Goal: Communication & Community: Answer question/provide support

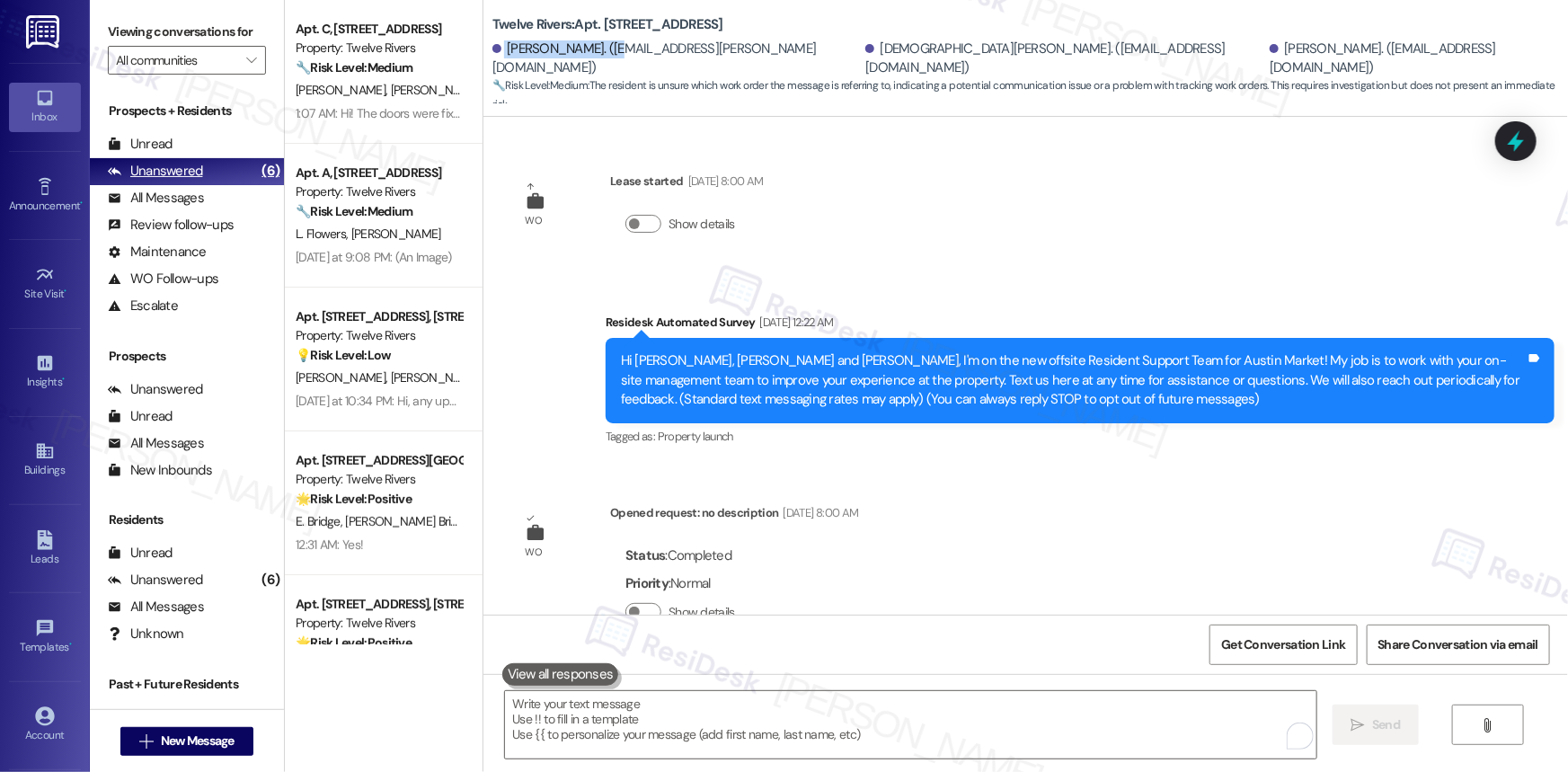
scroll to position [3994, 0]
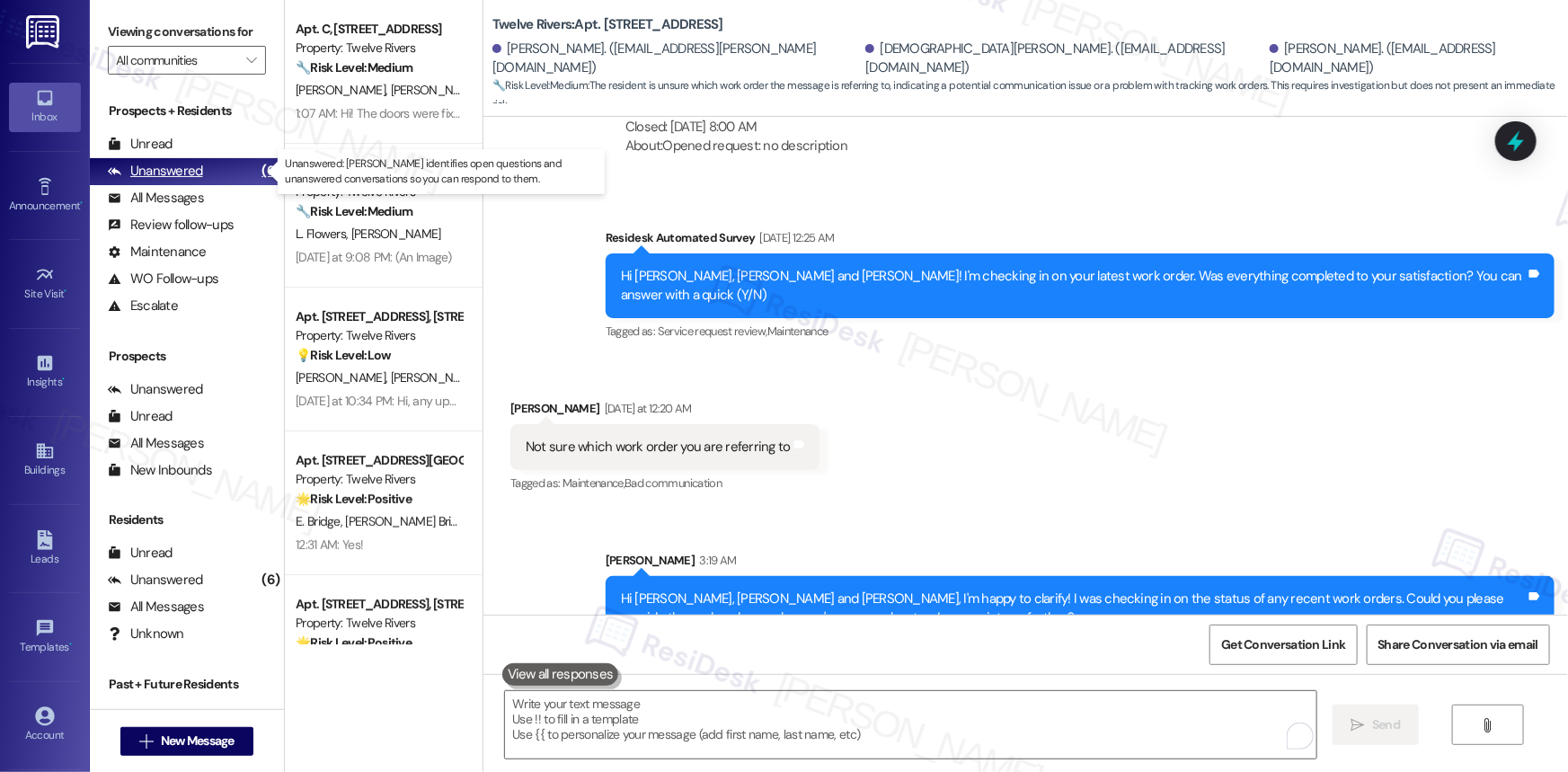
click at [151, 171] on div "Unanswered" at bounding box center [155, 171] width 95 height 19
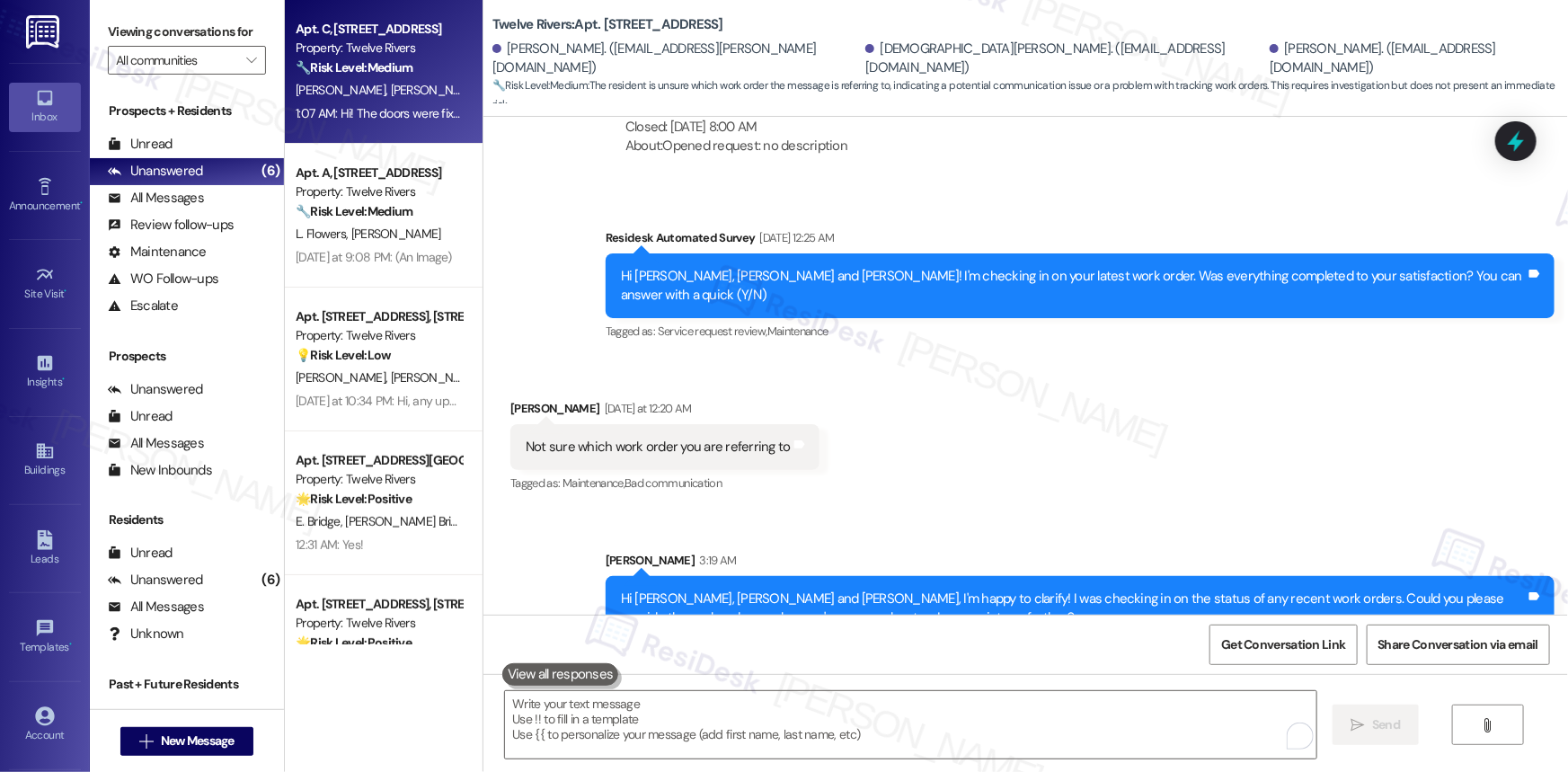
click at [387, 88] on div "A. Davis R. Knight" at bounding box center [379, 90] width 170 height 23
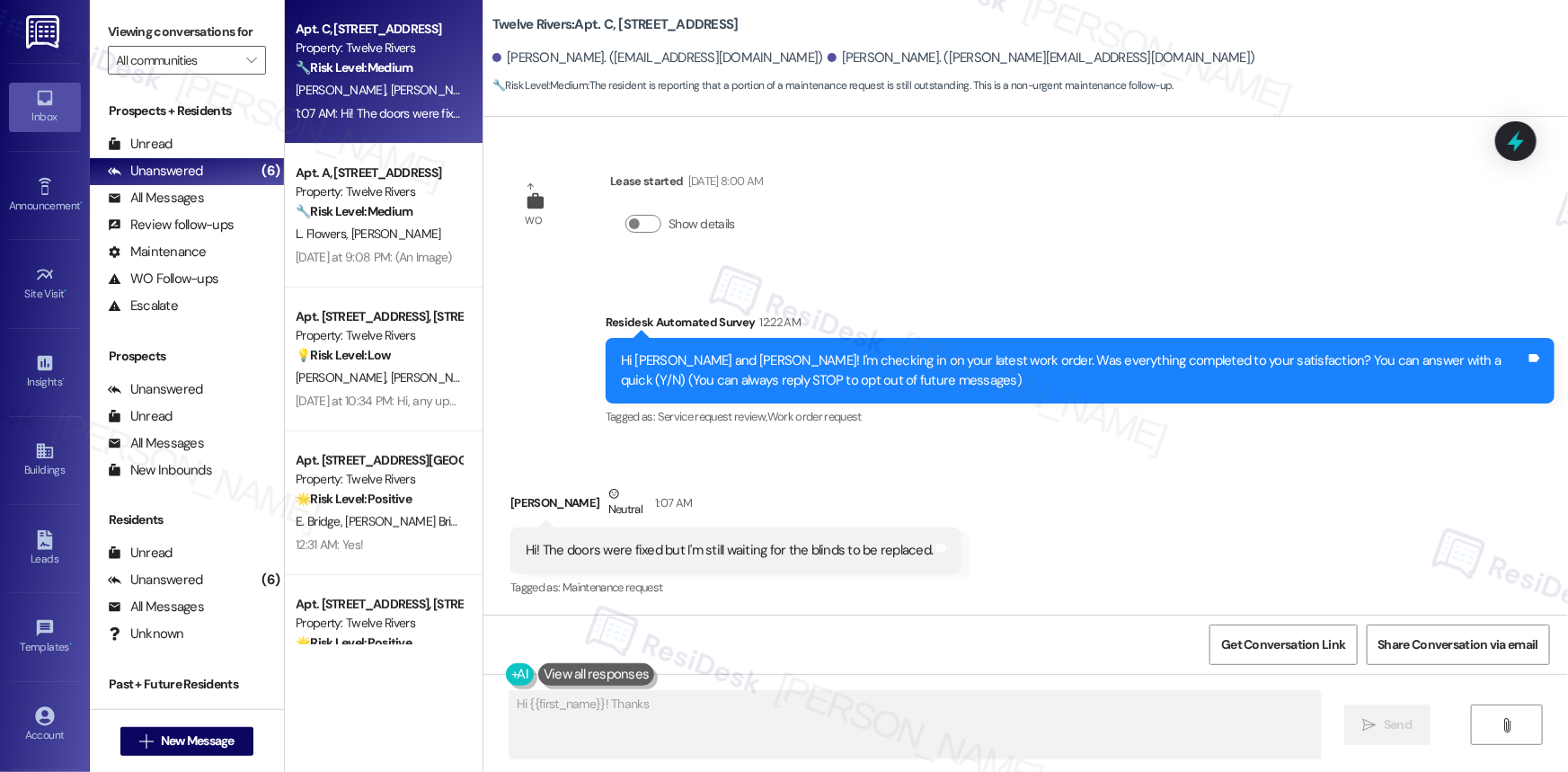
scroll to position [0, 0]
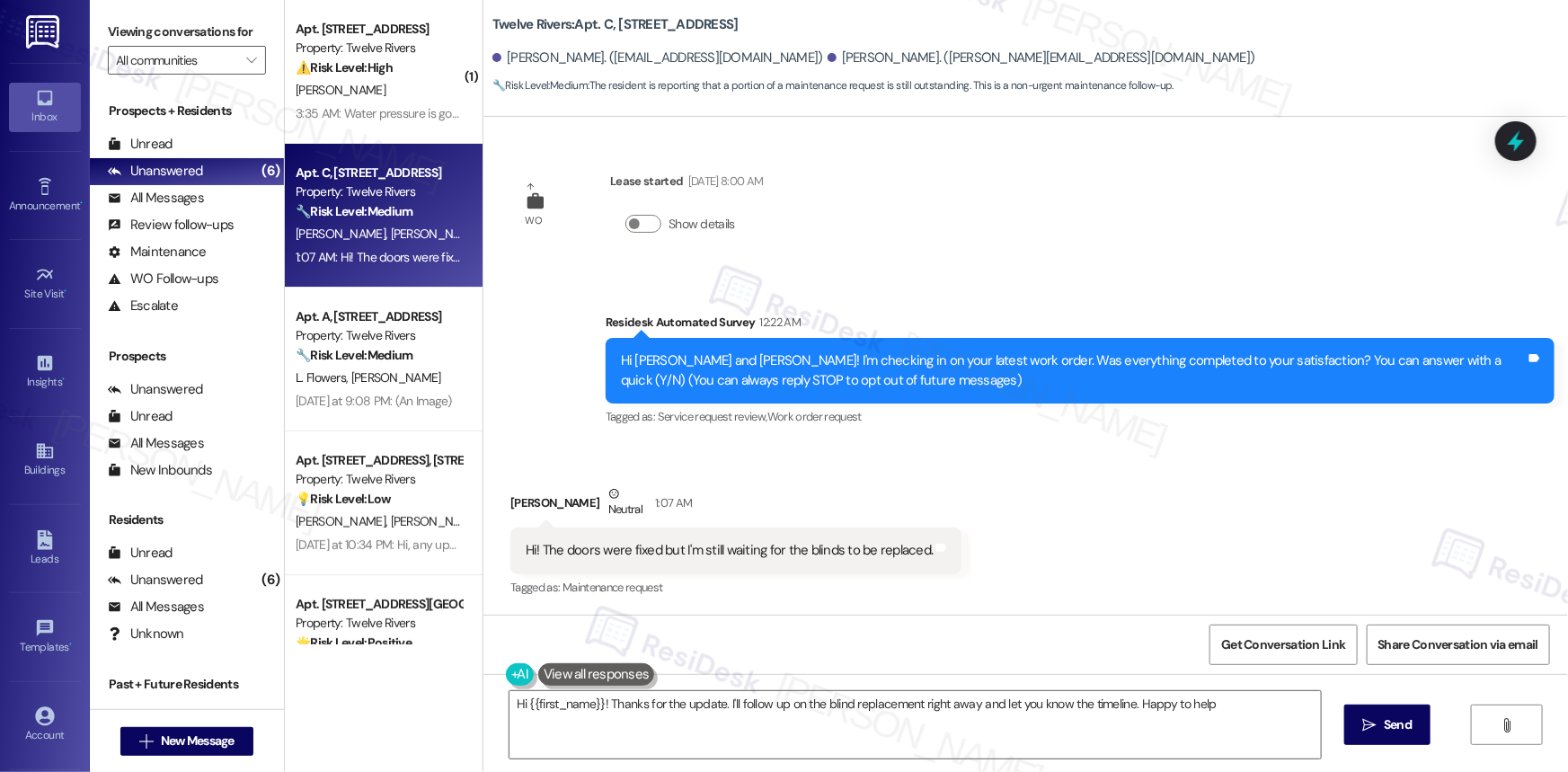
type textarea "Hi {{first_name}}! Thanks for the update. I'll follow up on the blind replaceme…"
click at [1172, 270] on div "WO Lease started [DATE] 8:00 AM Show details Survey, sent via SMS Residesk Auto…" at bounding box center [1026, 365] width 1084 height 498
click at [1230, 515] on div "Received via SMS [PERSON_NAME] Neutral 1:07 AM Hi! The doors were fixed but I'm…" at bounding box center [1026, 529] width 1084 height 171
click at [750, 550] on div "Hi! The doors were fixed but I'm still waiting for the blinds to be replaced." at bounding box center [729, 550] width 407 height 19
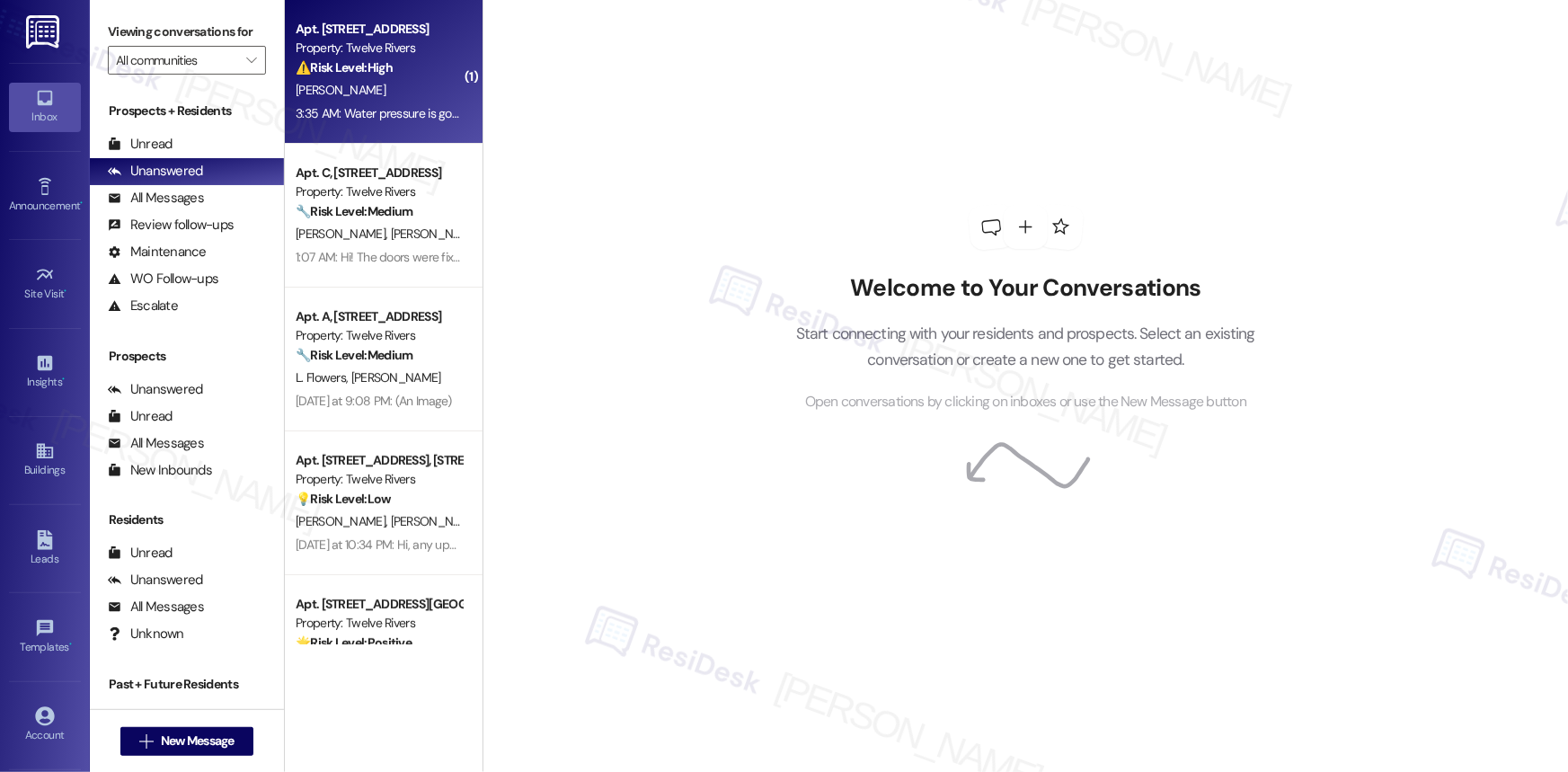
click at [408, 75] on div "⚠️ Risk Level: High The resident reports water dropping from the second floor d…" at bounding box center [378, 67] width 166 height 19
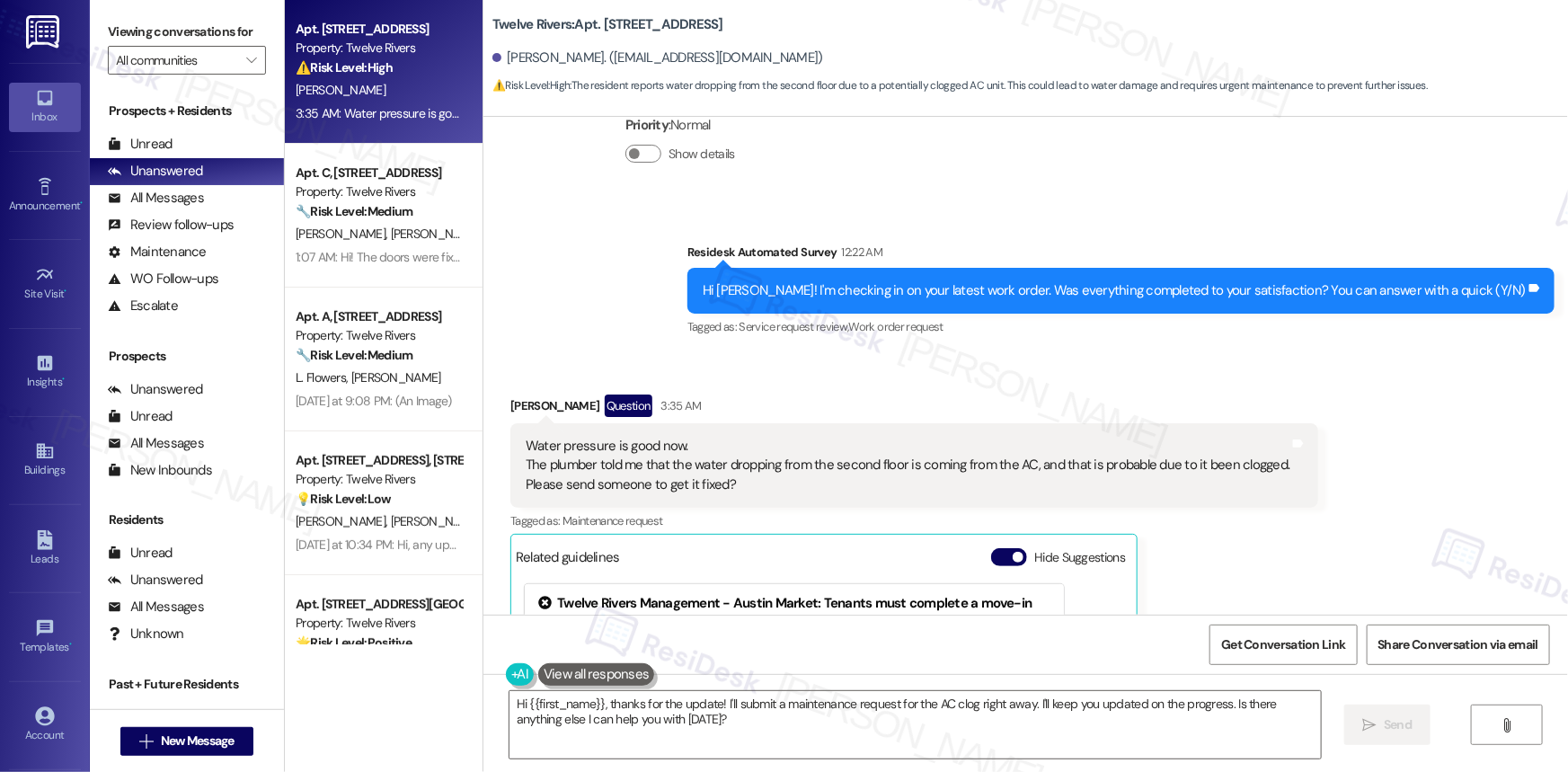
scroll to position [7475, 0]
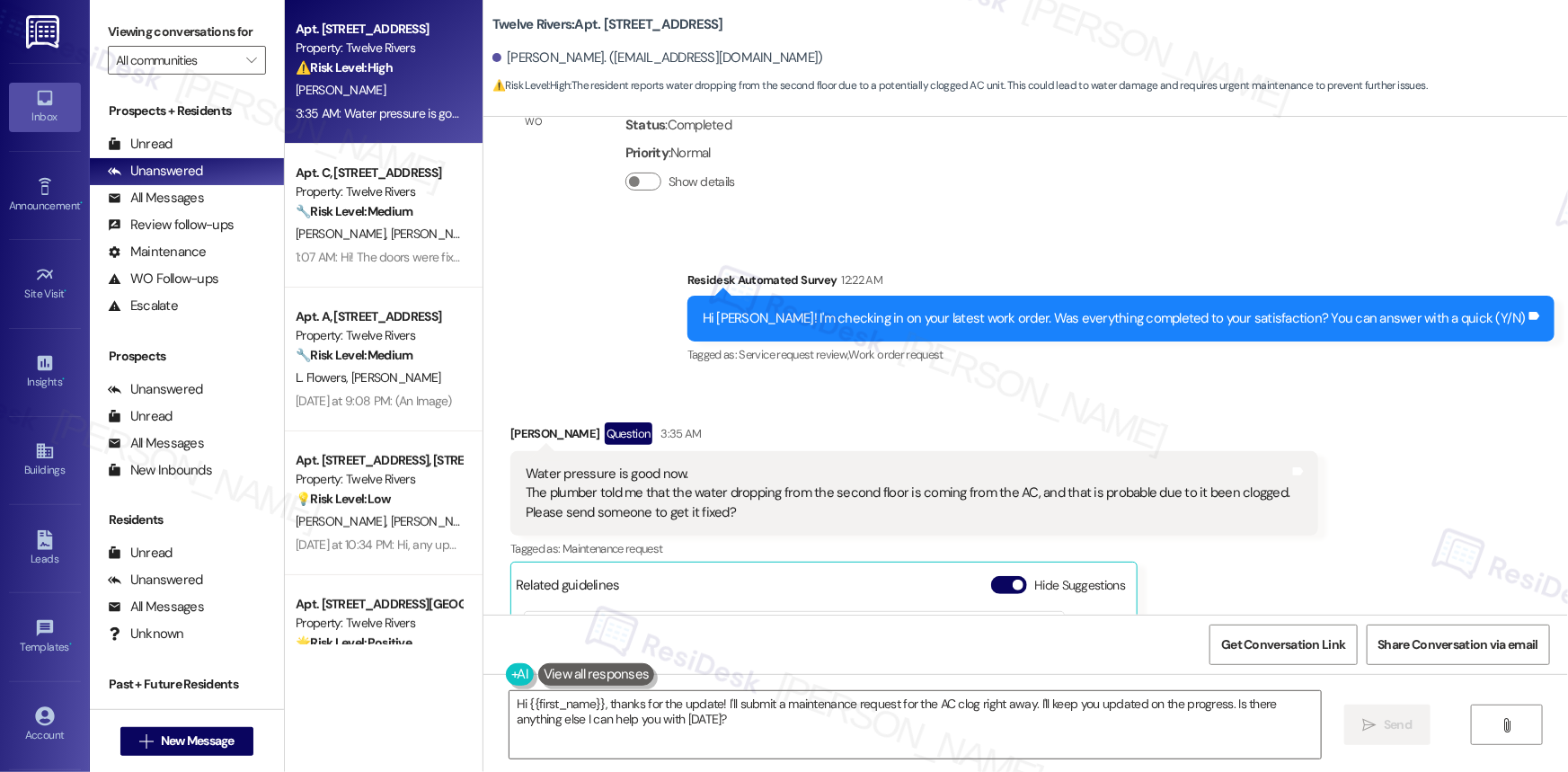
click at [598, 493] on div "Water pressure is good now. The plumber told me that the water dropping from th…" at bounding box center [906, 493] width 763 height 57
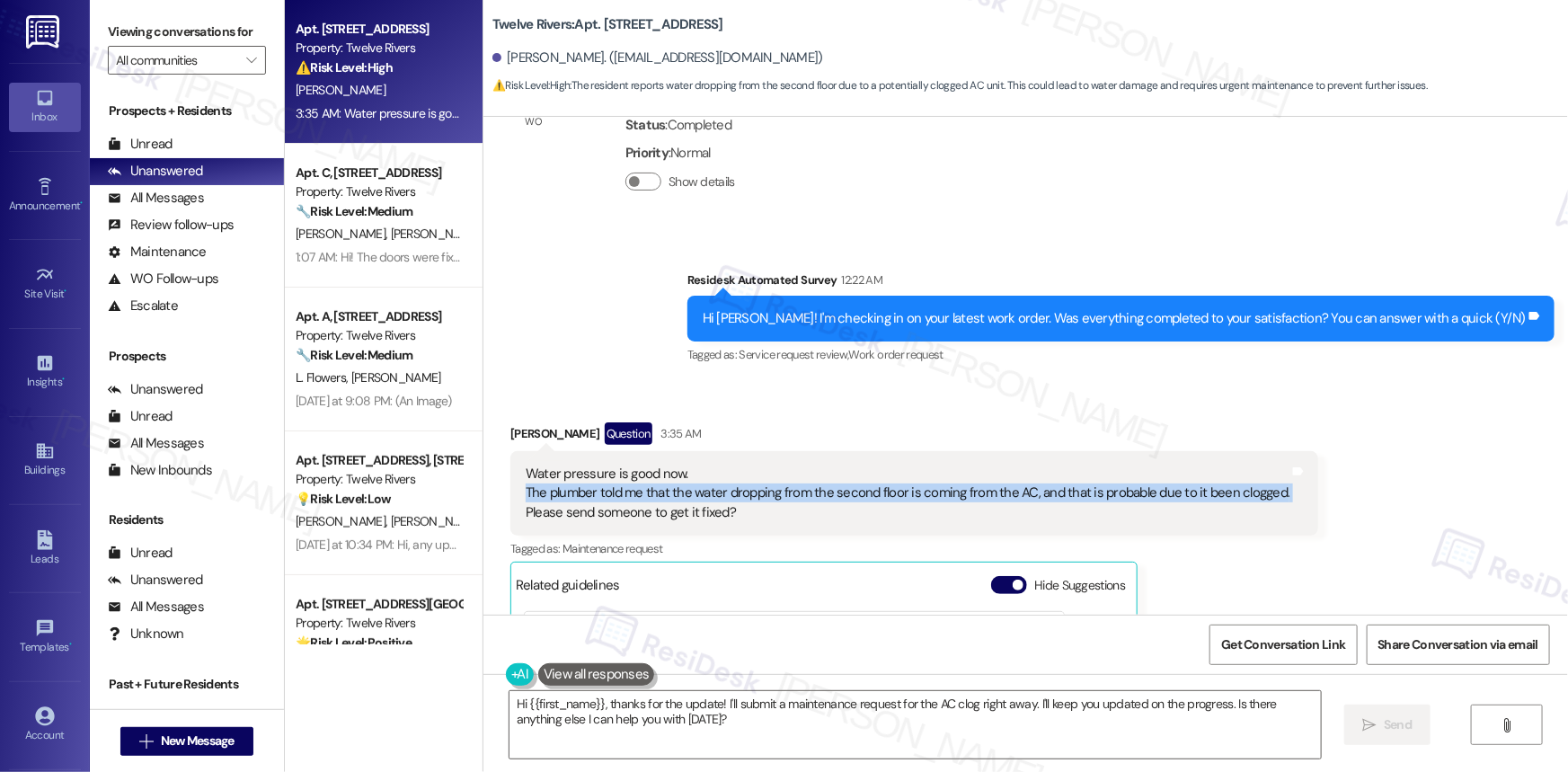
click at [598, 493] on div "Water pressure is good now. The plumber told me that the water dropping from th…" at bounding box center [906, 493] width 763 height 57
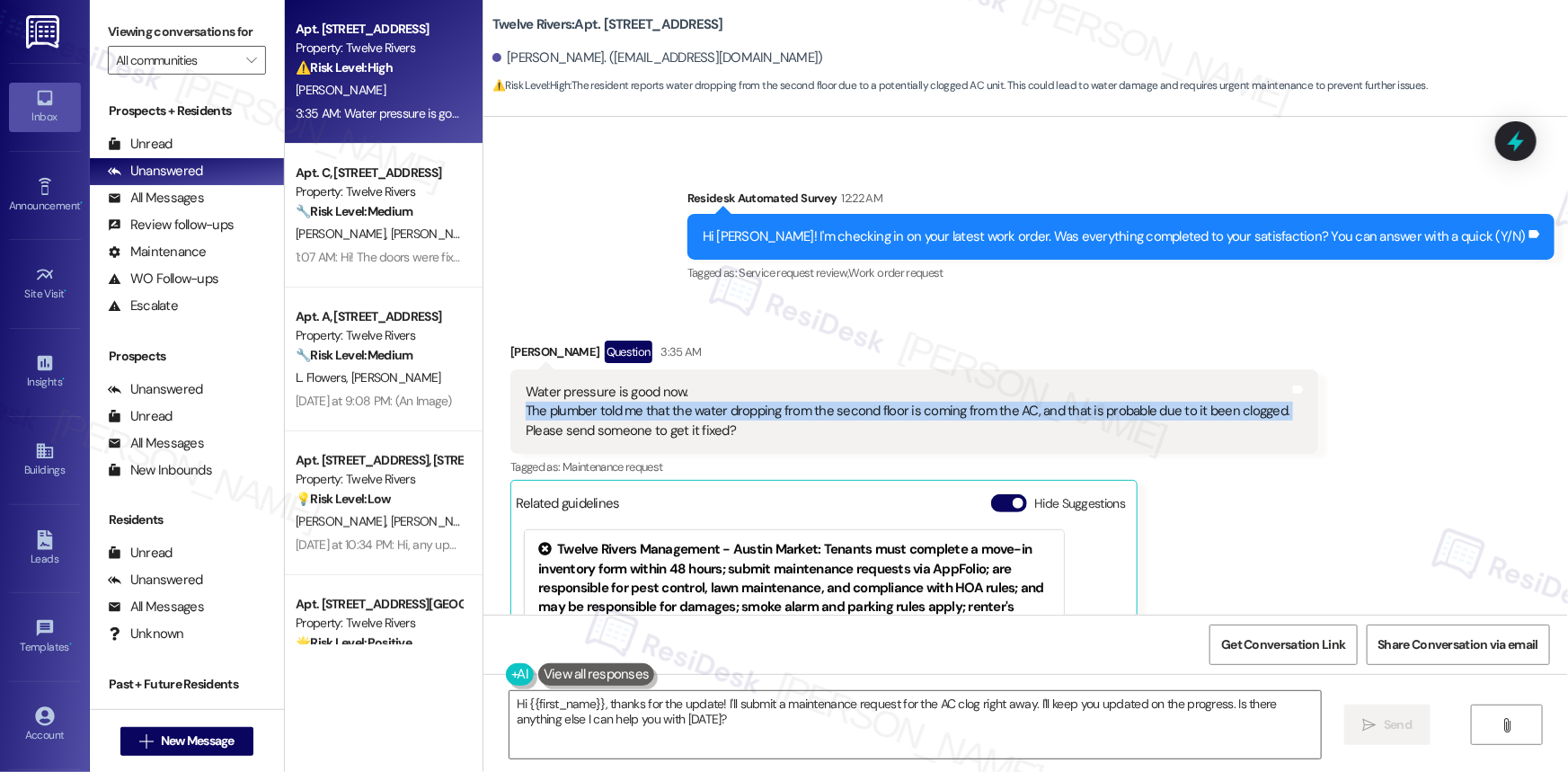
scroll to position [7462, 0]
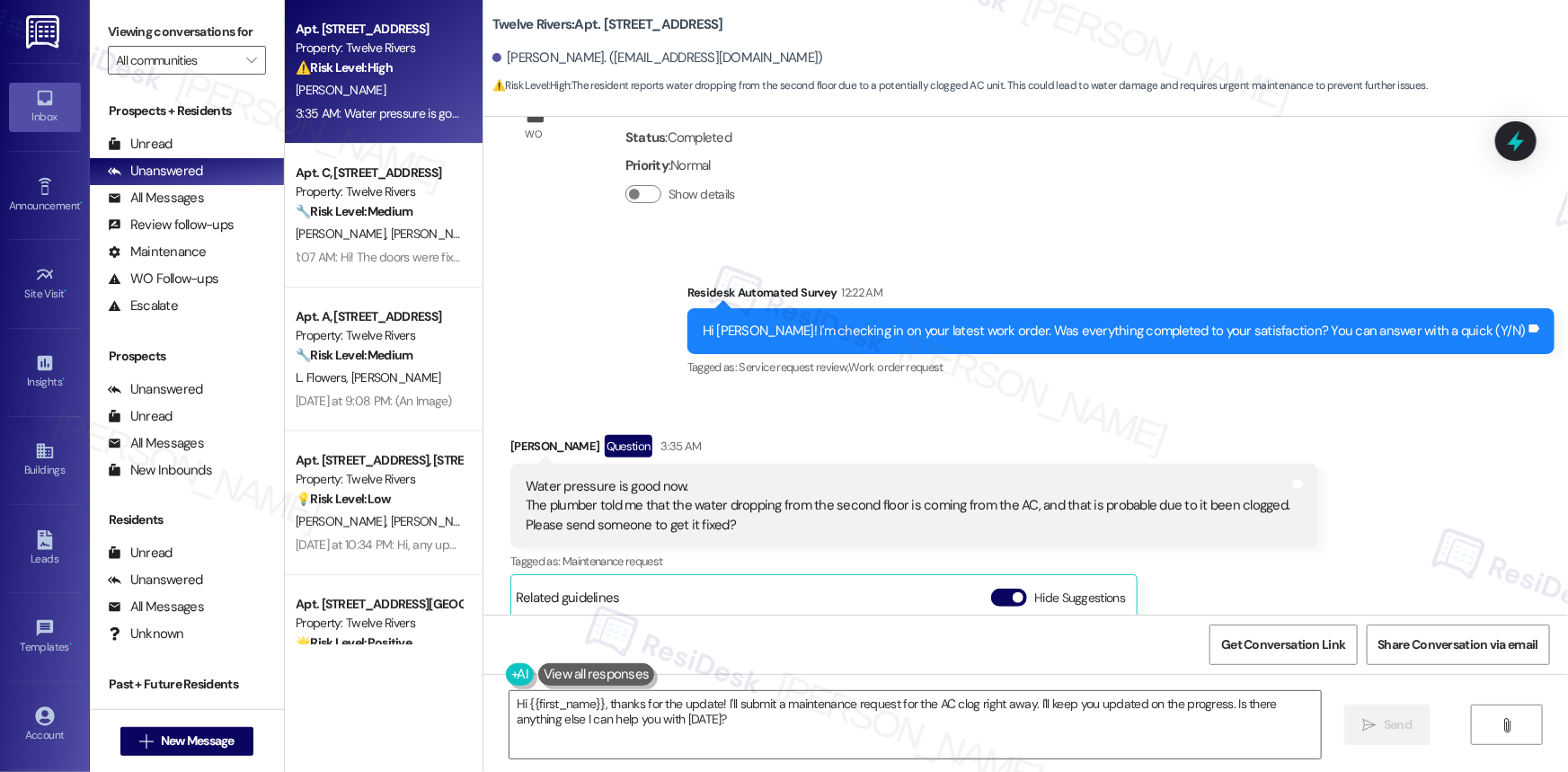
click at [650, 515] on div "Water pressure is good now. The plumber told me that the water dropping from th…" at bounding box center [906, 505] width 763 height 57
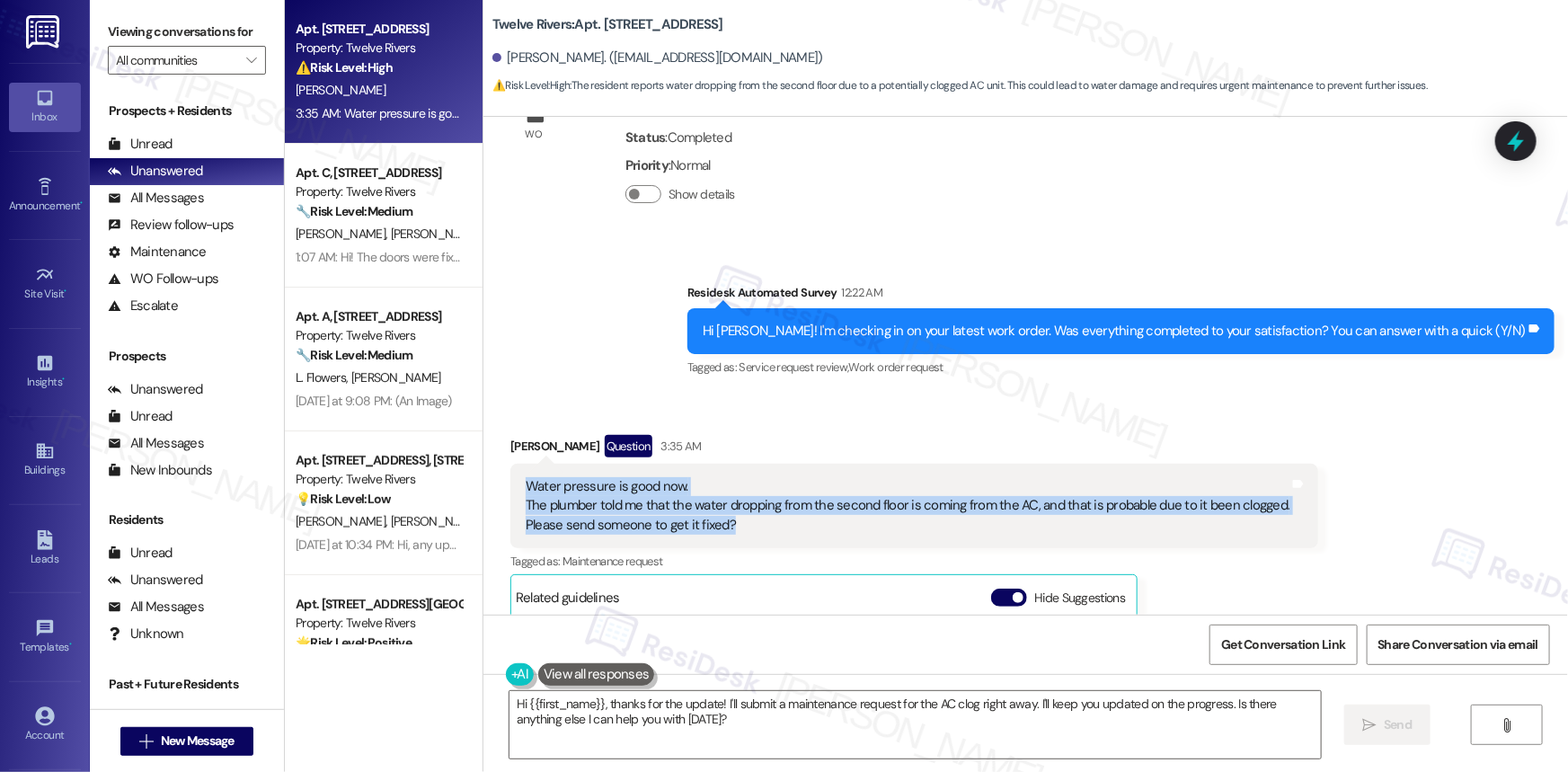
drag, startPoint x: 517, startPoint y: 478, endPoint x: 793, endPoint y: 536, distance: 282.0
click at [793, 536] on div "Water pressure is good now. The plumber told me that the water dropping from th…" at bounding box center [914, 506] width 808 height 85
copy div "Water pressure is good now. The plumber told me that the water dropping from th…"
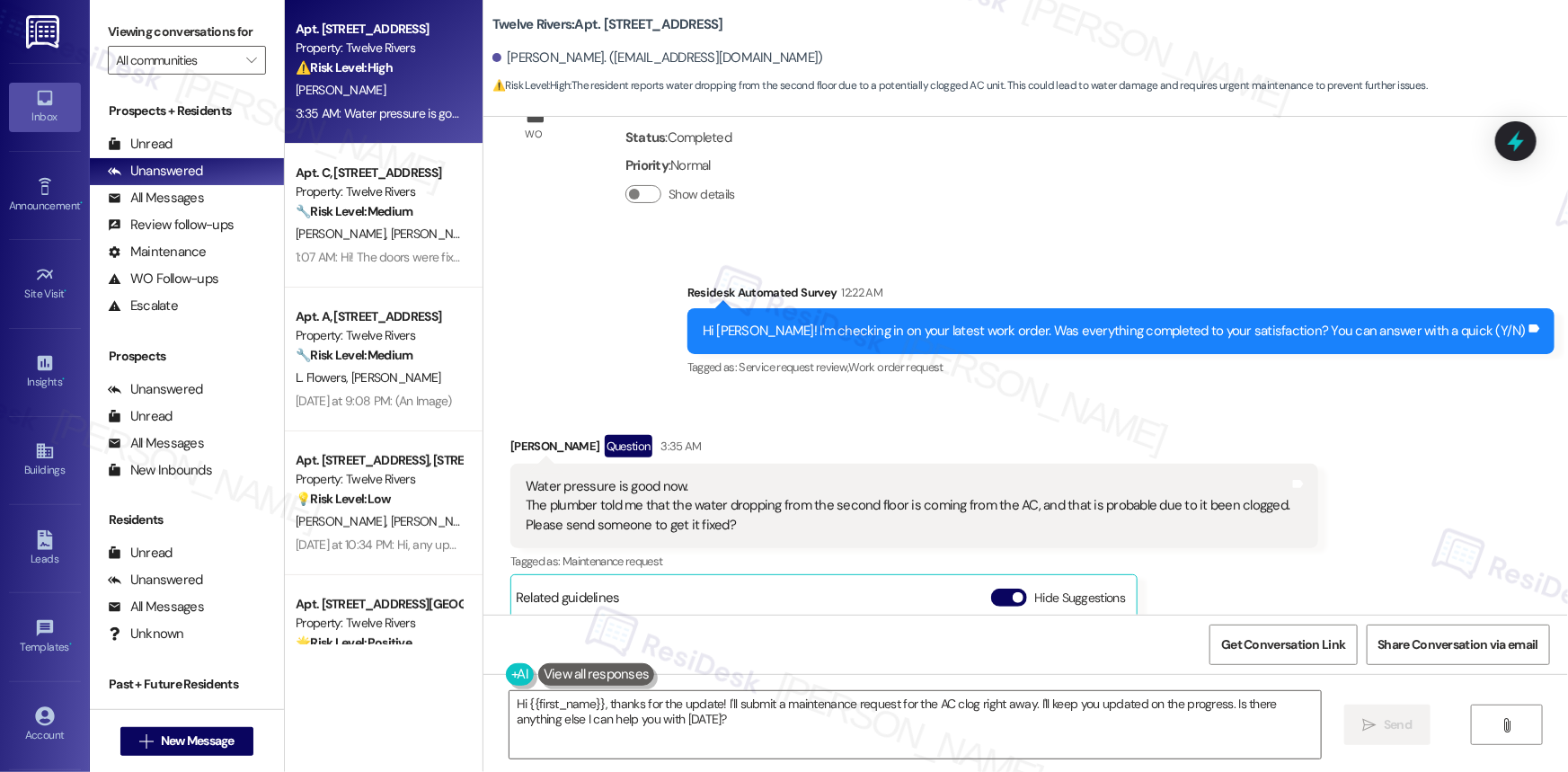
click at [938, 439] on div "[PERSON_NAME] Question 3:35 AM" at bounding box center [914, 448] width 808 height 29
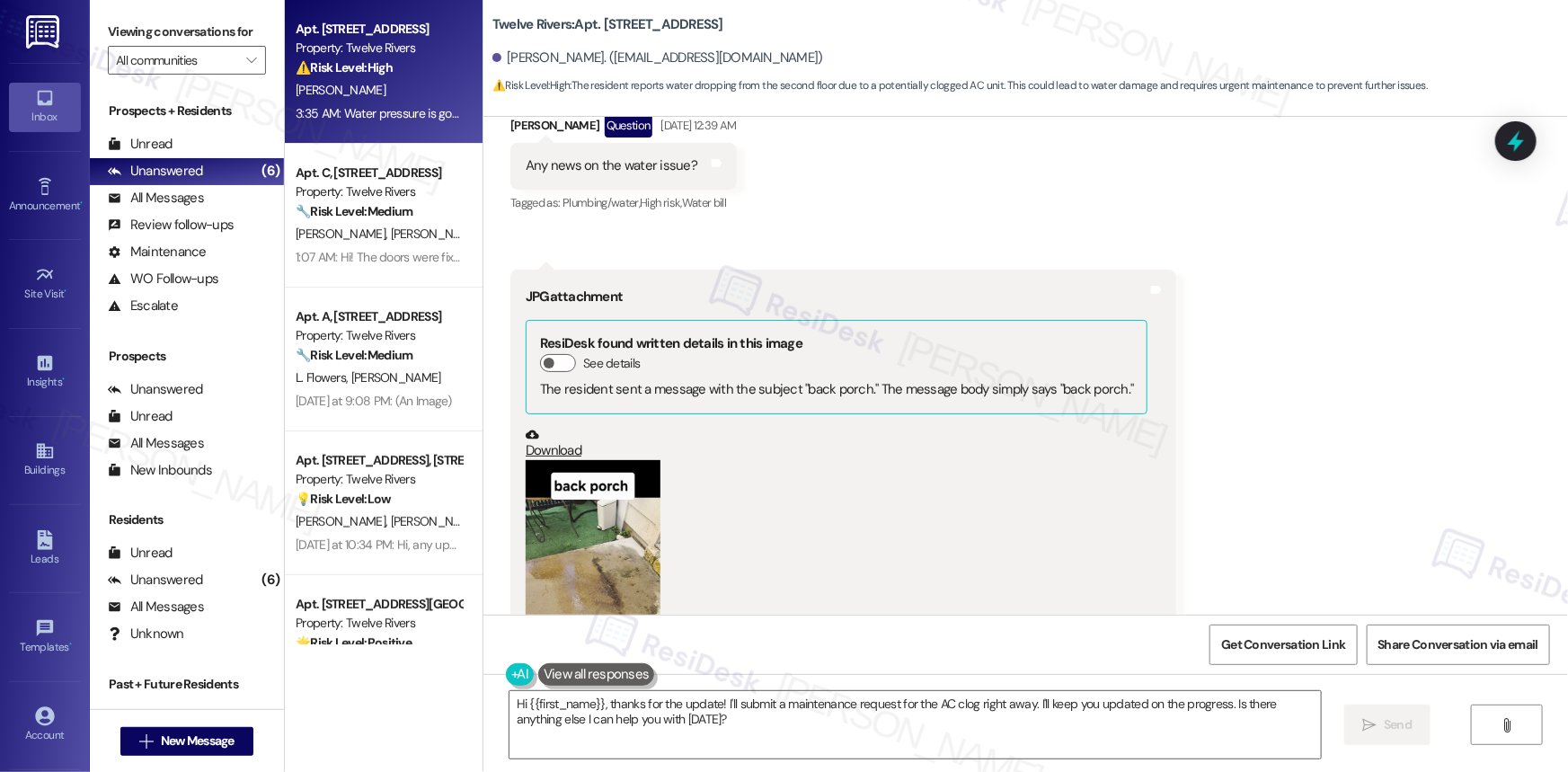
scroll to position [6184, 0]
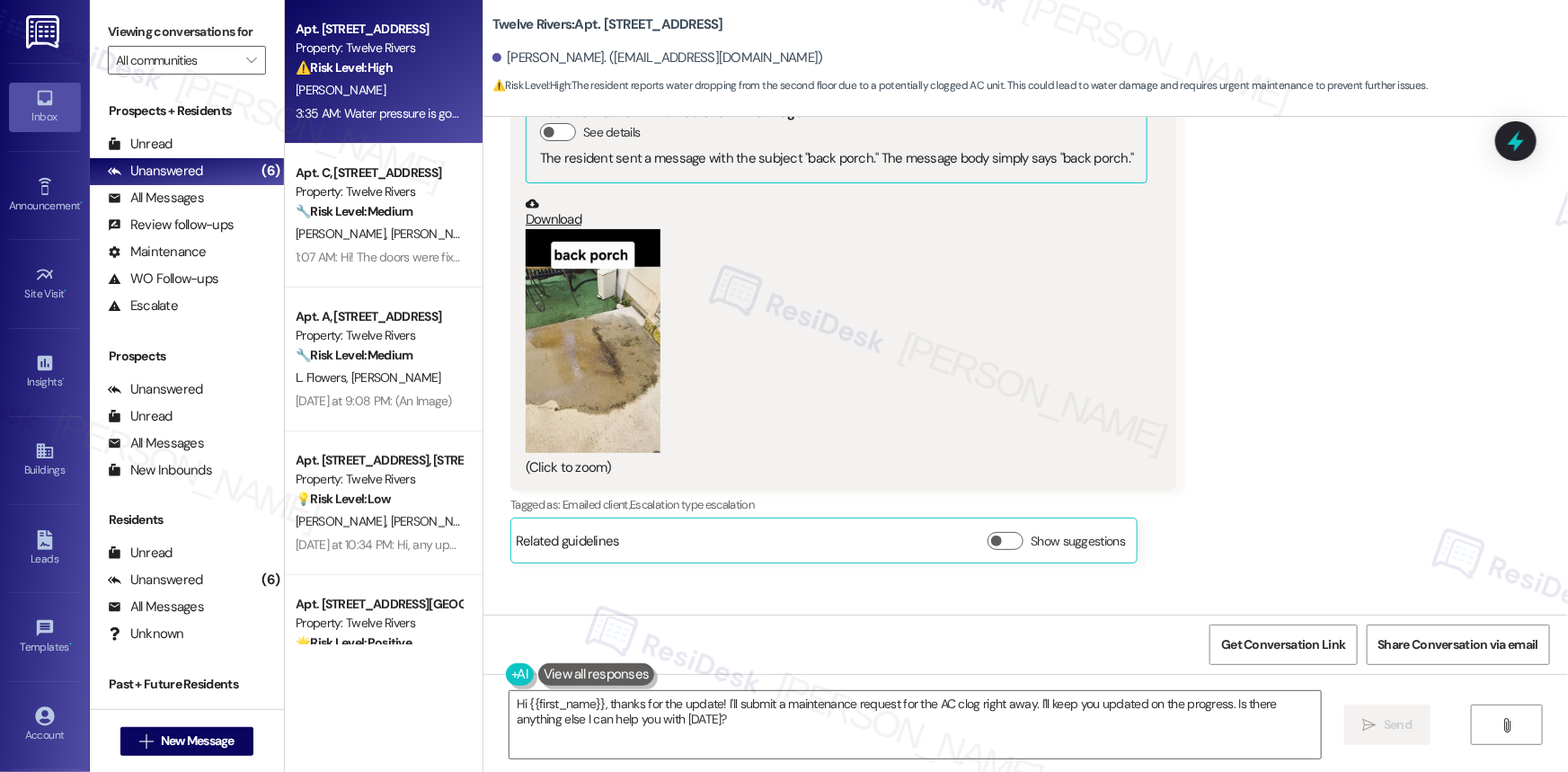
click at [536, 340] on button "Zoom image" at bounding box center [592, 341] width 134 height 224
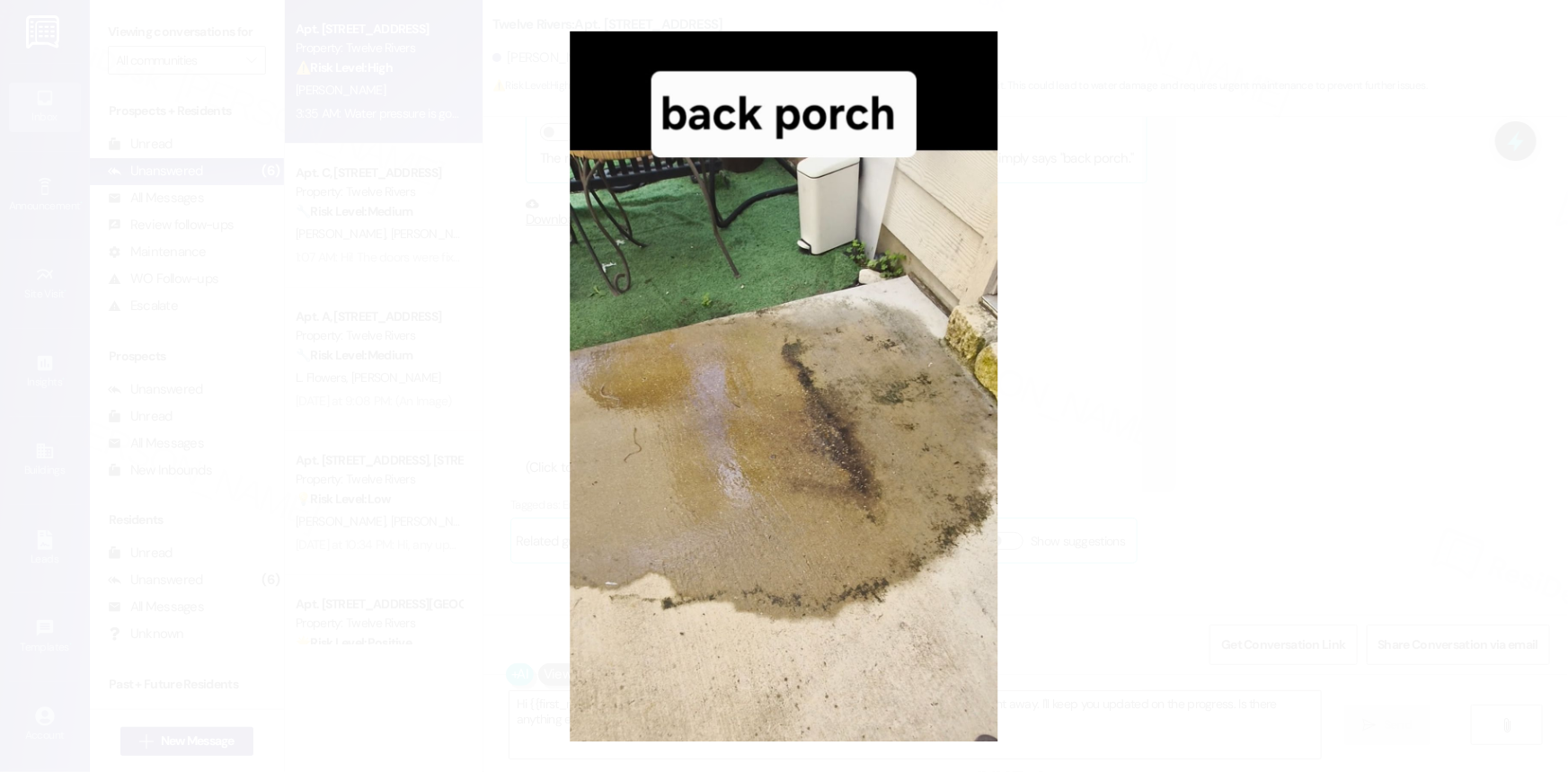
click at [1326, 422] on button "Unzoom image" at bounding box center [784, 386] width 1568 height 772
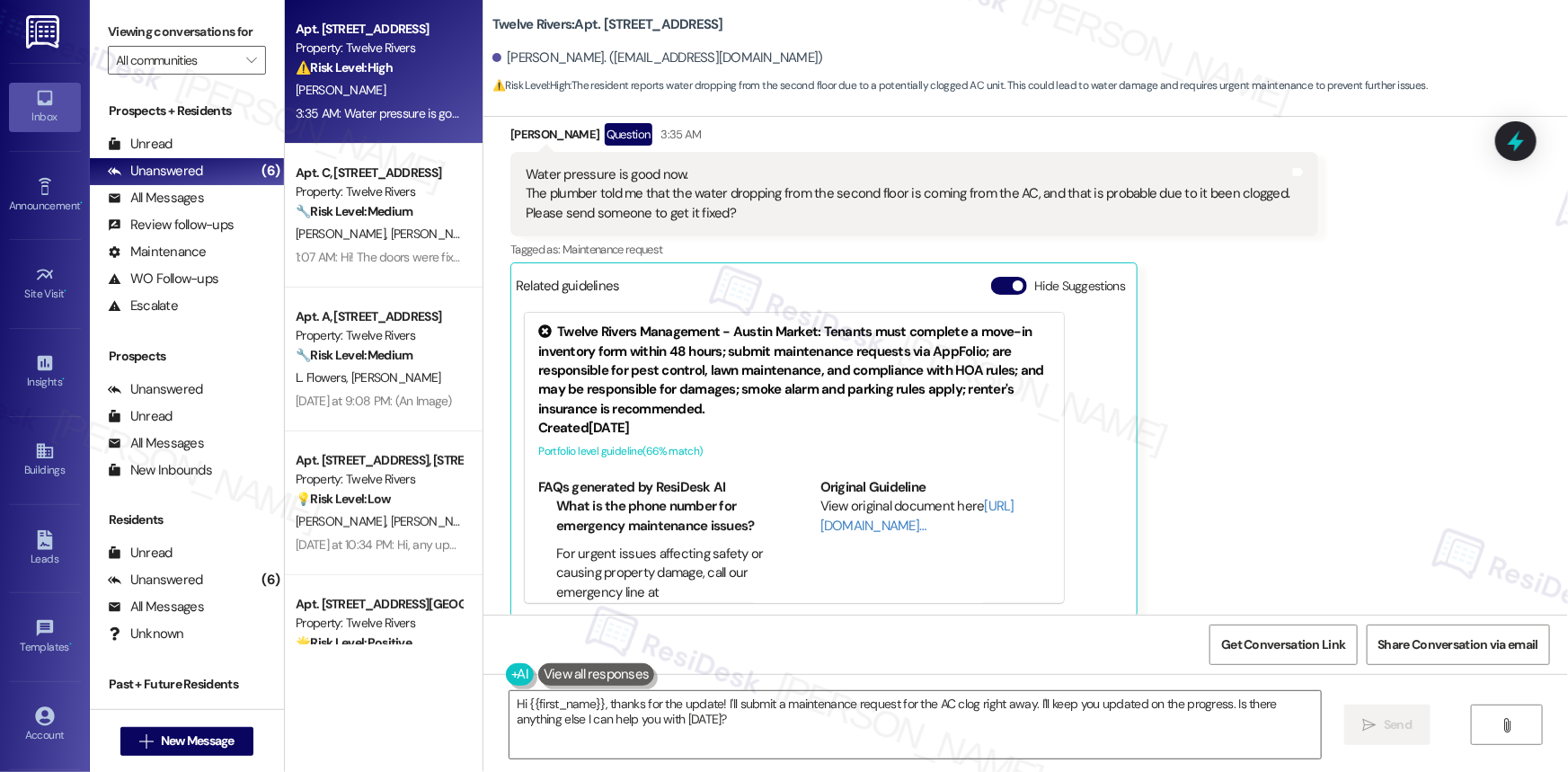
scroll to position [7706, 0]
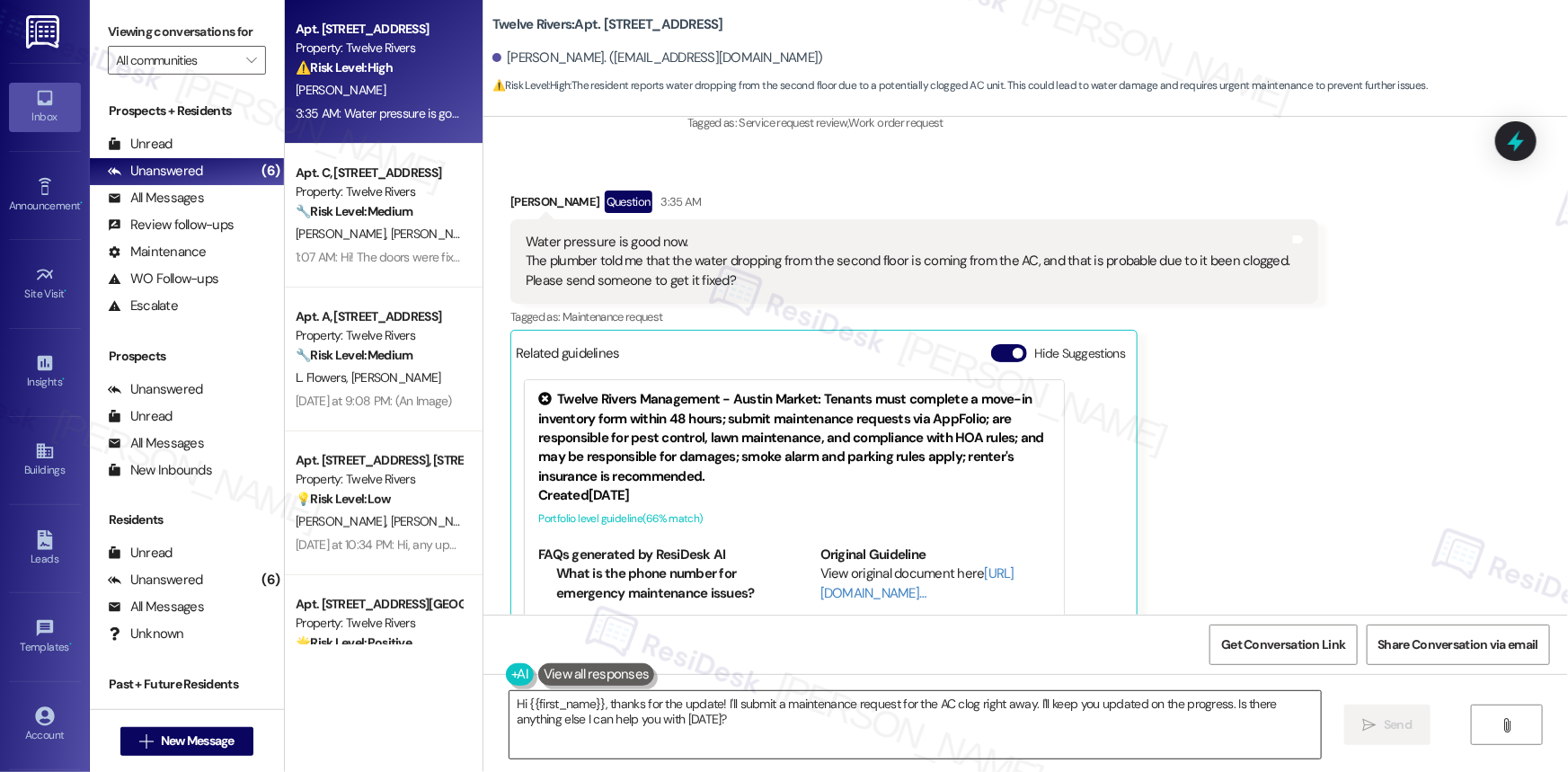
drag, startPoint x: 666, startPoint y: 710, endPoint x: 613, endPoint y: 693, distance: 55.7
click at [666, 710] on textarea "Hi {{first_name}}, thanks for the update! I'll submit a maintenance request for…" at bounding box center [915, 725] width 812 height 67
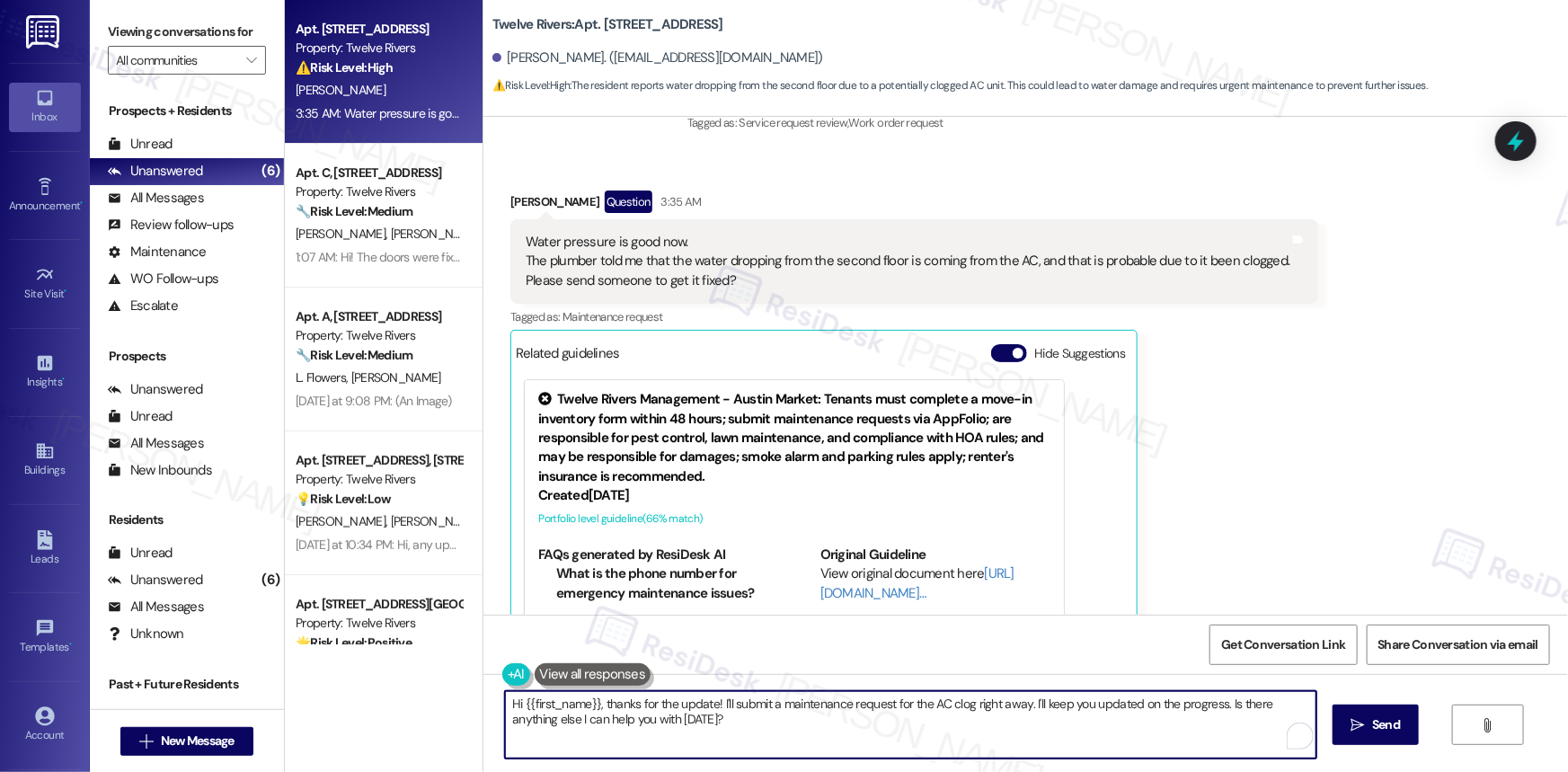
click at [619, 707] on textarea "Hi {{first_name}}, thanks for the update! I'll submit a maintenance request for…" at bounding box center [910, 725] width 812 height 67
drag, startPoint x: 619, startPoint y: 707, endPoint x: 659, endPoint y: 751, distance: 59.5
click at [663, 733] on textarea "Hi {{first_name}}, thanks for the update! I'll submit a maintenance request for…" at bounding box center [910, 725] width 812 height 67
paste textarea "Thanks for letting us know. Just a couple of quick questions to make sure the t…"
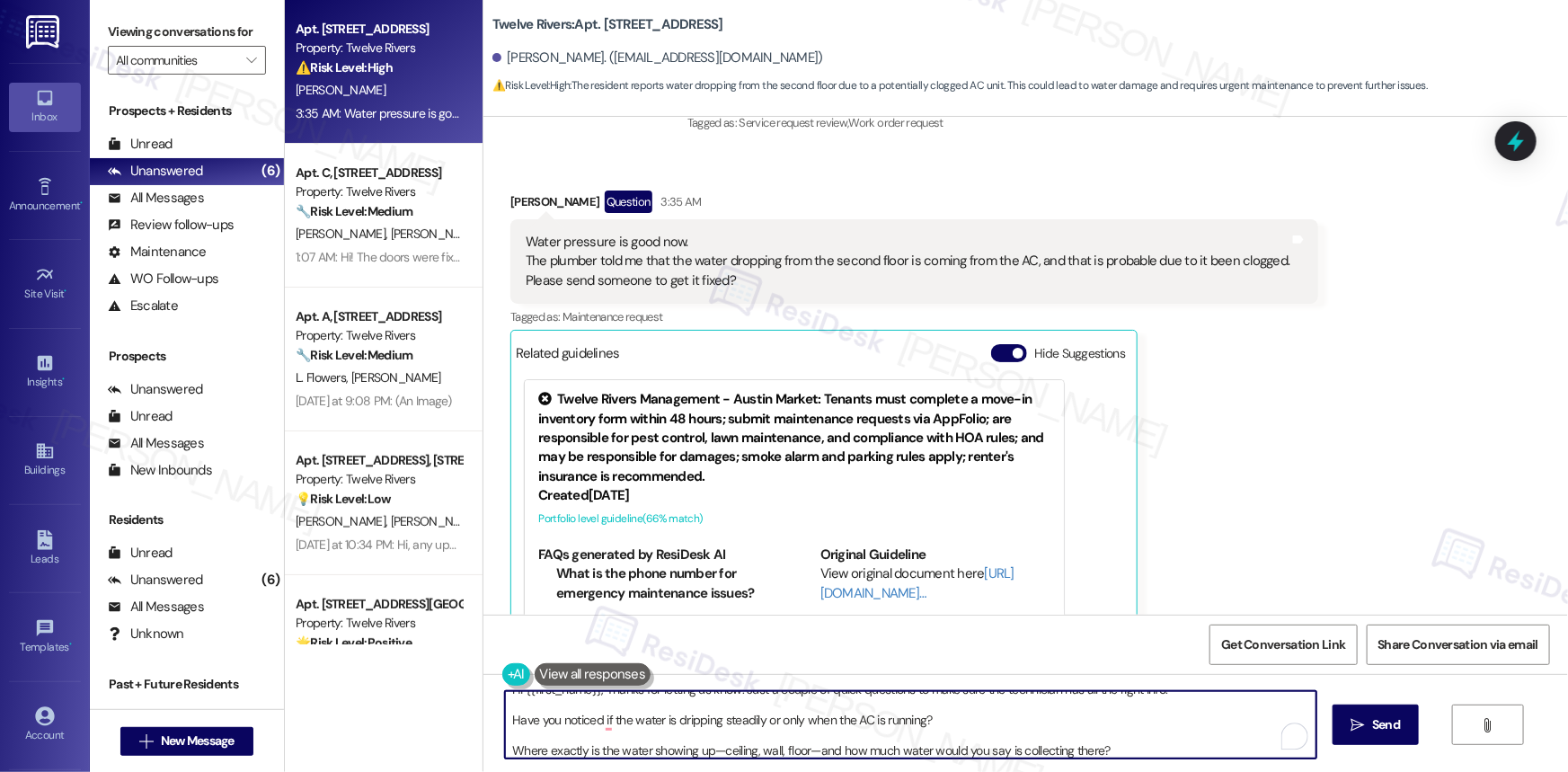
drag, startPoint x: 504, startPoint y: 748, endPoint x: 521, endPoint y: 768, distance: 26.2
click at [505, 748] on textarea "Hi {{first_name}}, Thanks for letting us know. Just a couple of quick questions…" at bounding box center [910, 725] width 812 height 67
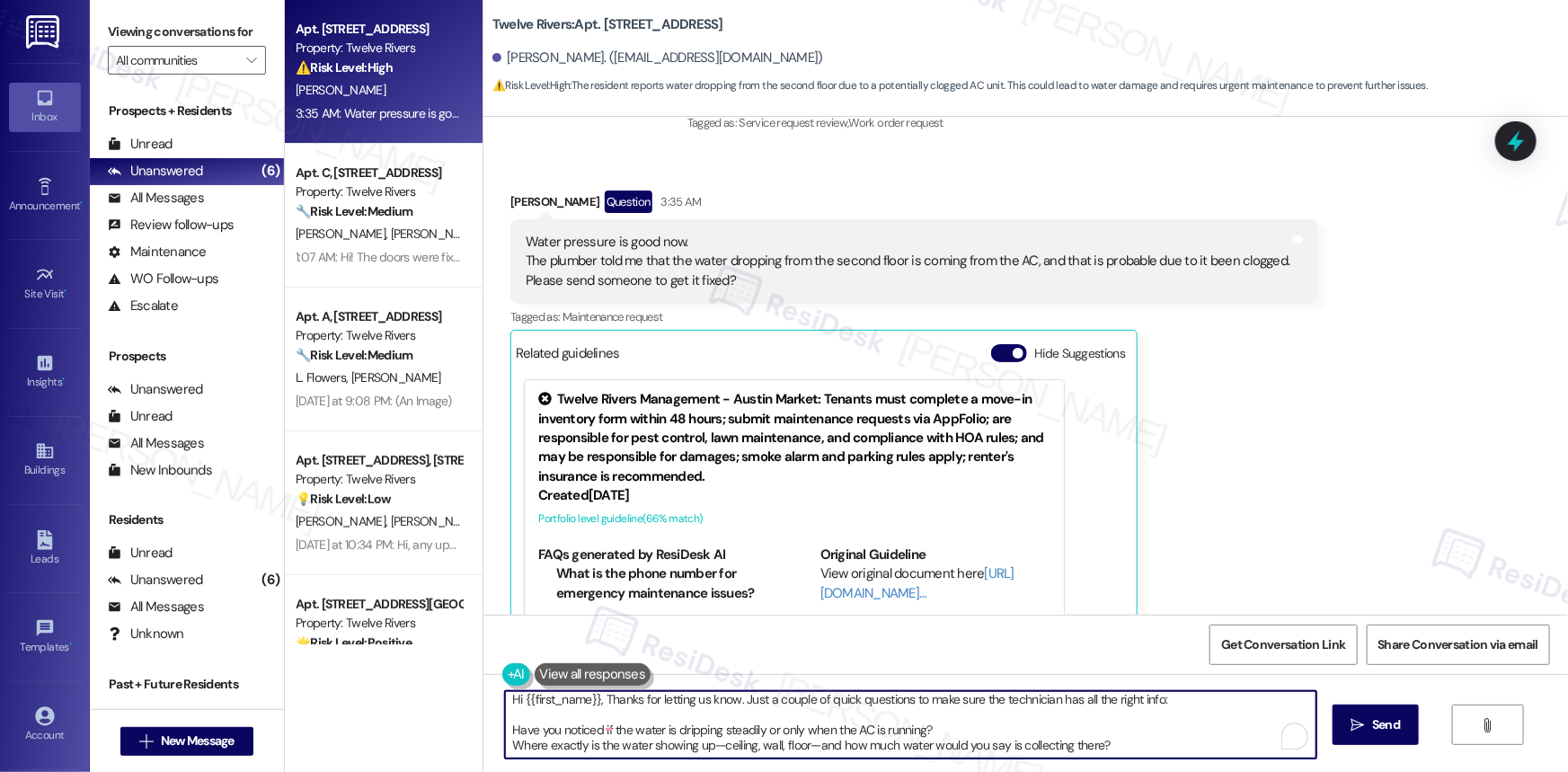
scroll to position [4, 0]
click at [505, 728] on textarea "Hi {{first_name}}, Thanks for letting us know. Just a couple of quick questions…" at bounding box center [910, 725] width 812 height 67
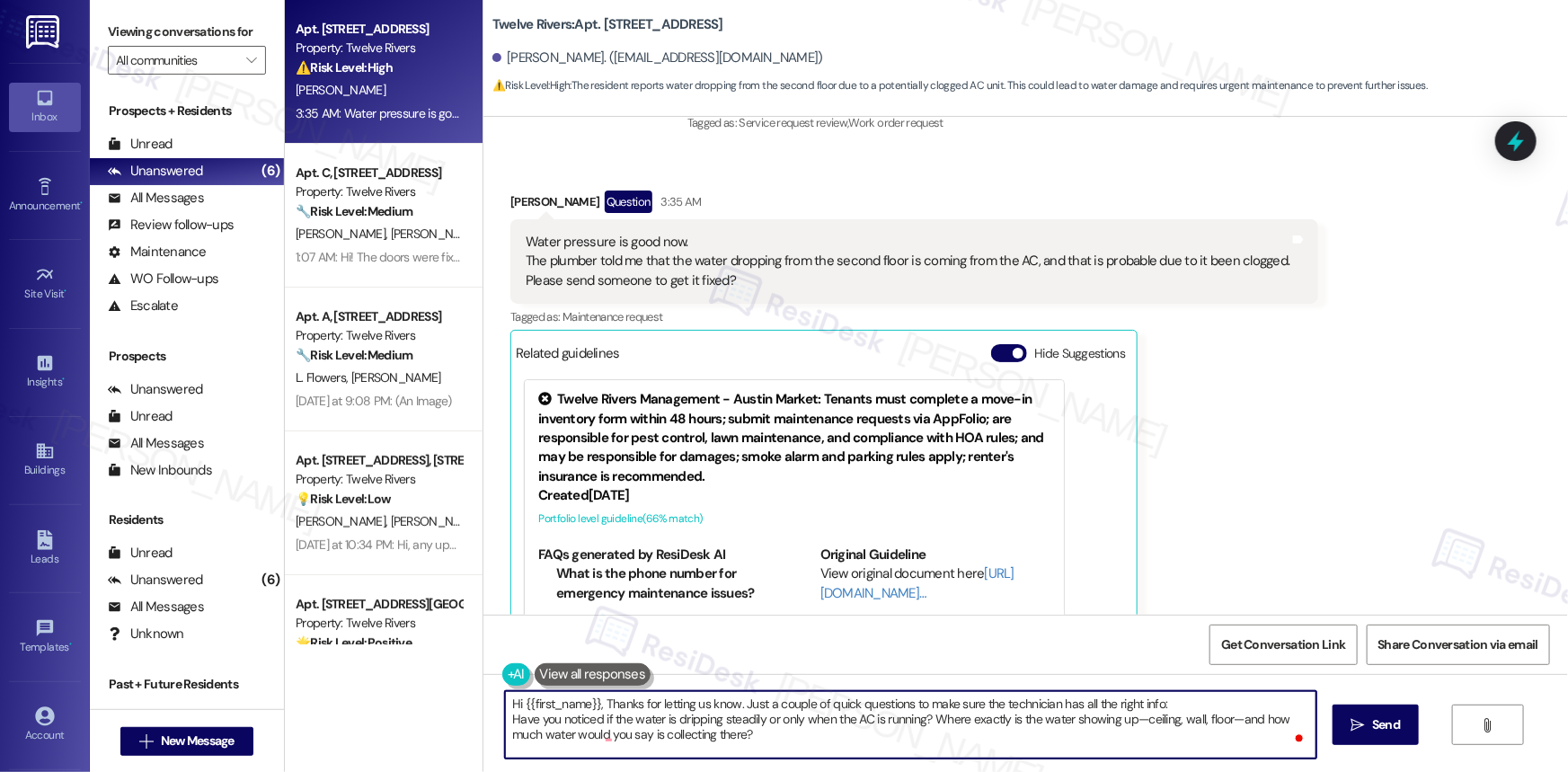
scroll to position [0, 0]
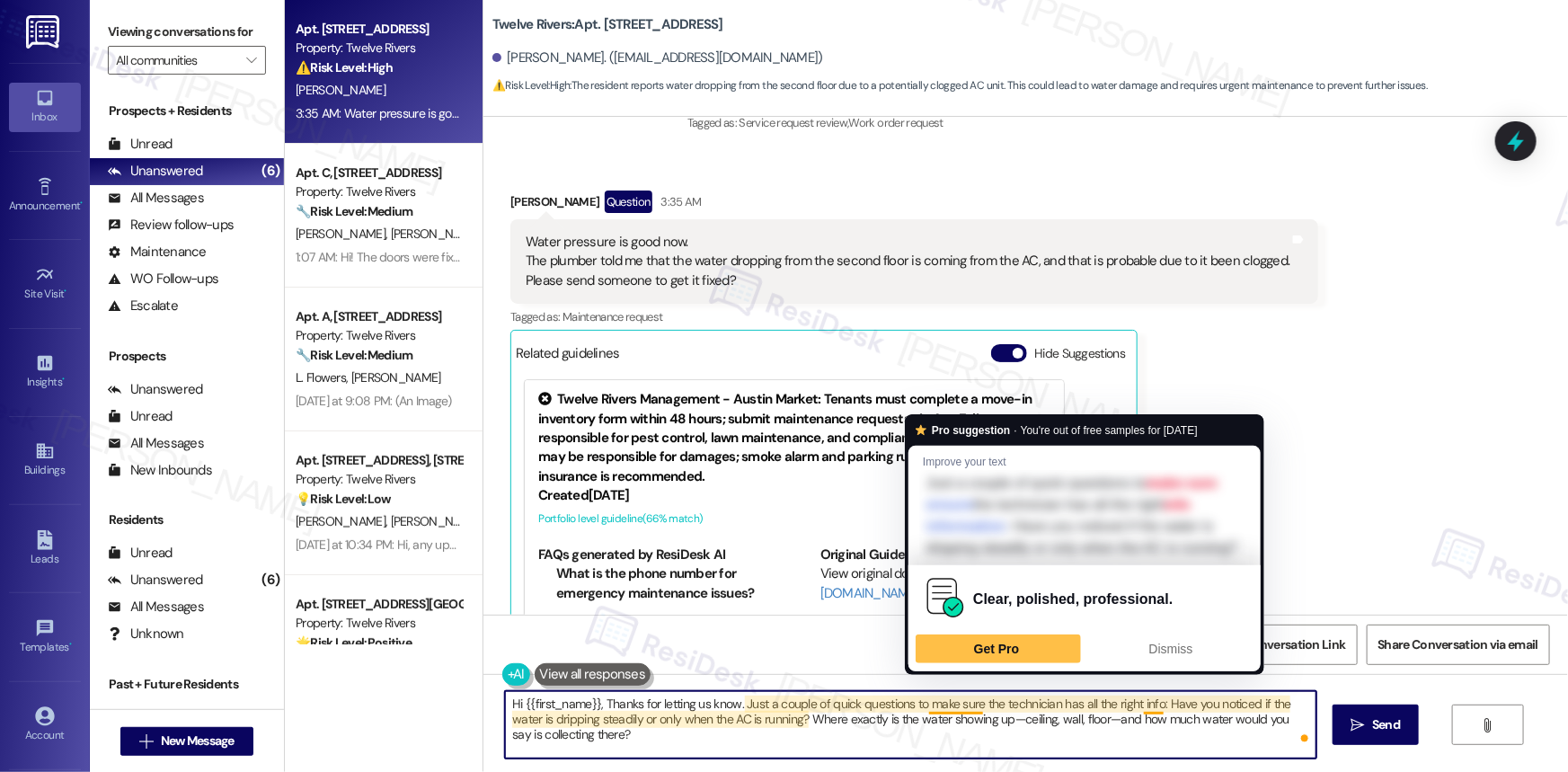
click at [930, 715] on textarea "Hi {{first_name}}, Thanks for letting us know. Just a couple of quick questions…" at bounding box center [910, 725] width 812 height 67
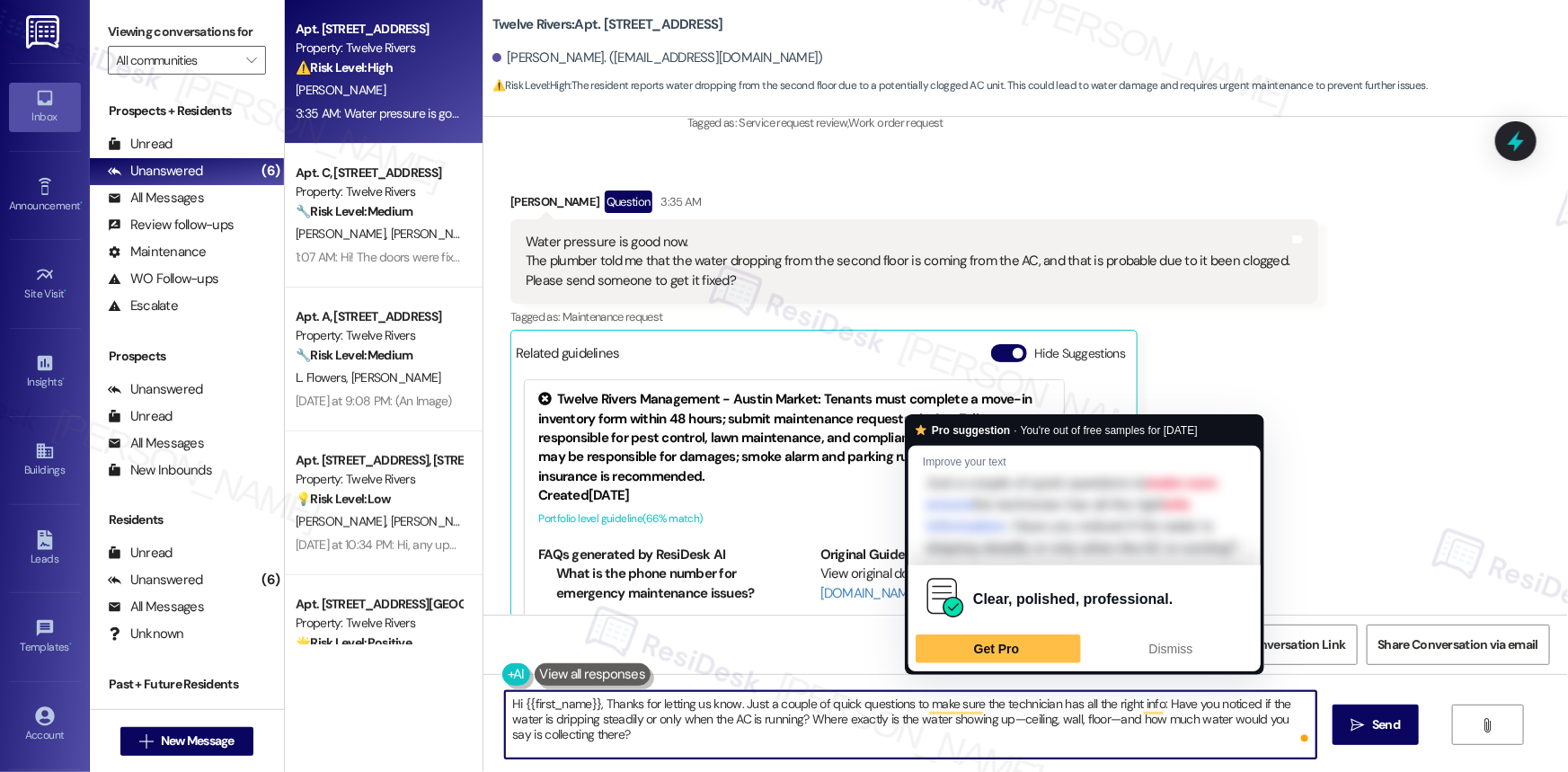
click at [930, 715] on textarea "Hi {{first_name}}, Thanks for letting us know. Just a couple of quick questions…" at bounding box center [910, 725] width 812 height 67
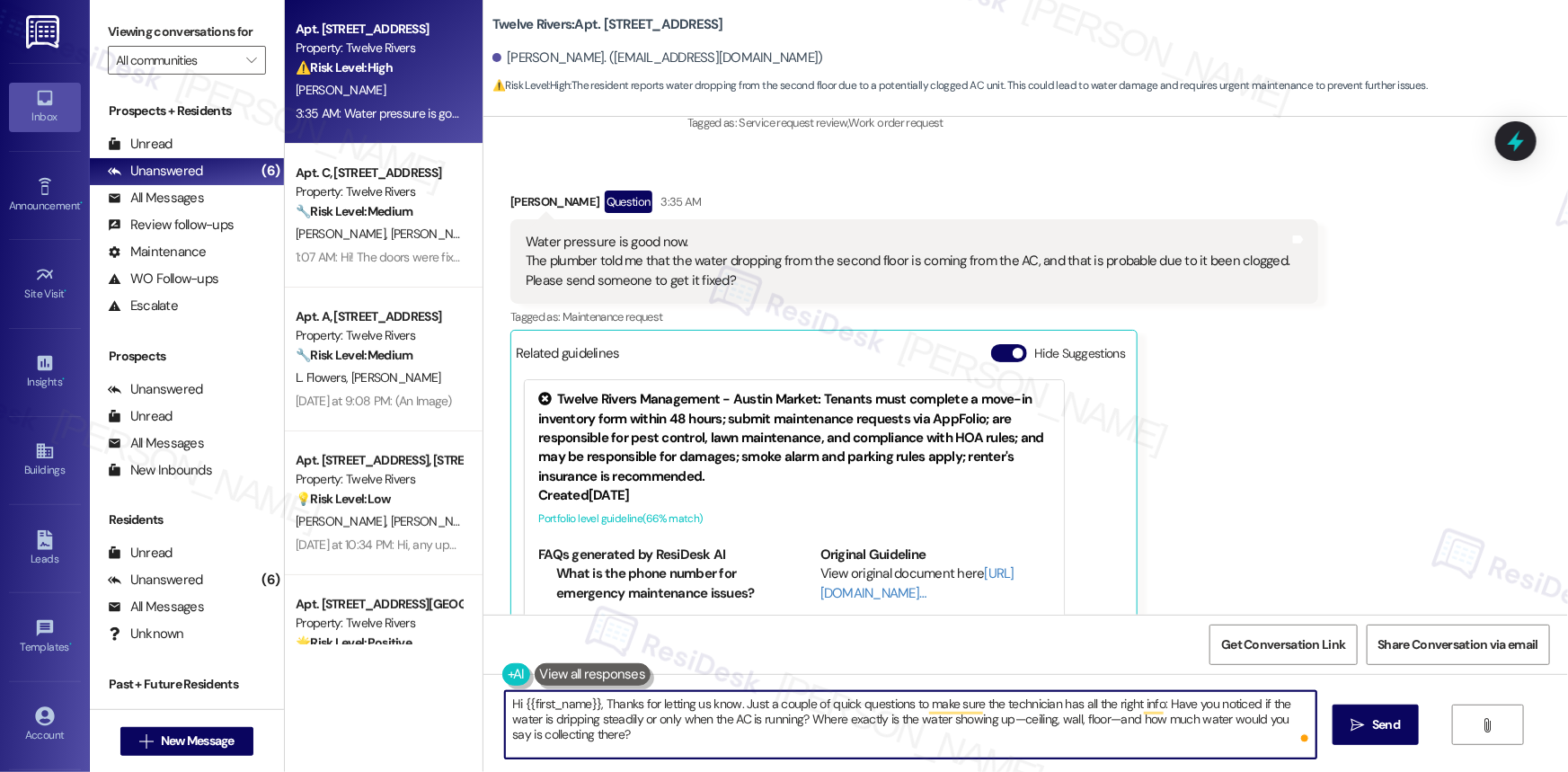
click at [909, 701] on textarea "Hi {{first_name}}, Thanks for letting us know. Just a couple of quick questions…" at bounding box center [910, 725] width 812 height 67
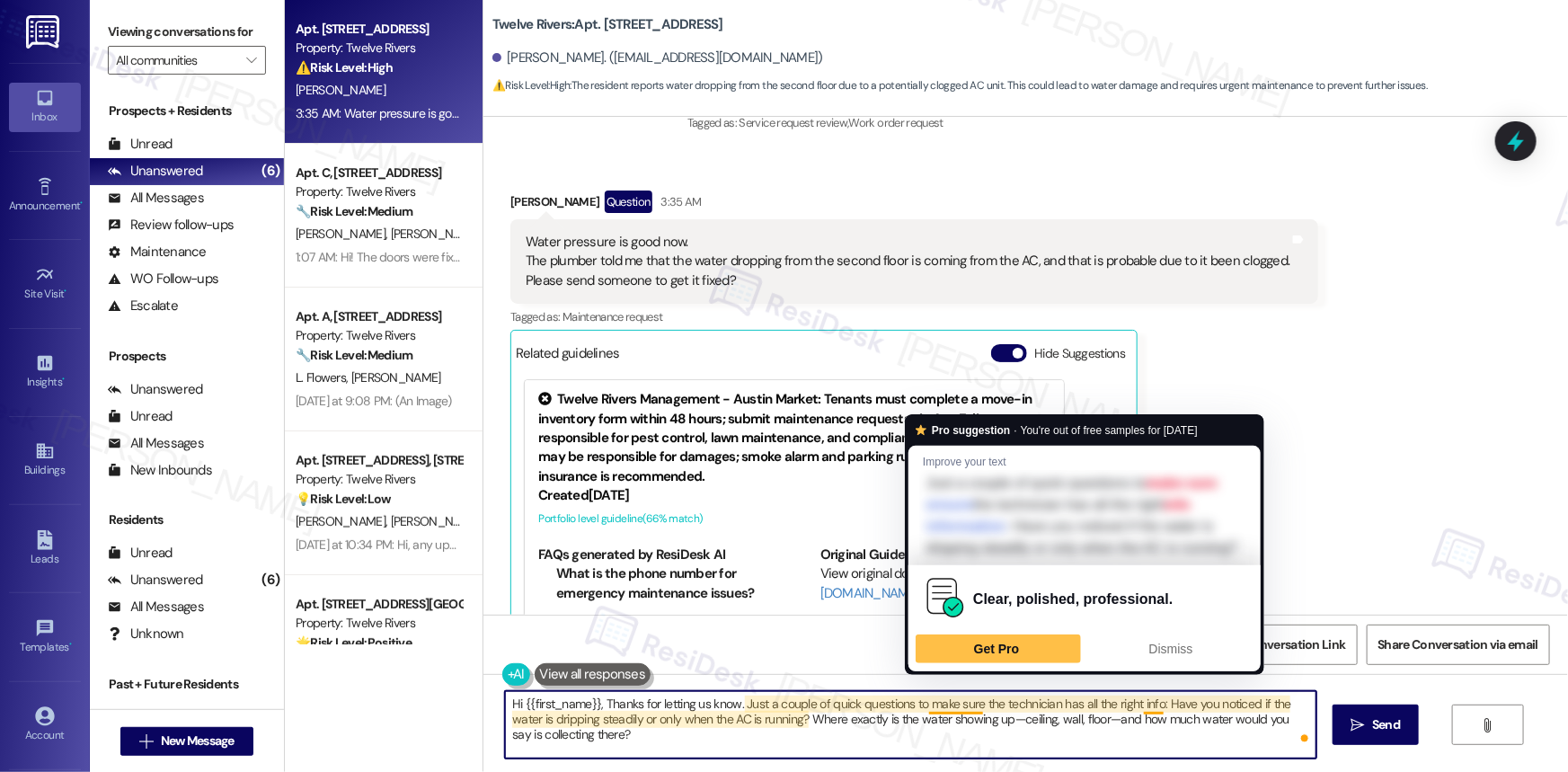
click at [1105, 733] on textarea "Hi {{first_name}}, Thanks for letting us know. Just a couple of quick questions…" at bounding box center [910, 725] width 812 height 67
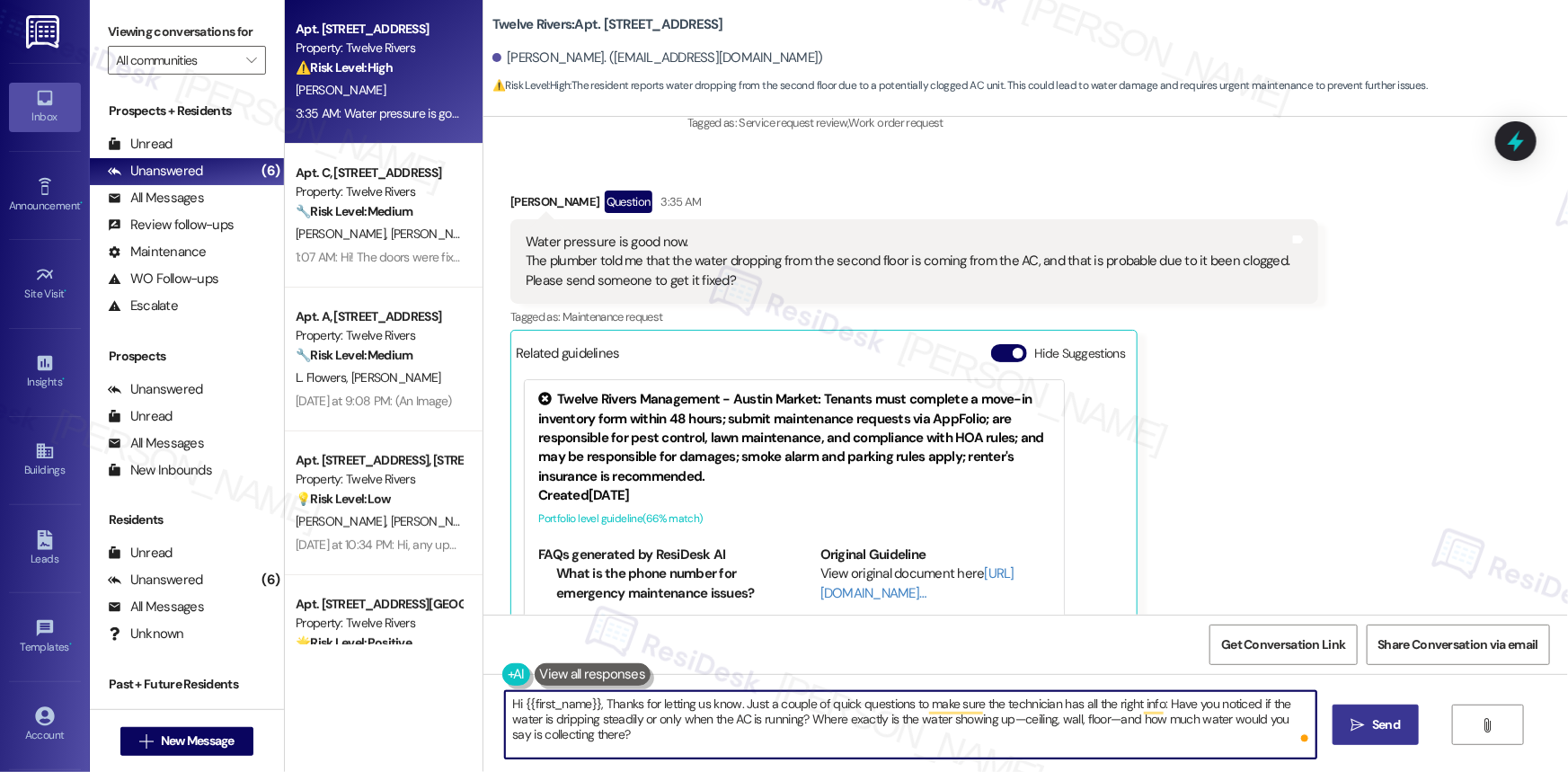
type textarea "Hi {{first_name}}, Thanks for letting us know. Just a couple of quick questions…"
click at [1370, 713] on button " Send" at bounding box center [1375, 724] width 87 height 40
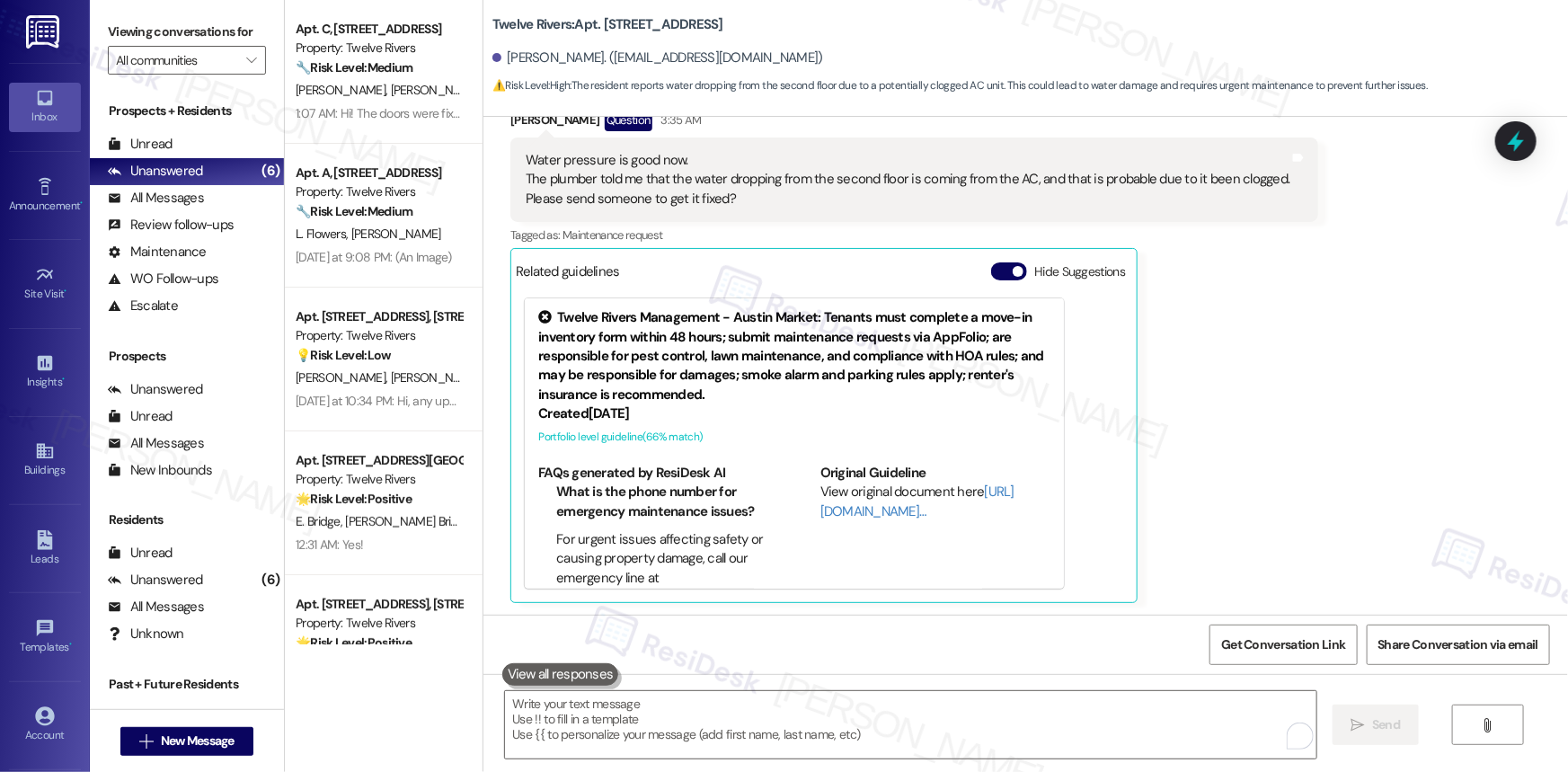
scroll to position [7932, 0]
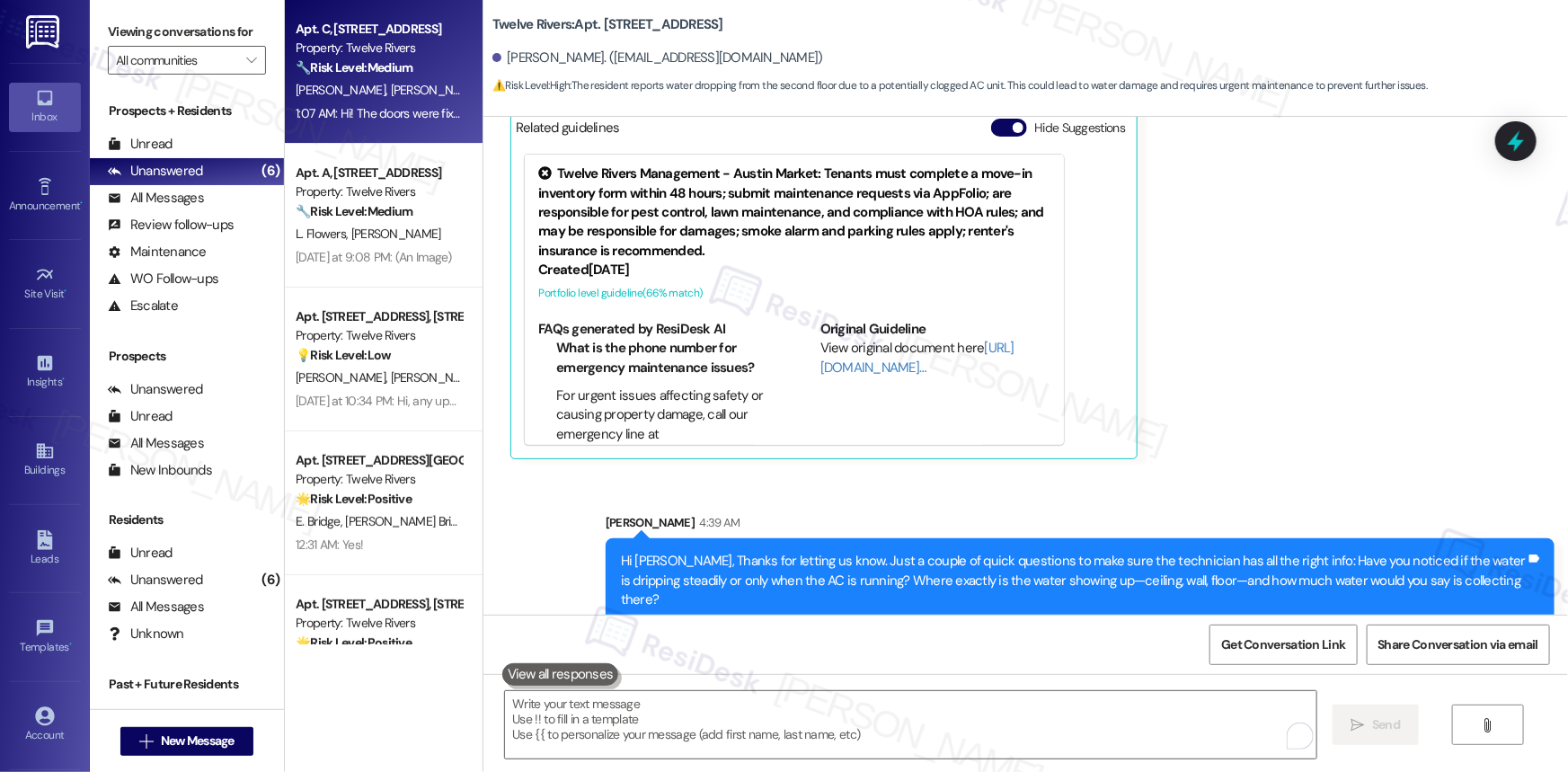
click at [344, 75] on strong "🔧 Risk Level: Medium" at bounding box center [353, 67] width 117 height 16
type textarea "Fetching suggested responses. Please feel free to read through the conversation…"
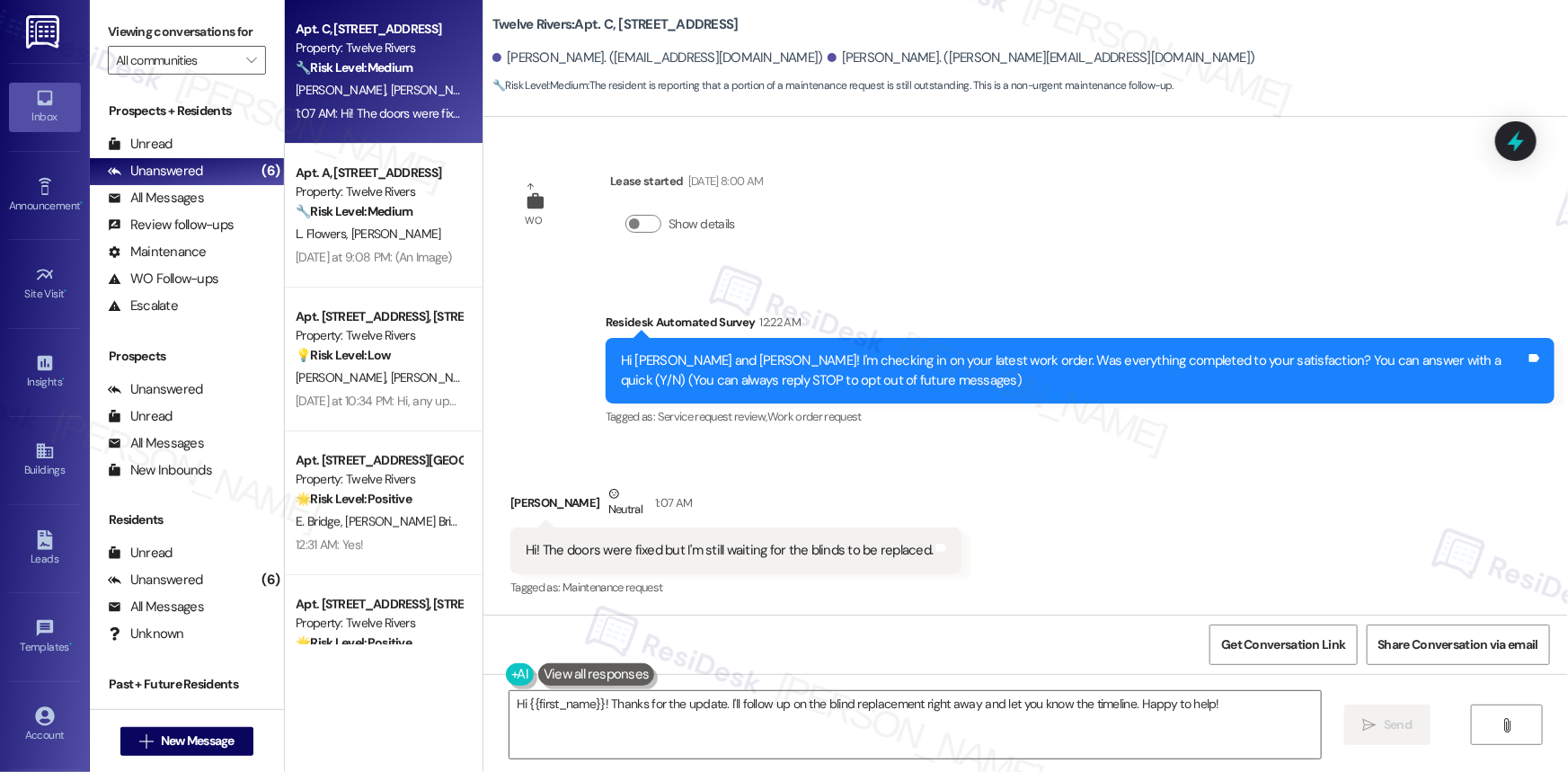
click at [1506, 510] on div "Received via SMS Amber Davis Neutral 1:07 AM Hi! The doors were fixed but I'm s…" at bounding box center [1026, 529] width 1084 height 171
click at [1339, 491] on div "Received via SMS Amber Davis Neutral 1:07 AM Hi! The doors were fixed but I'm s…" at bounding box center [1026, 529] width 1084 height 171
click at [1133, 252] on div "WO Lease started May 01, 2024 at 8:00 AM Show details Survey, sent via SMS Resi…" at bounding box center [1026, 365] width 1084 height 498
click at [1114, 503] on div "Received via SMS Amber Davis Neutral 1:07 AM Hi! The doors were fixed but I'm s…" at bounding box center [1026, 529] width 1084 height 171
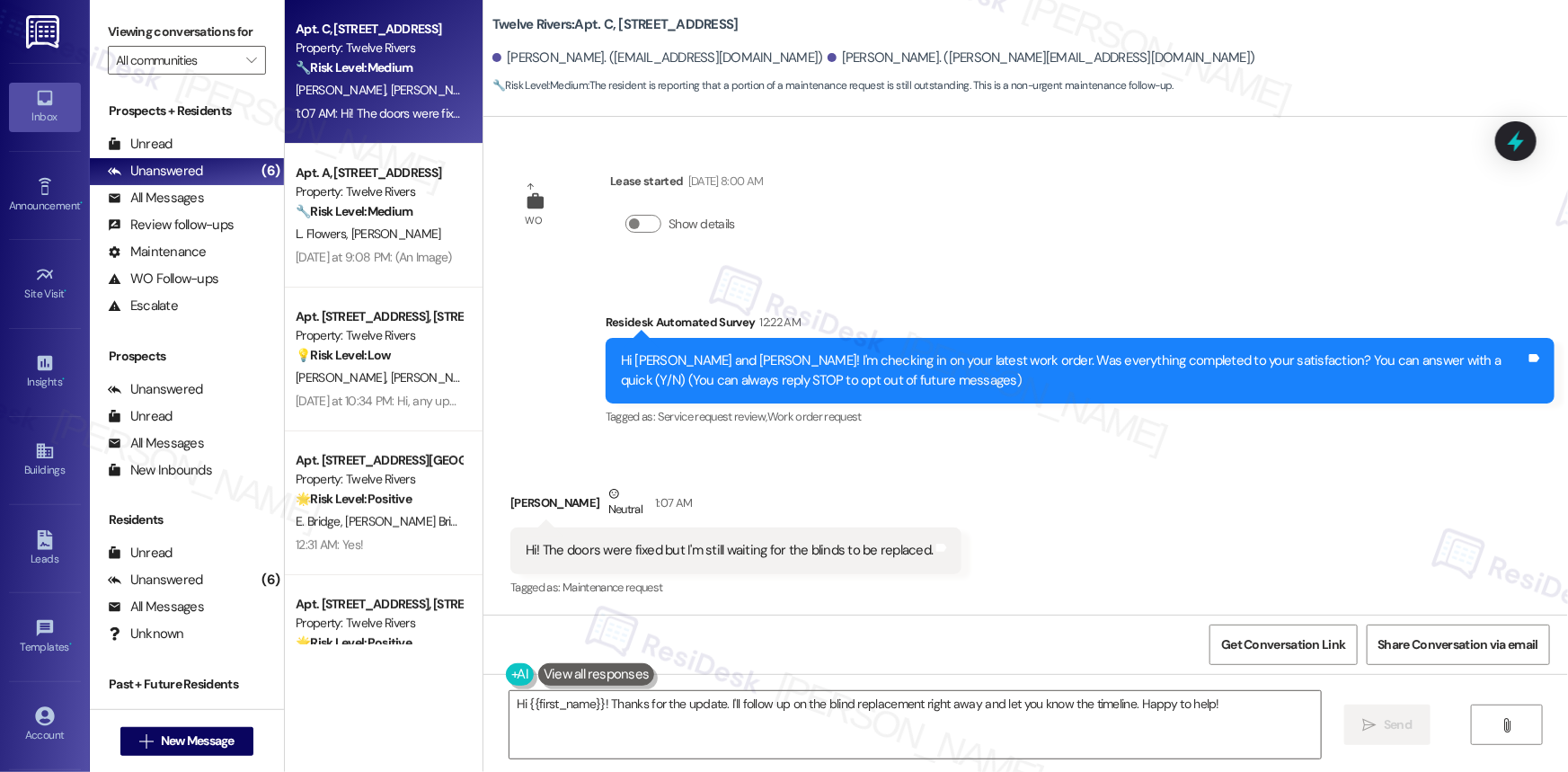
click at [1114, 503] on div "Received via SMS Amber Davis Neutral 1:07 AM Hi! The doors were fixed but I'm s…" at bounding box center [1026, 529] width 1084 height 171
click at [683, 555] on div "Hi! The doors were fixed but I'm still waiting for the blinds to be replaced." at bounding box center [729, 550] width 407 height 19
click at [686, 555] on div "Hi! The doors were fixed but I'm still waiting for the blinds to be replaced." at bounding box center [729, 550] width 407 height 19
click at [704, 548] on div "Hi! The doors were fixed but I'm still waiting for the blinds to be replaced." at bounding box center [729, 550] width 407 height 19
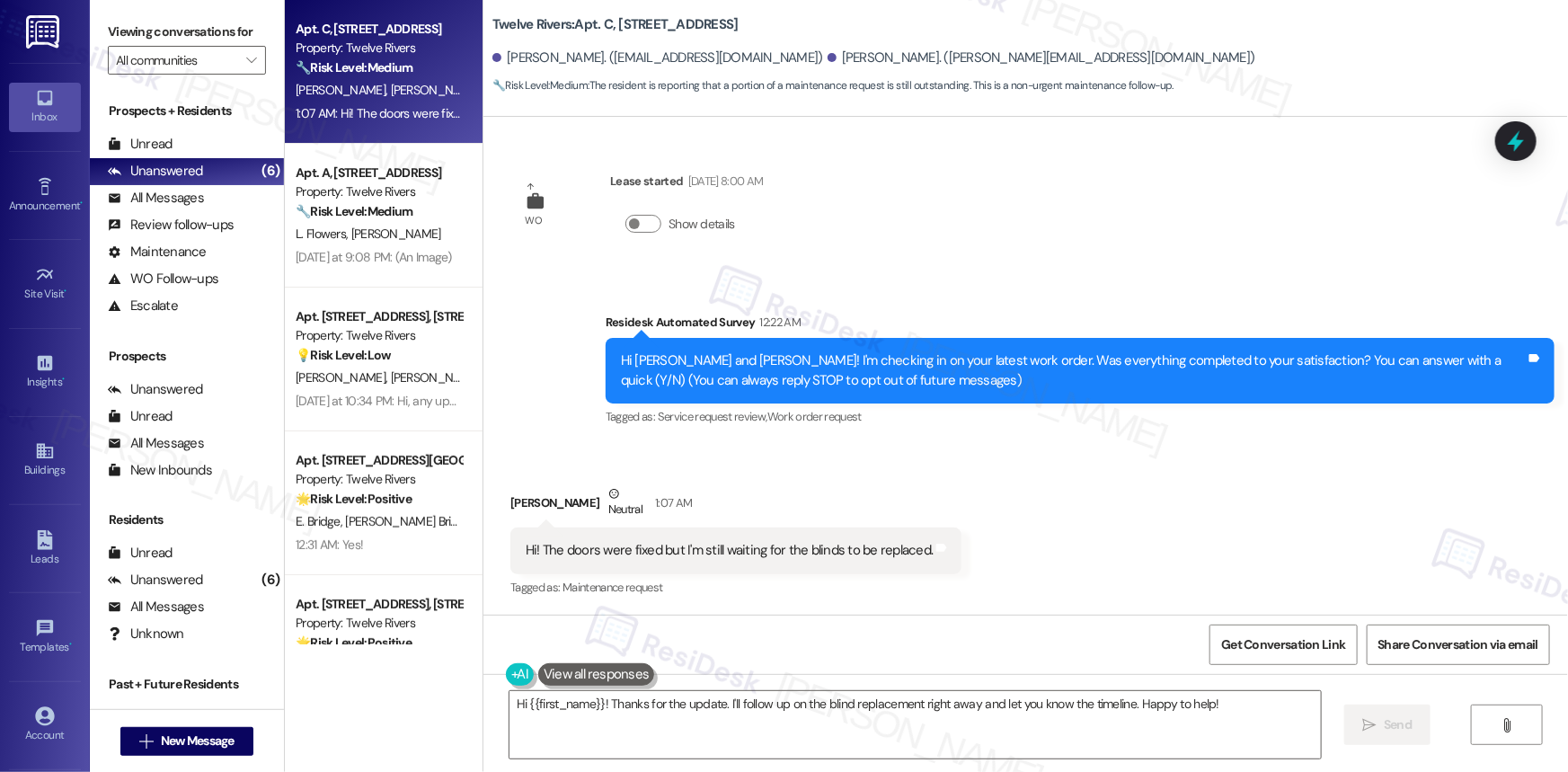
click at [704, 548] on div "Hi! The doors were fixed but I'm still waiting for the blinds to be replaced." at bounding box center [729, 550] width 407 height 19
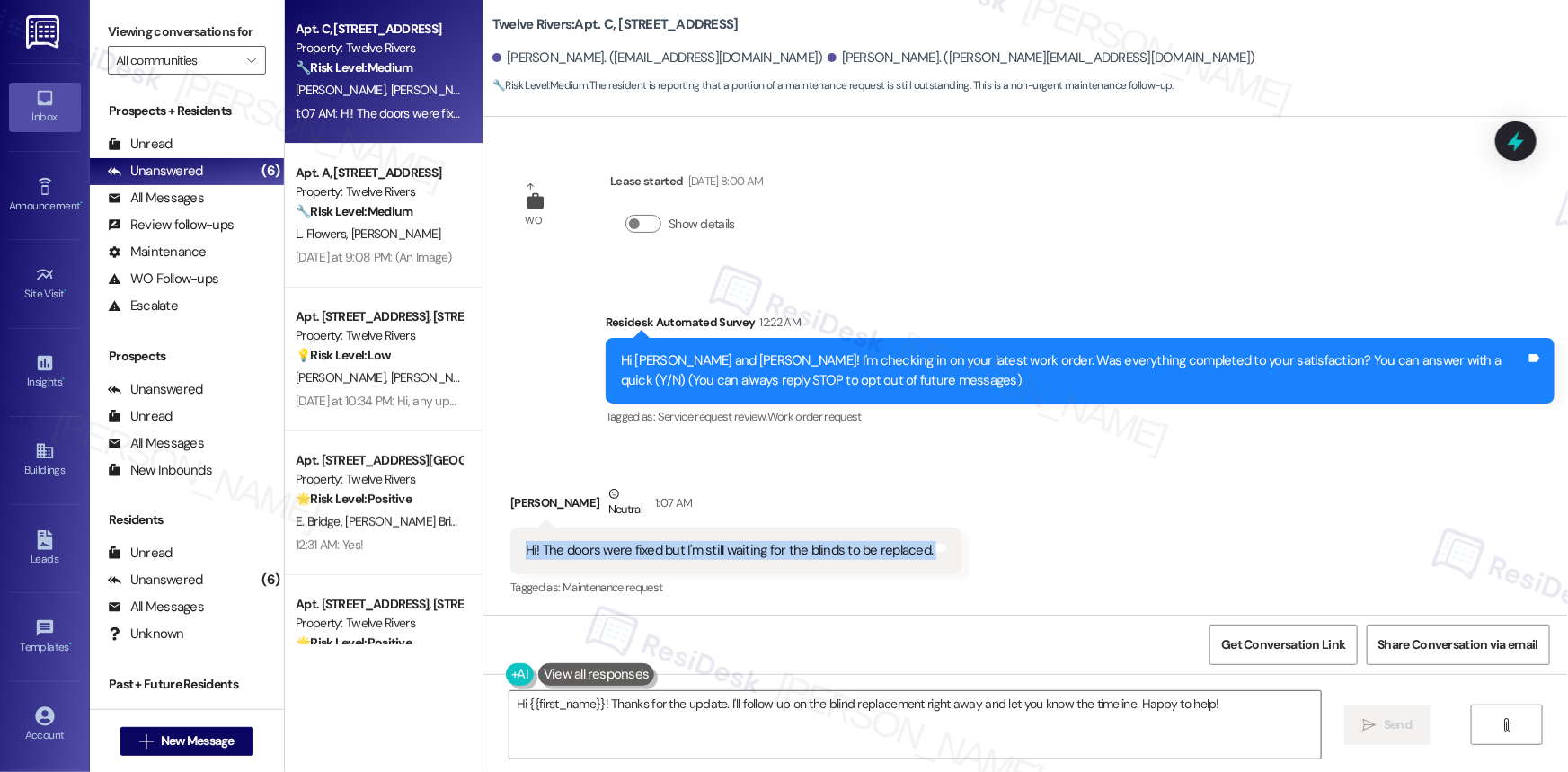
click at [706, 548] on div "Hi! The doors were fixed but I'm still waiting for the blinds to be replaced." at bounding box center [729, 550] width 407 height 19
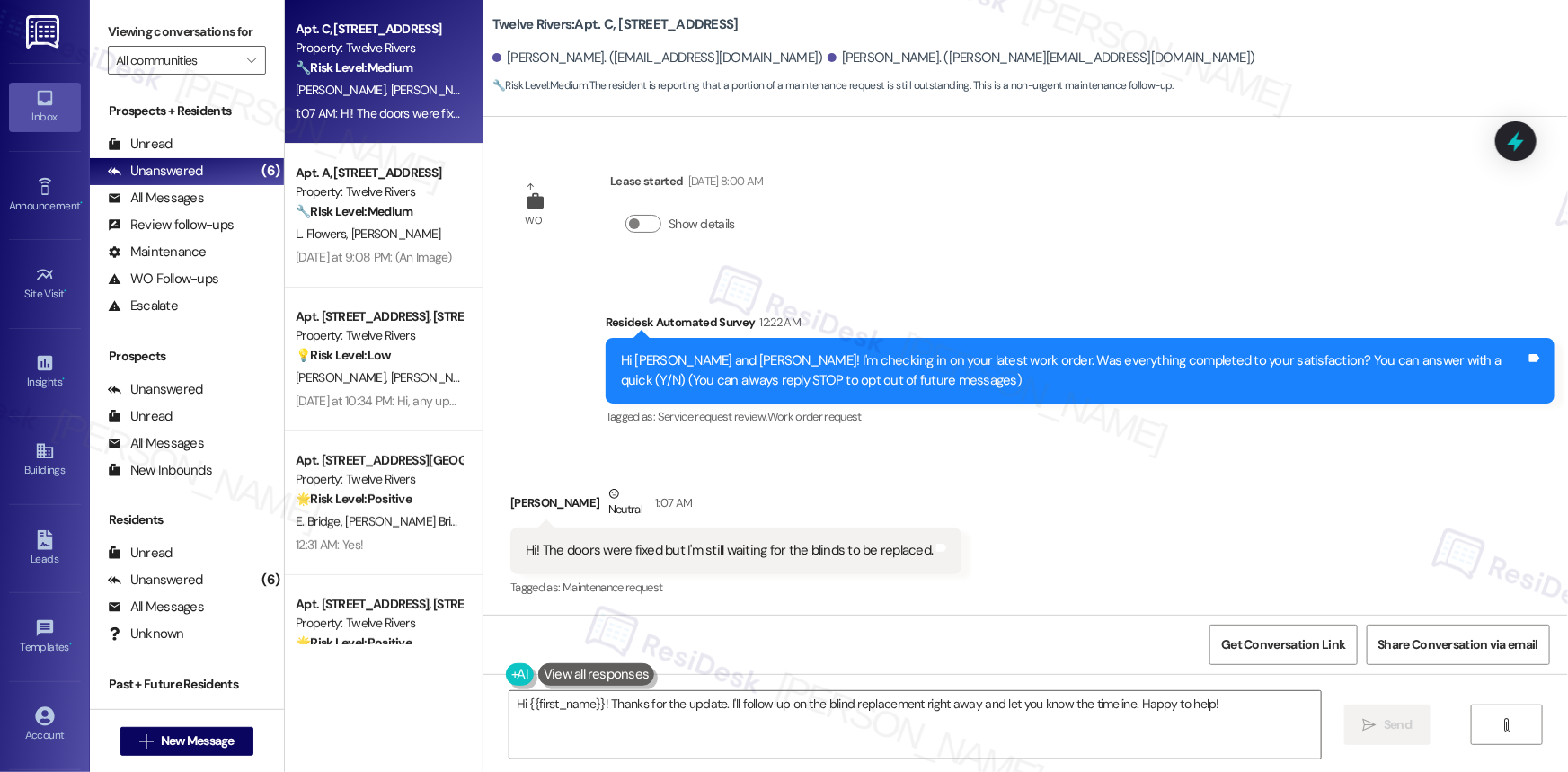
click at [774, 550] on div "Hi! The doors were fixed but I'm still waiting for the blinds to be replaced." at bounding box center [729, 550] width 407 height 19
click at [775, 550] on div "Hi! The doors were fixed but I'm still waiting for the blinds to be replaced." at bounding box center [729, 550] width 407 height 19
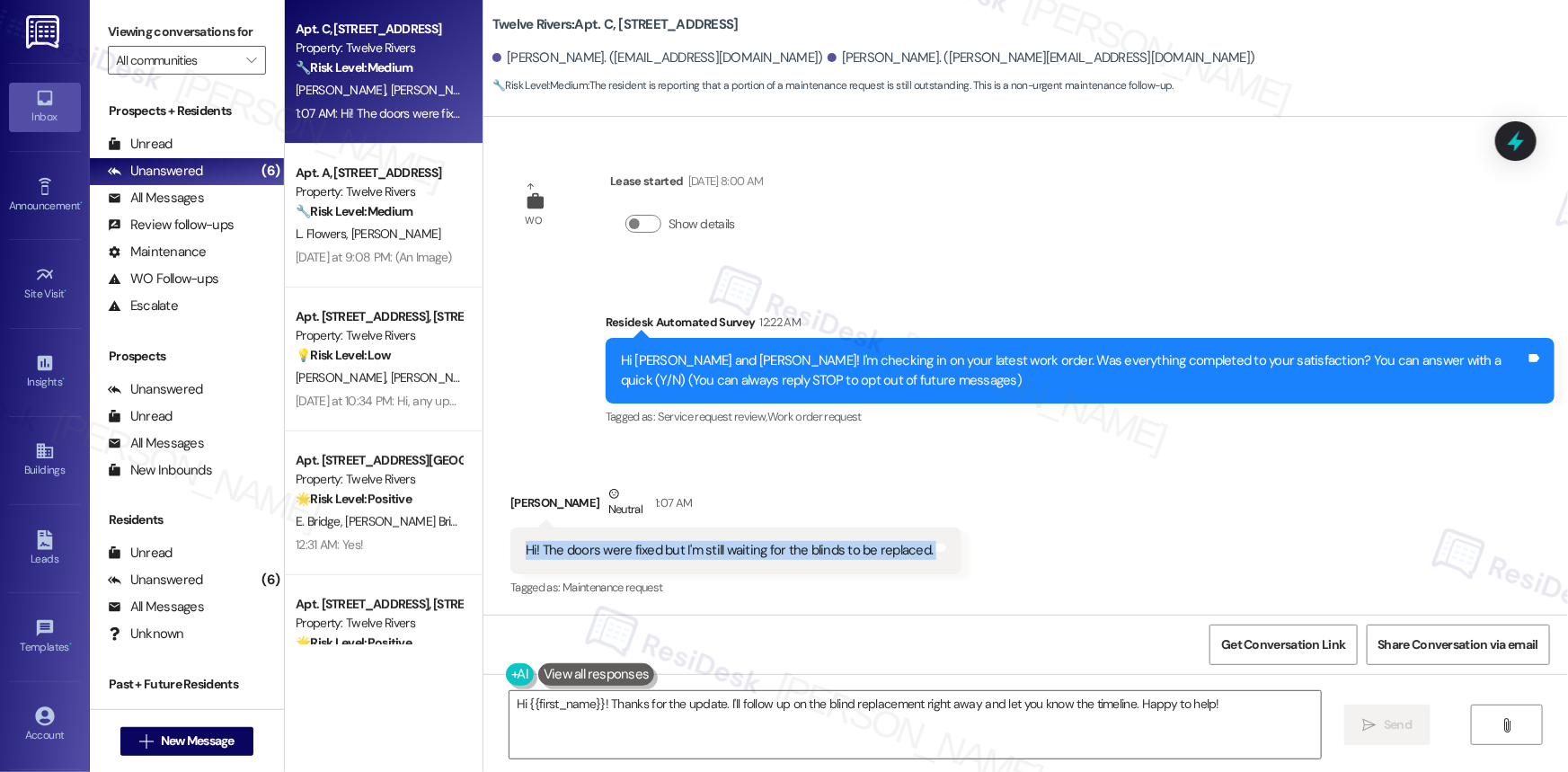
click at [775, 550] on div "Hi! The doors were fixed but I'm still waiting for the blinds to be replaced." at bounding box center [729, 550] width 407 height 19
copy div "Hi! The doors were fixed but I'm still waiting for the blinds to be replaced. T…"
click at [928, 706] on textarea "Hi {{first_name}}! Thanks for the update. I'll follow up on the blind replaceme…" at bounding box center [915, 725] width 812 height 67
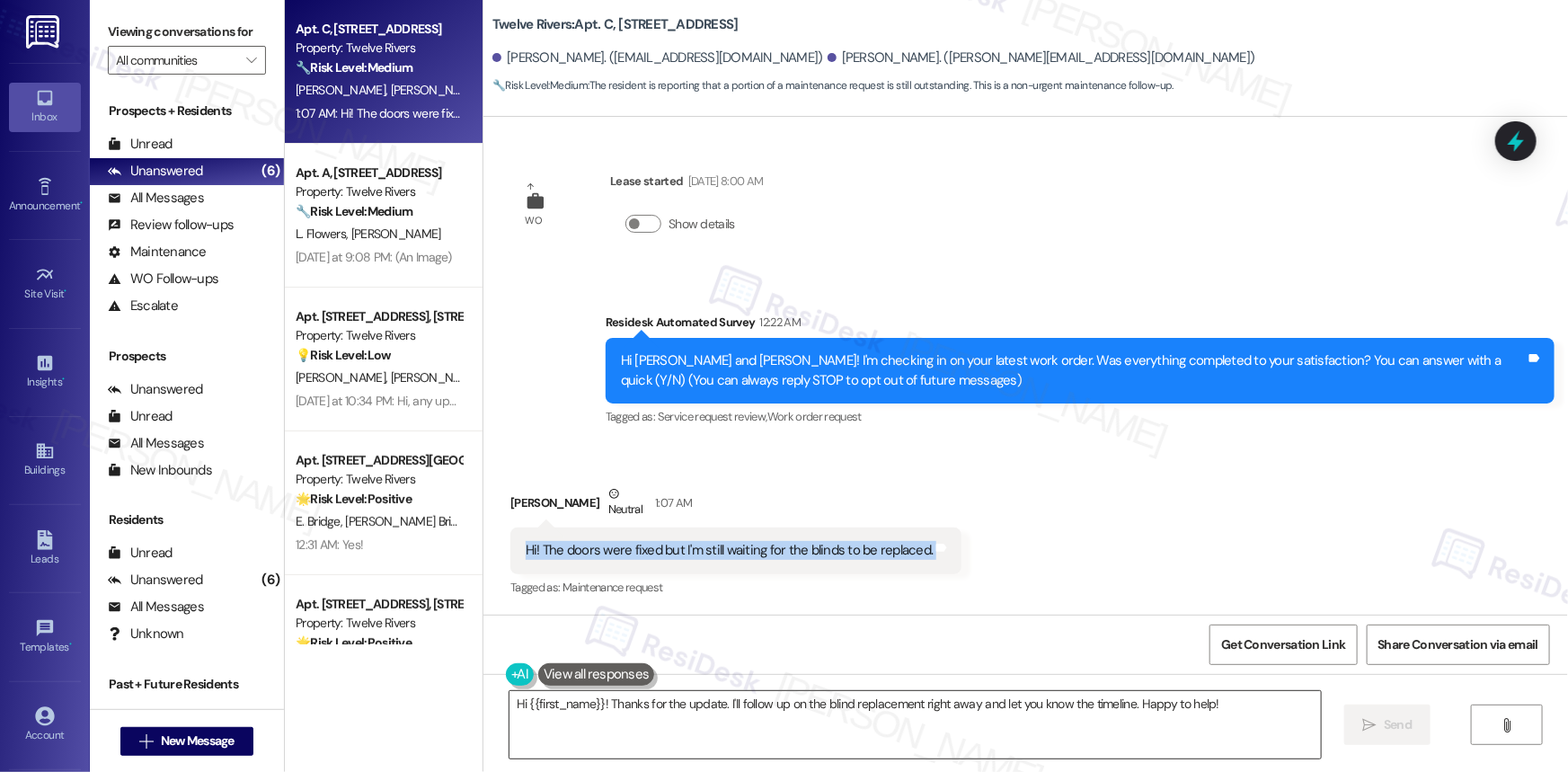
click at [928, 706] on textarea "Hi {{first_name}}! Thanks for the update. I'll follow up on the blind replaceme…" at bounding box center [915, 725] width 812 height 67
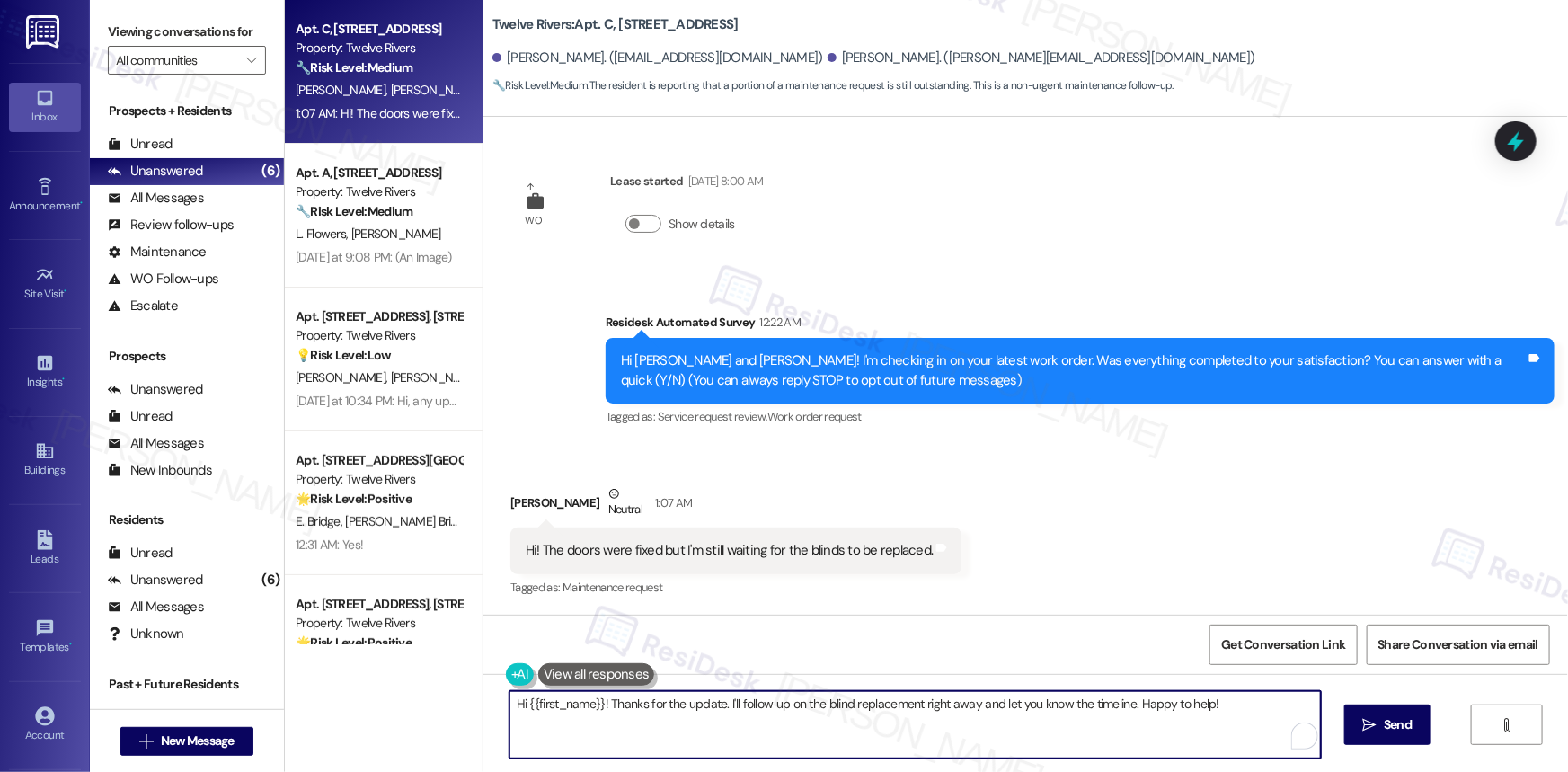
click at [928, 706] on textarea "Hi {{first_name}}! Thanks for the update. I'll follow up on the blind replaceme…" at bounding box center [915, 725] width 812 height 67
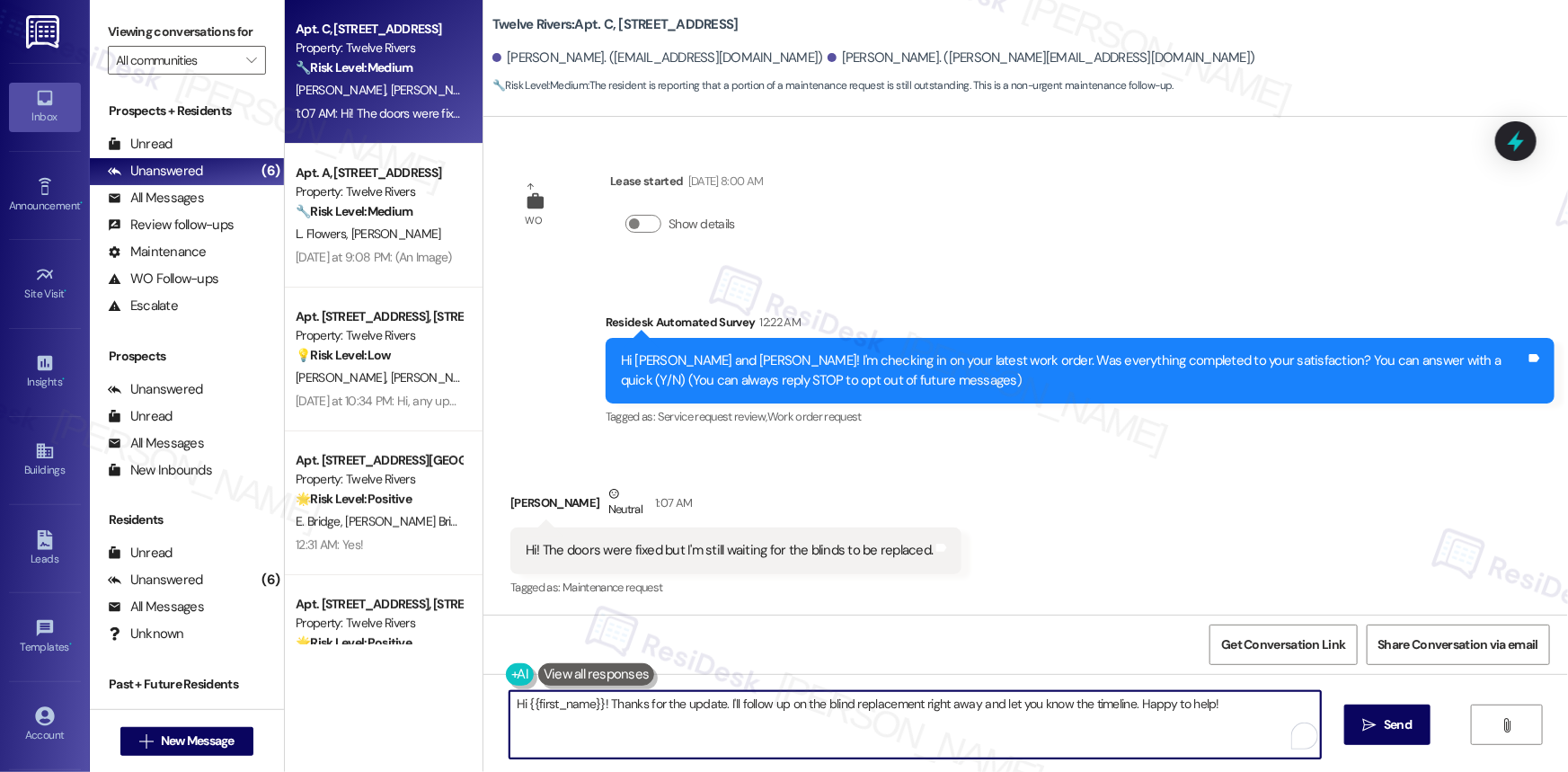
click at [928, 706] on textarea "Hi {{first_name}}! Thanks for the update. I'll follow up on the blind replaceme…" at bounding box center [915, 725] width 812 height 67
paste textarea "Thanks for the update! I’ll be sending a follow-up regarding the blinds replace…"
drag, startPoint x: 931, startPoint y: 701, endPoint x: 1154, endPoint y: 722, distance: 224.0
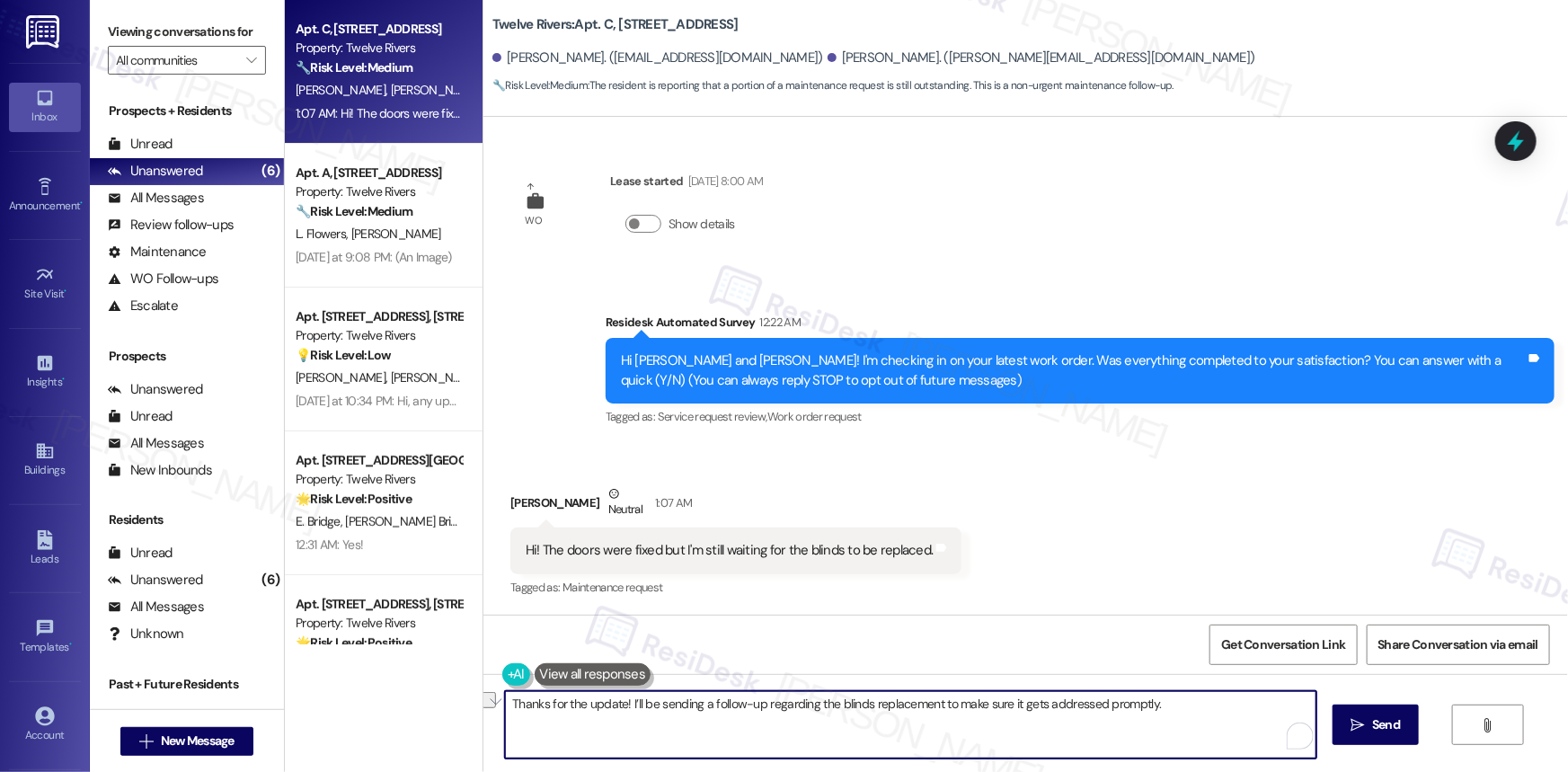
click at [1186, 704] on textarea "Thanks for the update! I’ll be sending a follow-up regarding the blinds replace…" at bounding box center [910, 725] width 812 height 67
click at [1186, 707] on textarea "Thanks for the update! I’ll be sending a follow-up regarding the blinds replace…" at bounding box center [910, 725] width 812 height 67
click at [1186, 709] on textarea "Thanks for the update! I’ll be sending a follow-up regarding the blinds replace…" at bounding box center [910, 725] width 812 height 67
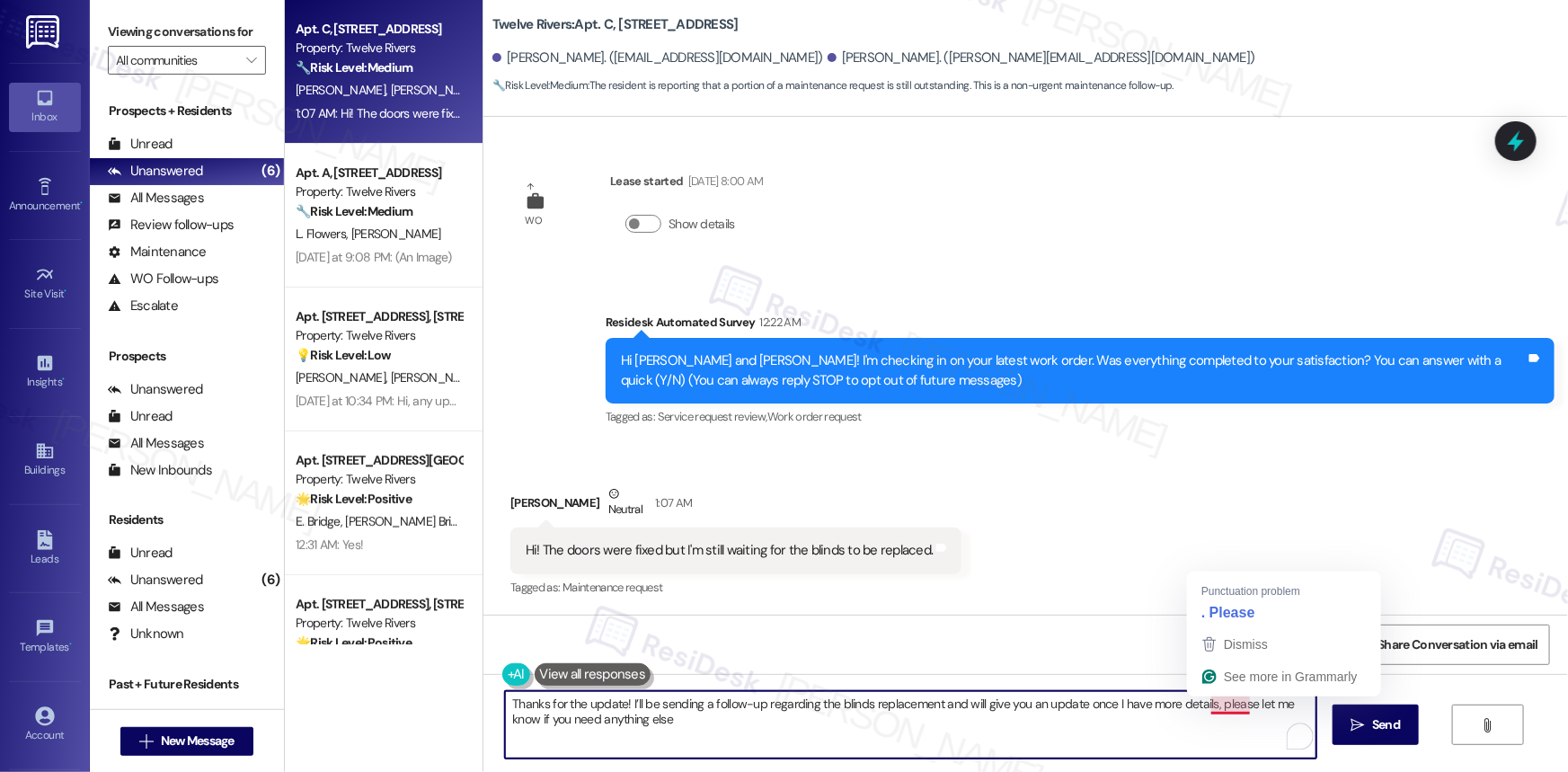
click at [1222, 706] on textarea "Thanks for the update! I’ll be sending a follow-up regarding the blinds replace…" at bounding box center [910, 725] width 812 height 67
click at [1254, 608] on div "Received via SMS Amber Davis Neutral 1:07 AM Hi! The doors were fixed but I'm s…" at bounding box center [1026, 529] width 1084 height 171
click at [647, 719] on textarea "Thanks for the update! I’ll be sending a follow-up regarding the blinds replace…" at bounding box center [910, 725] width 812 height 67
drag, startPoint x: 647, startPoint y: 719, endPoint x: 656, endPoint y: 730, distance: 14.2
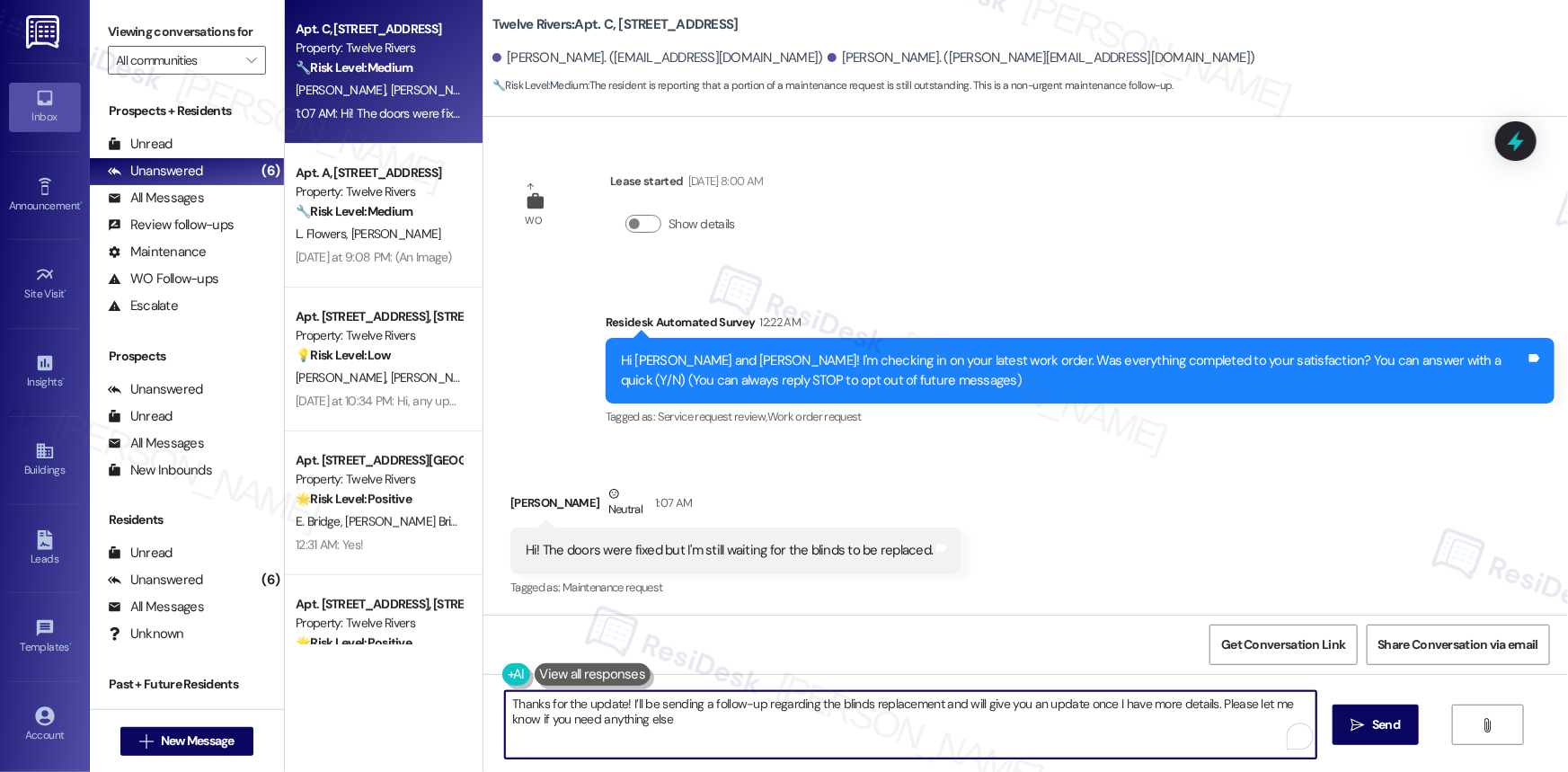
click at [647, 719] on textarea "Thanks for the update! I’ll be sending a follow-up regarding the blinds replace…" at bounding box center [910, 725] width 812 height 67
type textarea "Thanks for the update! I’ll be sending a follow-up regarding the blinds replace…"
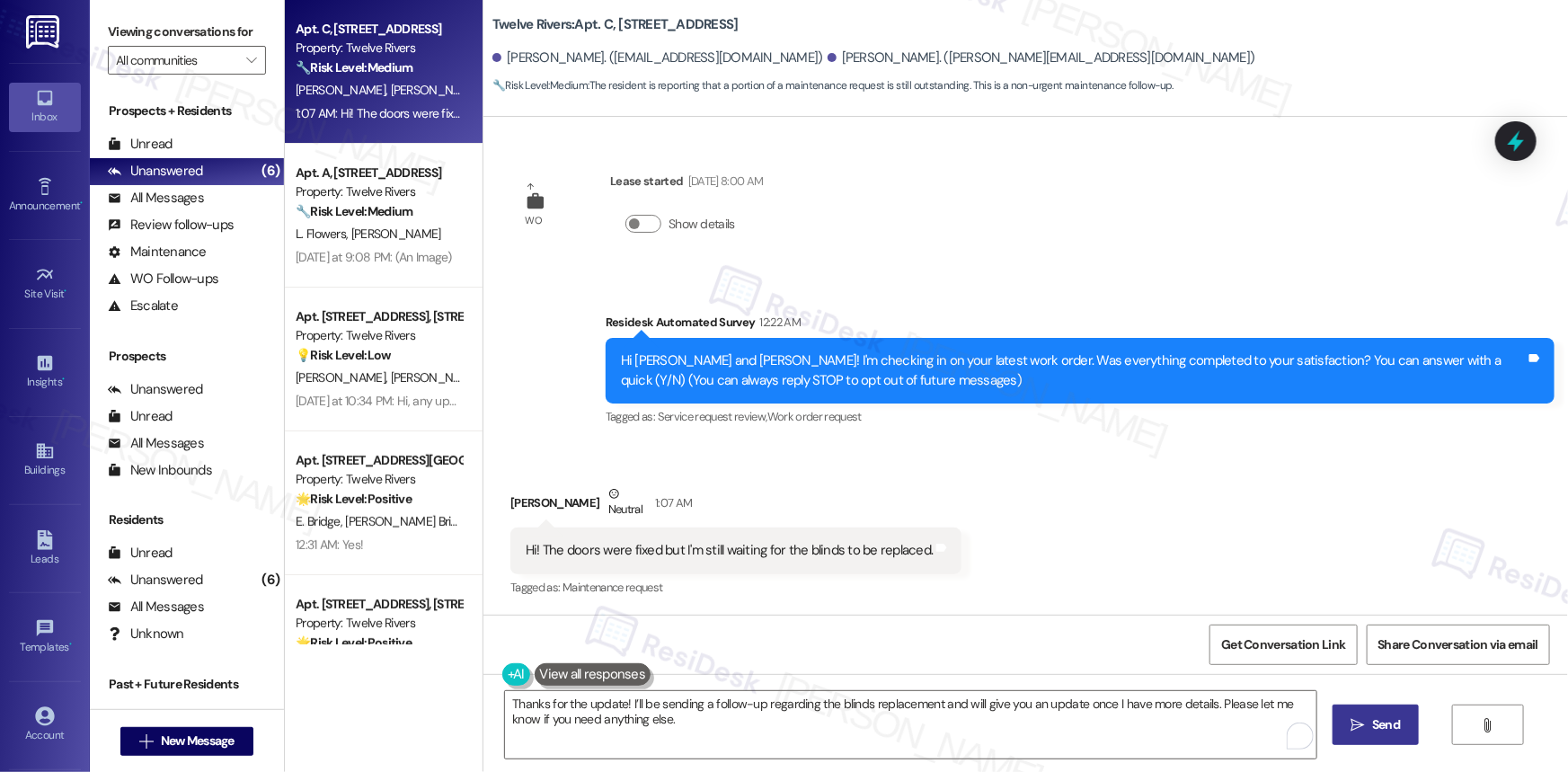
click at [1382, 727] on span "Send" at bounding box center [1385, 724] width 28 height 19
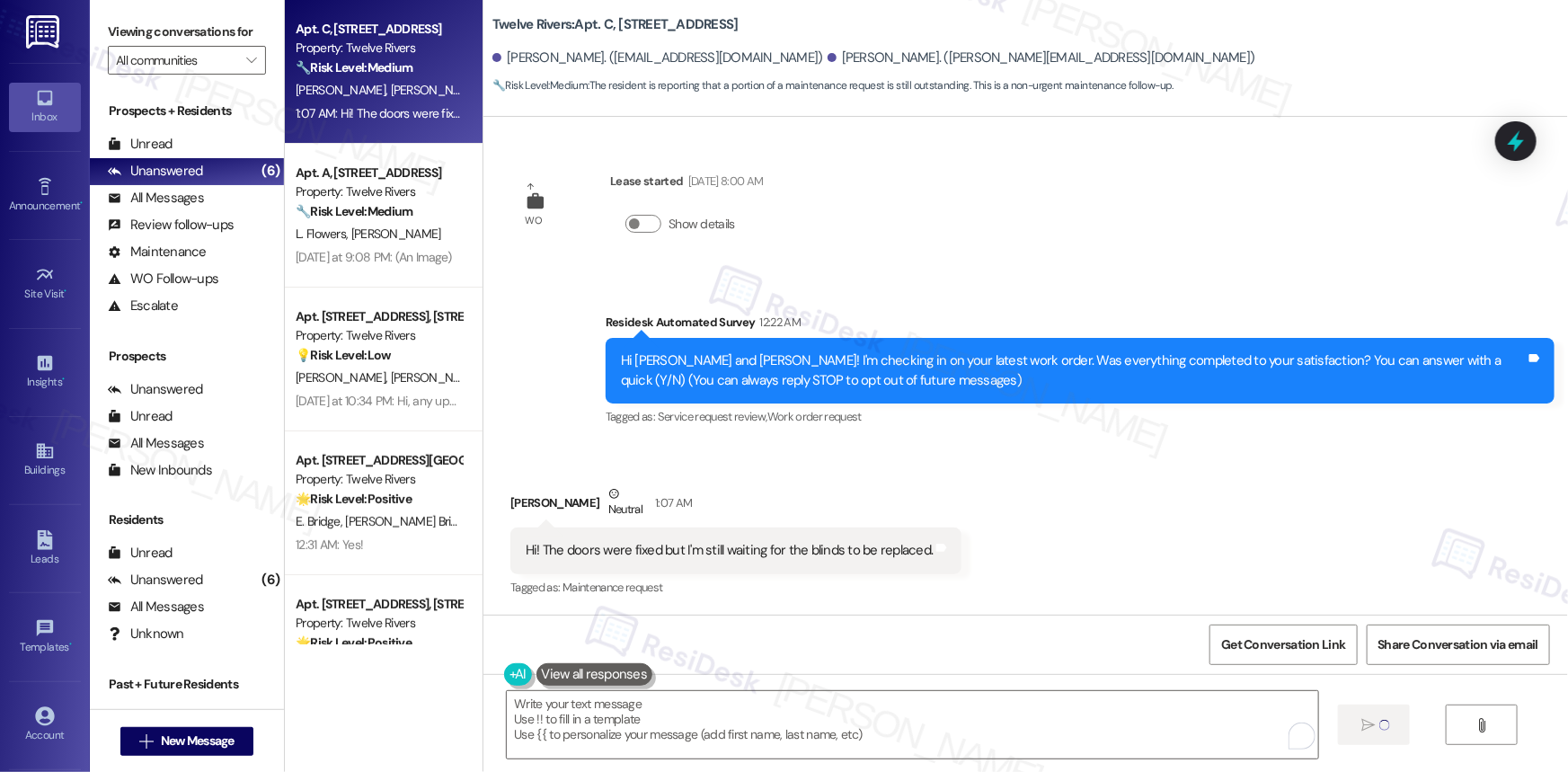
type textarea "Fetching suggested responses. Please feel free to read through the conversation…"
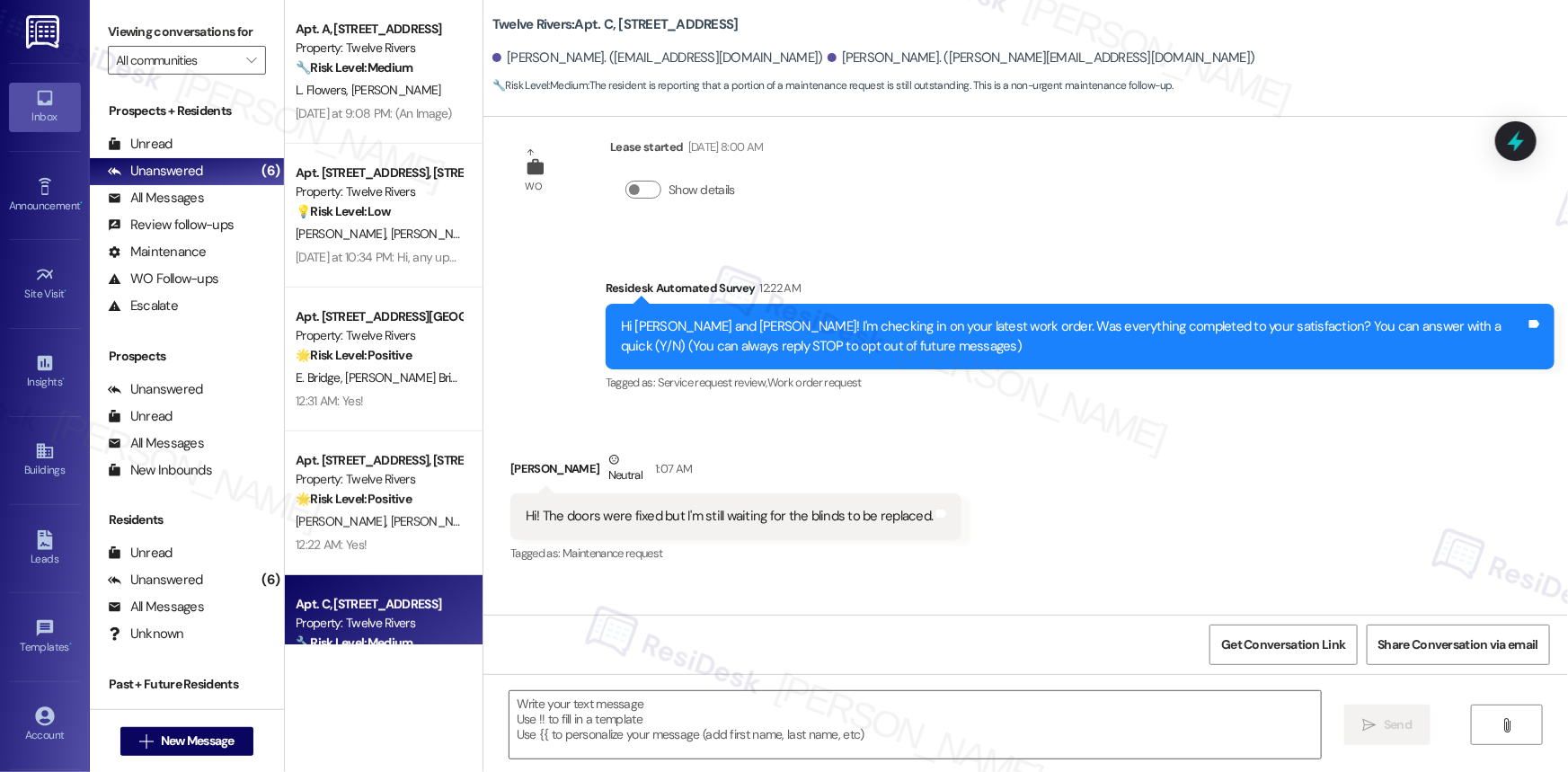
scroll to position [0, 0]
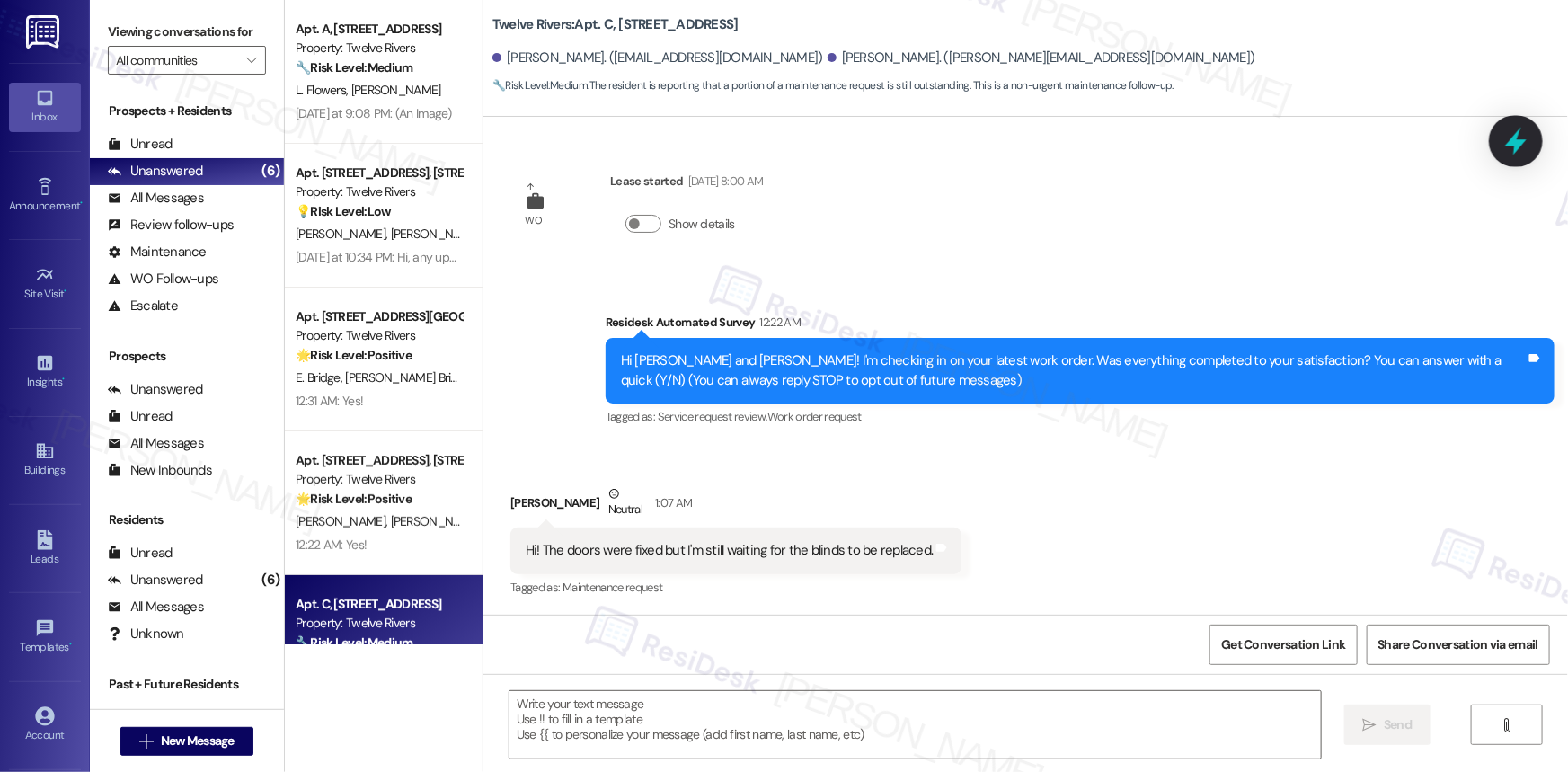
click at [1512, 135] on icon at bounding box center [1516, 140] width 31 height 31
click at [1519, 145] on icon at bounding box center [1516, 141] width 16 height 22
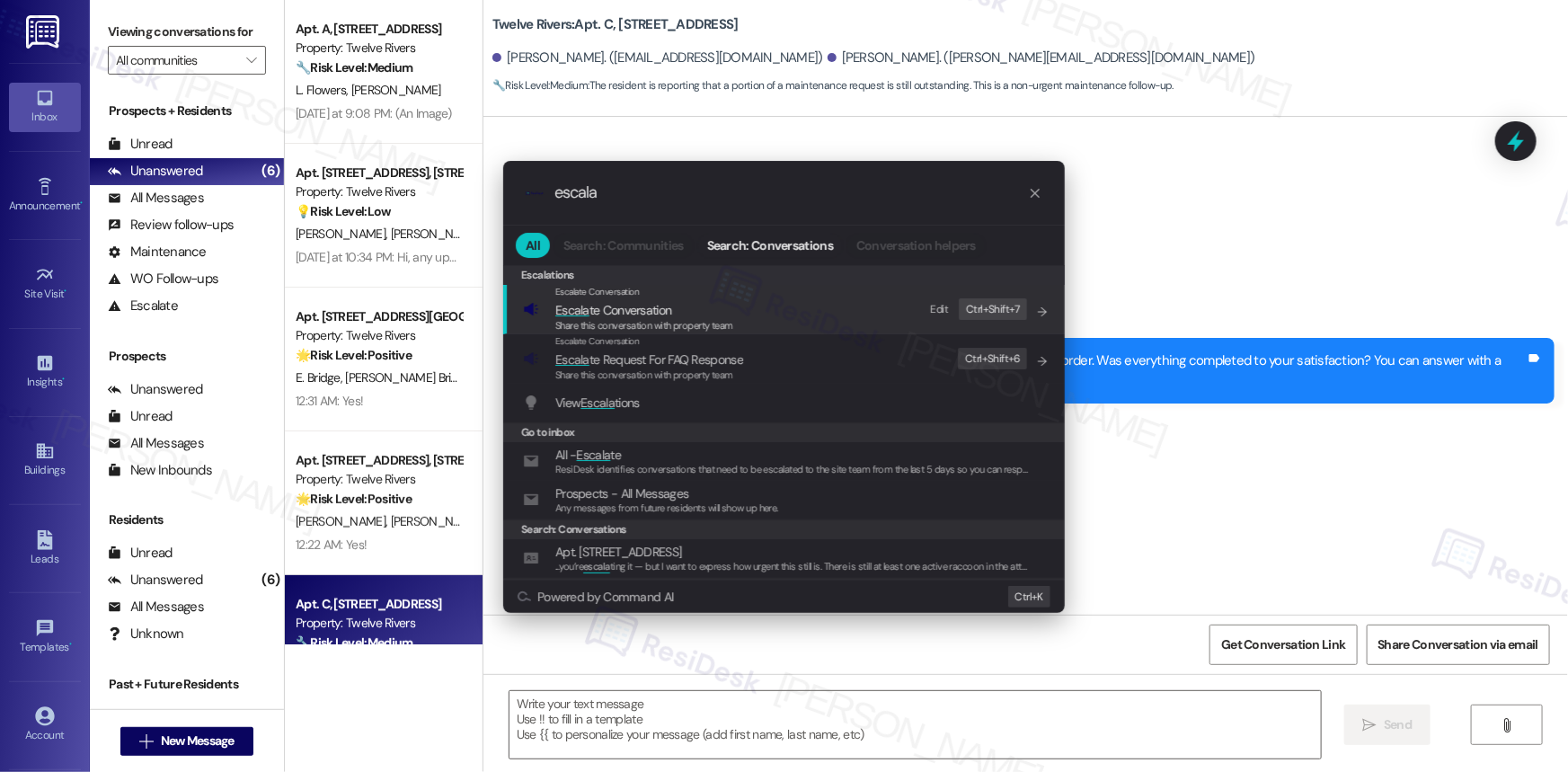
type input "escala"
click at [651, 304] on span "Escala te Conversation" at bounding box center [612, 310] width 116 height 16
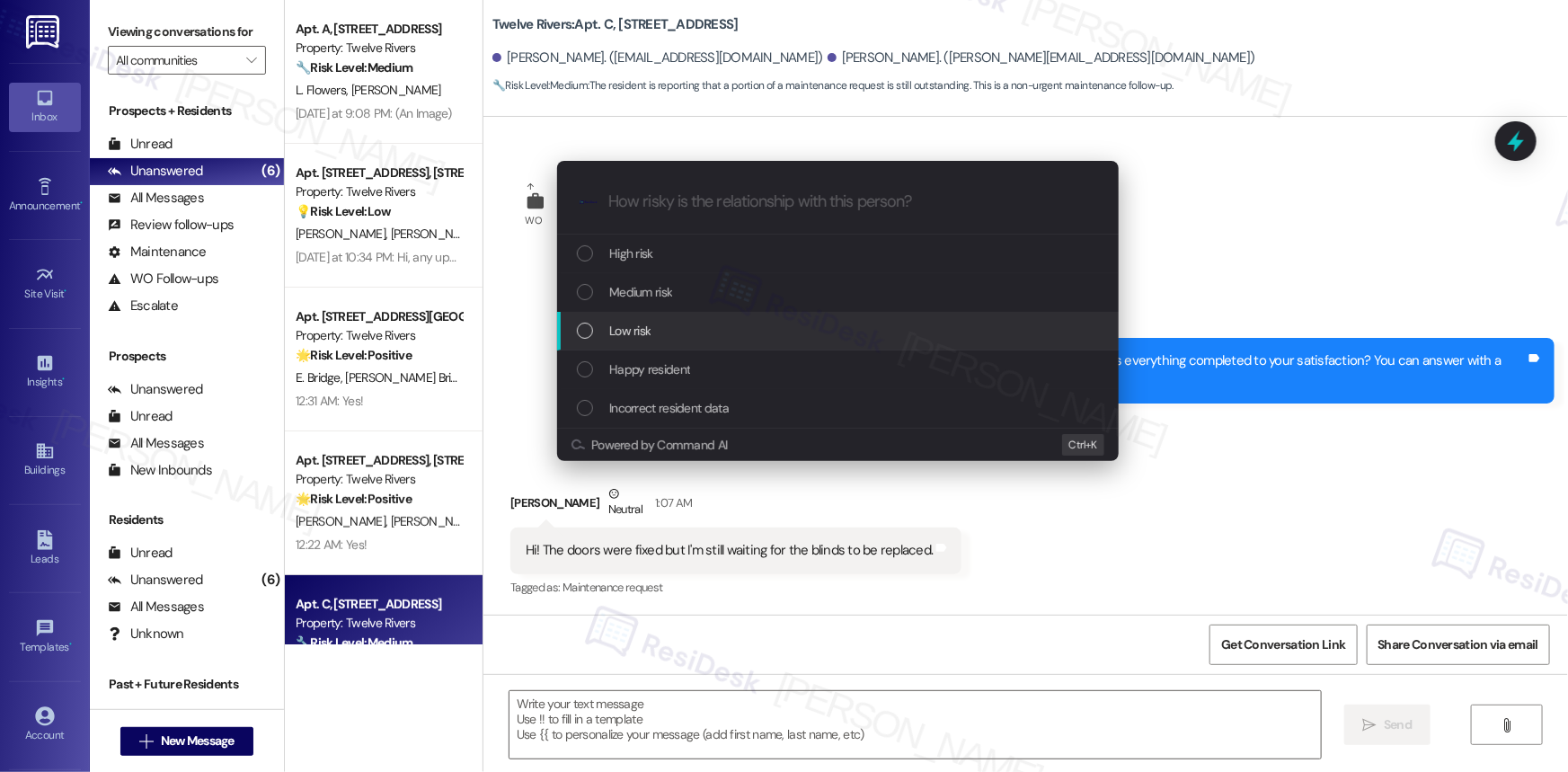
drag, startPoint x: 583, startPoint y: 326, endPoint x: 612, endPoint y: 344, distance: 34.1
click at [583, 328] on div "List of options" at bounding box center [585, 331] width 16 height 16
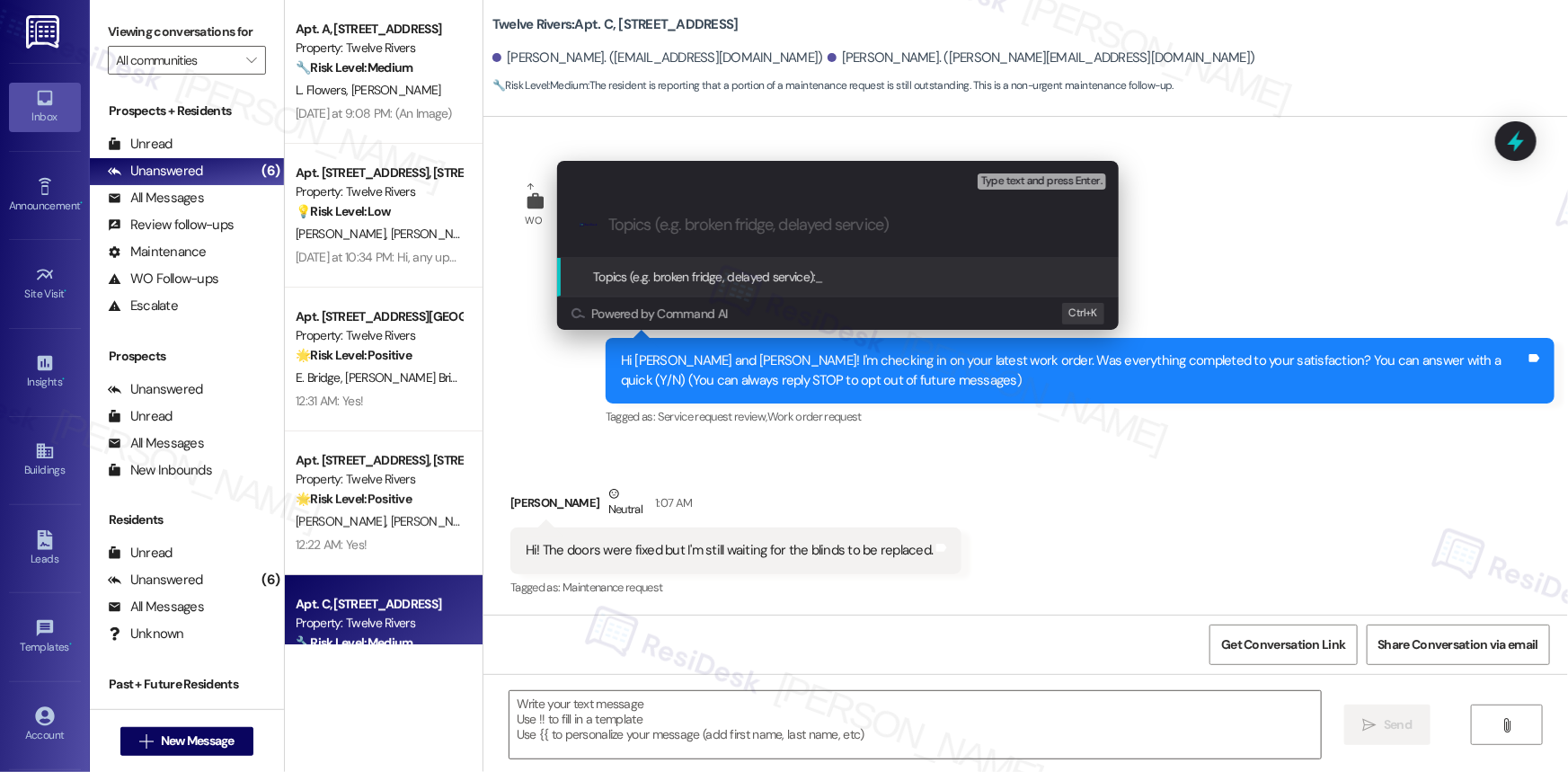
click at [881, 223] on input "Topics (e.g. broken fridge, delayed service)" at bounding box center [852, 224] width 488 height 19
drag, startPoint x: 881, startPoint y: 223, endPoint x: 873, endPoint y: 234, distance: 13.6
click at [881, 223] on input "Topics (e.g. broken fridge, delayed service)" at bounding box center [852, 224] width 488 height 19
paste input "Follow-Up on Blinds Replacement Request"
type input "Follow-Up on Blinds Replacement Request"
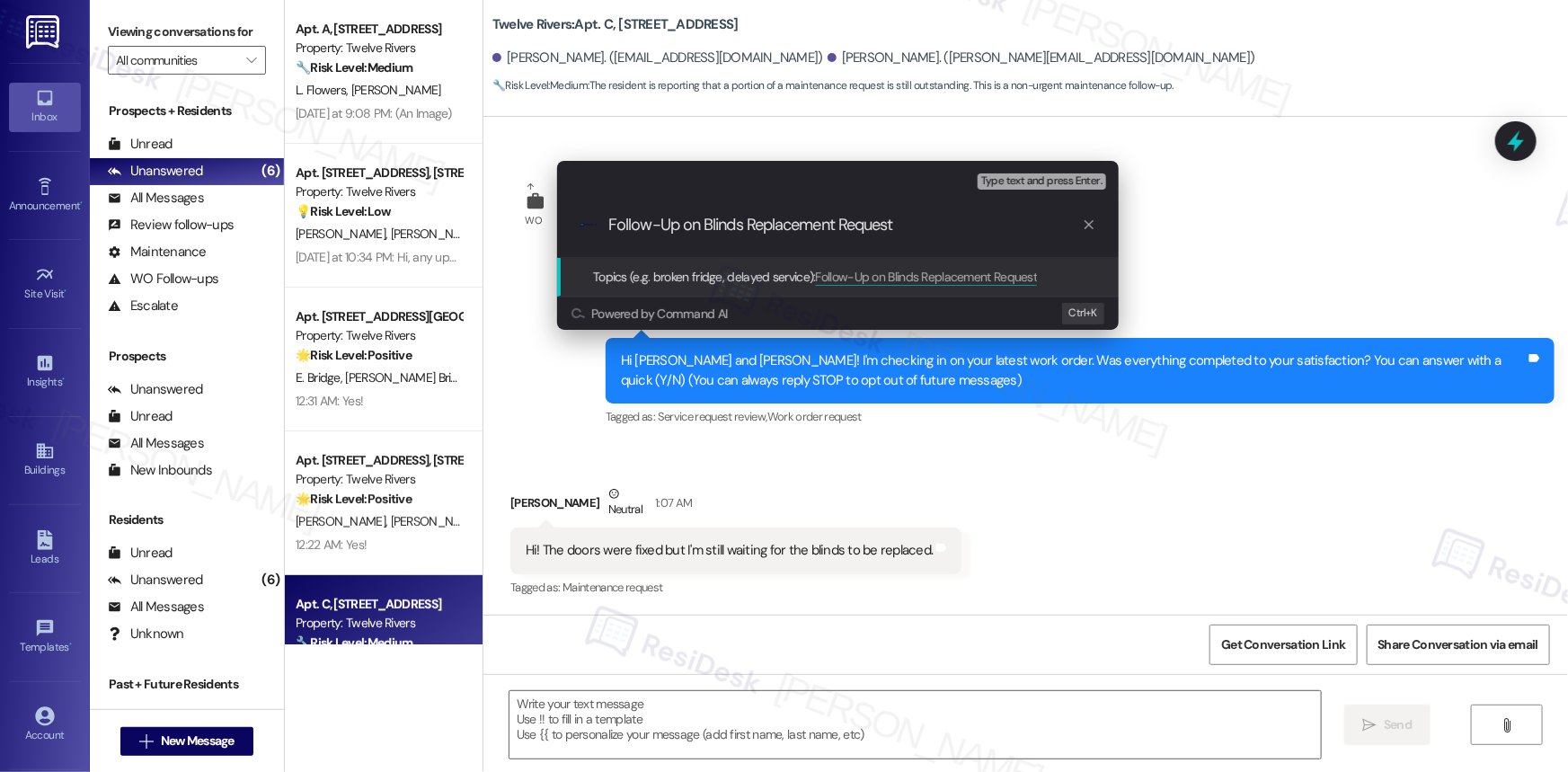
click at [750, 274] on span "Topics (e.g. broken fridge, delayed service):" at bounding box center [705, 276] width 223 height 16
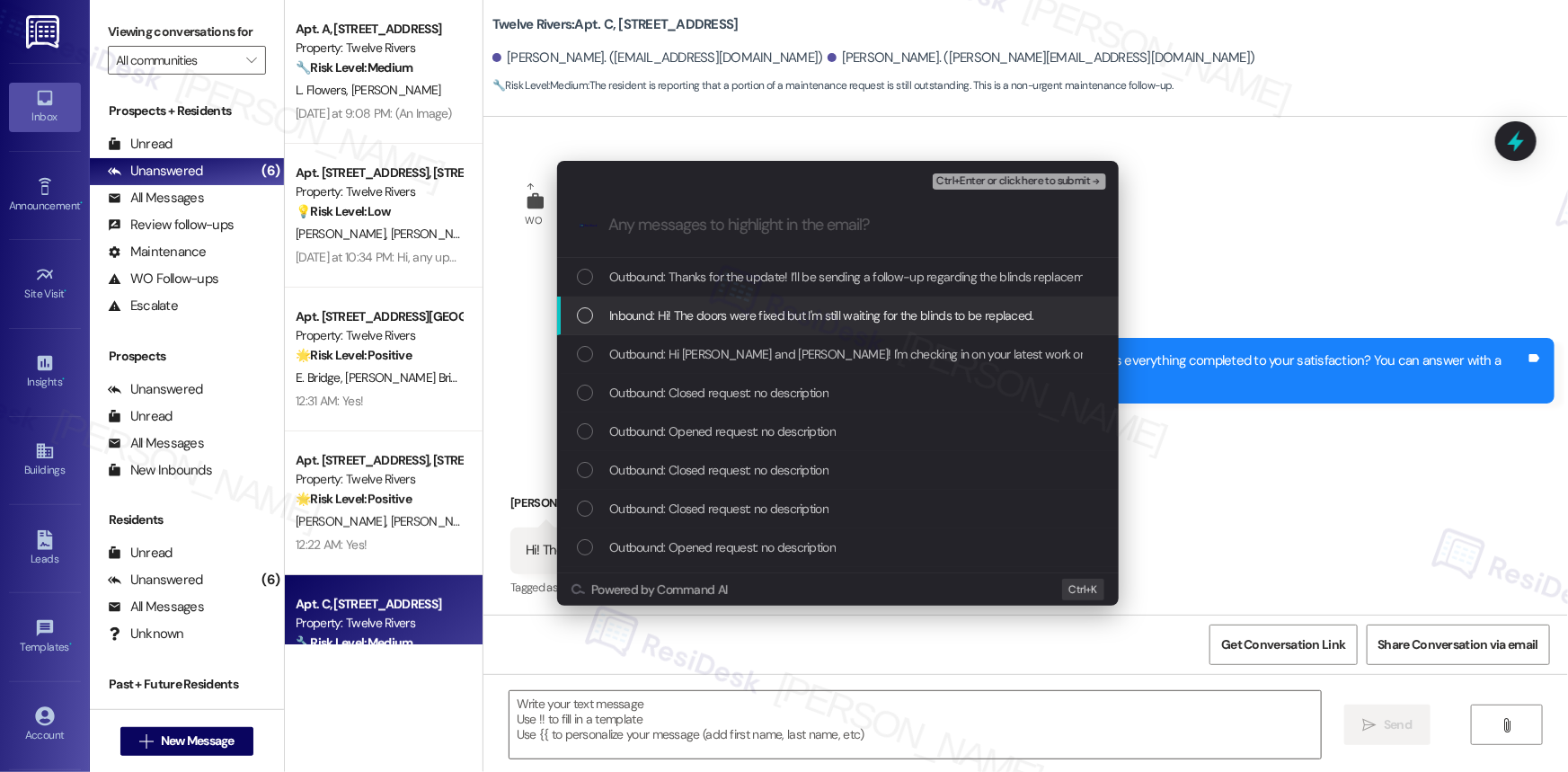
click at [580, 314] on div "List of options" at bounding box center [585, 315] width 16 height 16
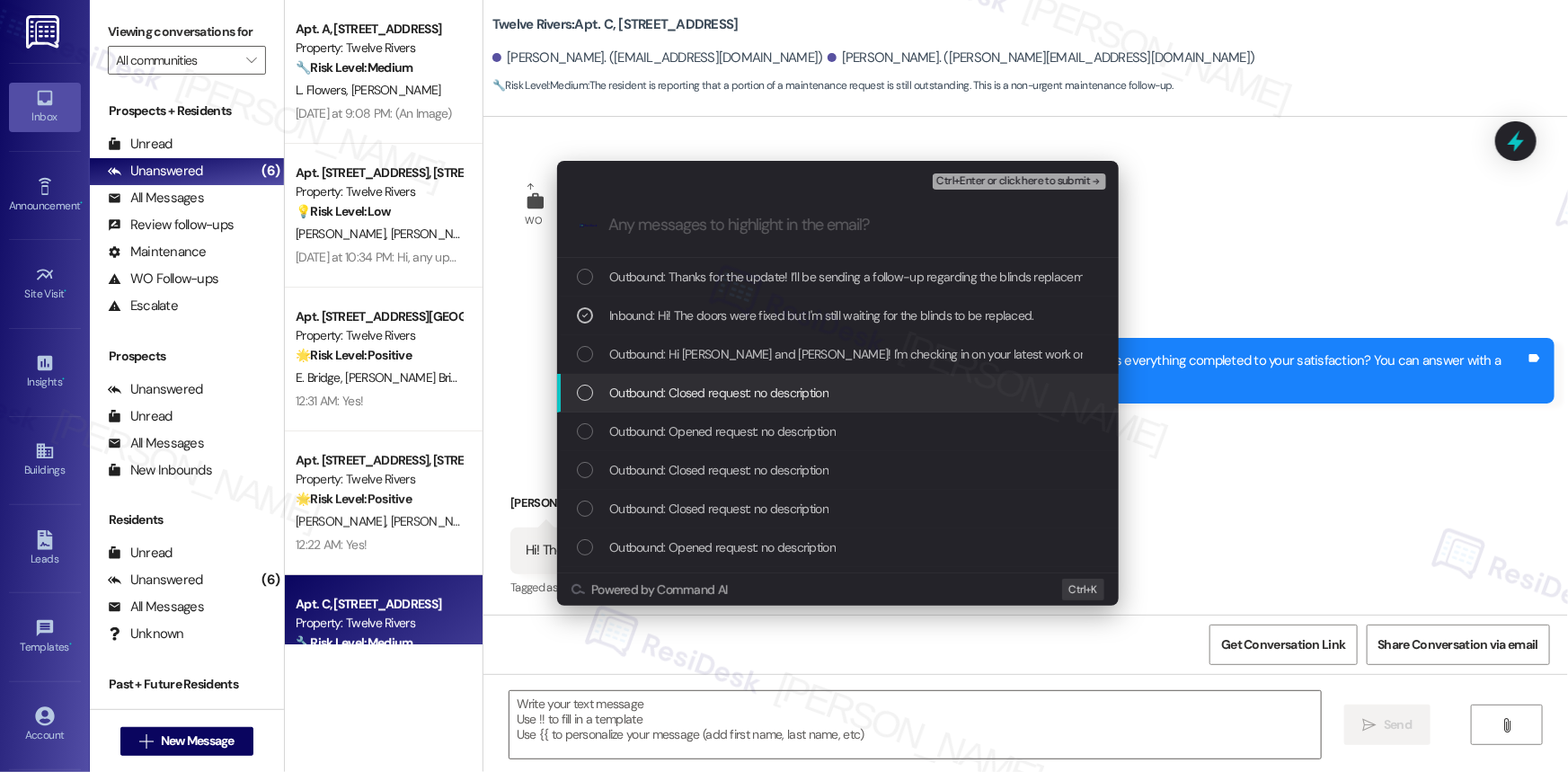
click at [585, 395] on div "List of options" at bounding box center [585, 392] width 16 height 16
click at [587, 394] on div "List of options" at bounding box center [585, 392] width 16 height 16
click at [582, 386] on icon "List of options" at bounding box center [585, 392] width 13 height 13
click at [581, 386] on icon "List of options" at bounding box center [585, 392] width 13 height 13
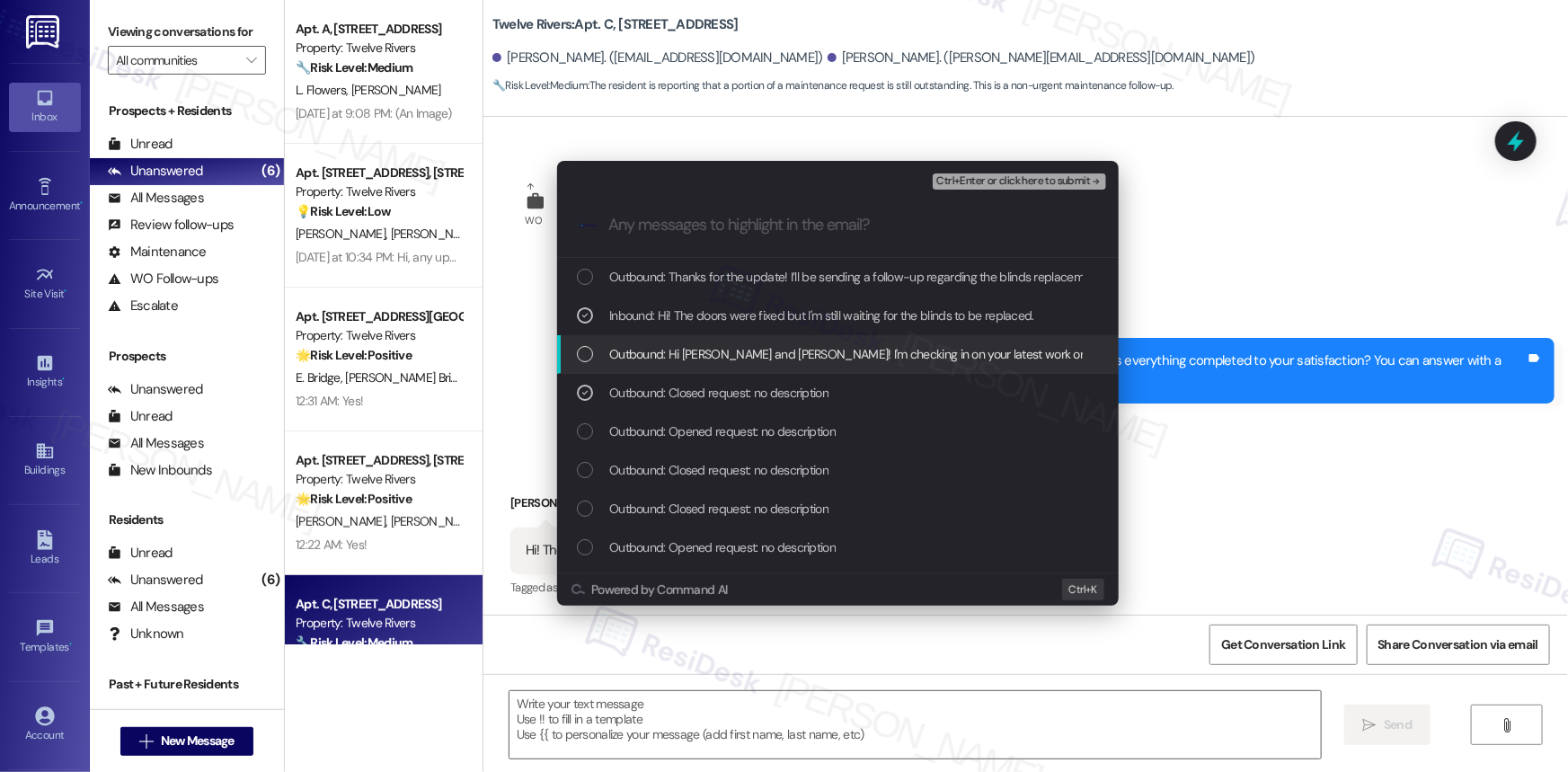
click at [582, 357] on div "List of options" at bounding box center [585, 353] width 16 height 16
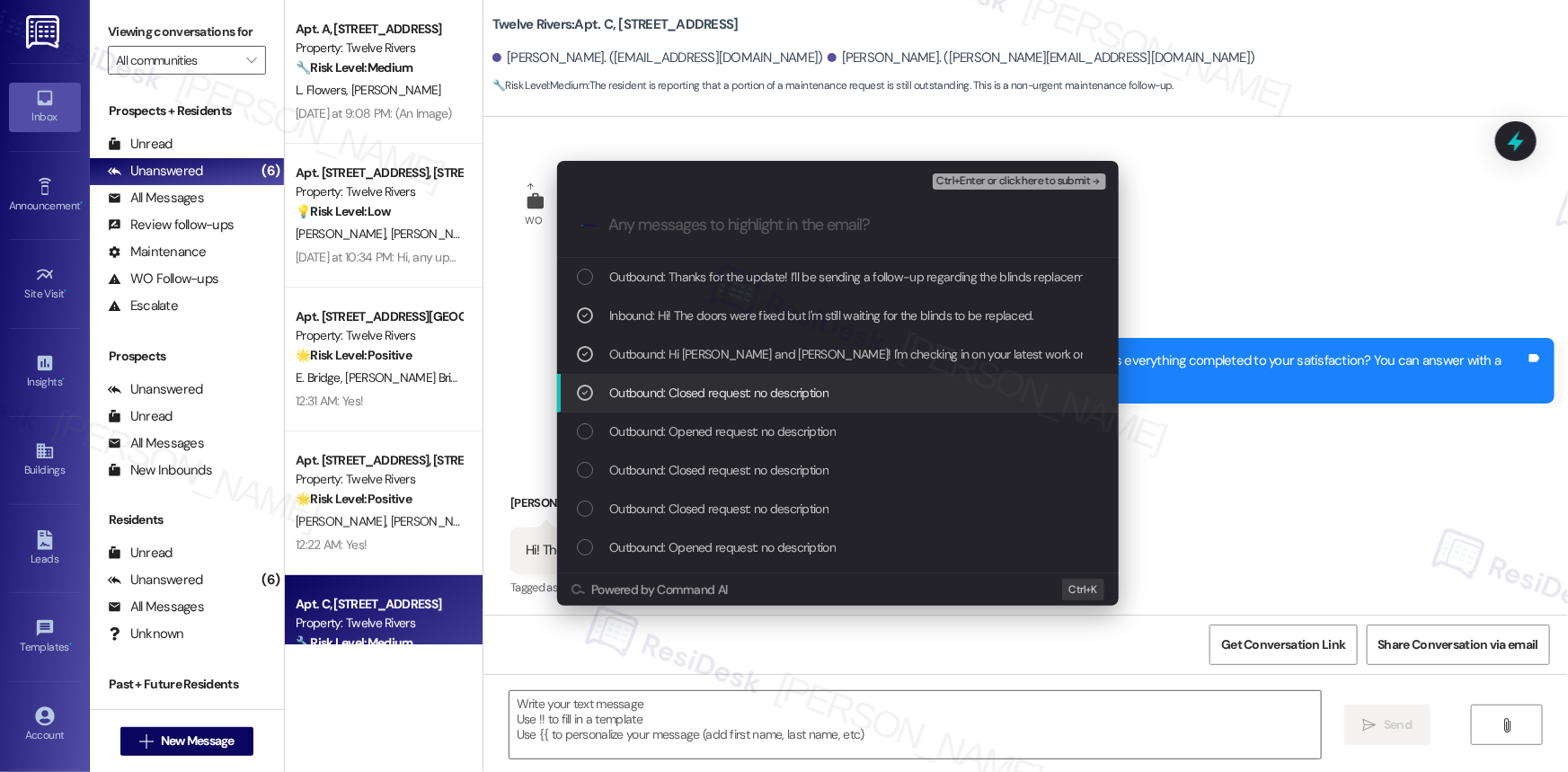
click at [588, 387] on icon "List of options" at bounding box center [585, 392] width 13 height 13
click at [582, 394] on icon "List of options" at bounding box center [585, 392] width 13 height 13
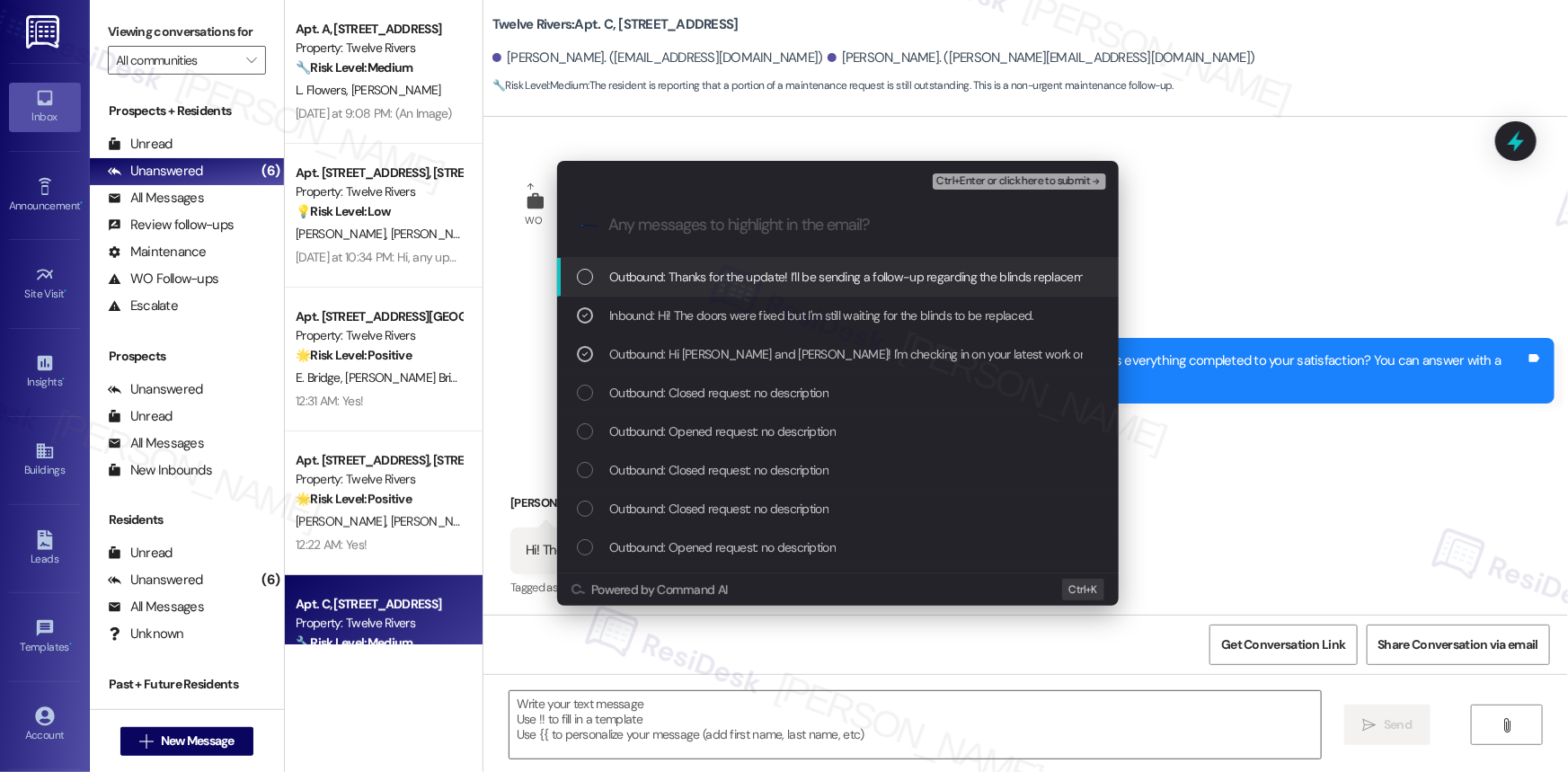
click at [1018, 180] on span "Ctrl+Enter or click here to submit" at bounding box center [1013, 181] width 154 height 13
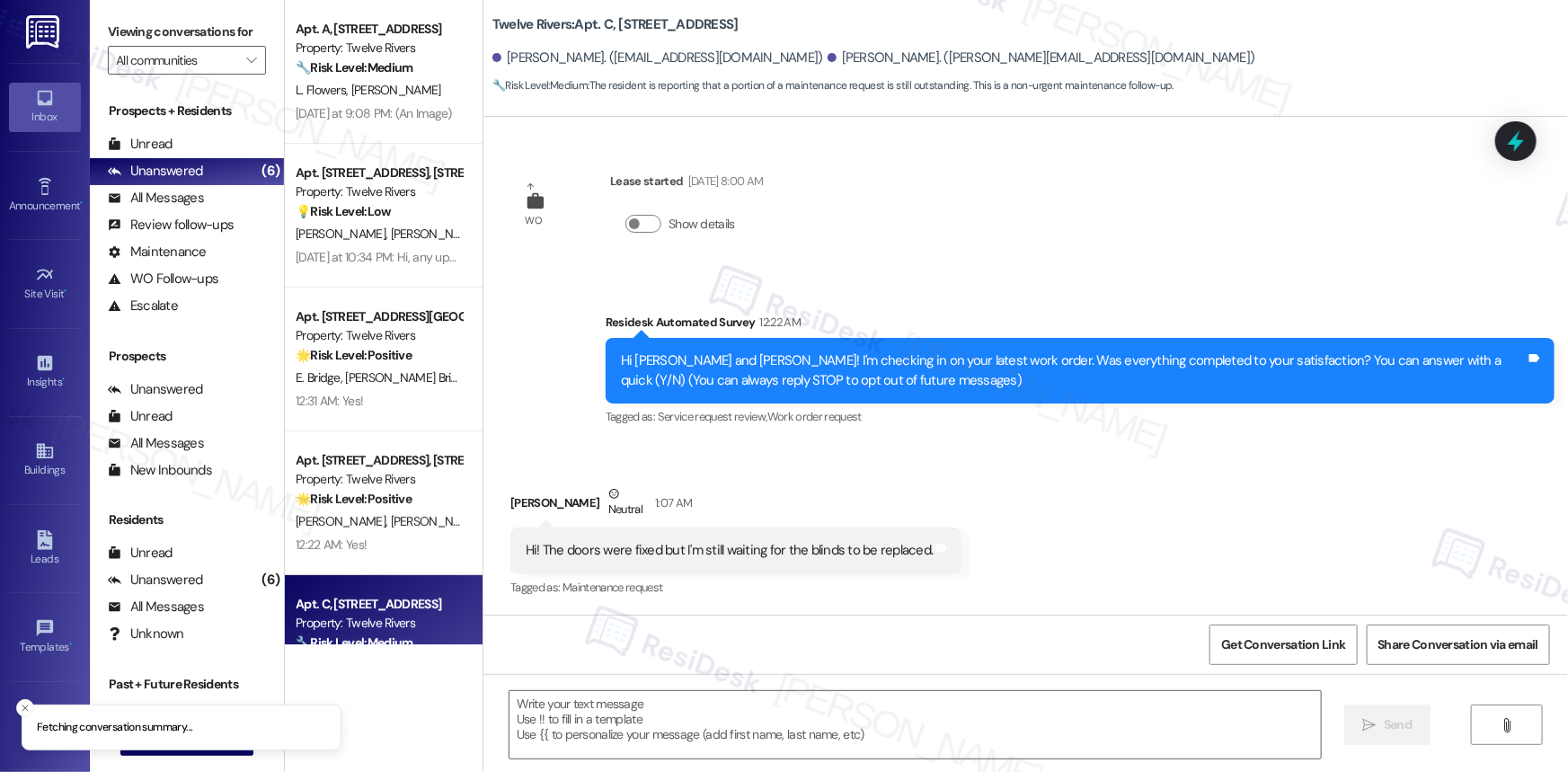
click at [1018, 180] on div "WO Lease started May 01, 2024 at 8:00 AM Show details Survey, sent via SMS Resi…" at bounding box center [1026, 365] width 1084 height 498
type textarea "Fetching suggested responses. Please feel free to read through the conversation…"
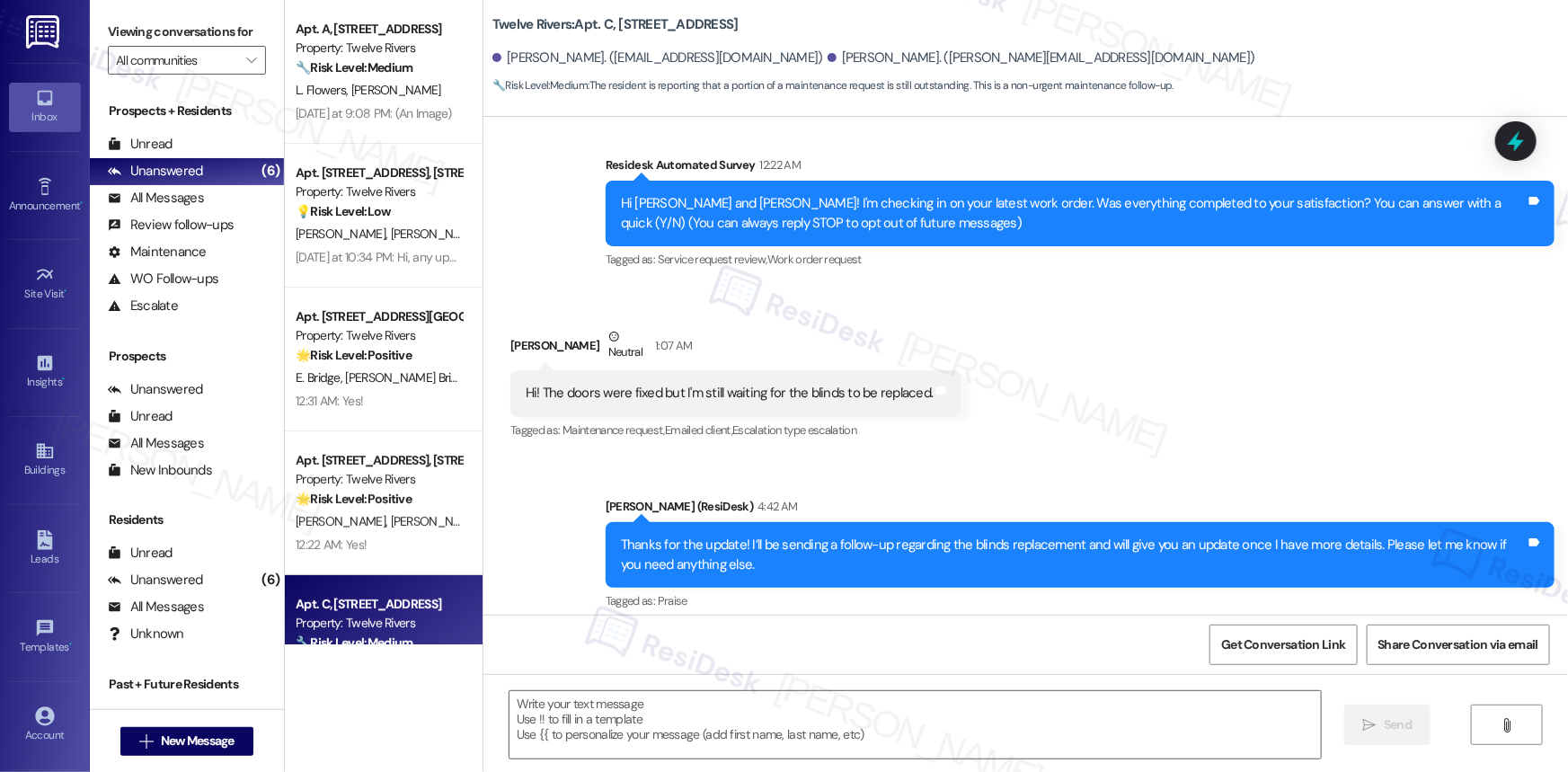
scroll to position [171, 0]
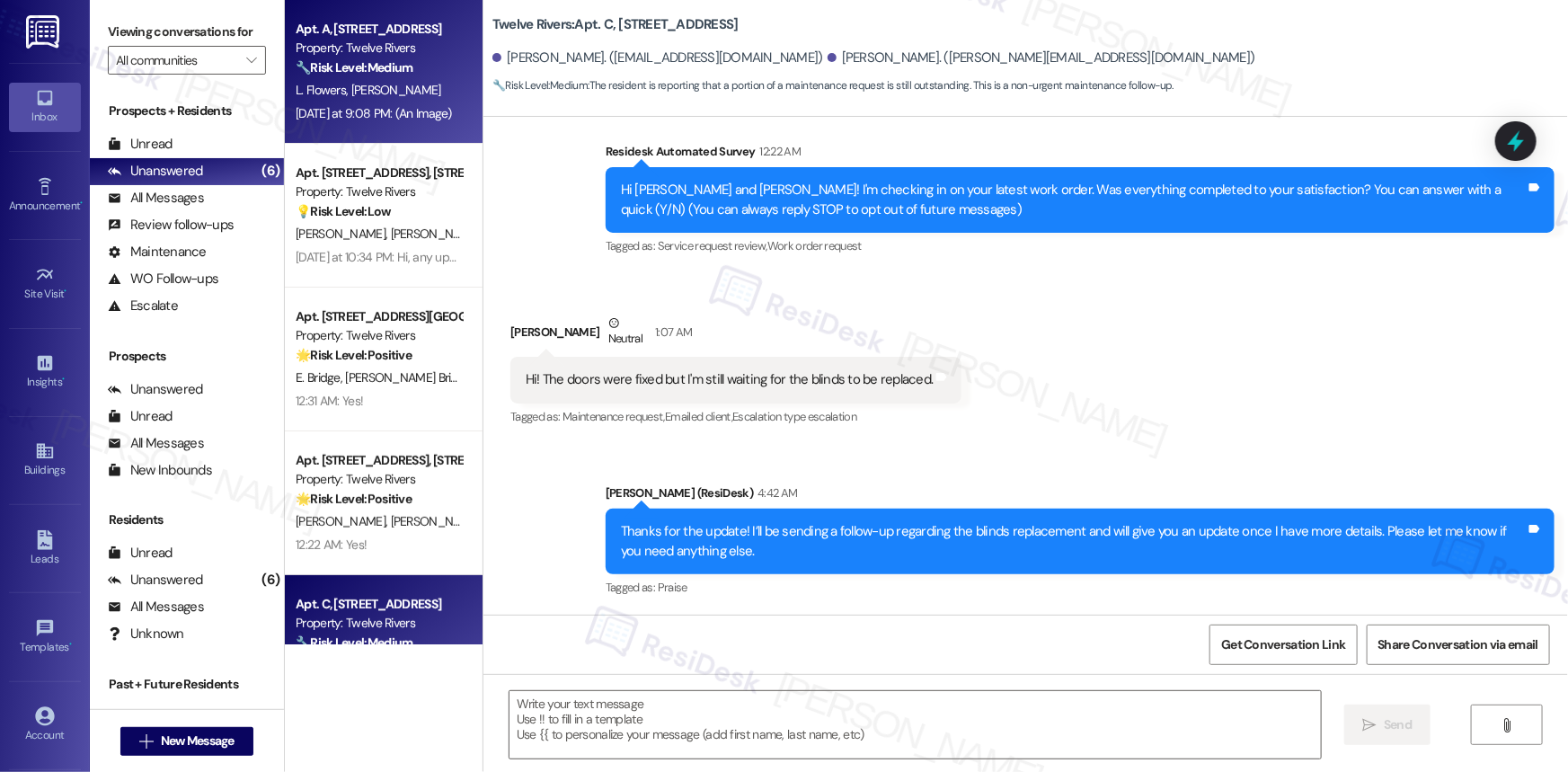
click at [379, 72] on strong "🔧 Risk Level: Medium" at bounding box center [353, 67] width 117 height 16
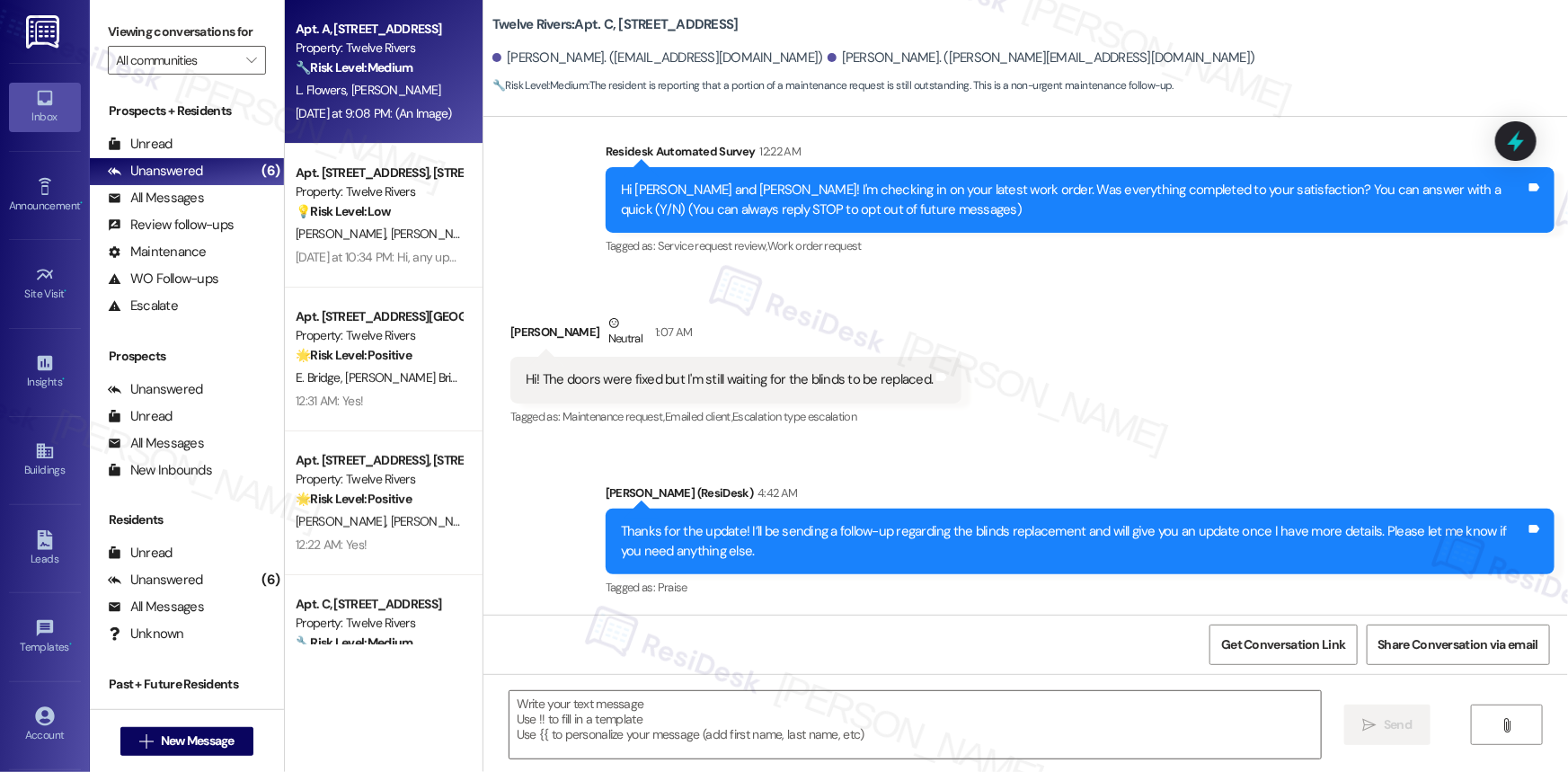
type textarea "Fetching suggested responses. Please feel free to read through the conversation…"
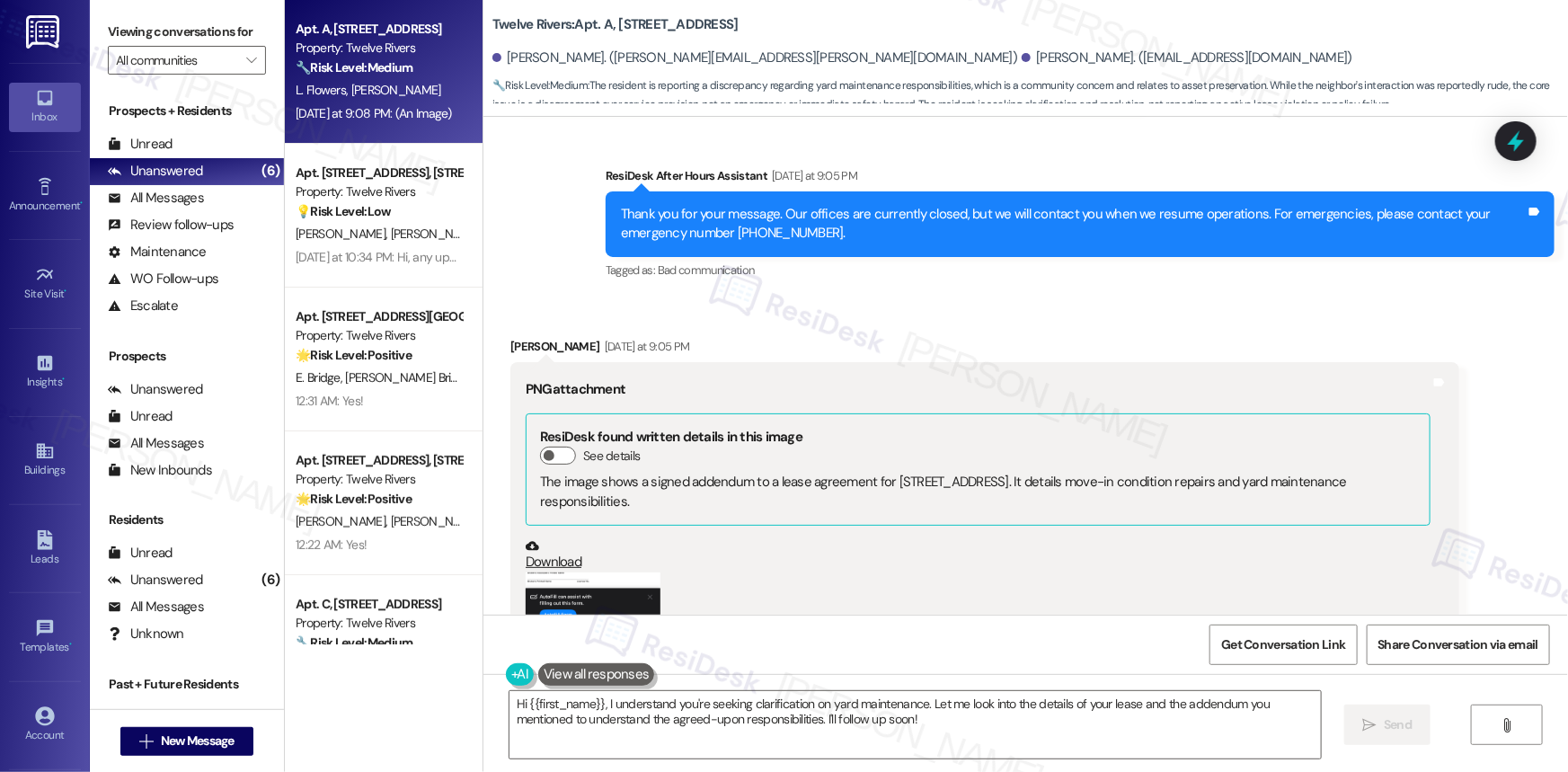
scroll to position [7594, 0]
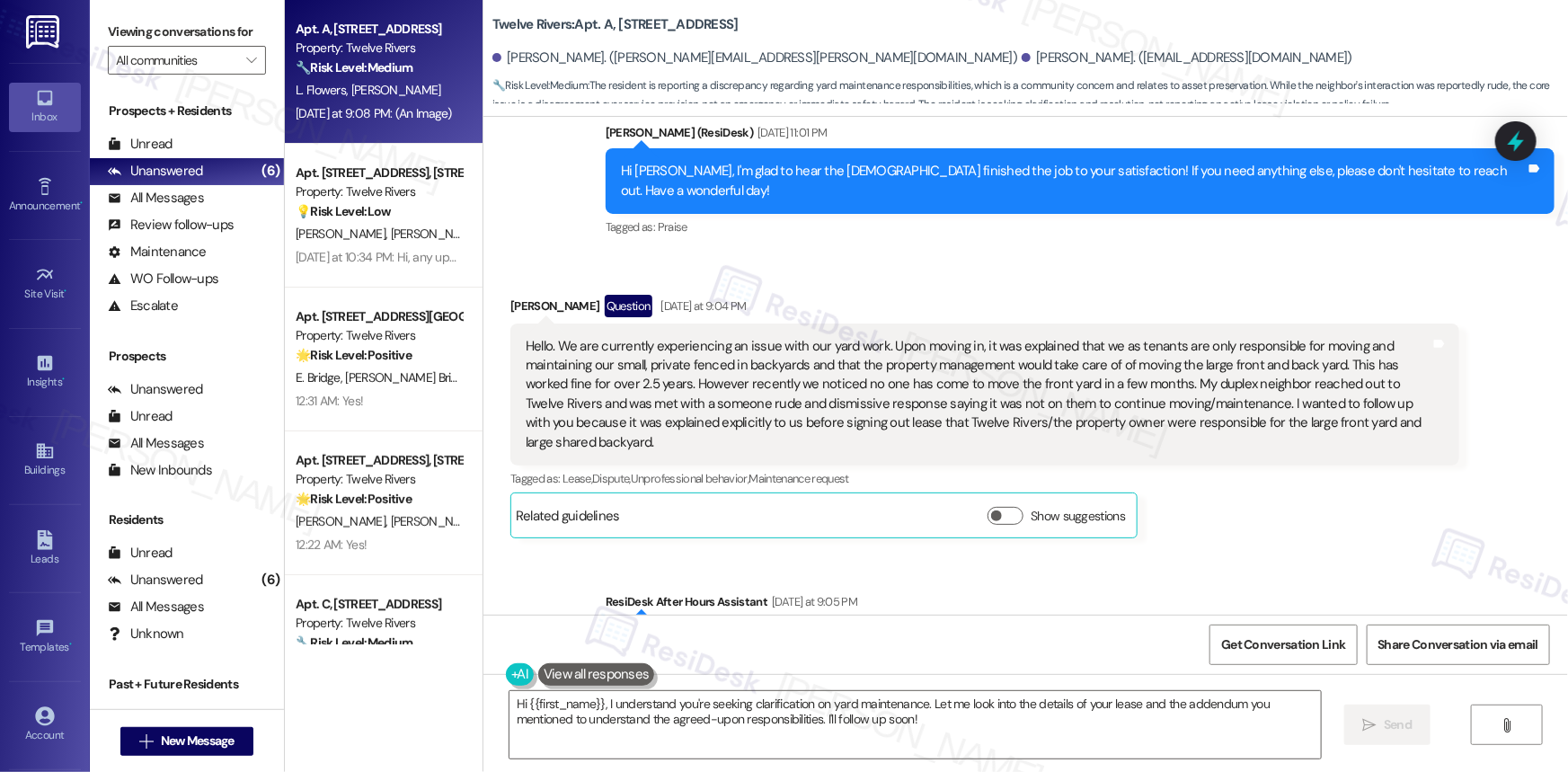
scroll to position [7233, 0]
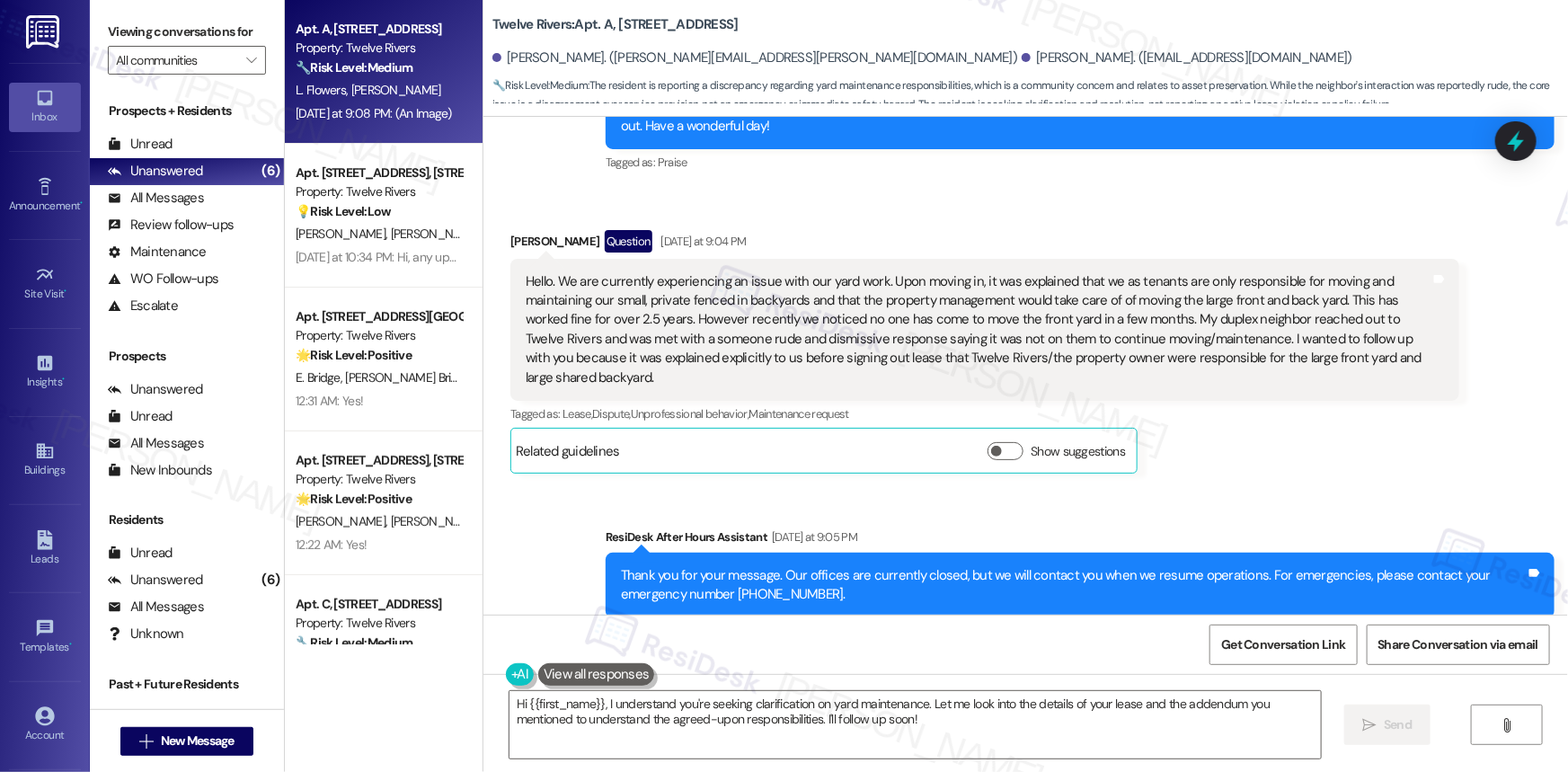
click at [610, 272] on div "Hello. We are currently experiencing an issue with our yard work. Upon moving i…" at bounding box center [978, 330] width 904 height 116
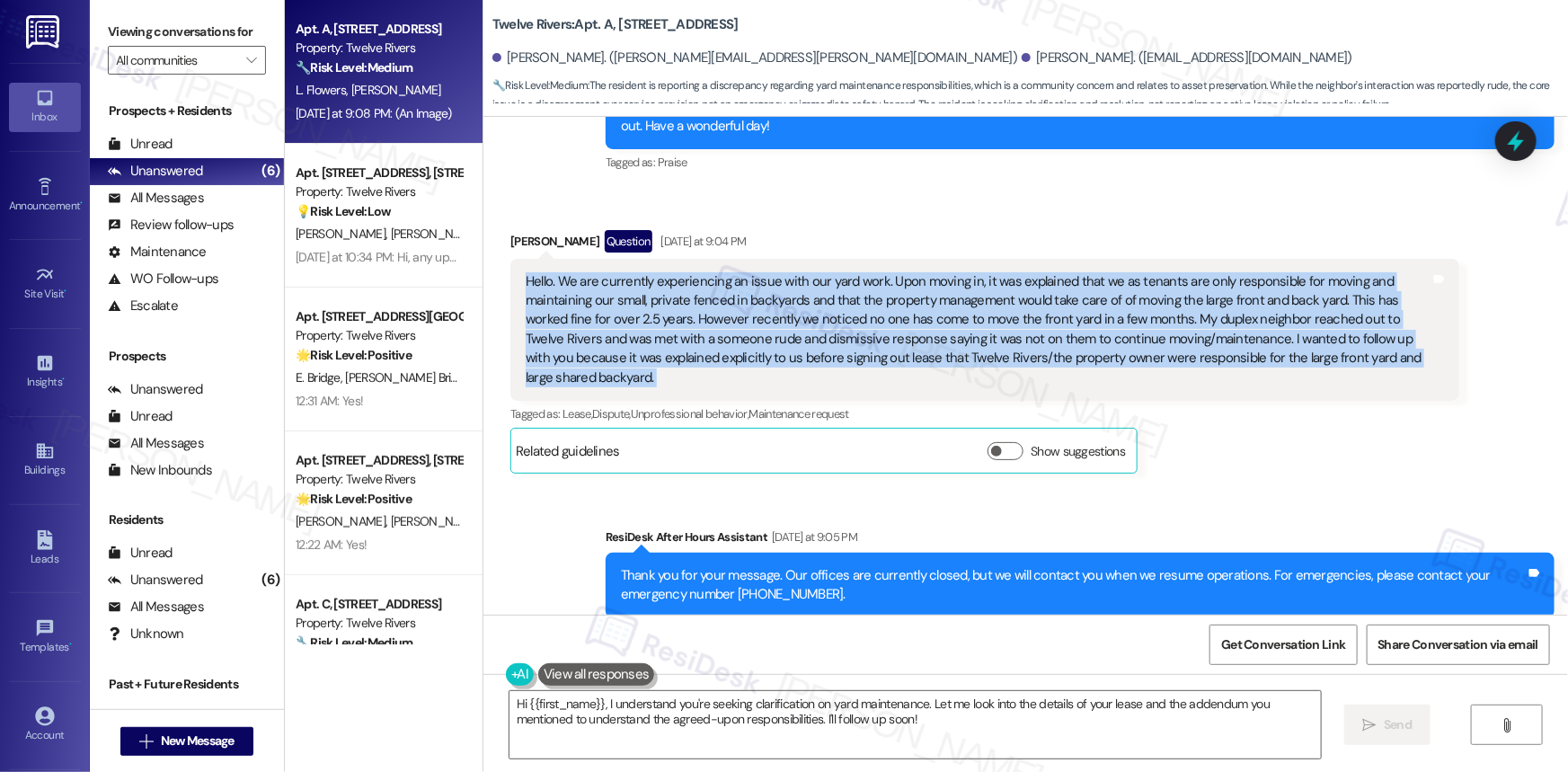
click at [610, 272] on div "Hello. We are currently experiencing an issue with our yard work. Upon moving i…" at bounding box center [978, 330] width 904 height 116
copy div "Hello. We are currently experiencing an issue with our yard work. Upon moving i…"
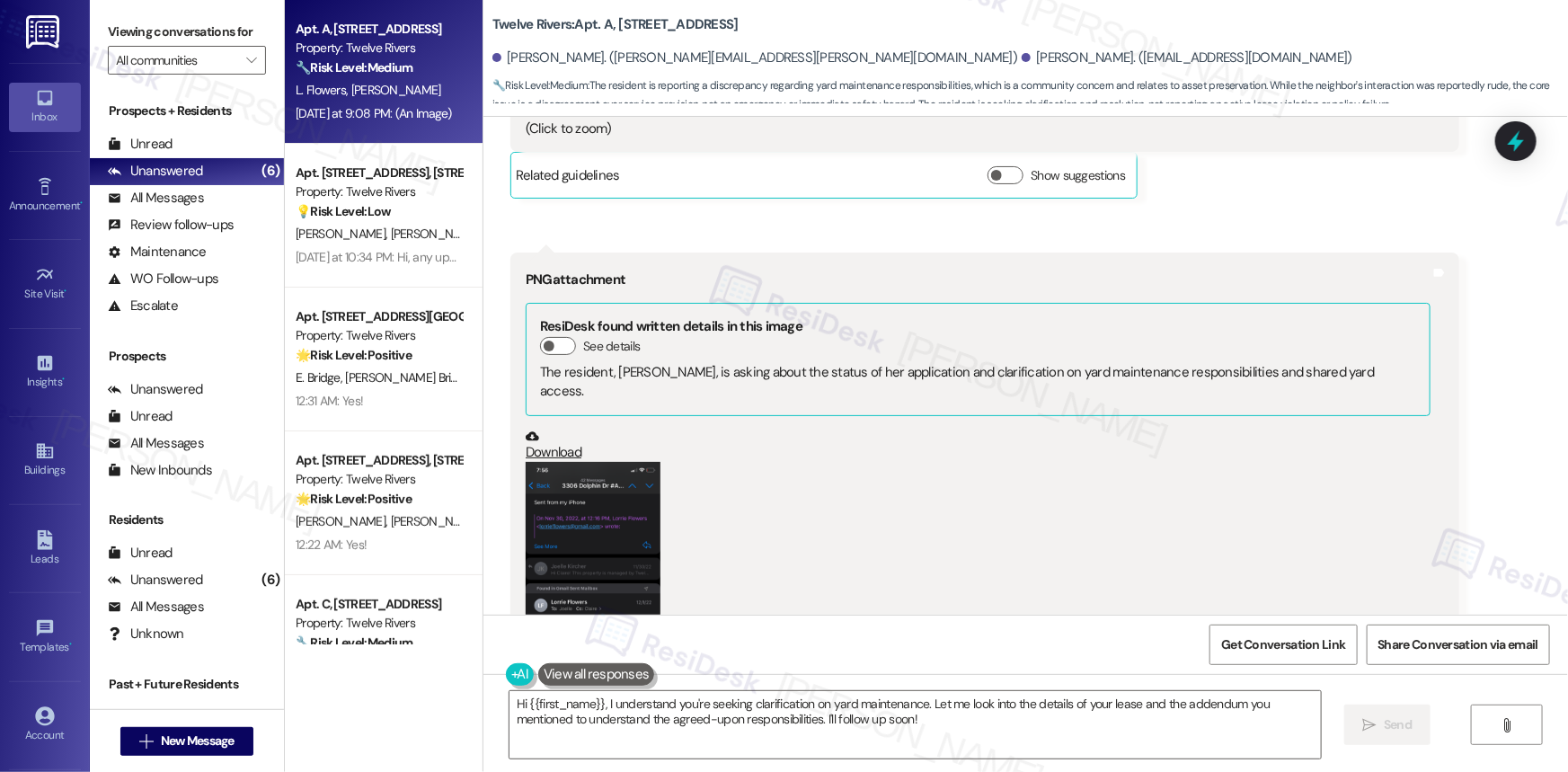
scroll to position [9390, 0]
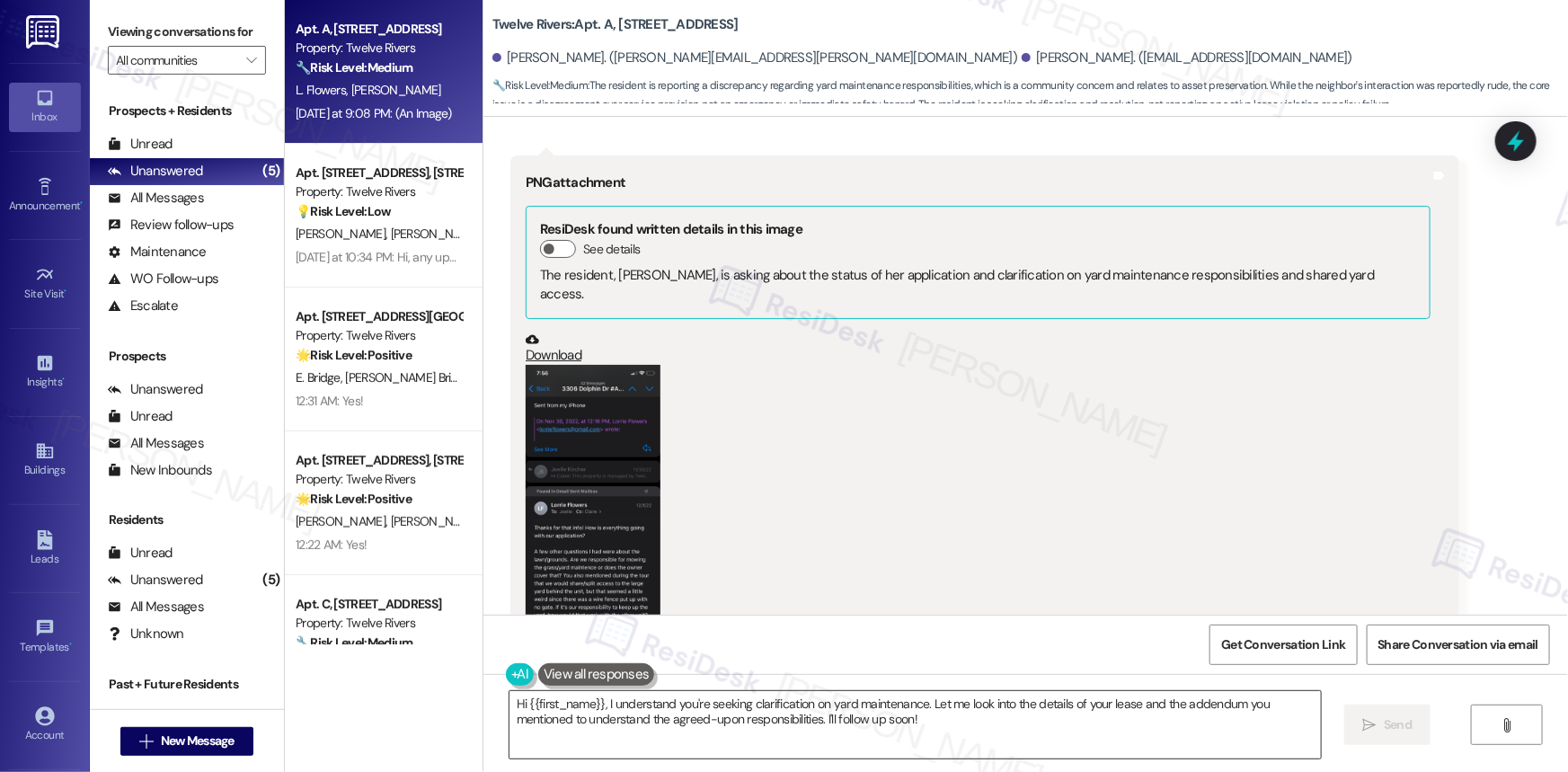
click at [1153, 727] on textarea "Hi {{first_name}}, I understand you're seeking clarification on yard maintenanc…" at bounding box center [915, 725] width 812 height 67
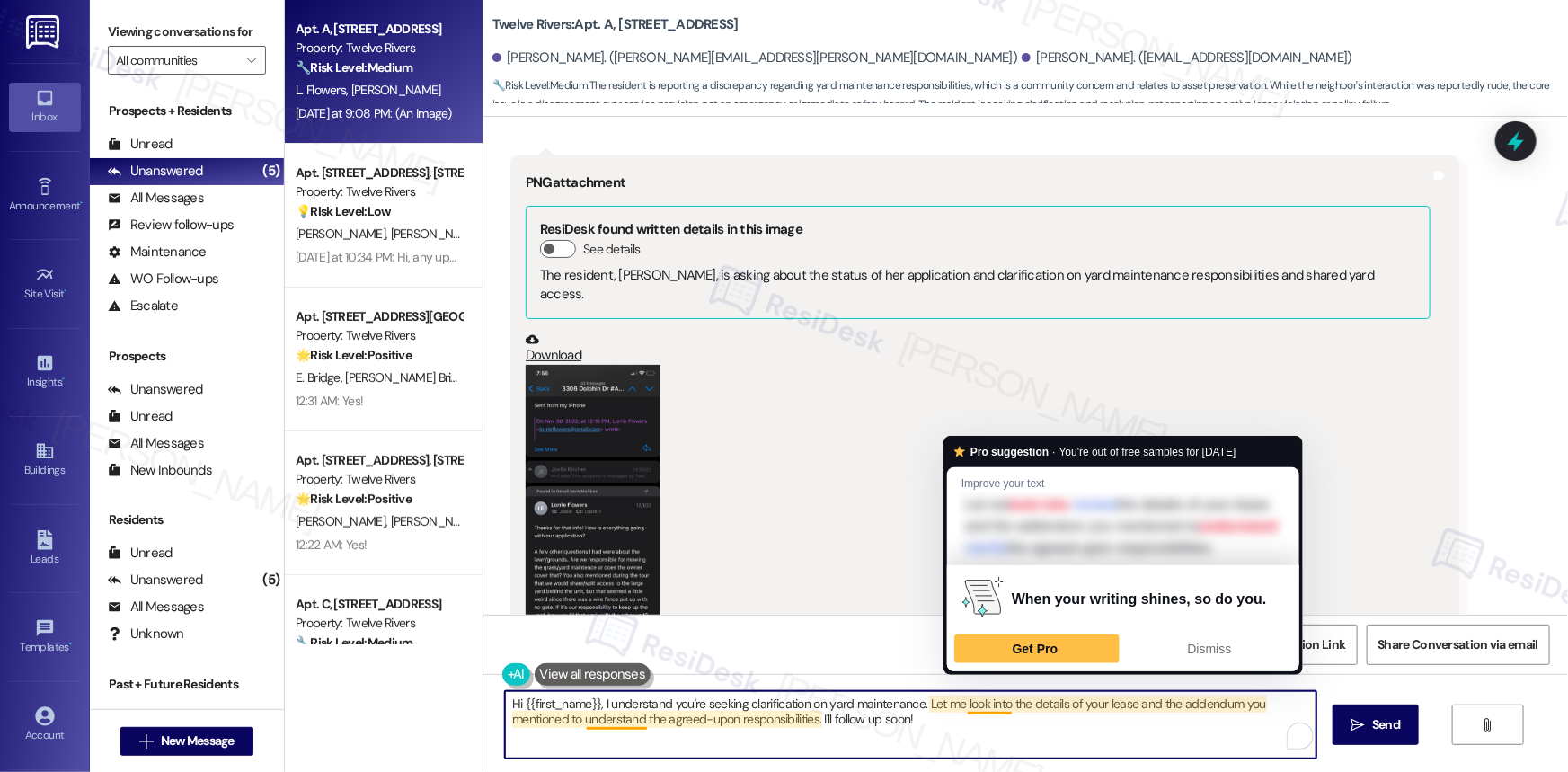
click at [972, 706] on textarea "Hi {{first_name}}, I understand you're seeking clarification on yard maintenanc…" at bounding box center [910, 725] width 812 height 67
click at [929, 718] on textarea "Hi {{first_name}}, I understand you're seeking clarification on yard maintenanc…" at bounding box center [910, 725] width 812 height 67
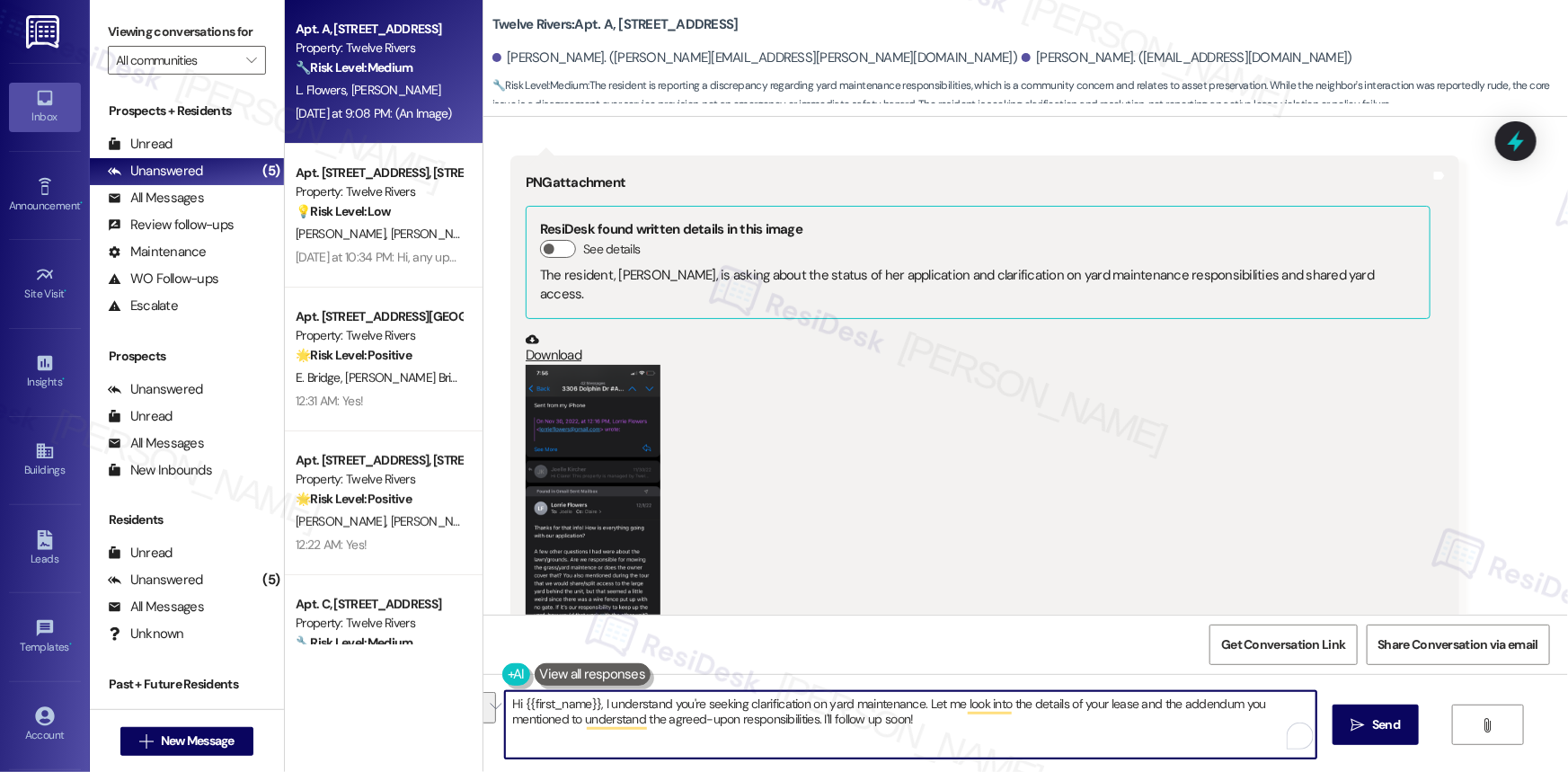
drag, startPoint x: 923, startPoint y: 701, endPoint x: 968, endPoint y: 729, distance: 53.0
click at [968, 729] on textarea "Hi {{first_name}}, I understand you're seeking clarification on yard maintenanc…" at bounding box center [910, 725] width 812 height 67
paste textarea "To help us look into this effectively, can you let us know: When was the last t…"
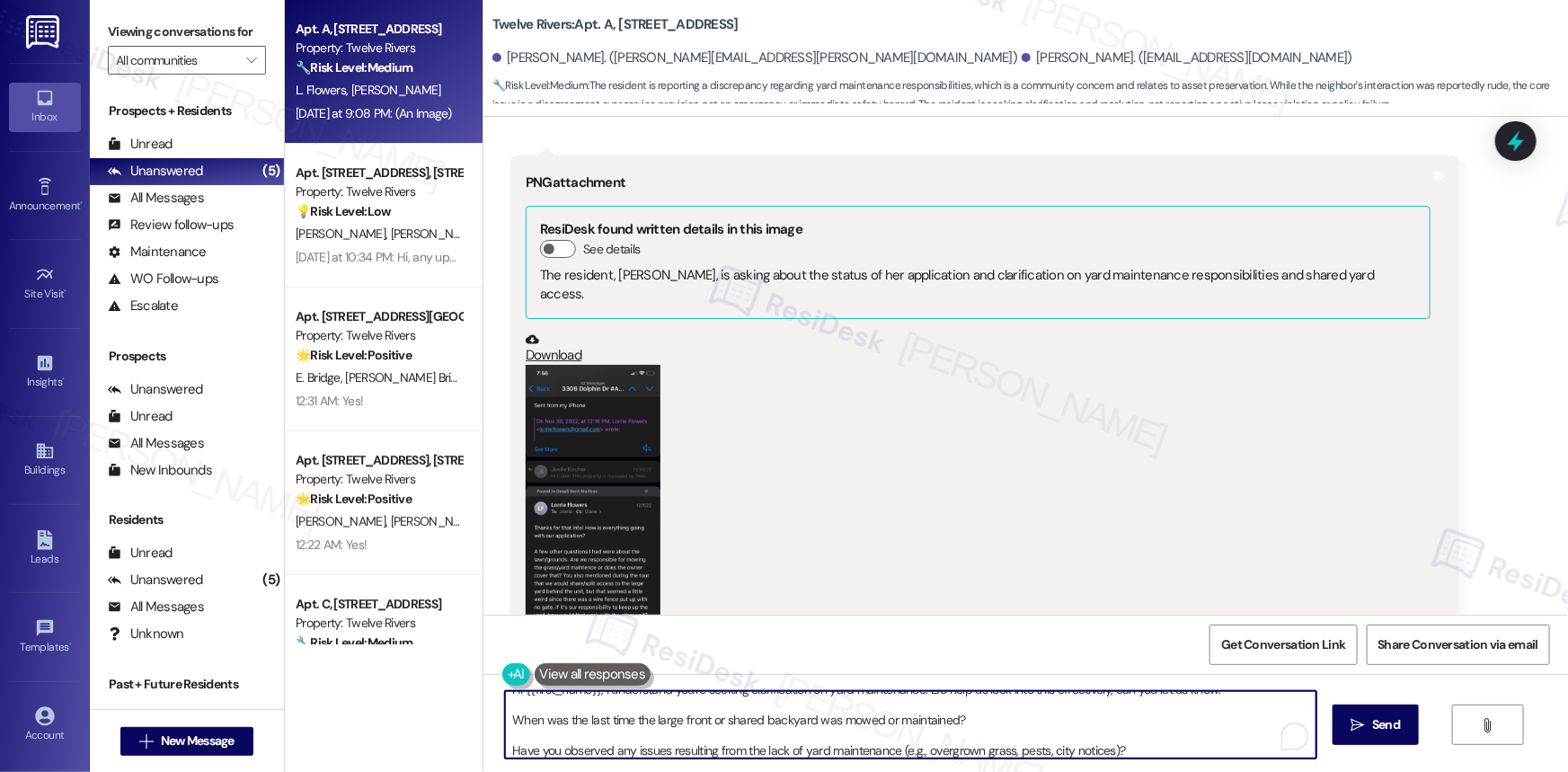
drag, startPoint x: 504, startPoint y: 745, endPoint x: 510, endPoint y: 765, distance: 20.9
click at [505, 749] on textarea "Hi {{first_name}}, I understand you're seeking clarification on yard maintenanc…" at bounding box center [910, 725] width 812 height 67
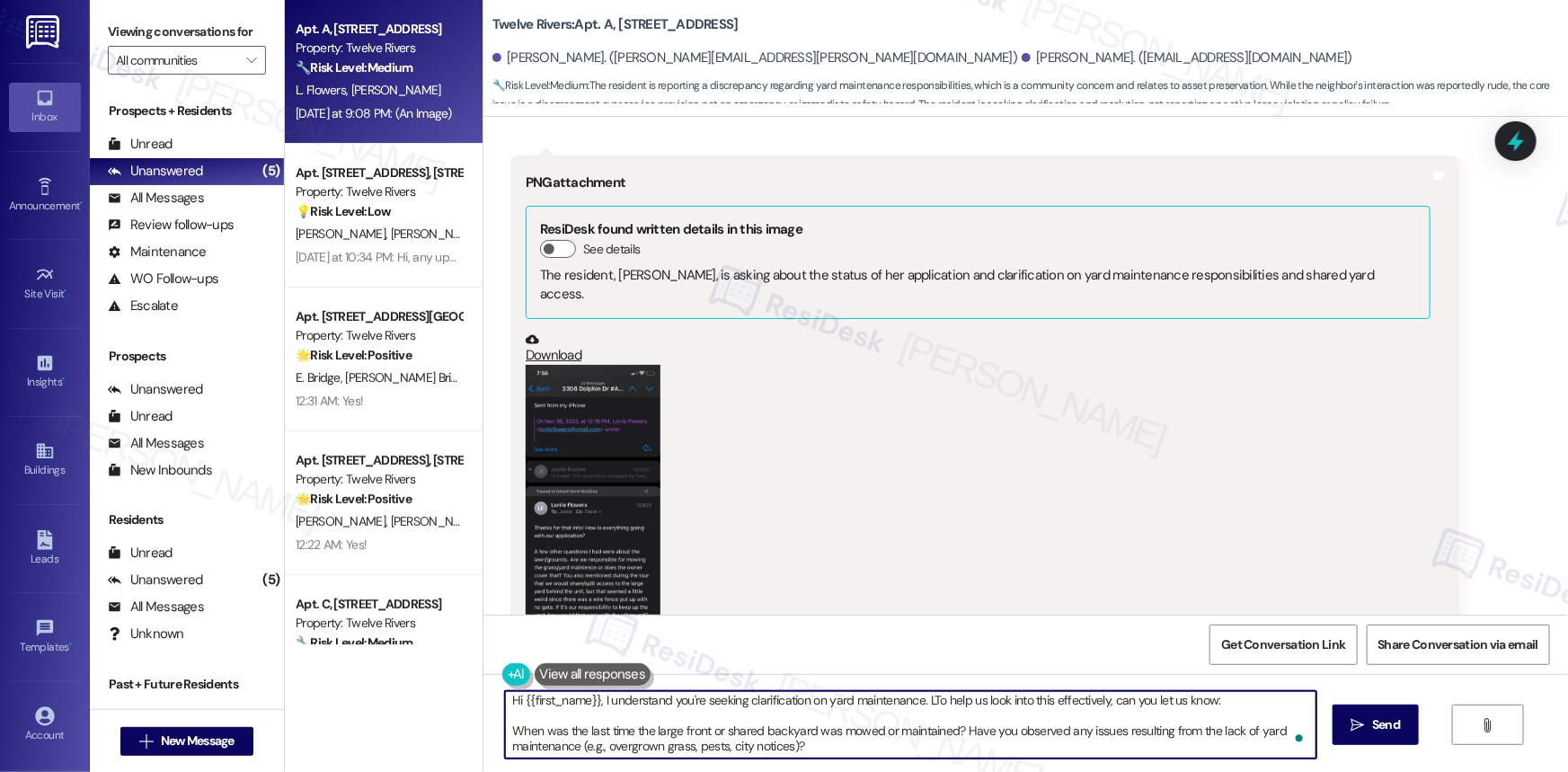
scroll to position [0, 0]
click at [505, 732] on textarea "Hi {{first_name}}, I understand you're seeking clarification on yard maintenanc…" at bounding box center [910, 725] width 812 height 67
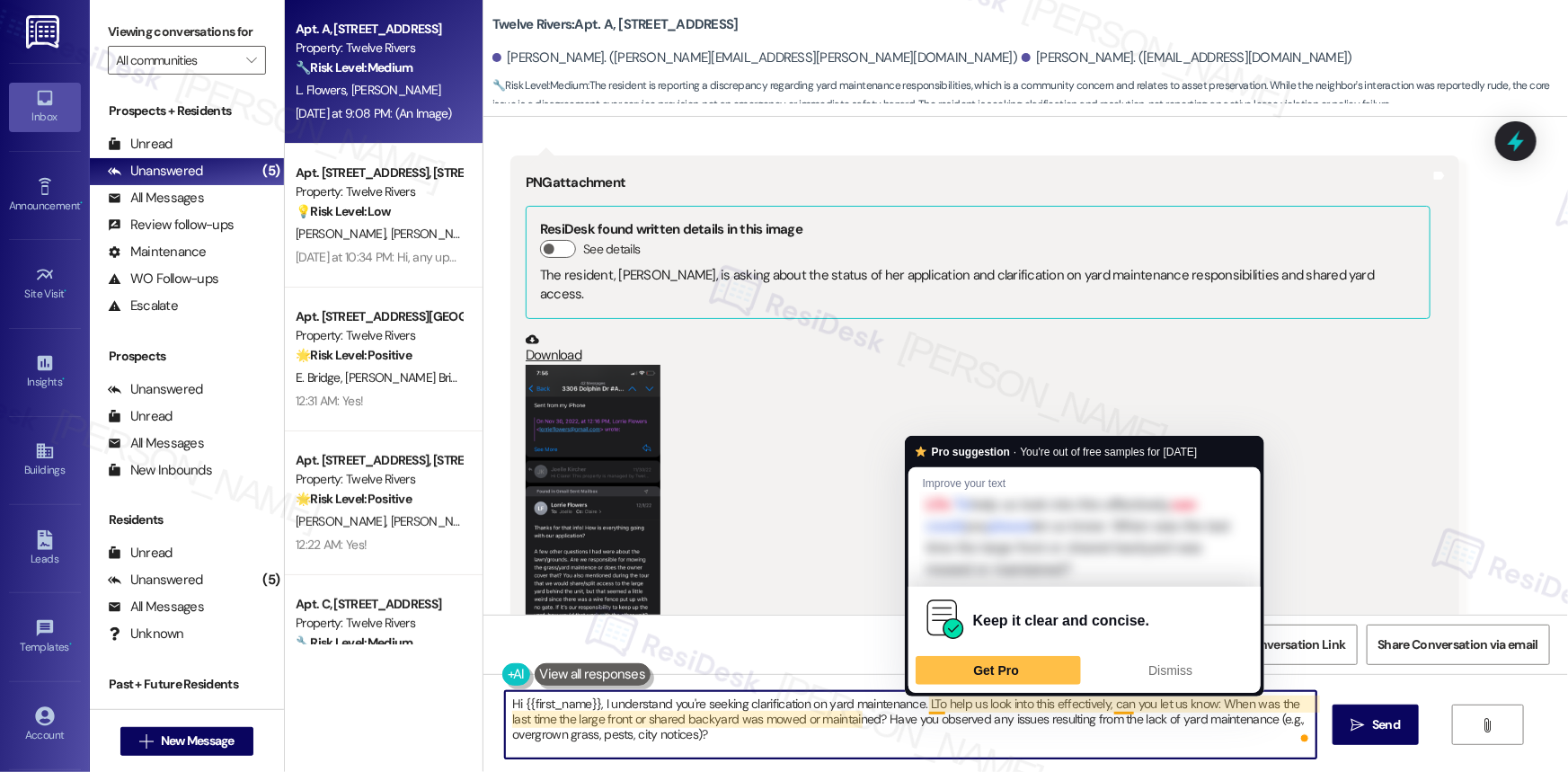
click at [932, 702] on textarea "Hi {{first_name}}, I understand you're seeking clarification on yard maintenanc…" at bounding box center [910, 725] width 812 height 67
click at [929, 701] on textarea "Hi {{first_name}}, I understand you're seeking clarification on yard maintenanc…" at bounding box center [910, 725] width 812 height 67
click at [924, 701] on textarea "Hi {{first_name}}, I understand you're seeking clarification on yard maintenanc…" at bounding box center [910, 725] width 812 height 67
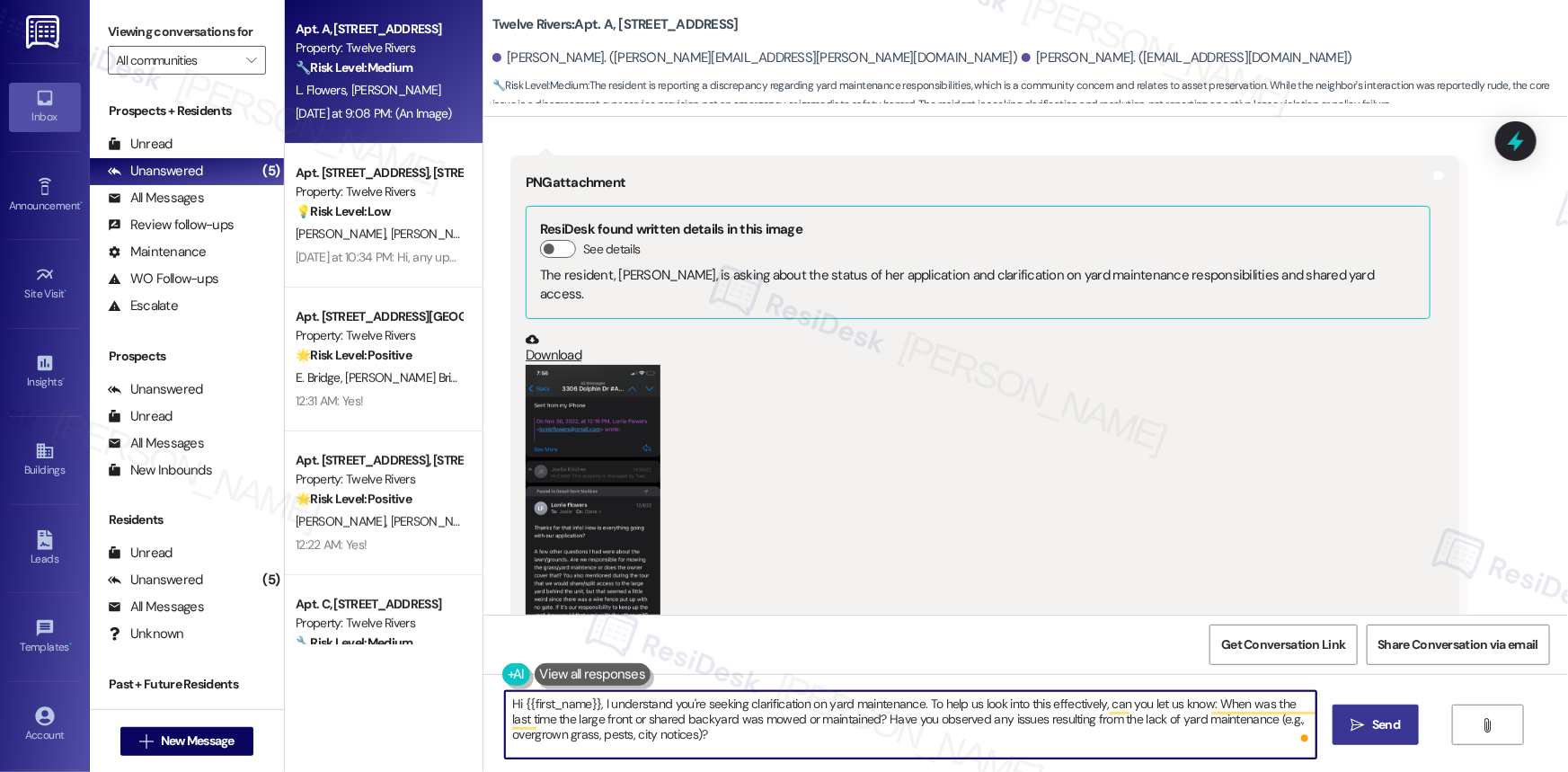
type textarea "Hi {{first_name}}, I understand you're seeking clarification on yard maintenanc…"
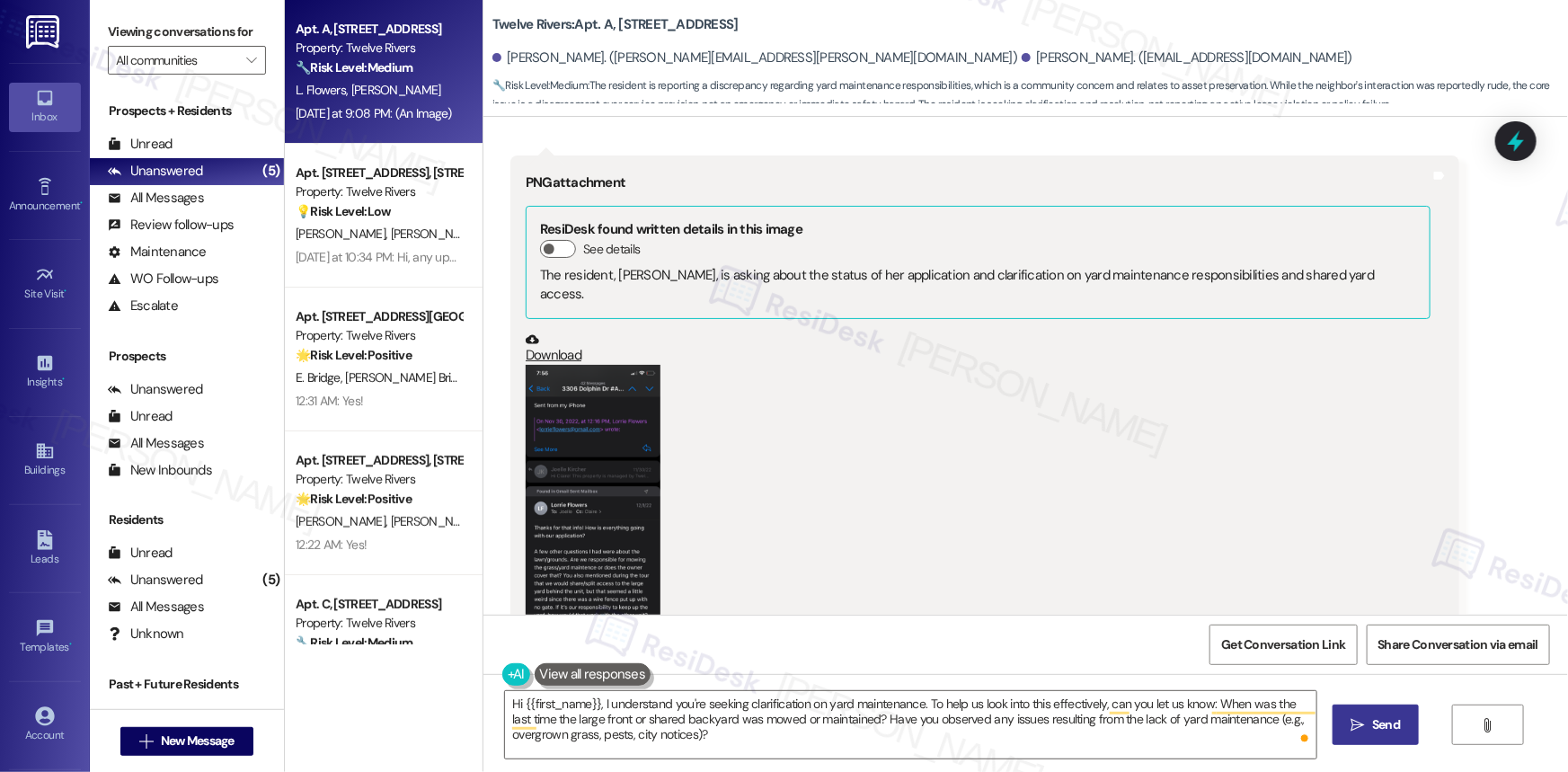
click at [1378, 715] on span "Send" at bounding box center [1385, 724] width 28 height 19
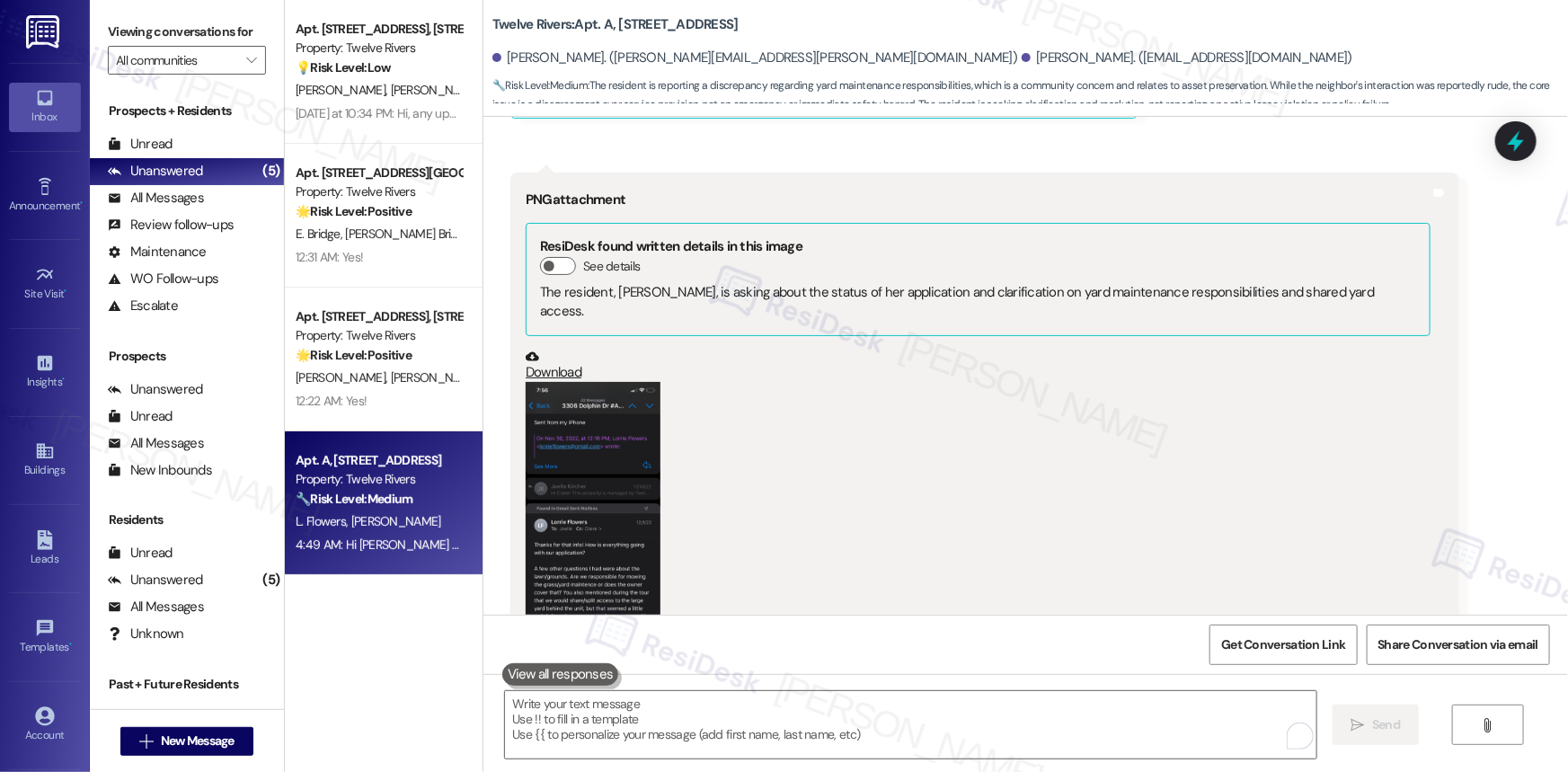
scroll to position [9554, 0]
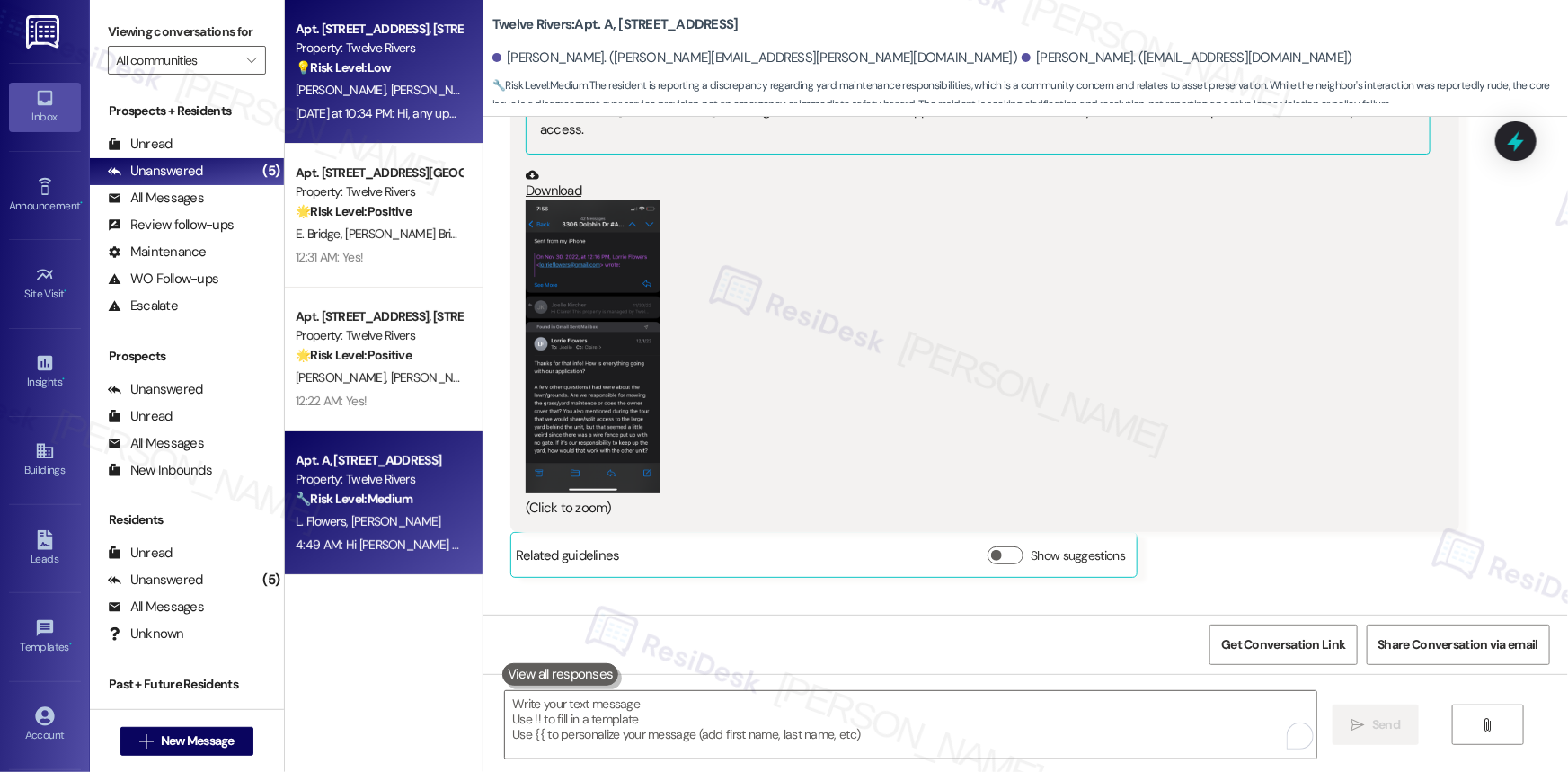
click at [352, 99] on div "E. Gautreaux L. Gautreaux J. Gautreaux" at bounding box center [379, 90] width 170 height 23
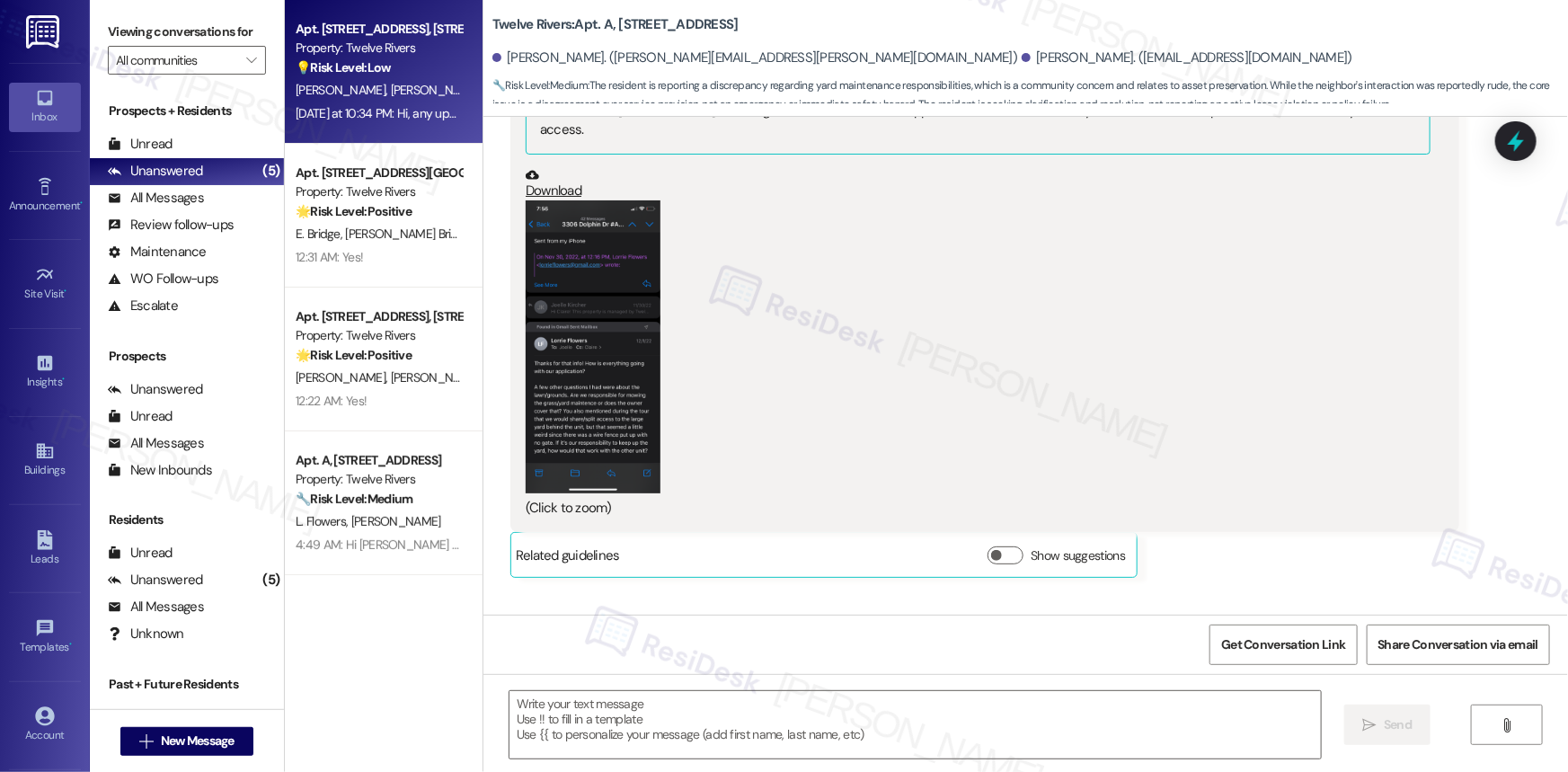
type textarea "Fetching suggested responses. Please feel free to read through the conversation…"
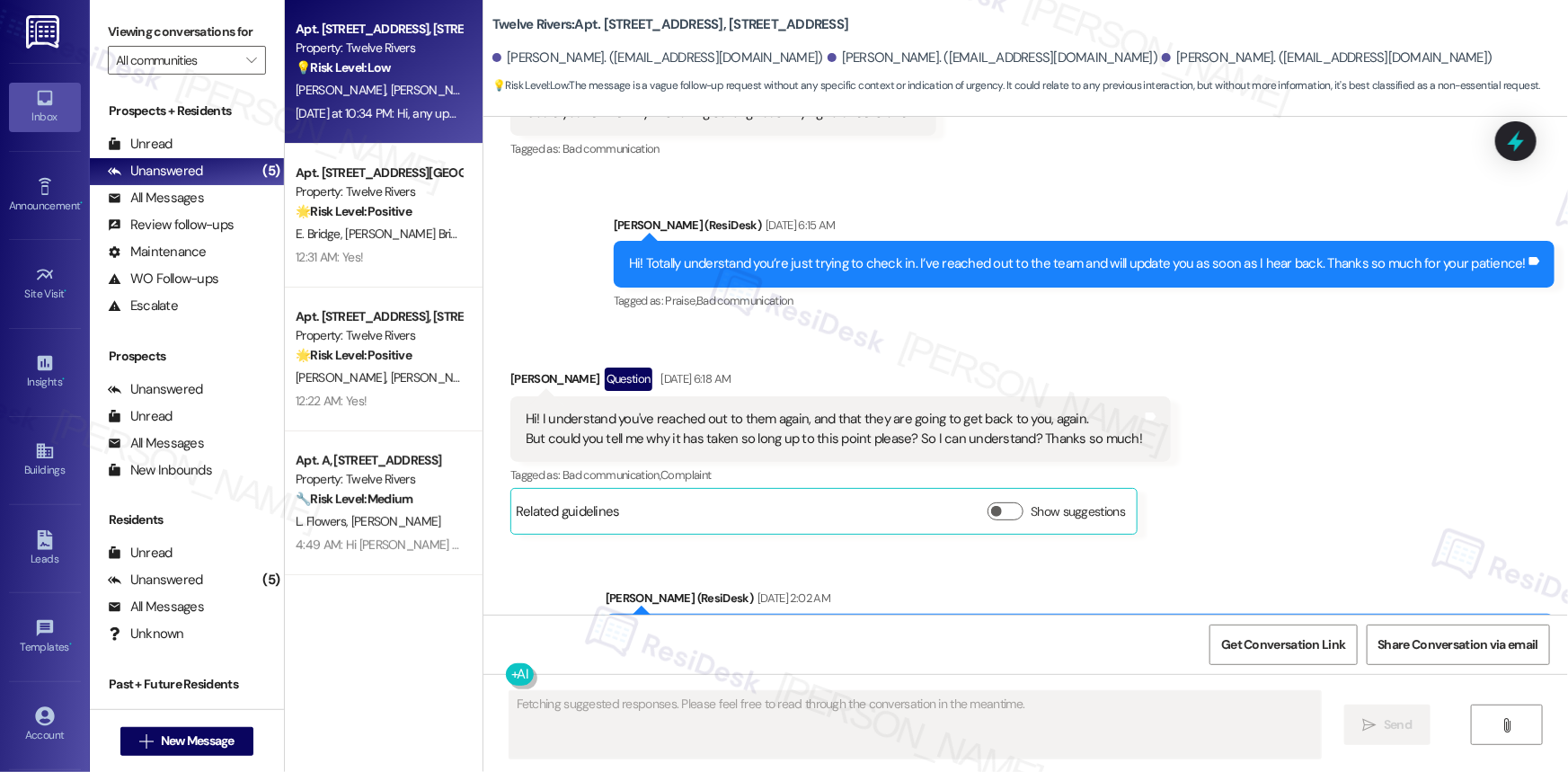
scroll to position [18500, 0]
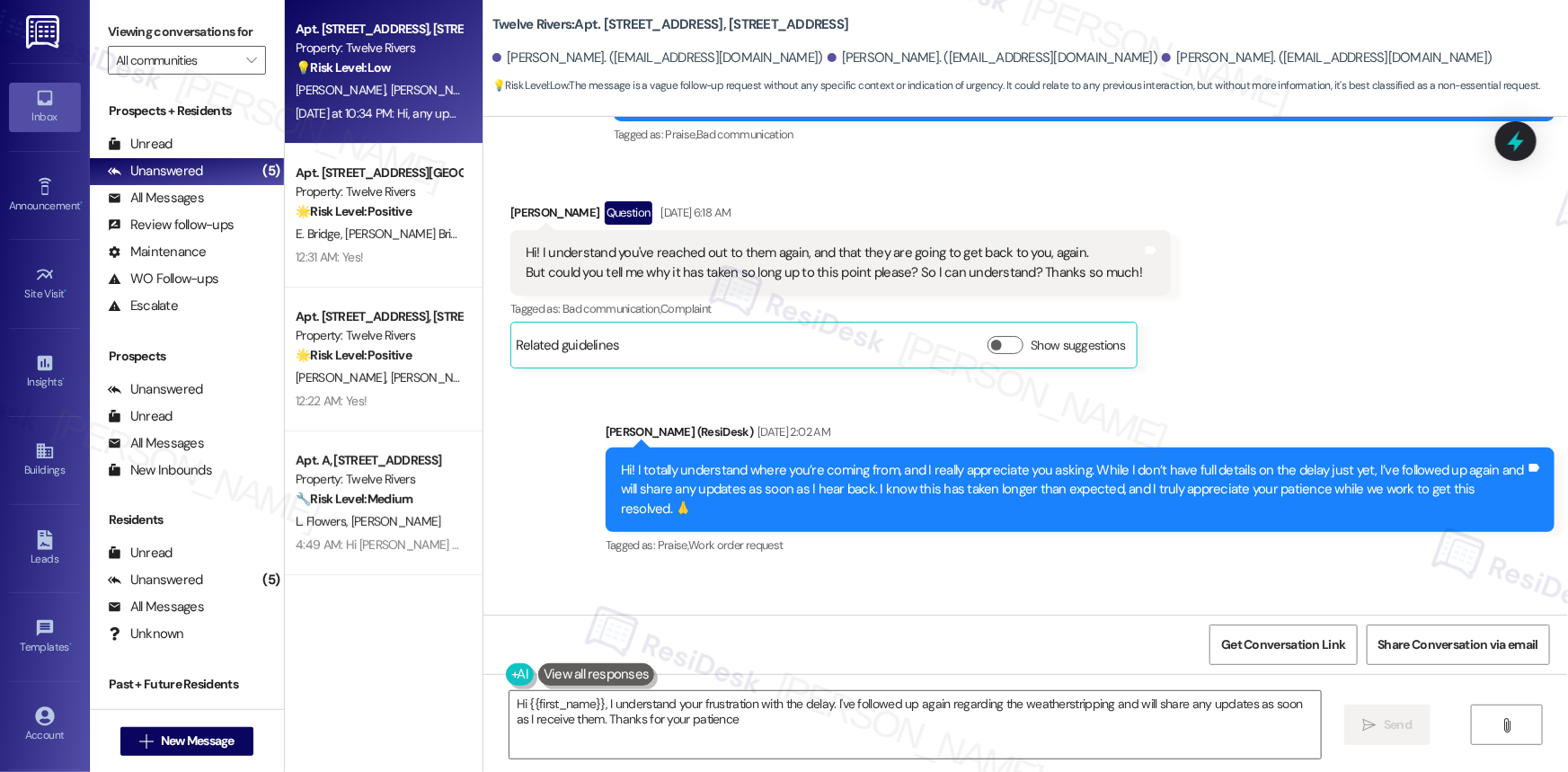
type textarea "Hi {{first_name}}, I understand your frustration with the delay. I've followed …"
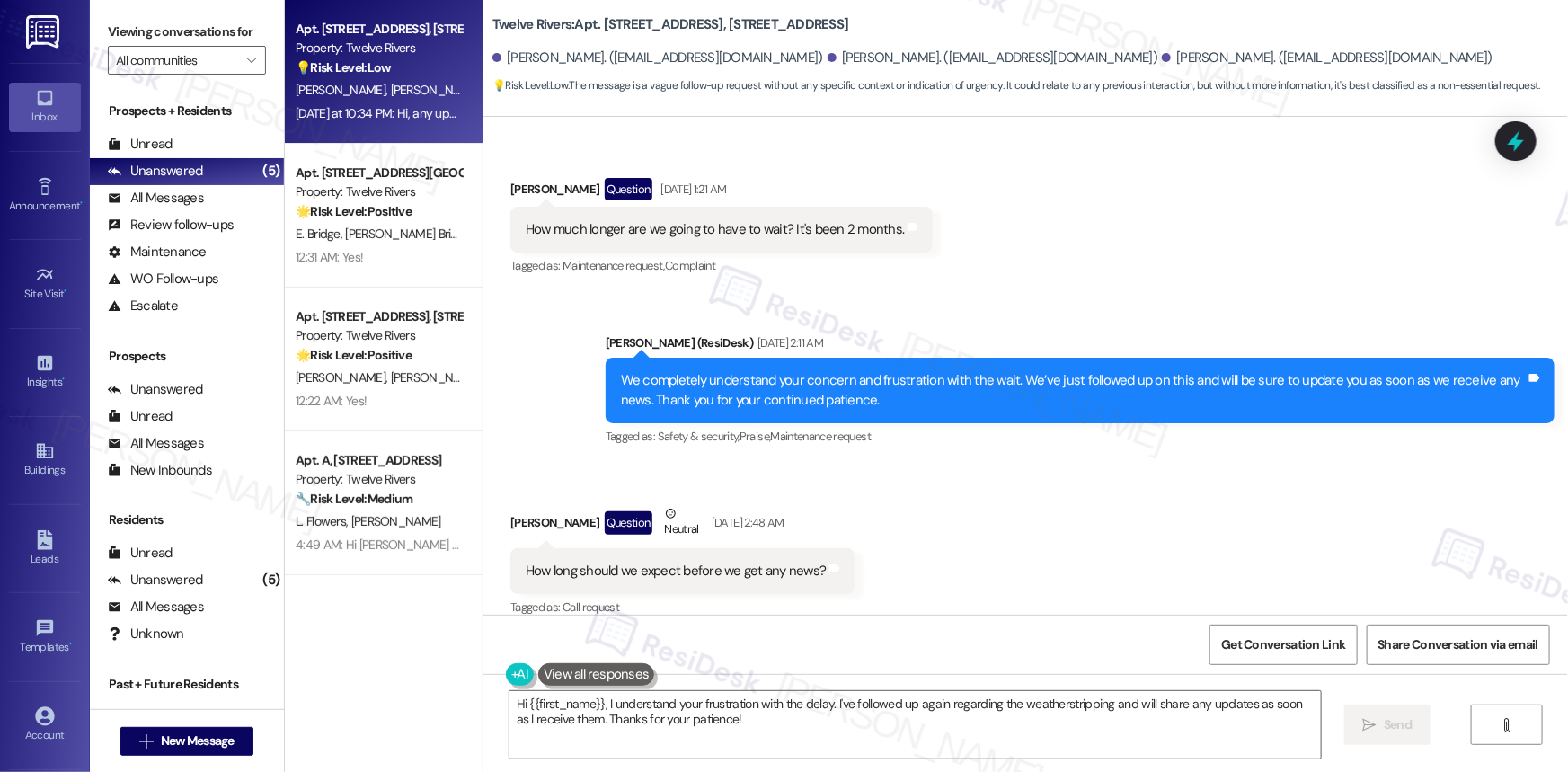
scroll to position [17099, 0]
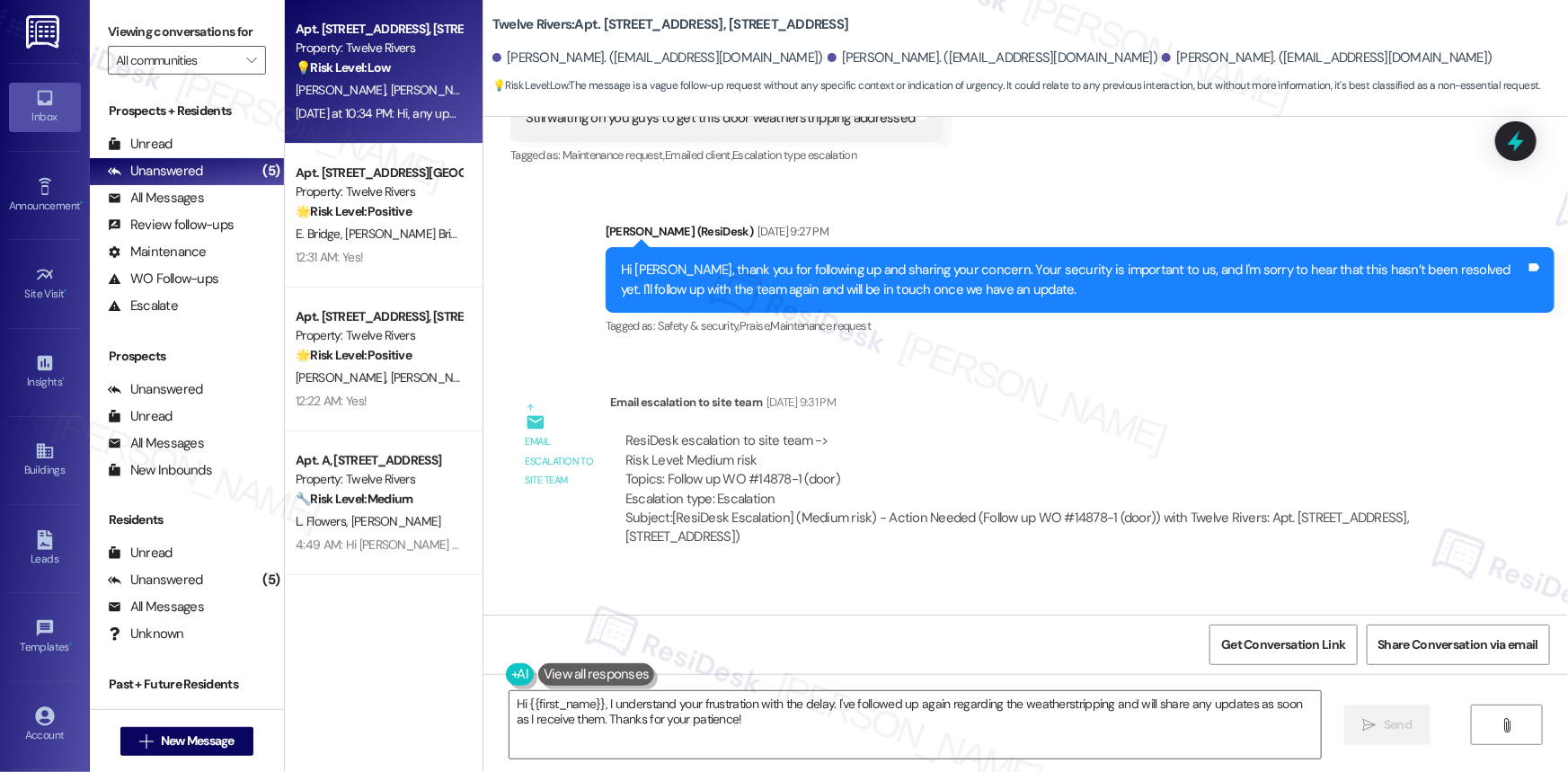
click at [721, 431] on div "ResiDesk escalation to site team -> Risk Level: Medium risk Topics: Follow up W…" at bounding box center [1034, 470] width 819 height 77
drag, startPoint x: 711, startPoint y: 390, endPoint x: 853, endPoint y: 390, distance: 142.0
click at [853, 431] on div "ResiDesk escalation to site team -> Risk Level: Medium risk Topics: Follow up W…" at bounding box center [1034, 470] width 819 height 77
click at [699, 431] on div "ResiDesk escalation to site team -> Risk Level: Medium risk Topics: Follow up W…" at bounding box center [1034, 470] width 819 height 77
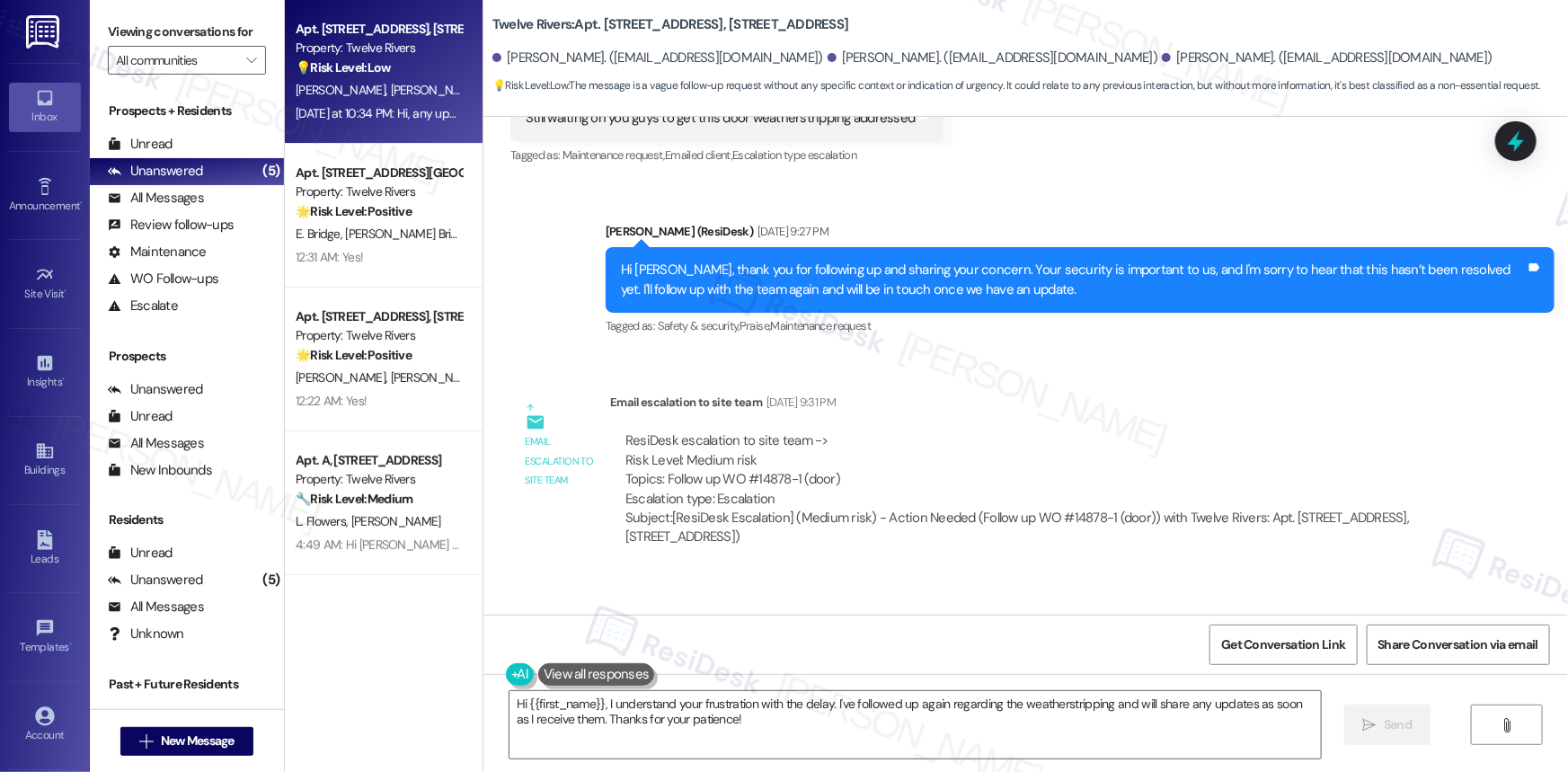
click at [731, 431] on div "ResiDesk escalation to site team -> Risk Level: Medium risk Topics: Follow up W…" at bounding box center [1034, 470] width 819 height 77
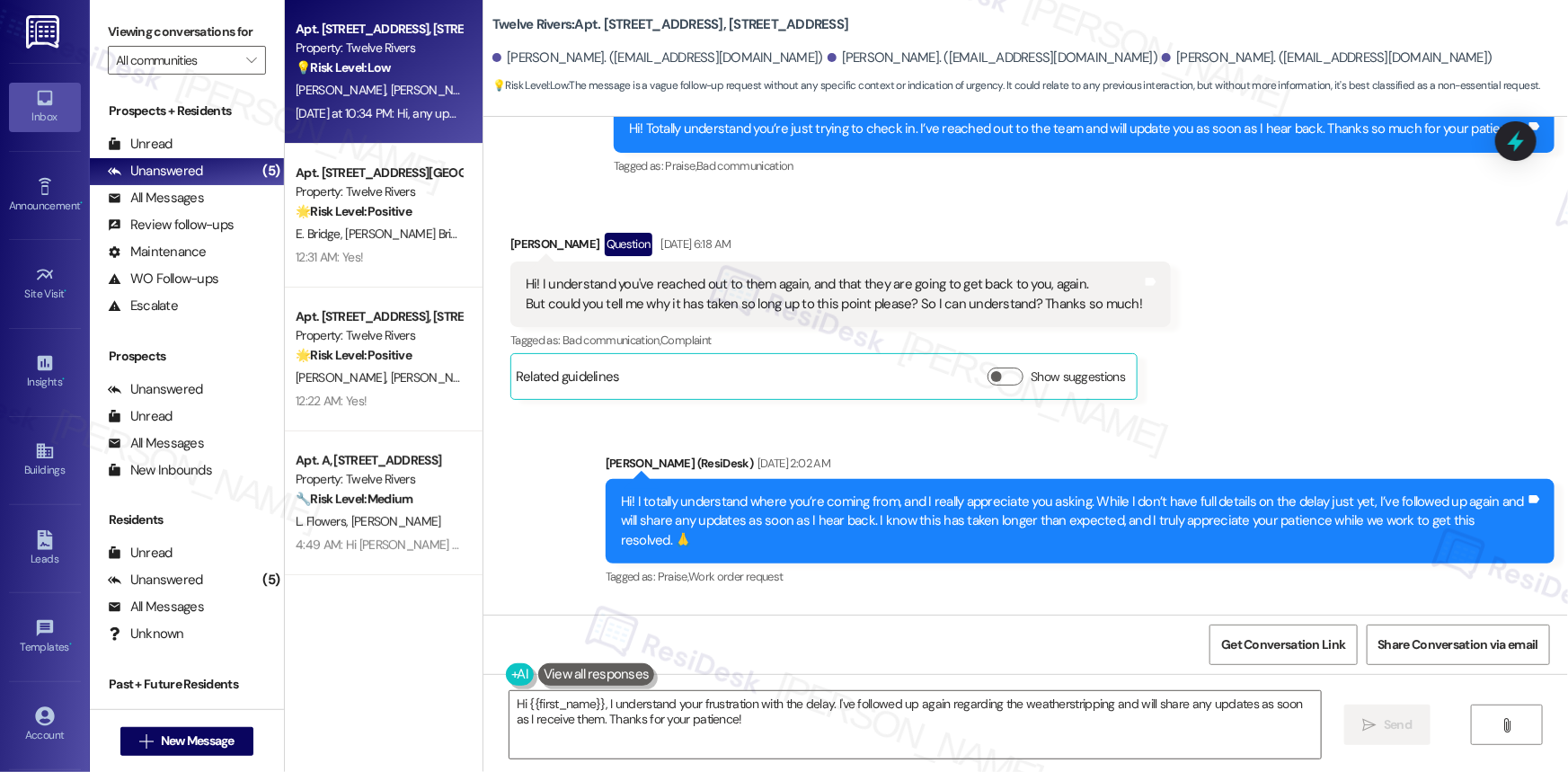
scroll to position [18500, 0]
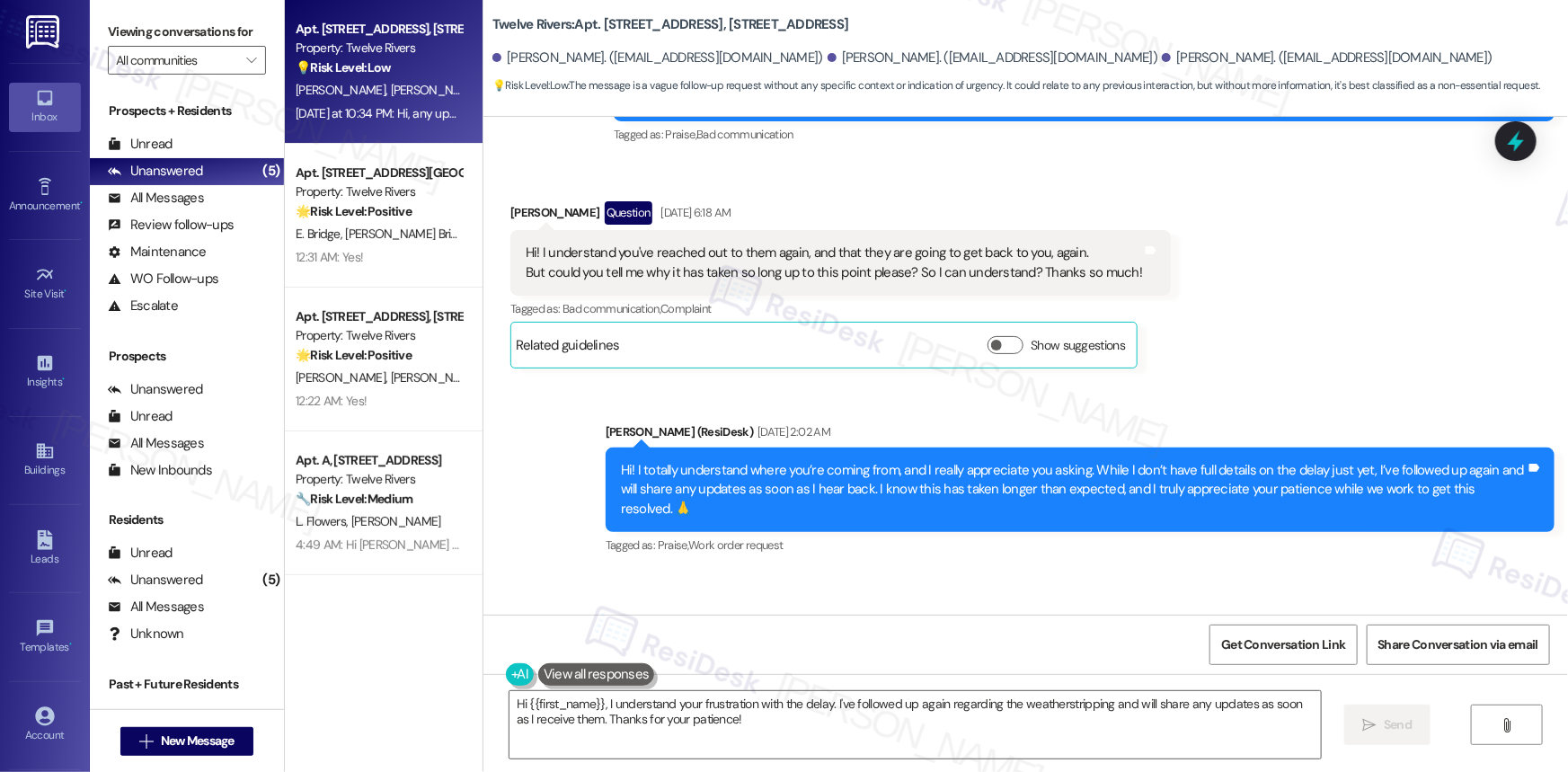
drag, startPoint x: 1567, startPoint y: 572, endPoint x: 1551, endPoint y: 613, distance: 44.0
click at [1551, 614] on div "Get Conversation Link Share Conversation via email" at bounding box center [1026, 644] width 1084 height 59
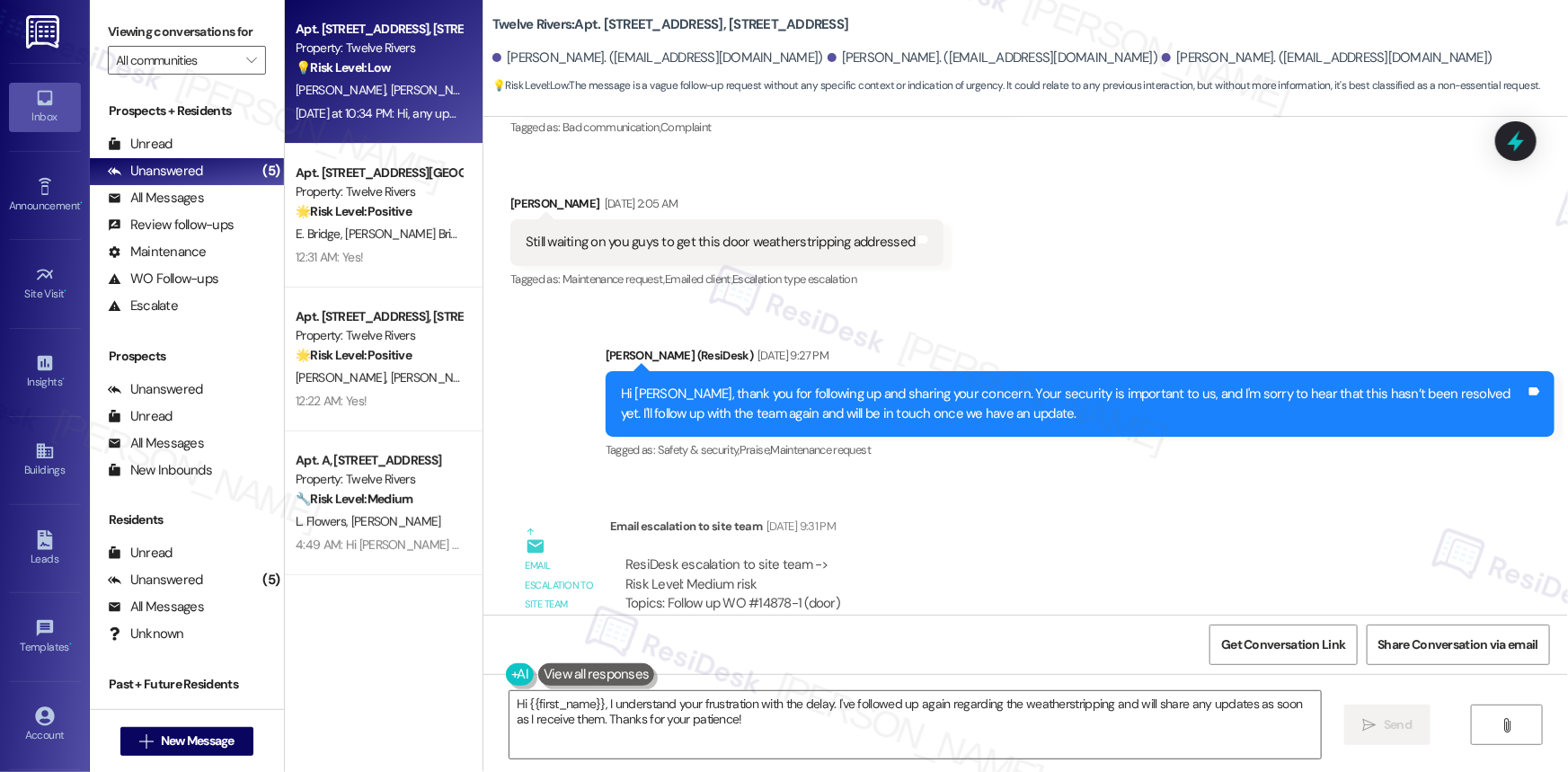
scroll to position [17006, 0]
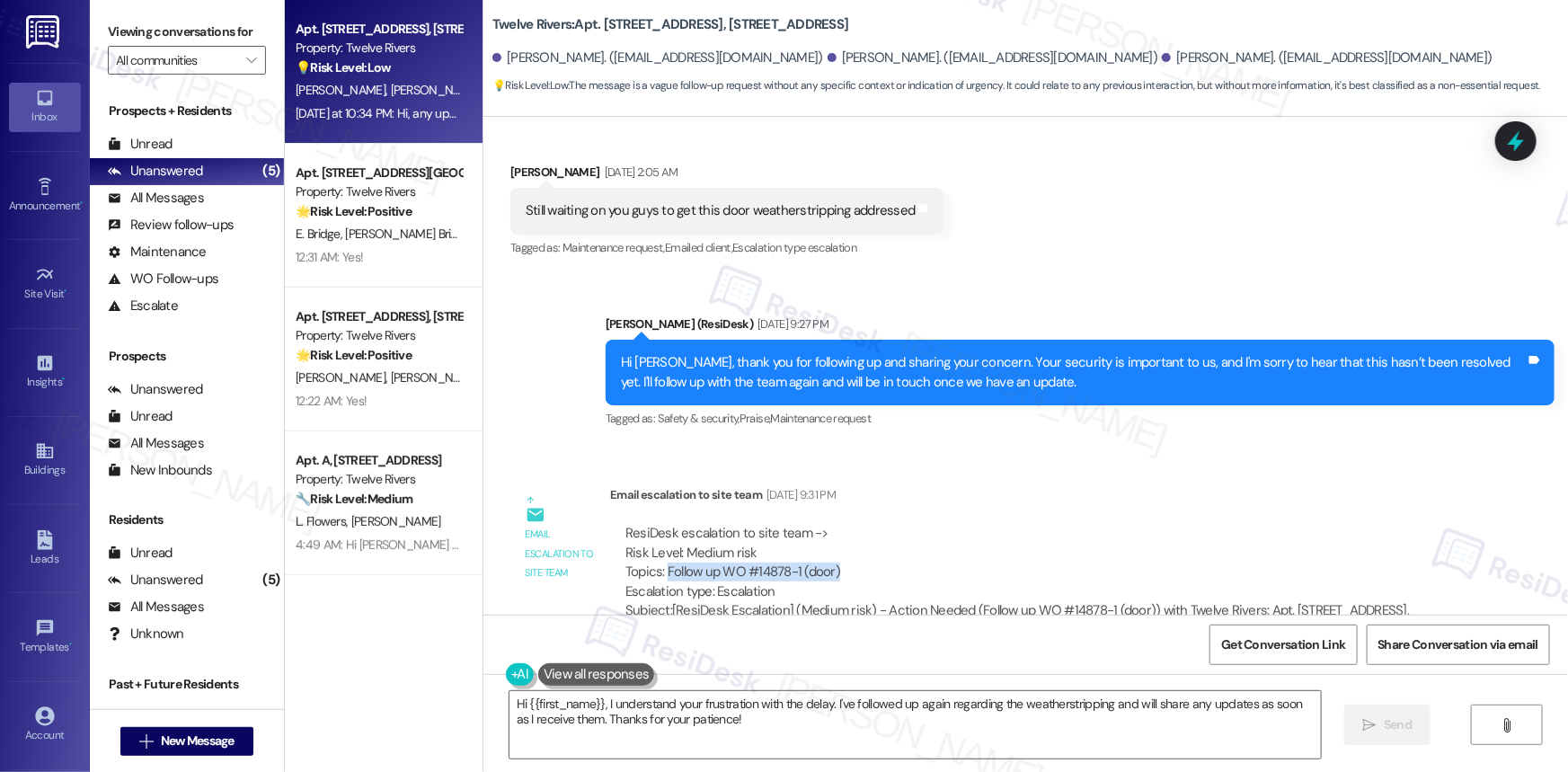
drag, startPoint x: 656, startPoint y: 482, endPoint x: 865, endPoint y: 486, distance: 209.0
click at [865, 523] on div "ResiDesk escalation to site team -> Risk Level: Medium risk Topics: Follow up W…" at bounding box center [1034, 562] width 819 height 77
copy div "Follow up WO #14878-1 (door)"
drag, startPoint x: 802, startPoint y: 480, endPoint x: 853, endPoint y: 501, distance: 55.2
click at [853, 523] on div "ResiDesk escalation to site team -> Risk Level: Medium risk Topics: Follow up W…" at bounding box center [1034, 562] width 819 height 77
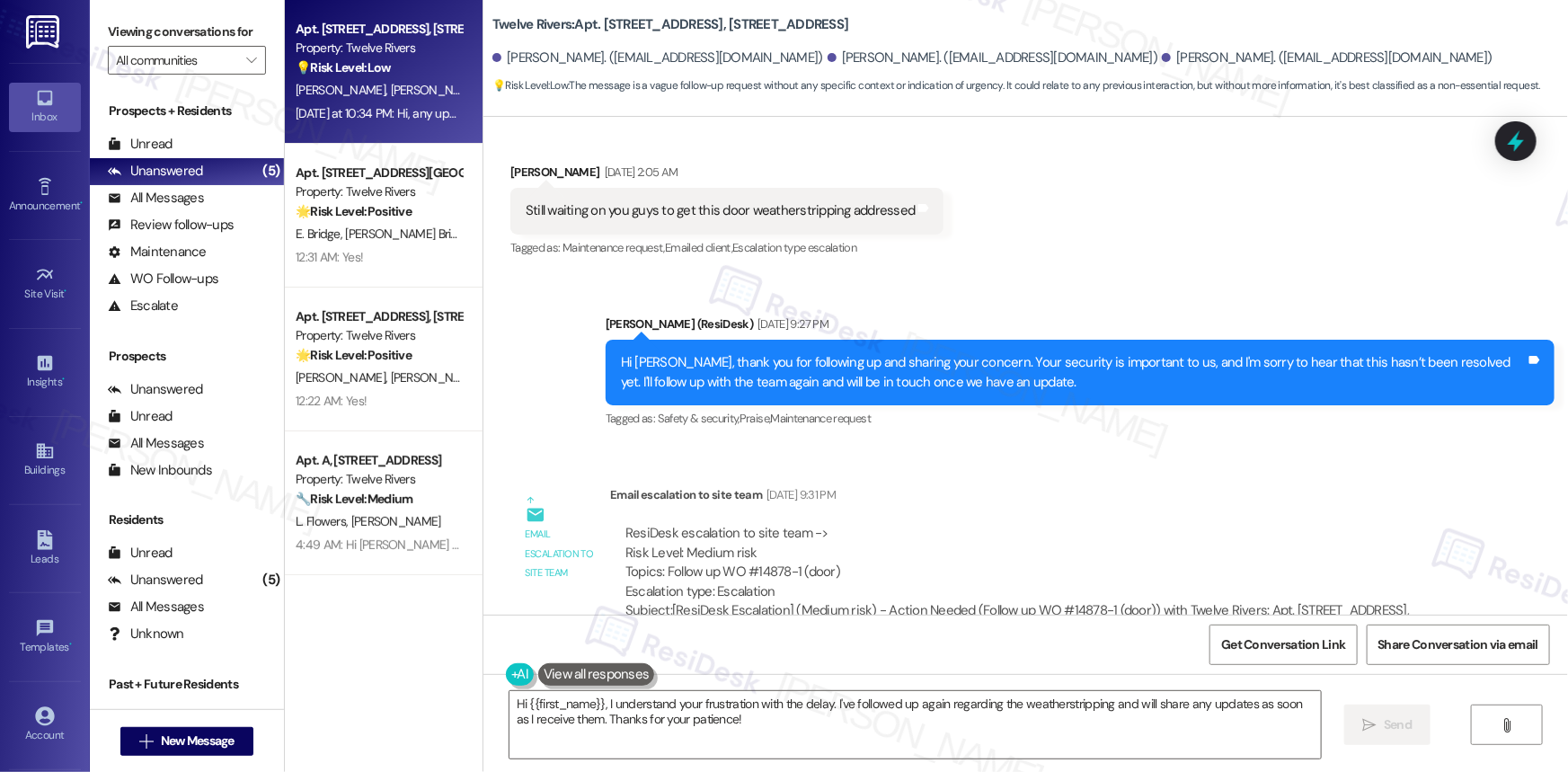
click at [853, 523] on div "ResiDesk escalation to site team -> Risk Level: Medium risk Topics: Follow up W…" at bounding box center [1034, 562] width 819 height 77
click at [709, 523] on div "ResiDesk escalation to site team -> Risk Level: Medium risk Topics: Follow up W…" at bounding box center [1034, 562] width 819 height 77
drag, startPoint x: 711, startPoint y: 482, endPoint x: 844, endPoint y: 489, distance: 133.2
click at [844, 523] on div "ResiDesk escalation to site team -> Risk Level: Medium risk Topics: Follow up W…" at bounding box center [1034, 562] width 819 height 77
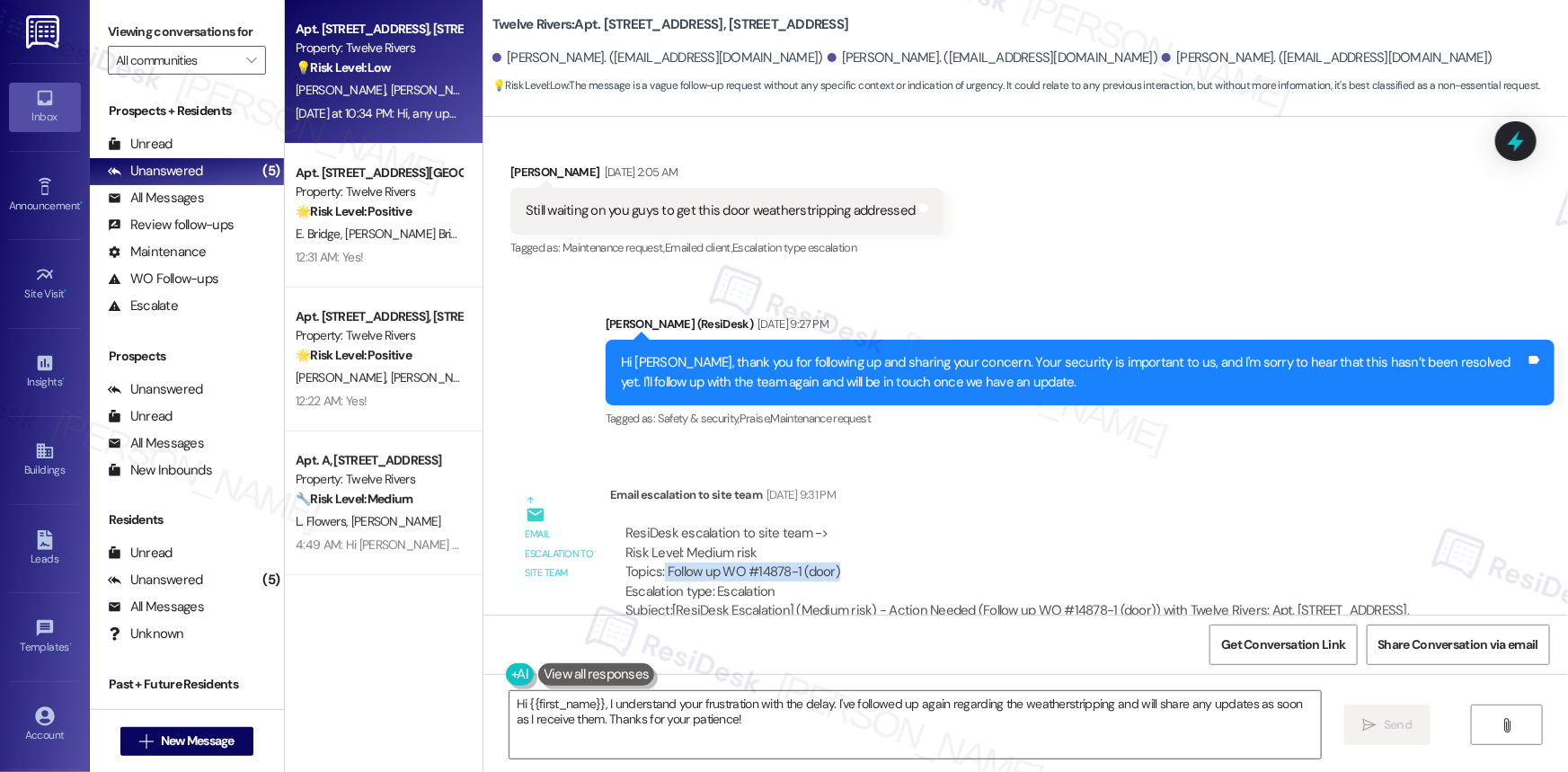
drag, startPoint x: 654, startPoint y: 482, endPoint x: 838, endPoint y: 485, distance: 184.0
click at [838, 523] on div "ResiDesk escalation to site team -> Risk Level: Medium risk Topics: Follow up W…" at bounding box center [1034, 562] width 819 height 77
copy div "Follow up WO #14878-1 (door)"
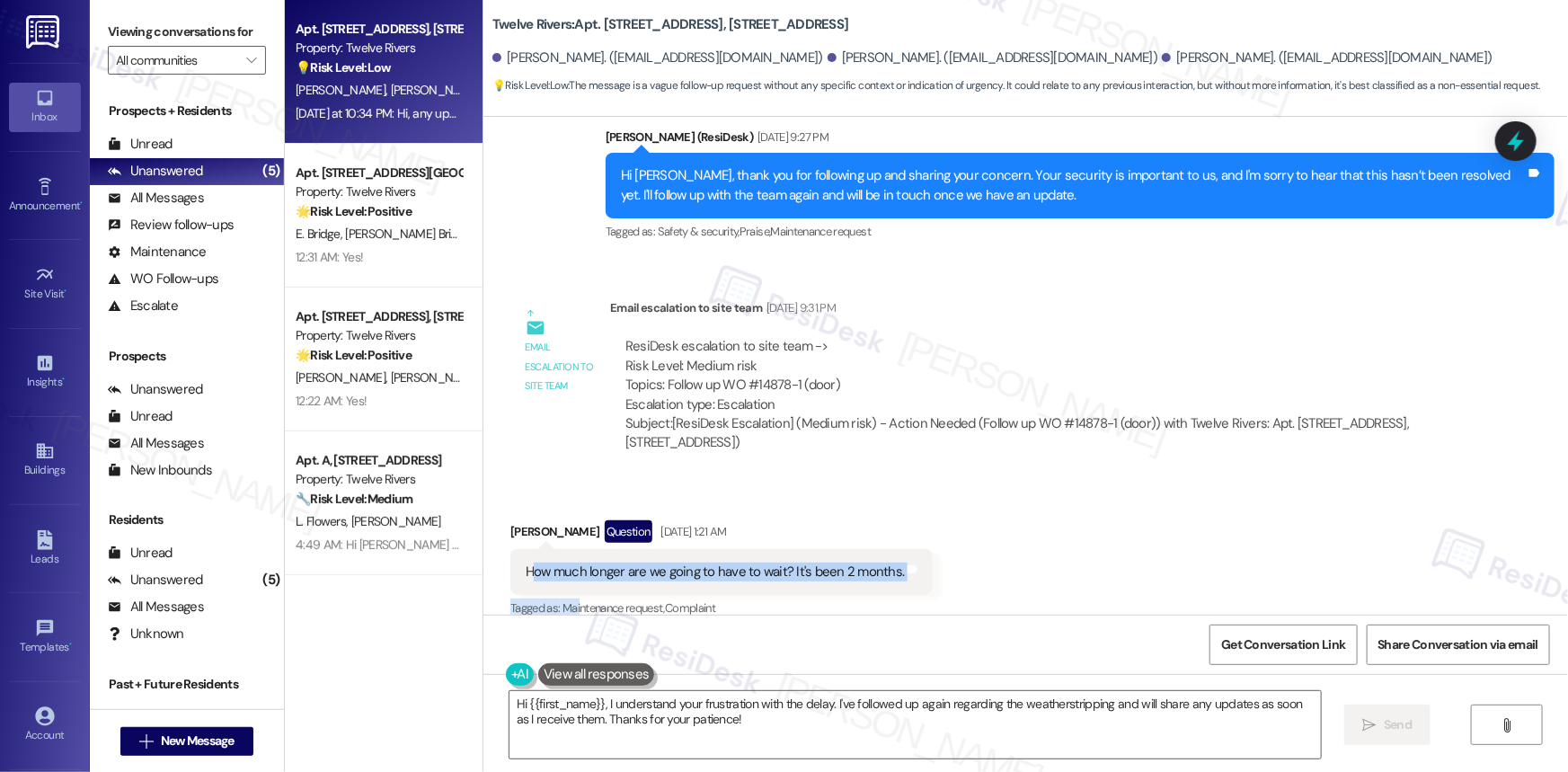
drag, startPoint x: 525, startPoint y: 481, endPoint x: 536, endPoint y: 486, distance: 12.1
click at [567, 520] on div "Jake Gautreaux Question Sep 11, 2025 at 1:21 AM How much longer are we going to…" at bounding box center [722, 571] width 423 height 102
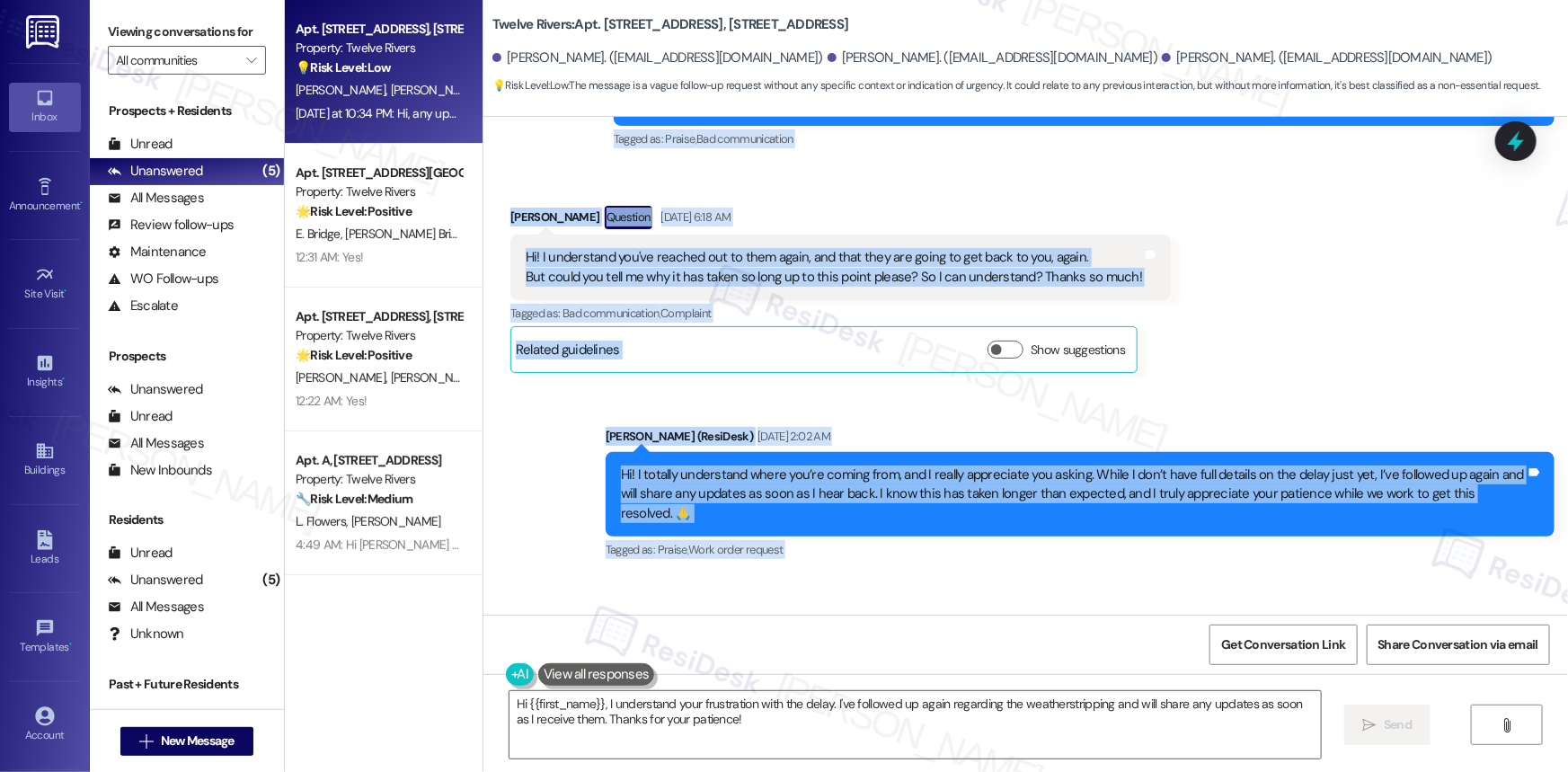
scroll to position [18500, 0]
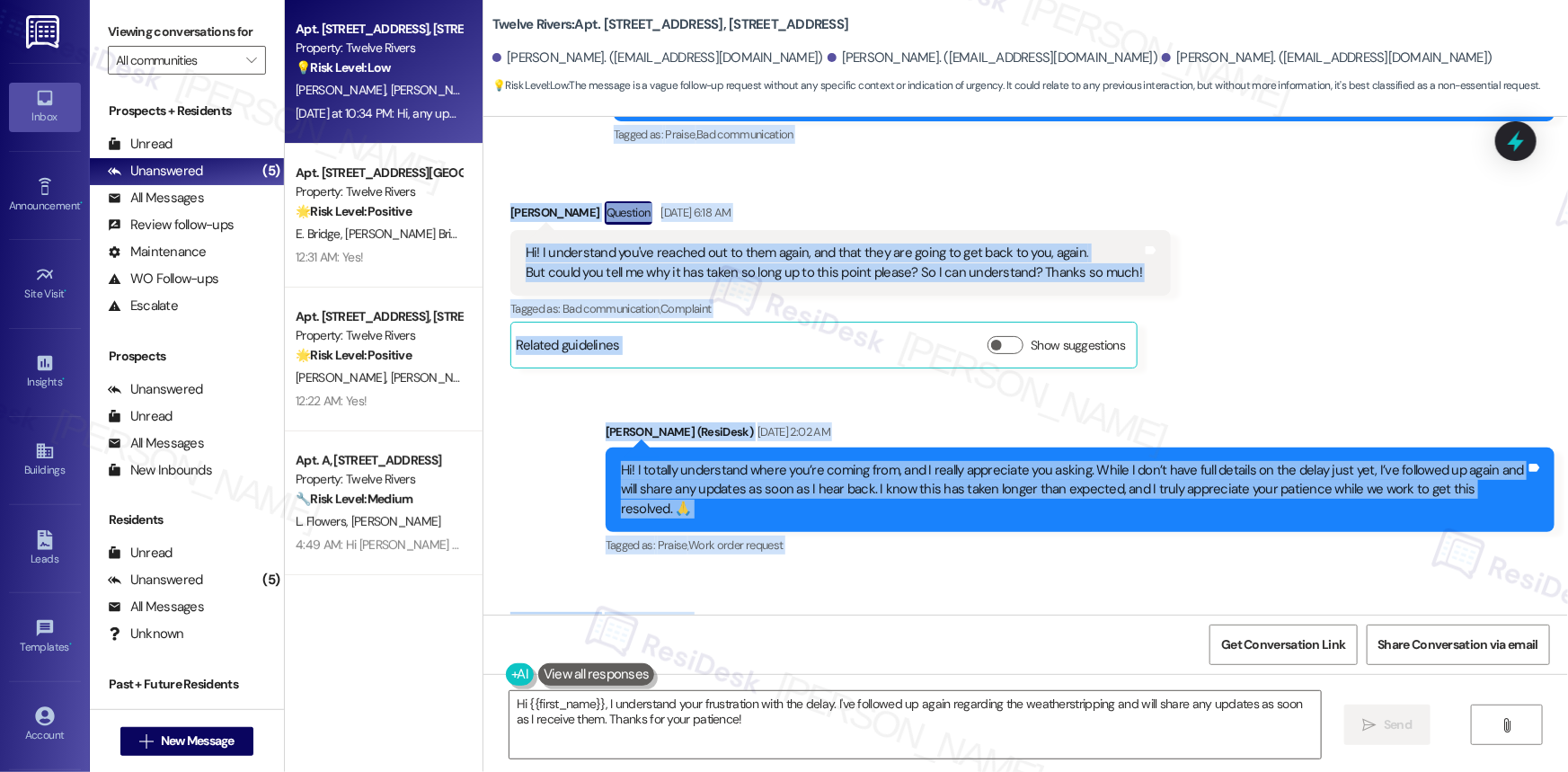
drag, startPoint x: 512, startPoint y: 483, endPoint x: 767, endPoint y: 582, distance: 273.5
click at [767, 582] on div "Lease started Jun 01, 2019 at 8:00 AM Survey, sent via SMS Residesk Automated S…" at bounding box center [1026, 365] width 1084 height 498
copy div "How much longer are we going to have to wait? It's been 2 months. Tags and note…"
click at [937, 714] on textarea "Hi {{first_name}}, I understand your frustration with the delay. I've followed …" at bounding box center [915, 725] width 812 height 67
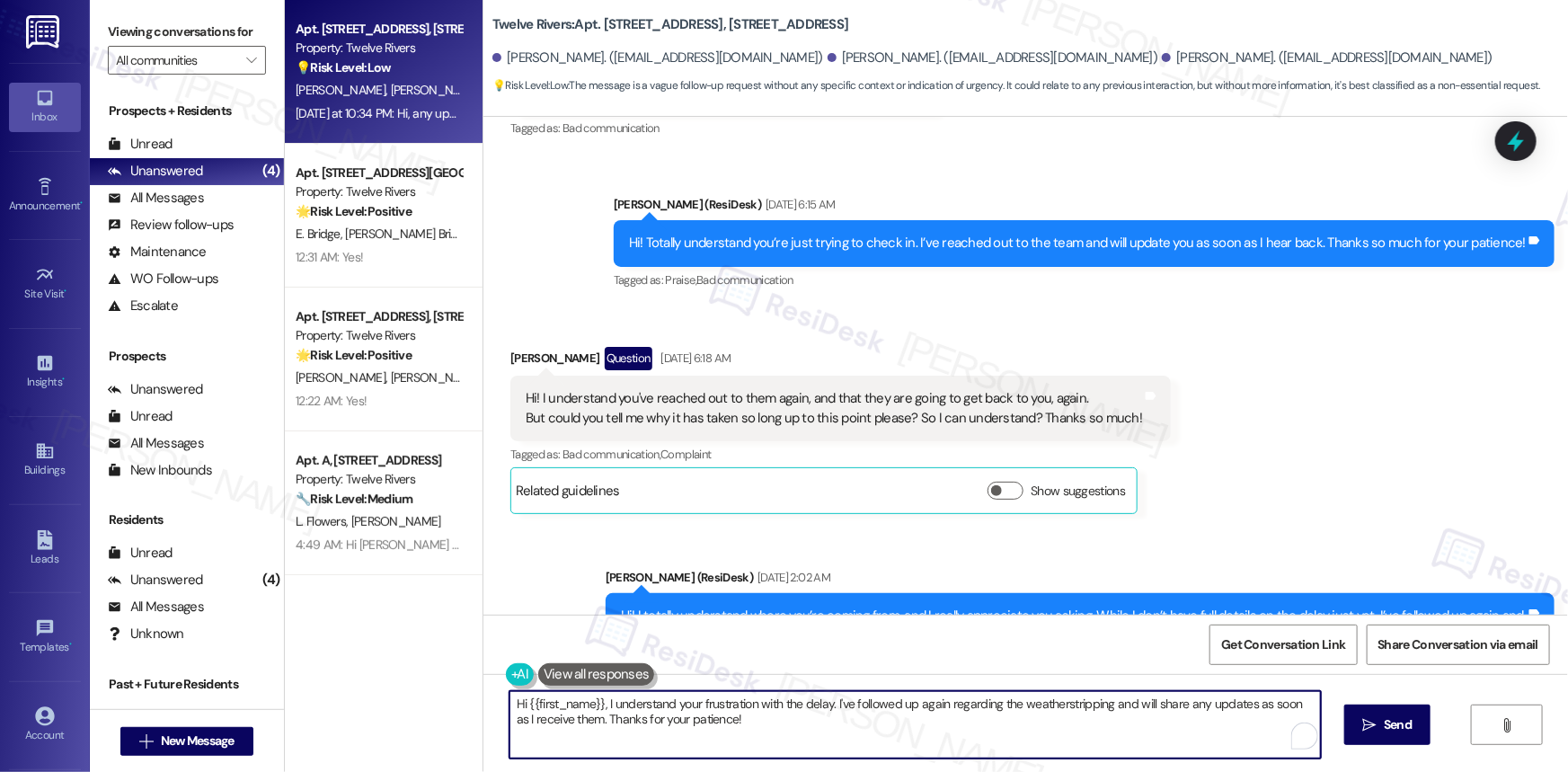
scroll to position [18336, 0]
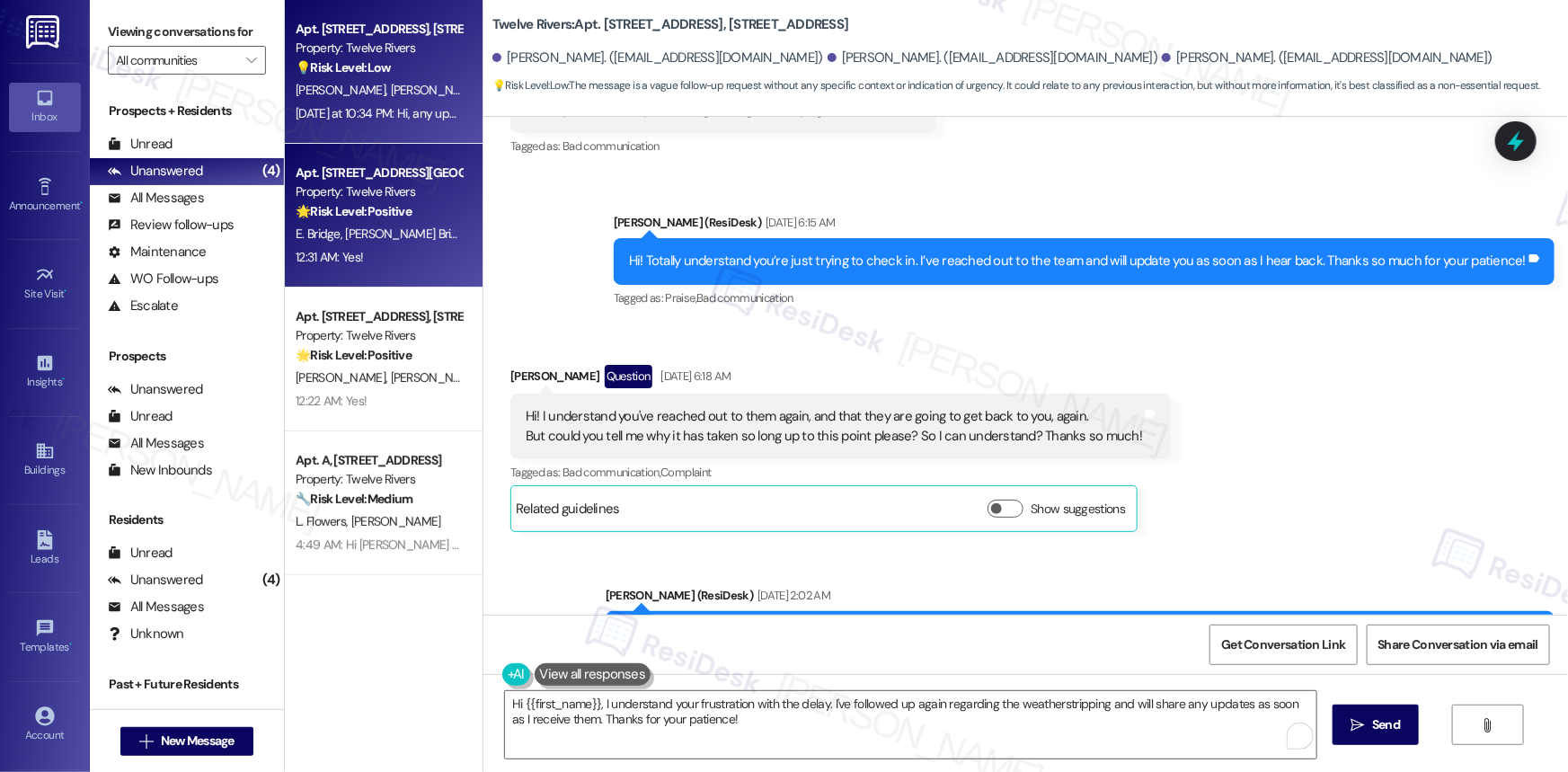
click at [411, 237] on div "E. Bridge J. Bridge" at bounding box center [379, 234] width 170 height 23
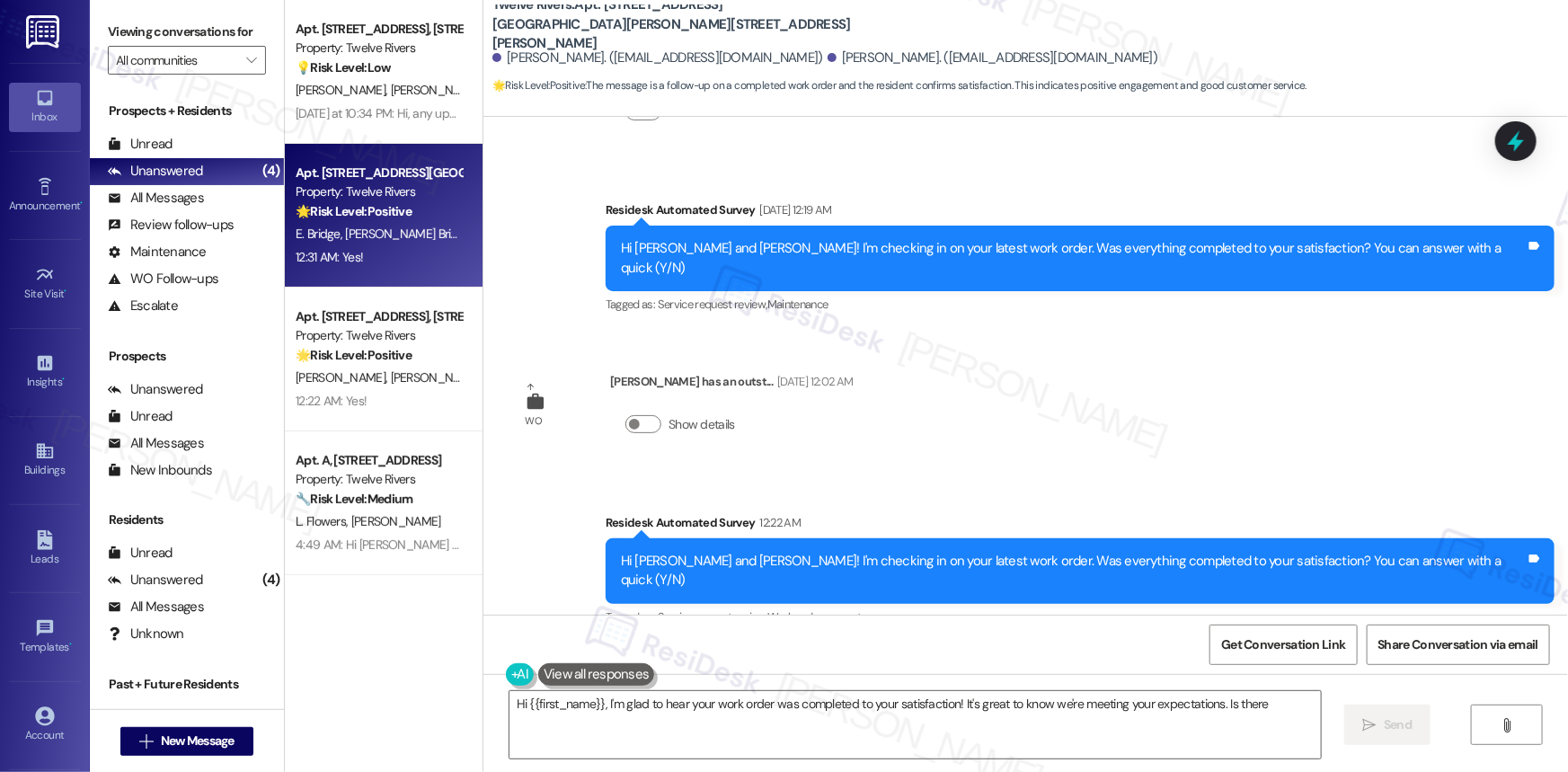
scroll to position [1825, 0]
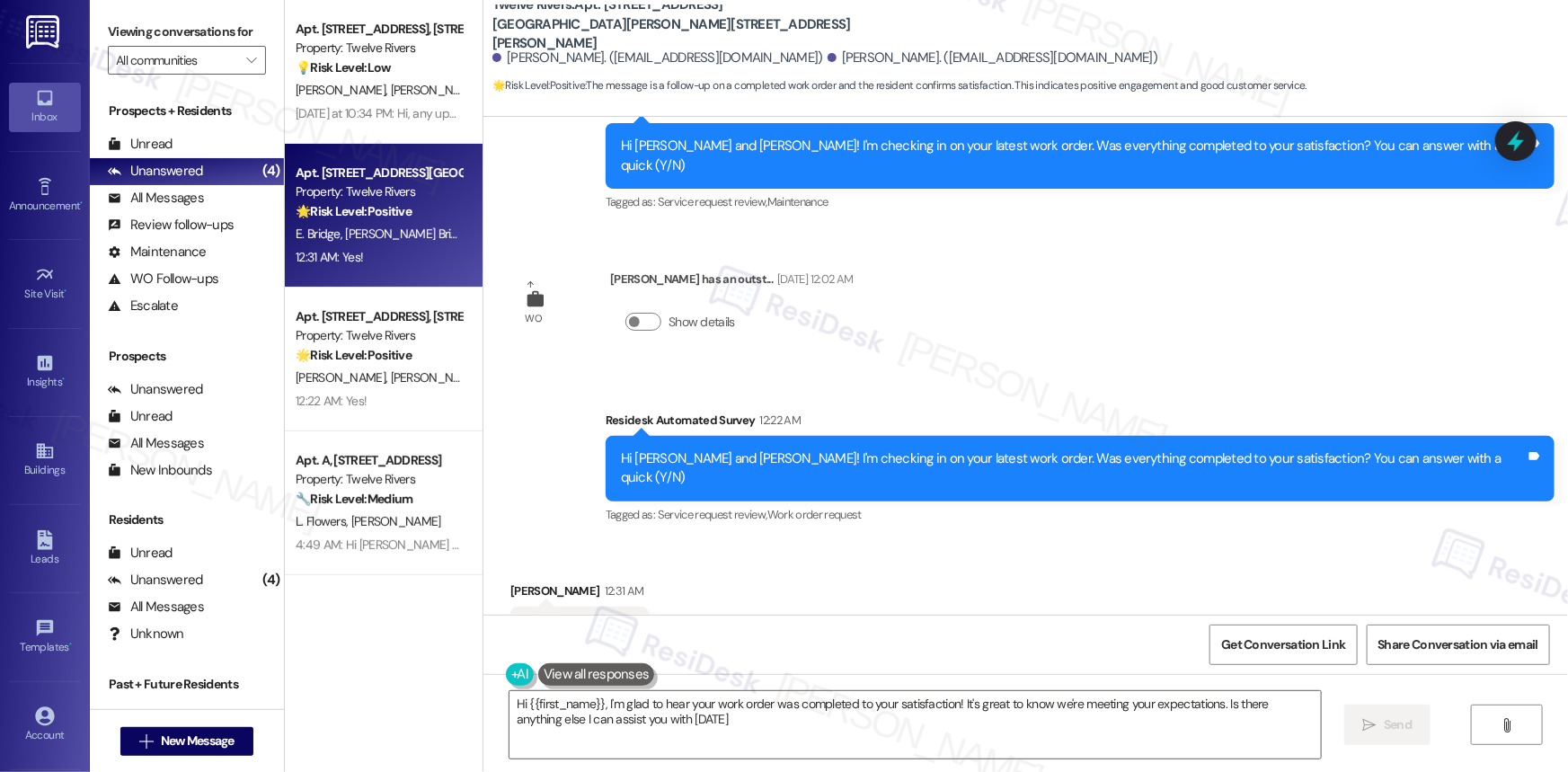
type textarea "Hi {{first_name}}, I'm glad to hear your work order was completed to your satis…"
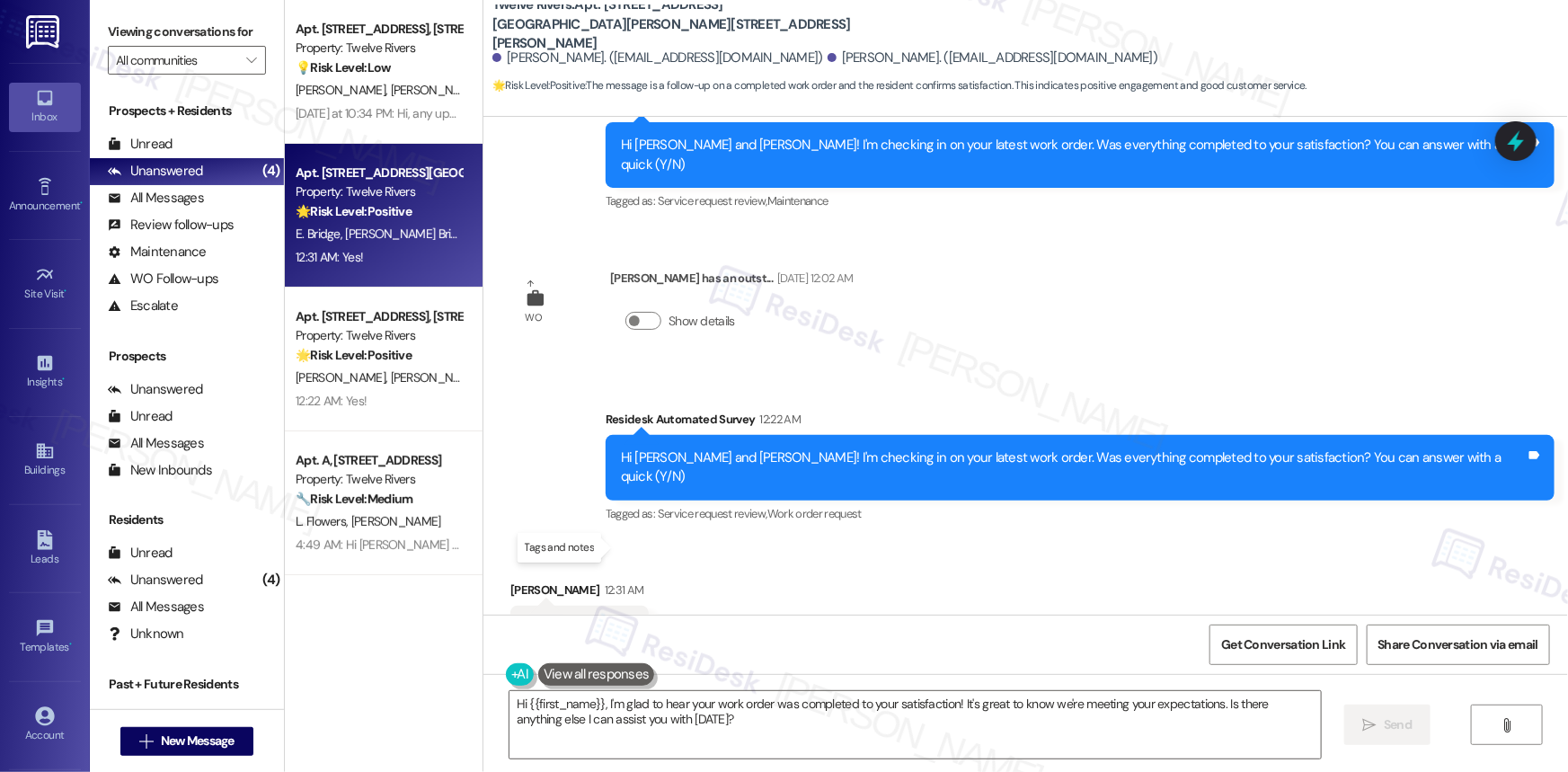
click at [623, 622] on icon at bounding box center [628, 626] width 11 height 8
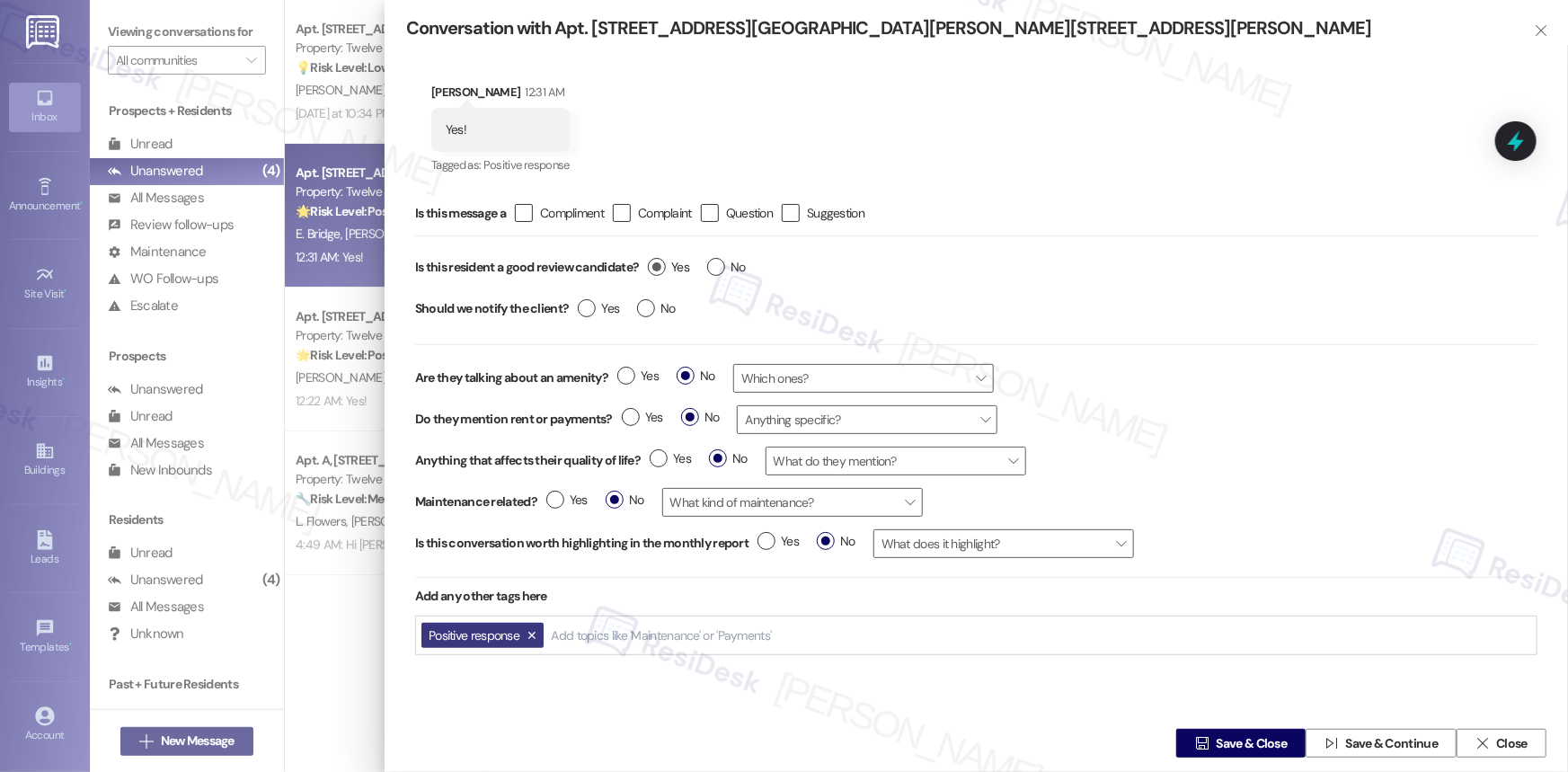
click at [656, 264] on label "Yes" at bounding box center [668, 267] width 41 height 19
click at [656, 264] on input "Yes" at bounding box center [668, 270] width 41 height 24
radio input "true"
click at [1220, 733] on span "Save & Close" at bounding box center [1252, 742] width 71 height 19
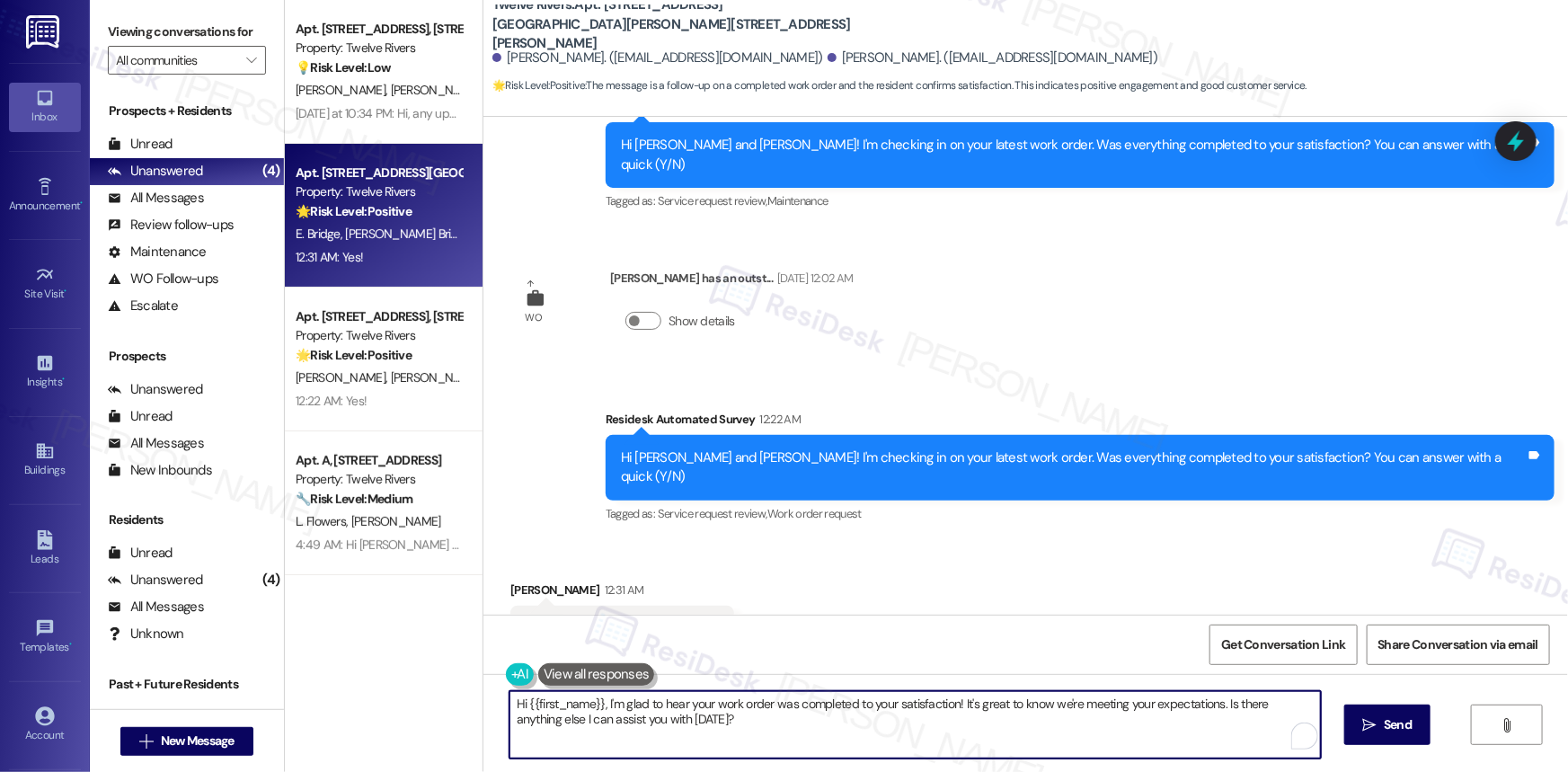
drag, startPoint x: 772, startPoint y: 710, endPoint x: 588, endPoint y: 703, distance: 184.1
click at [564, 700] on textarea "Hi {{first_name}}, I'm glad to hear your work order was completed to your satis…" at bounding box center [915, 725] width 812 height 67
click at [718, 730] on textarea "Hi {{first_name}}, I'm glad to hear your work order was completed to your satis…" at bounding box center [910, 725] width 812 height 67
drag, startPoint x: 710, startPoint y: 728, endPoint x: 469, endPoint y: 695, distance: 243.2
click at [469, 695] on div "Apt. 1815 Golden Pheasant Drive, 1815 Golden Pheasant Drive Property: Twelve Ri…" at bounding box center [925, 386] width 1283 height 772
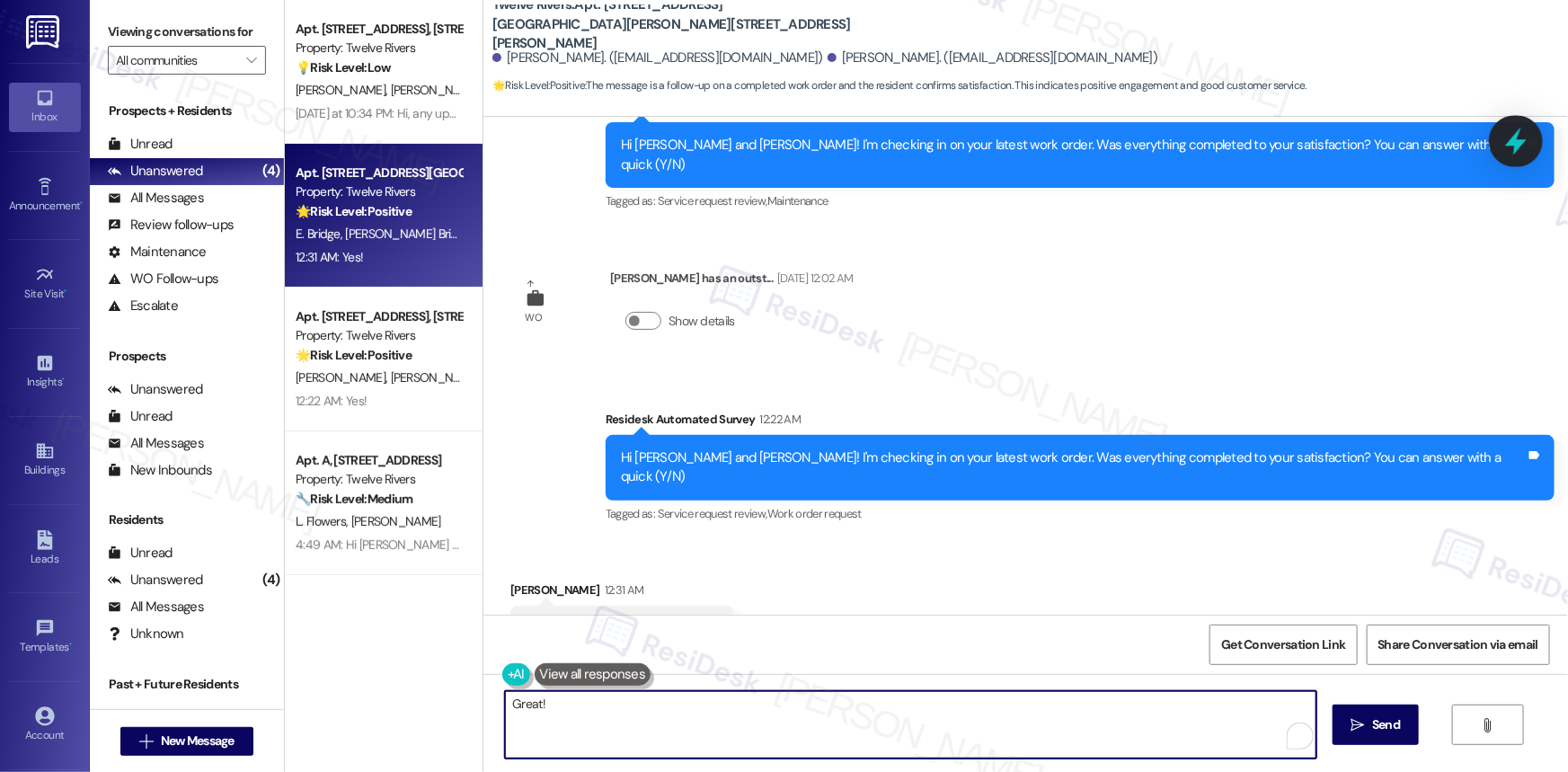
type textarea "Great!"
click at [1527, 145] on icon at bounding box center [1516, 140] width 31 height 31
click at [0, 0] on div ".cls-1{fill:#0a055f;}.cls-2{fill:#0cc4c4;} resideskLogoBlueOrange Powered by Co…" at bounding box center [0, 0] width 0 height 0
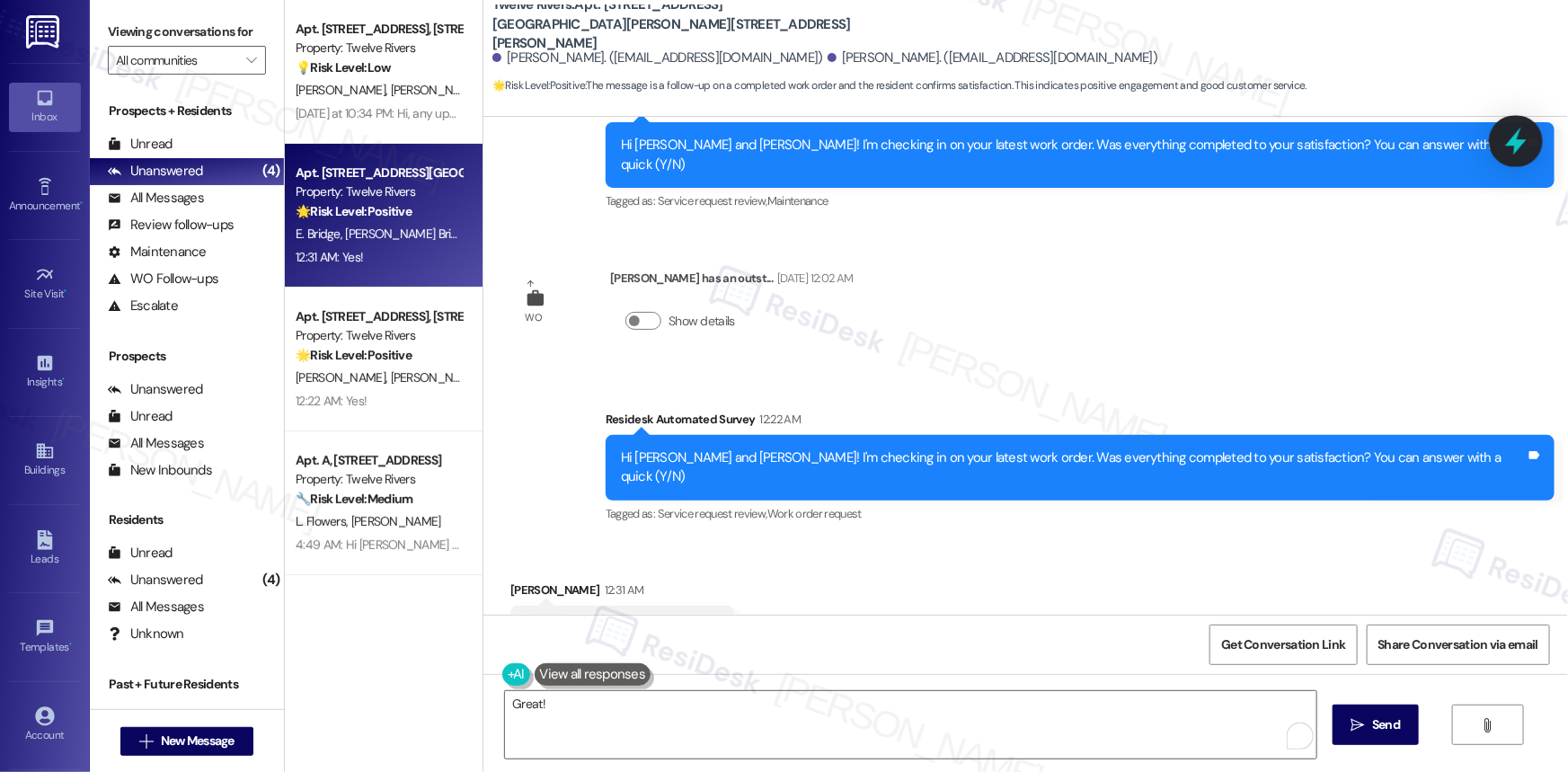
click at [1516, 141] on icon at bounding box center [1516, 141] width 22 height 28
click at [0, 0] on div ".cls-1{fill:#0a055f;}.cls-2{fill:#0cc4c4;} resideskLogoBlueOrange All Search: C…" at bounding box center [0, 0] width 0 height 0
click at [1510, 144] on icon at bounding box center [1516, 141] width 22 height 28
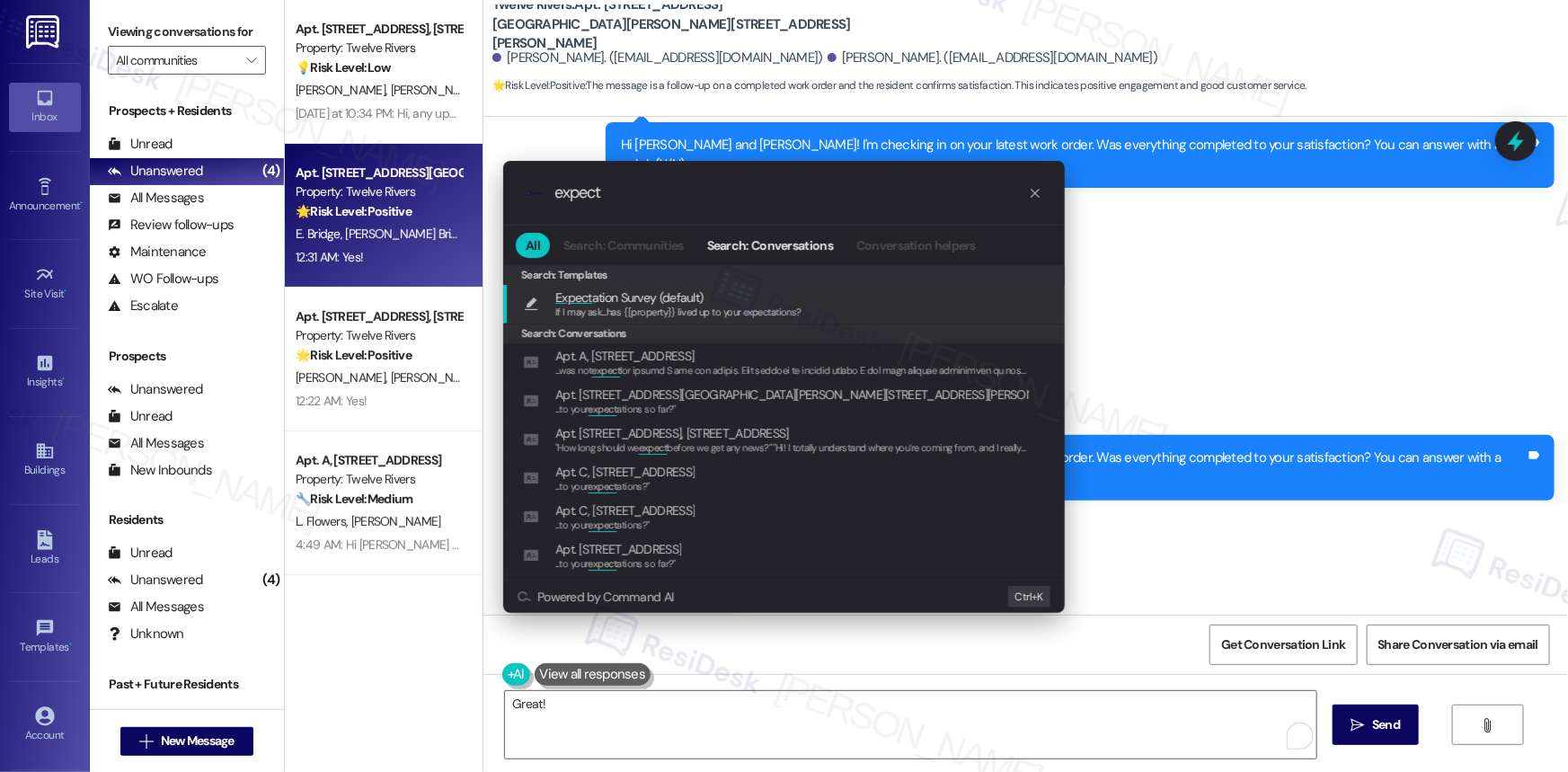
type input "expect"
click at [640, 297] on span "Expect ation Survey (default)" at bounding box center [628, 297] width 147 height 20
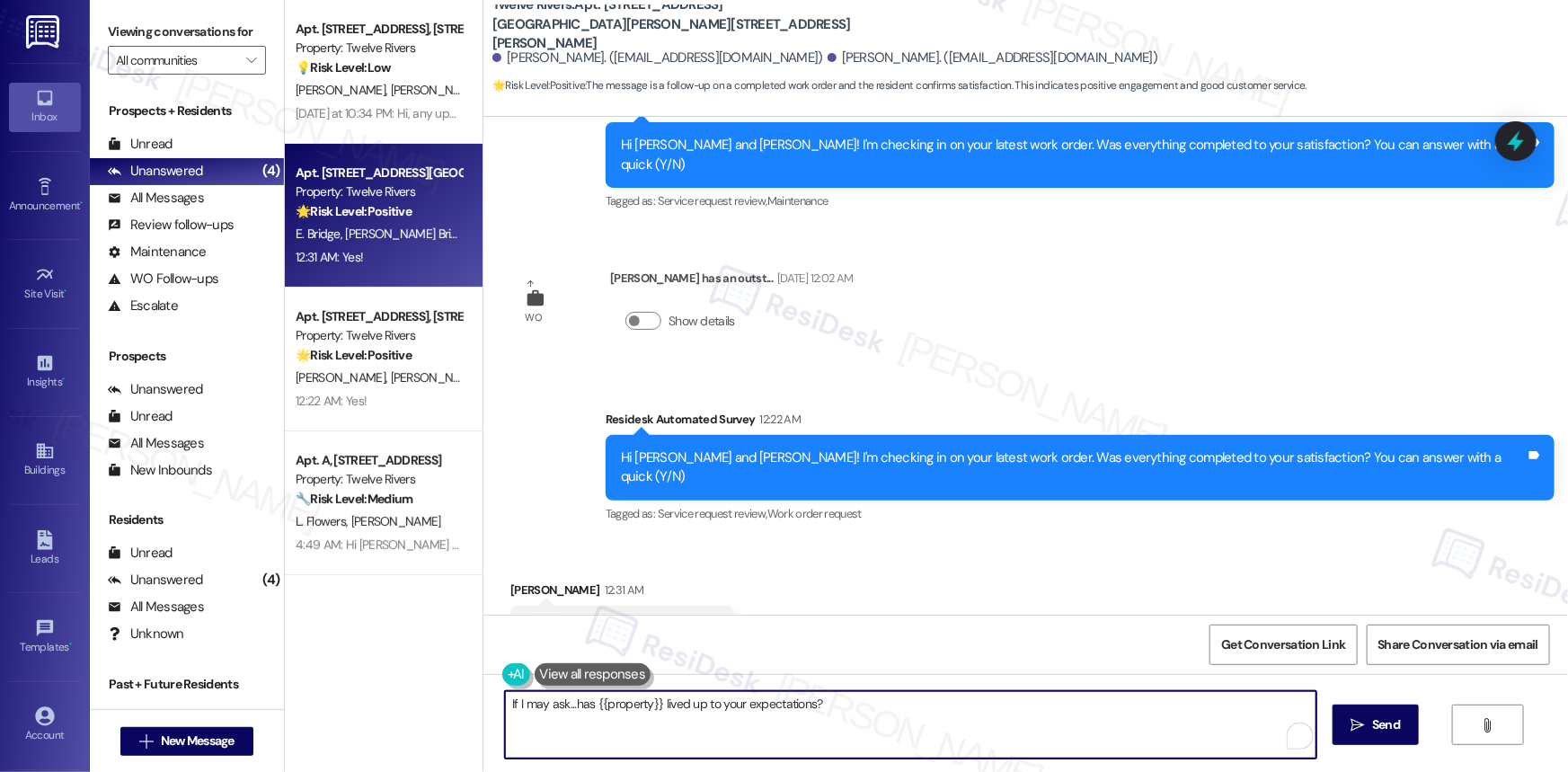
click at [505, 704] on textarea "If I may ask...has {{property}} lived up to your expectations?" at bounding box center [910, 725] width 812 height 67
type textarea "Great! If I may ask...has {{property}} lived up to your expectations?"
click at [1387, 723] on span "Send" at bounding box center [1385, 724] width 28 height 19
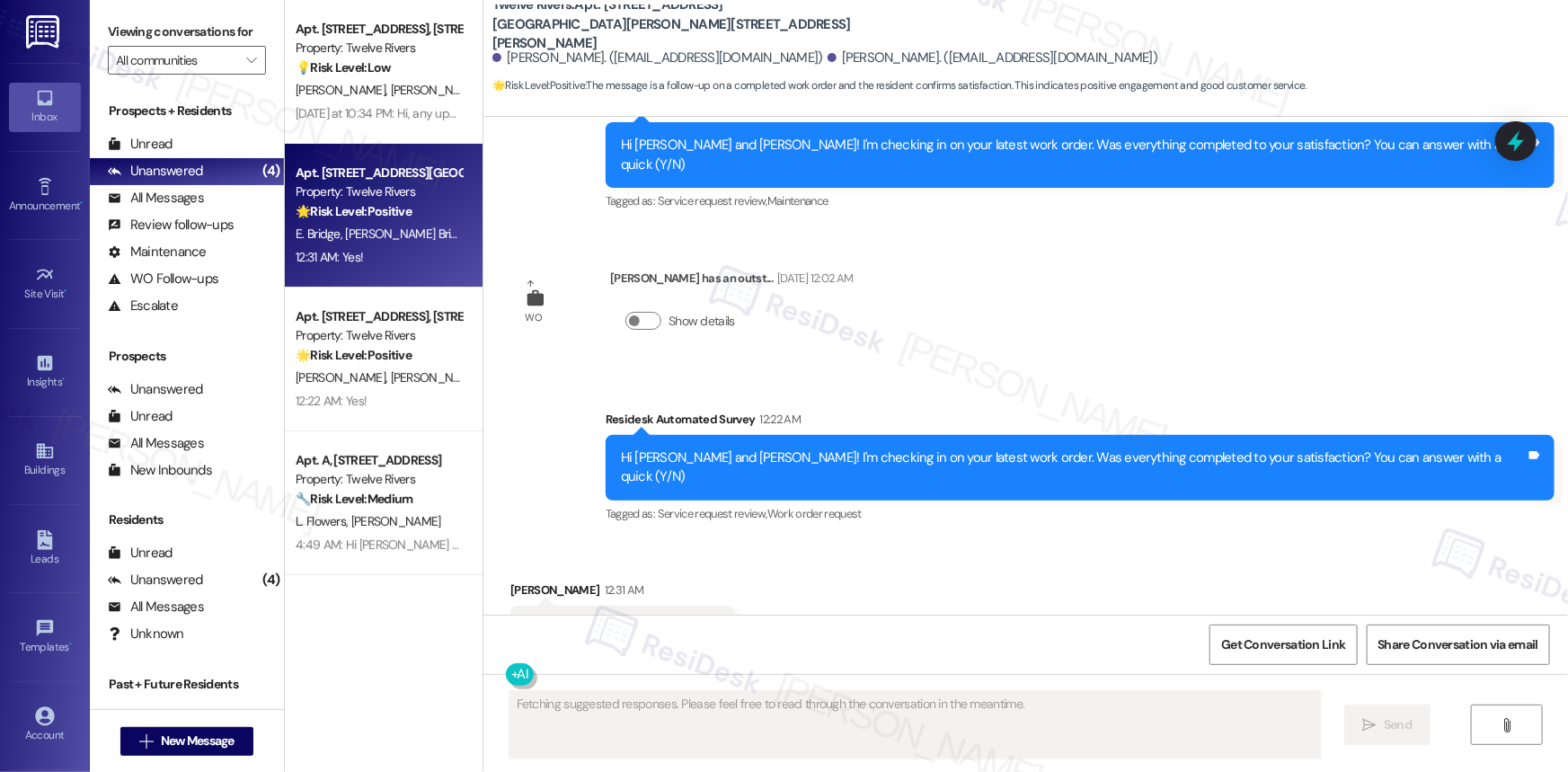
scroll to position [1825, 0]
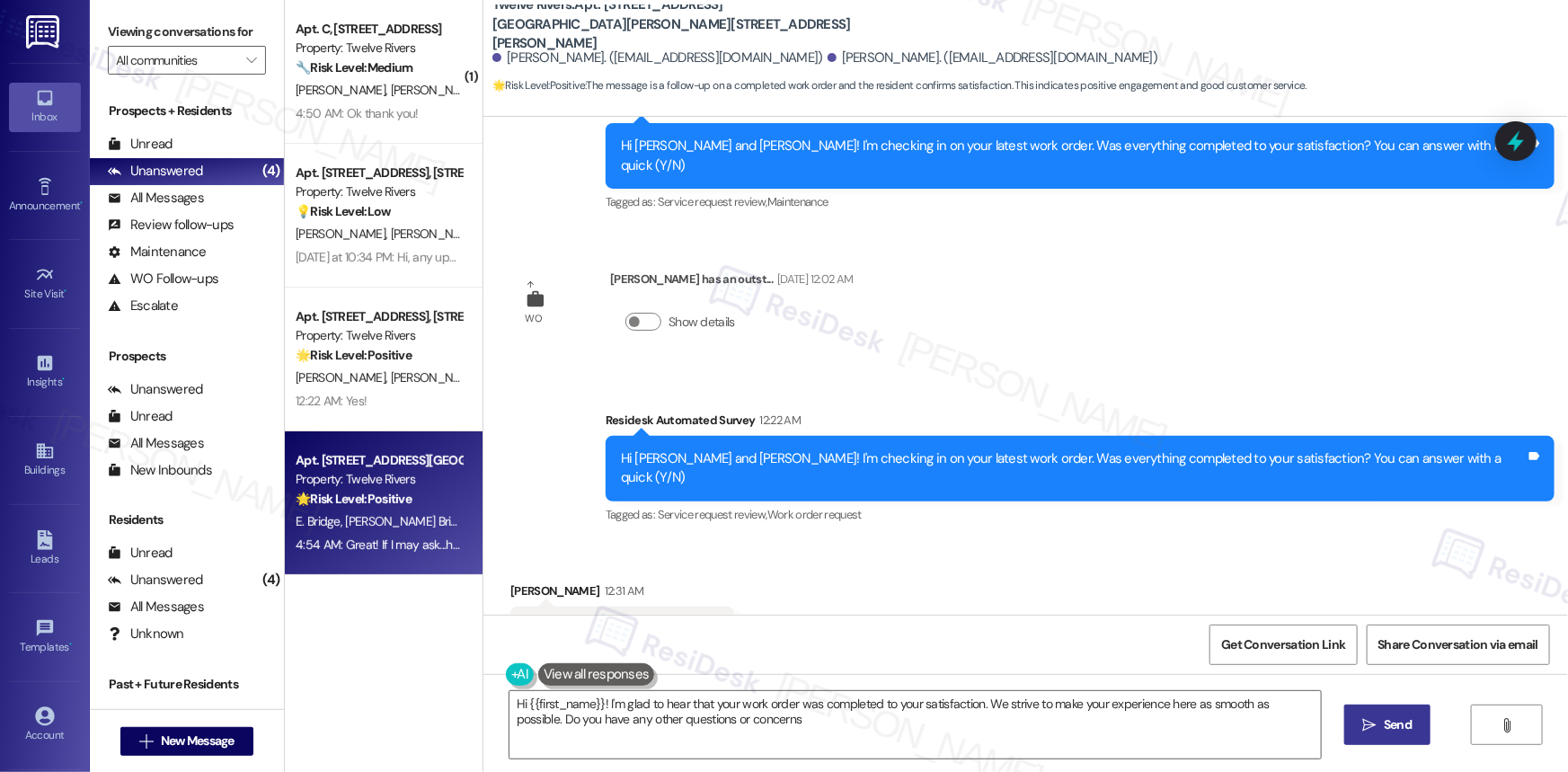
type textarea "Hi {{first_name}}! I'm glad to hear that your work order was completed to your …"
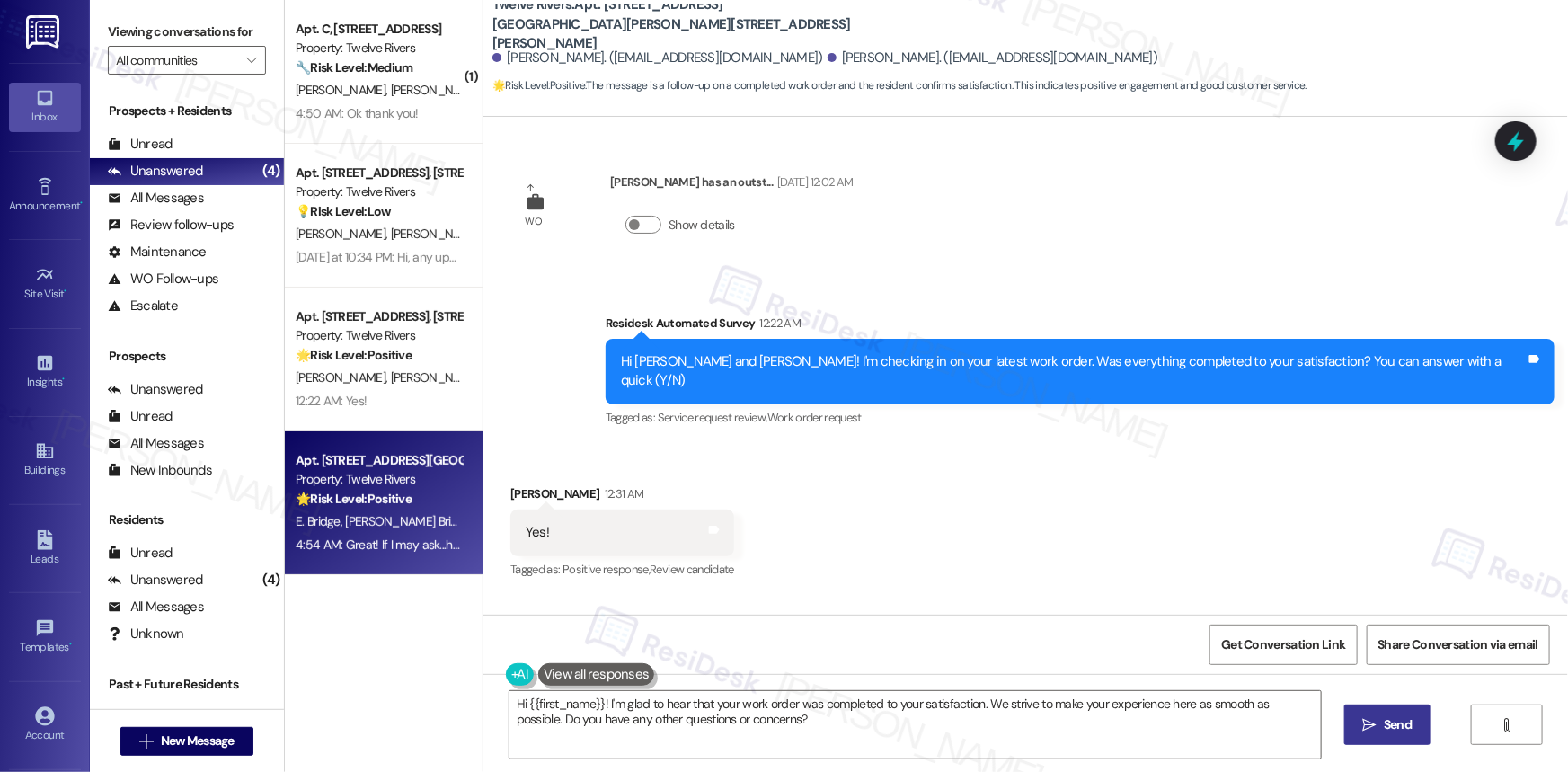
scroll to position [1951, 0]
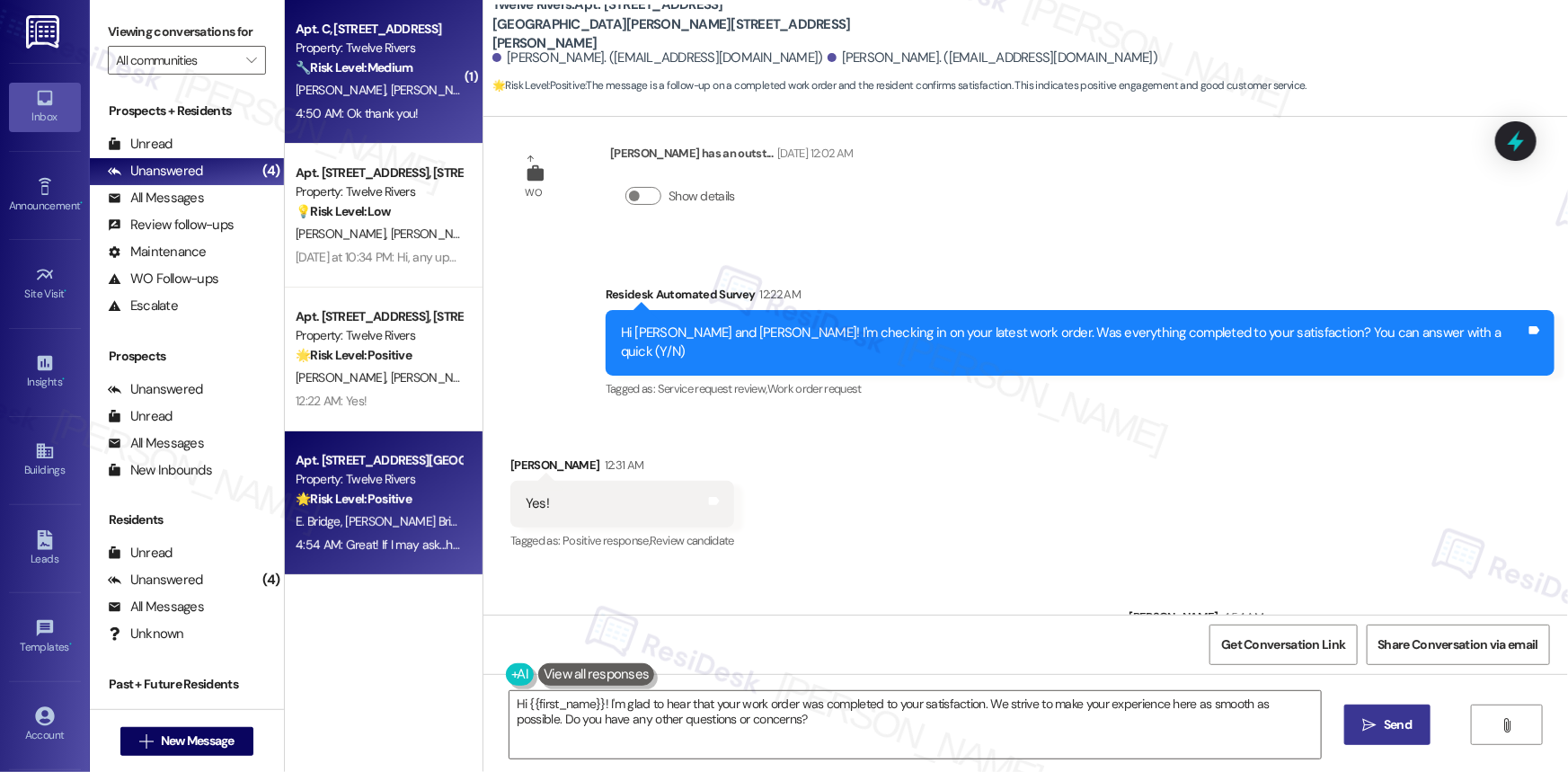
click at [367, 44] on div "Property: Twelve Rivers" at bounding box center [378, 47] width 166 height 19
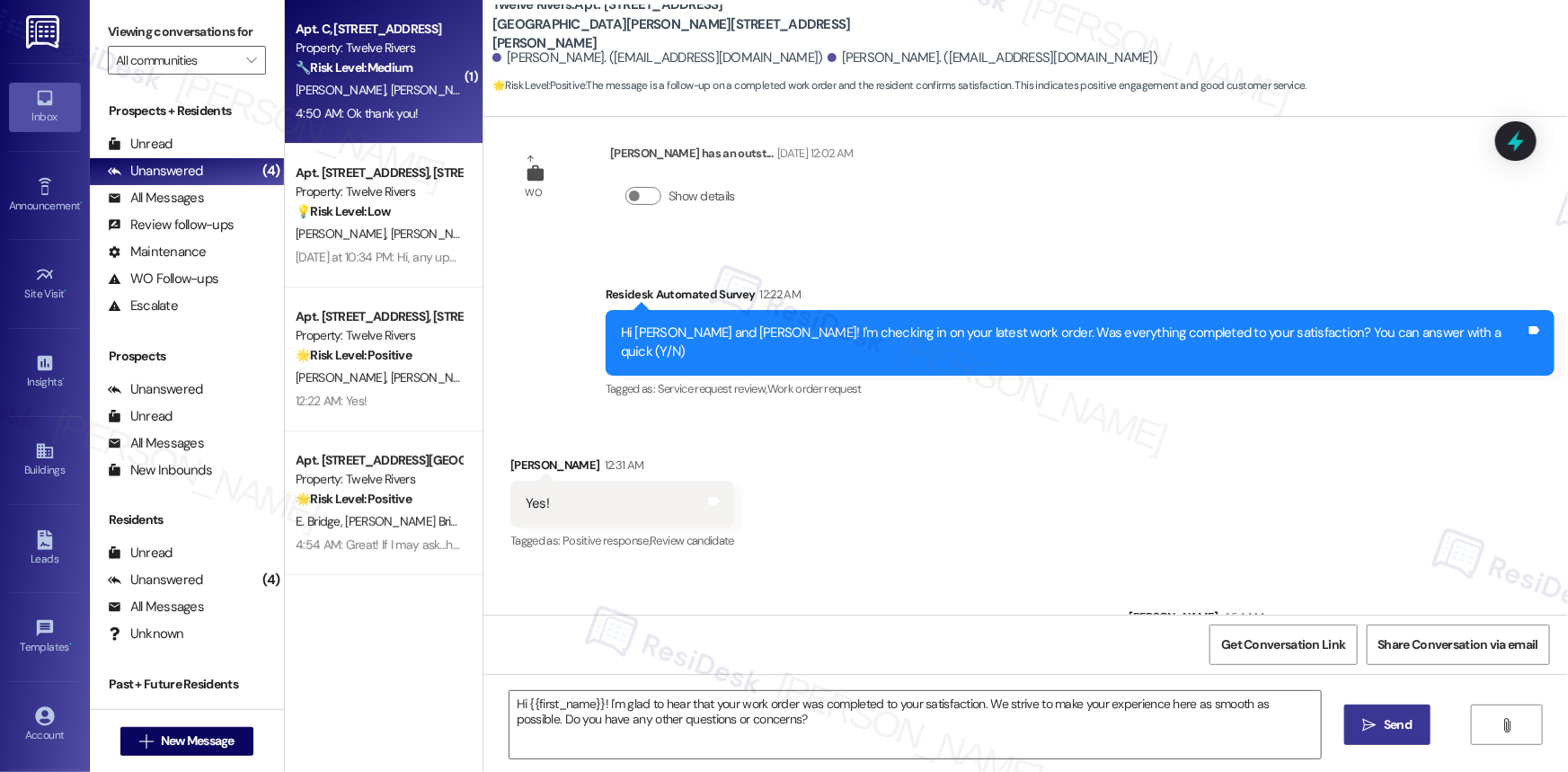
type textarea "Fetching suggested responses. Please feel free to read through the conversation…"
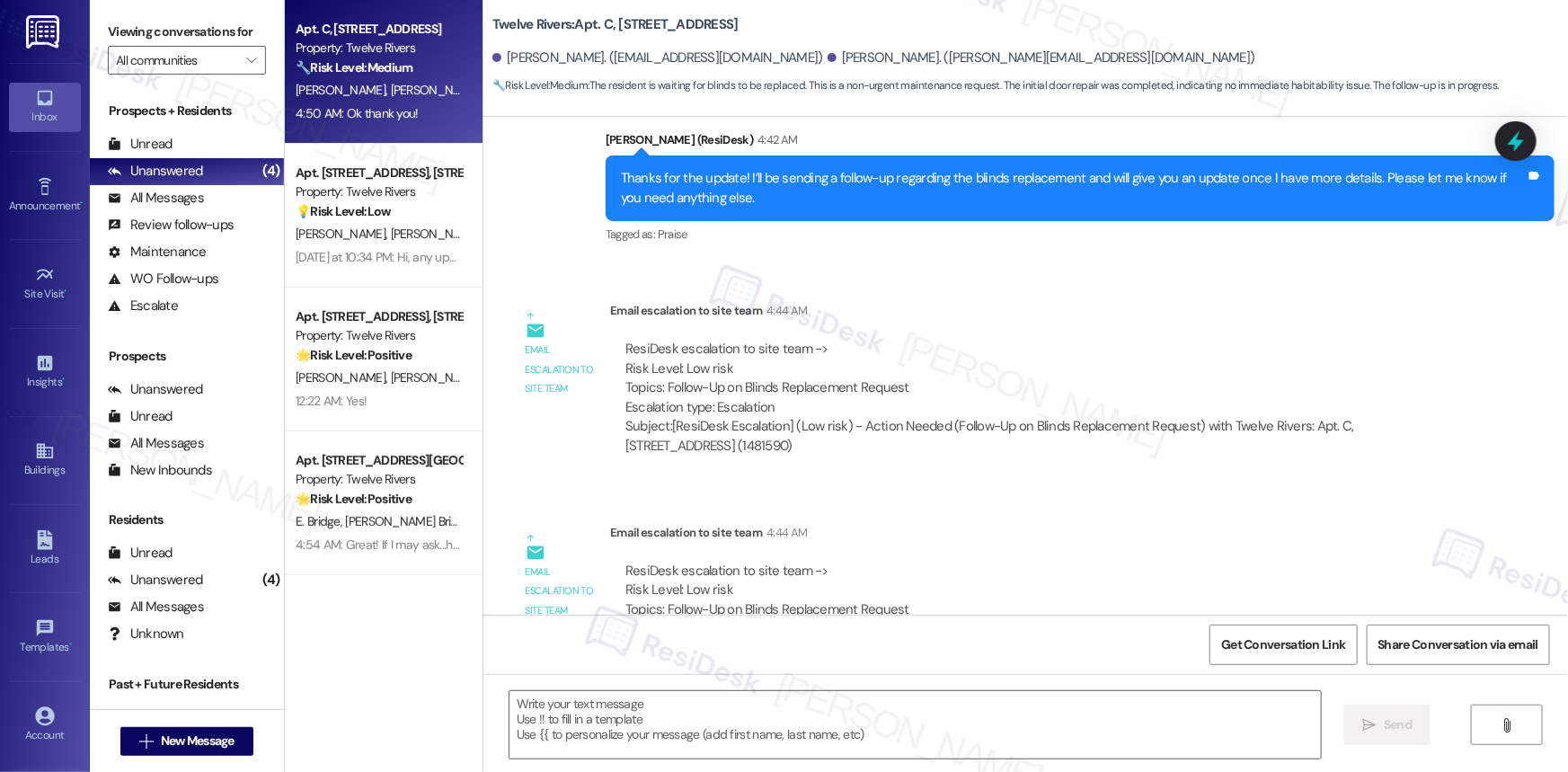
scroll to position [764, 0]
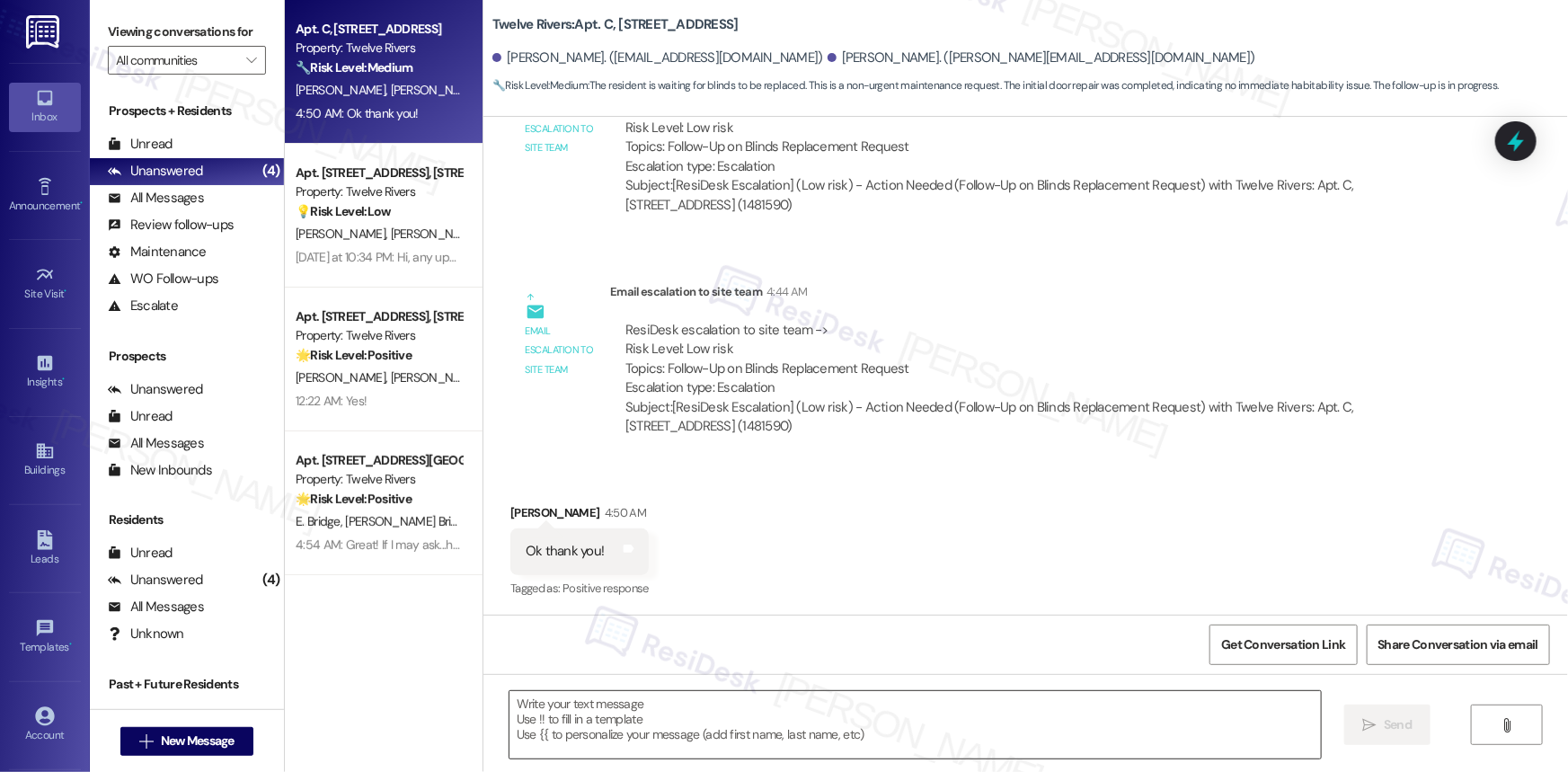
click at [794, 699] on textarea at bounding box center [915, 725] width 812 height 67
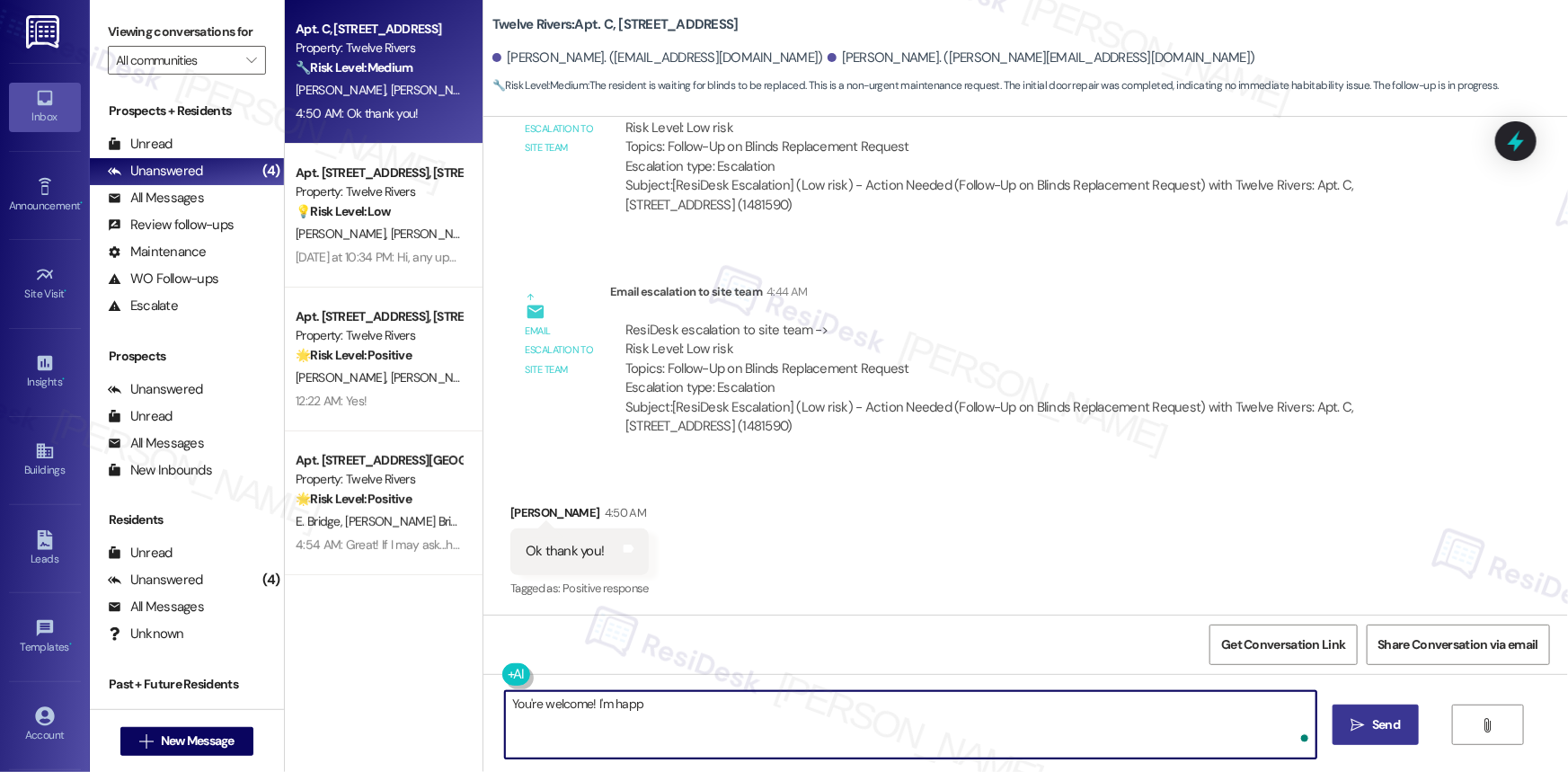
type textarea "You're welcome! I'm happy"
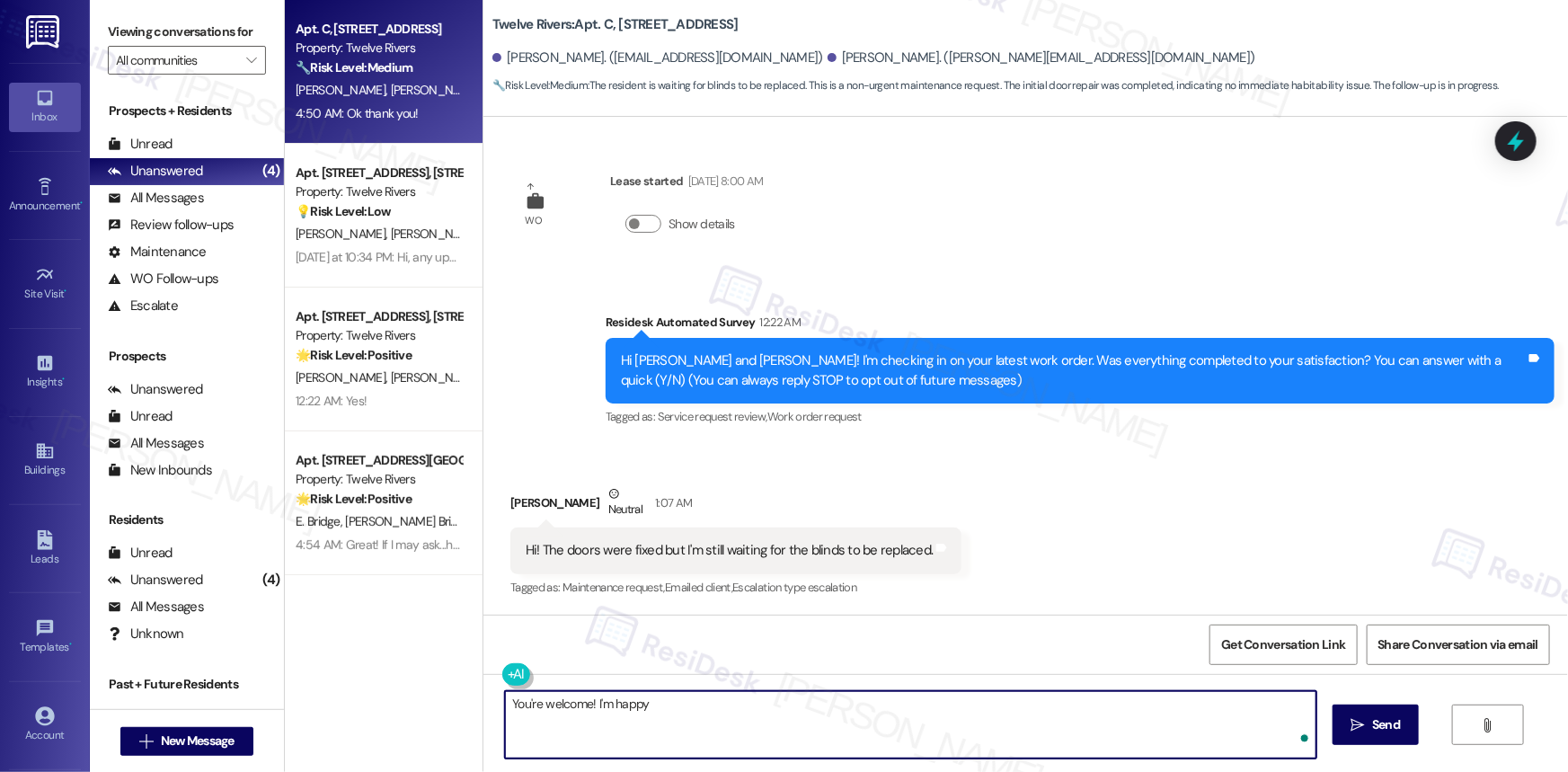
scroll to position [764, 0]
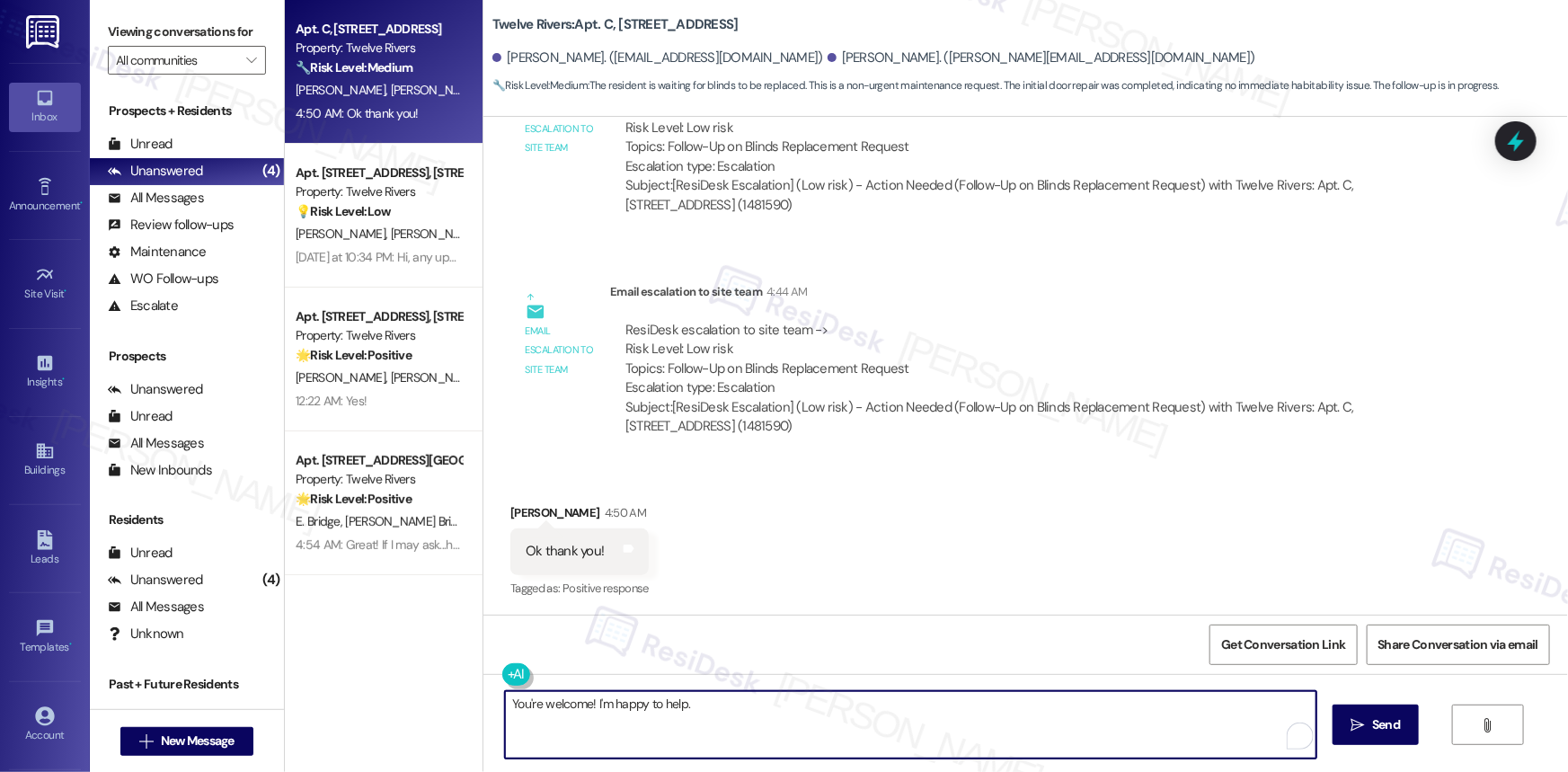
click at [736, 707] on textarea "You're welcome! I'm happy to help." at bounding box center [910, 725] width 812 height 67
click at [996, 703] on textarea "You're welcome! I'm happy to help. 😊" at bounding box center [910, 725] width 812 height 67
type textarea "You're welcome! I'm happy to help. 😊"
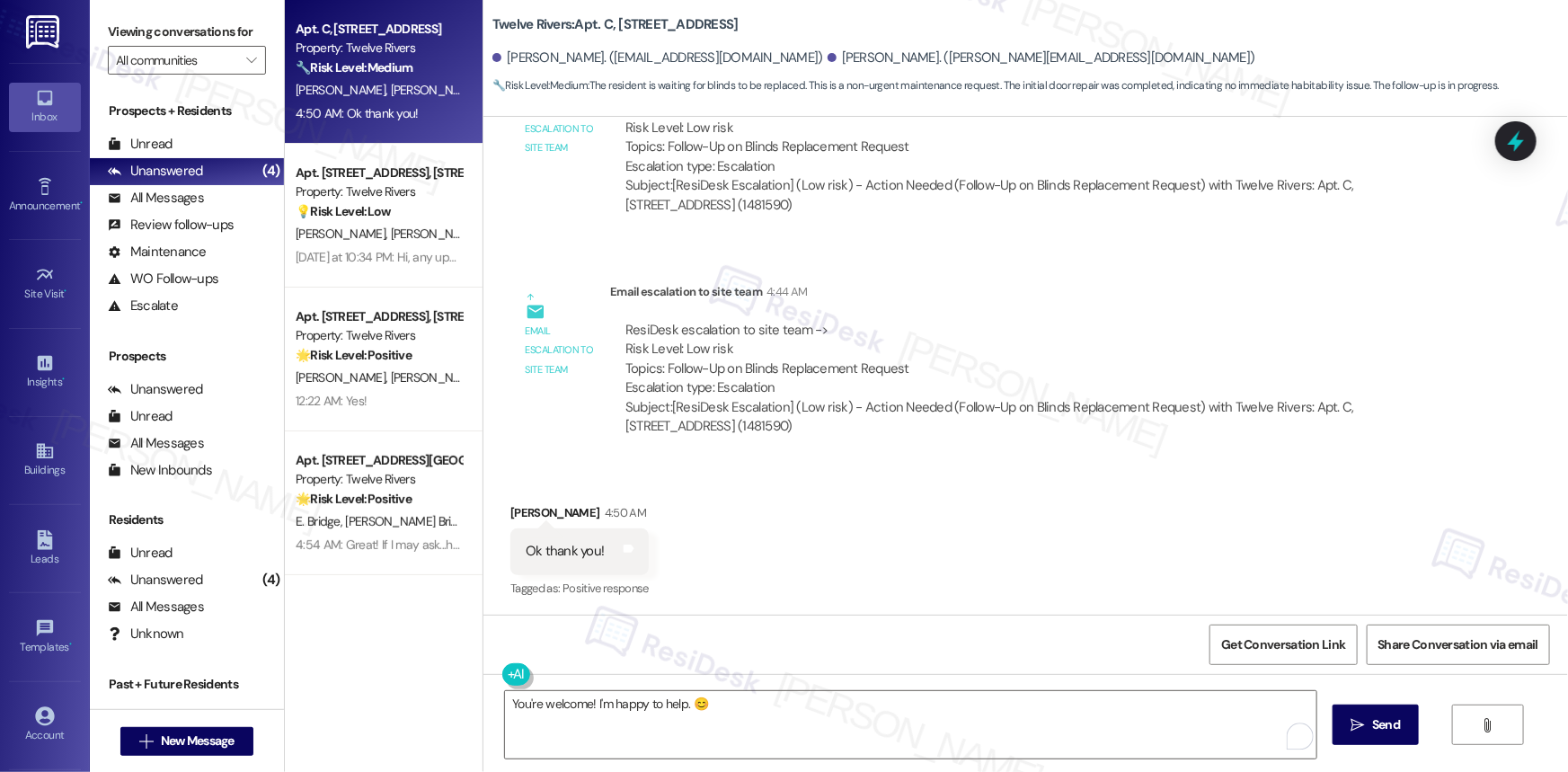
click at [1164, 465] on div "Received via SMS Amber Davis 4:50 AM Ok thank you! Tags and notes Tagged as: Po…" at bounding box center [1026, 539] width 1084 height 152
click at [1383, 736] on button " Send" at bounding box center [1375, 724] width 87 height 40
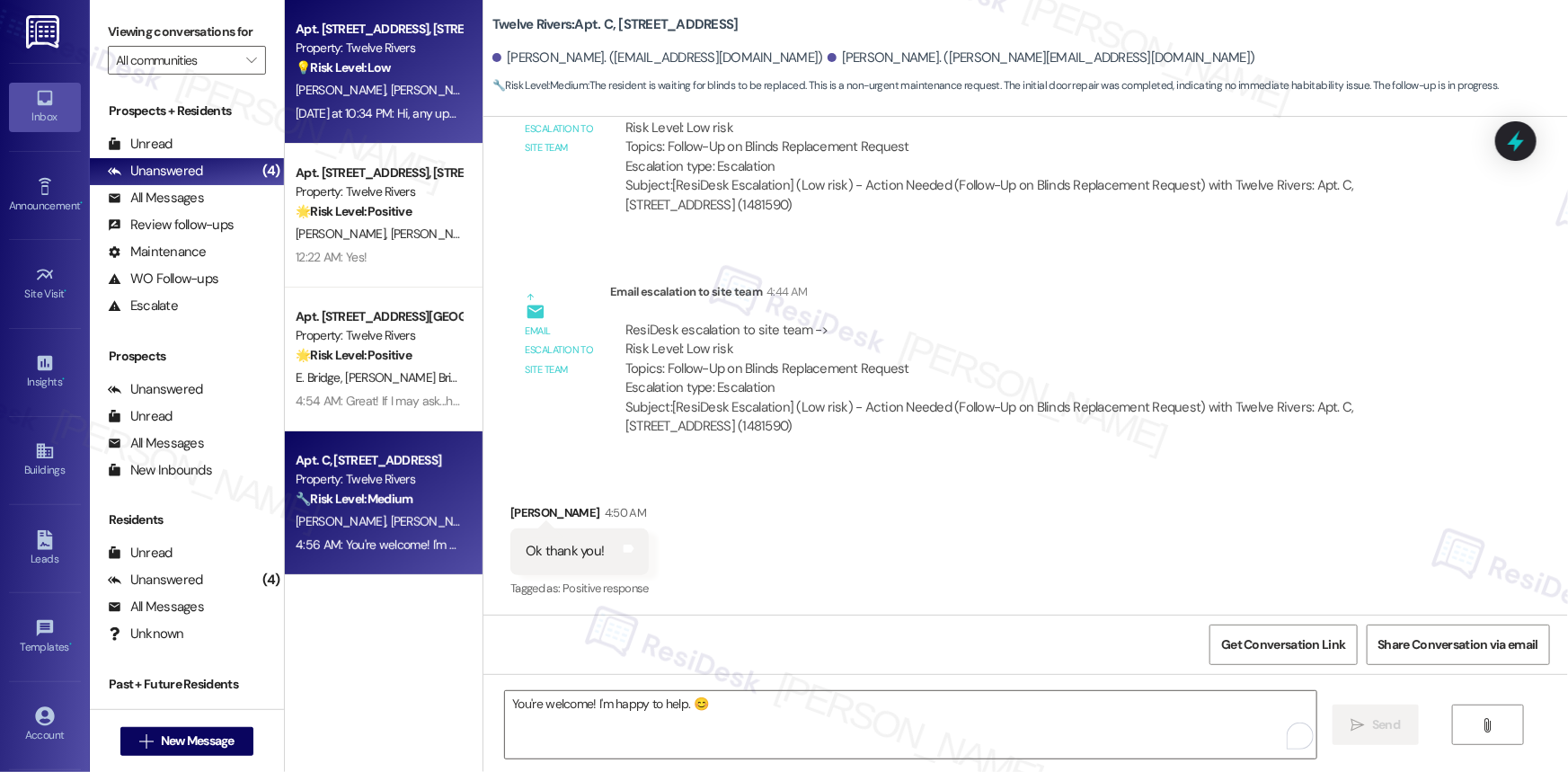
click at [391, 97] on span "[PERSON_NAME]" at bounding box center [438, 90] width 95 height 16
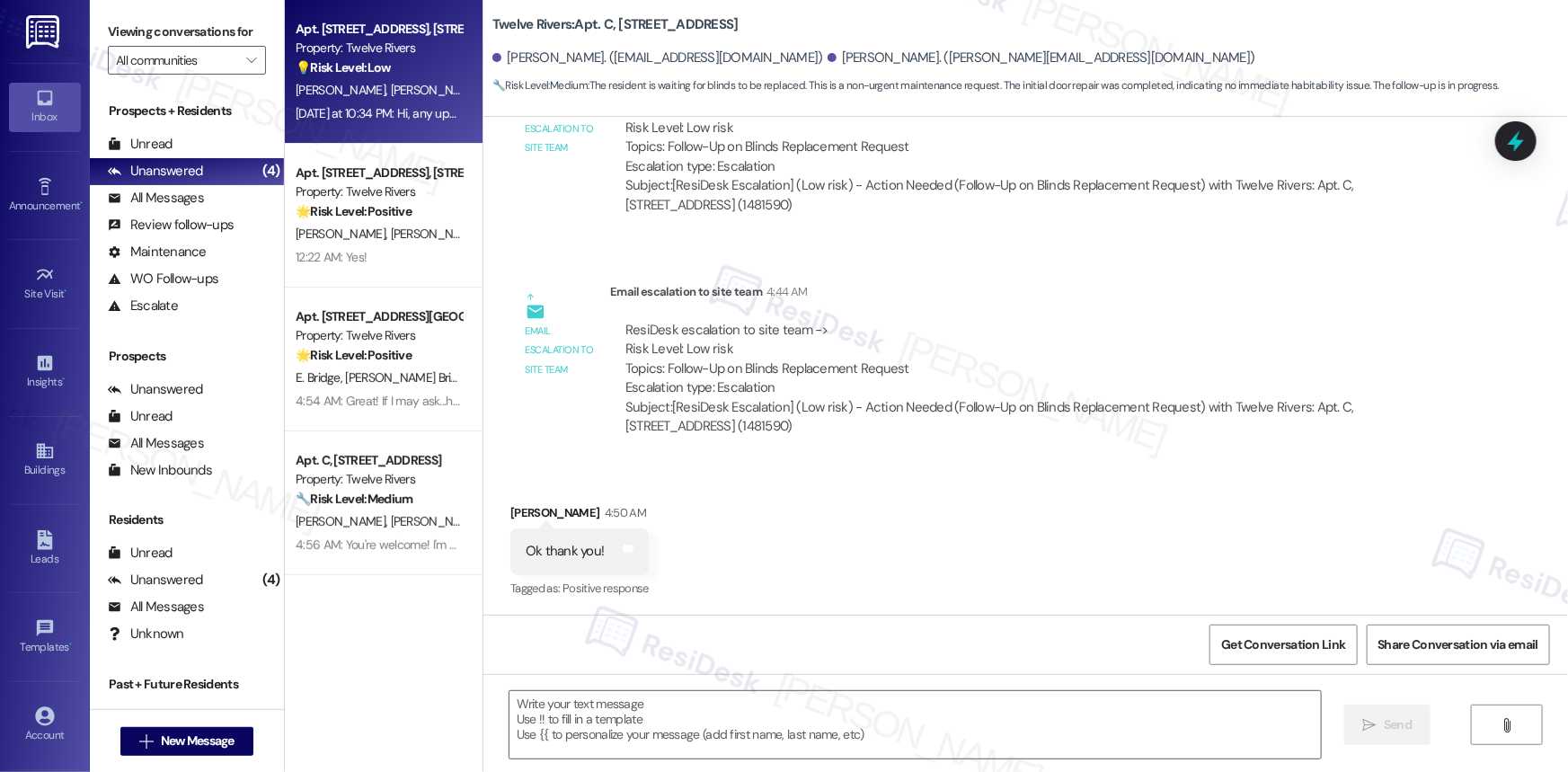
type textarea "Fetching suggested responses. Please feel free to read through the conversation…"
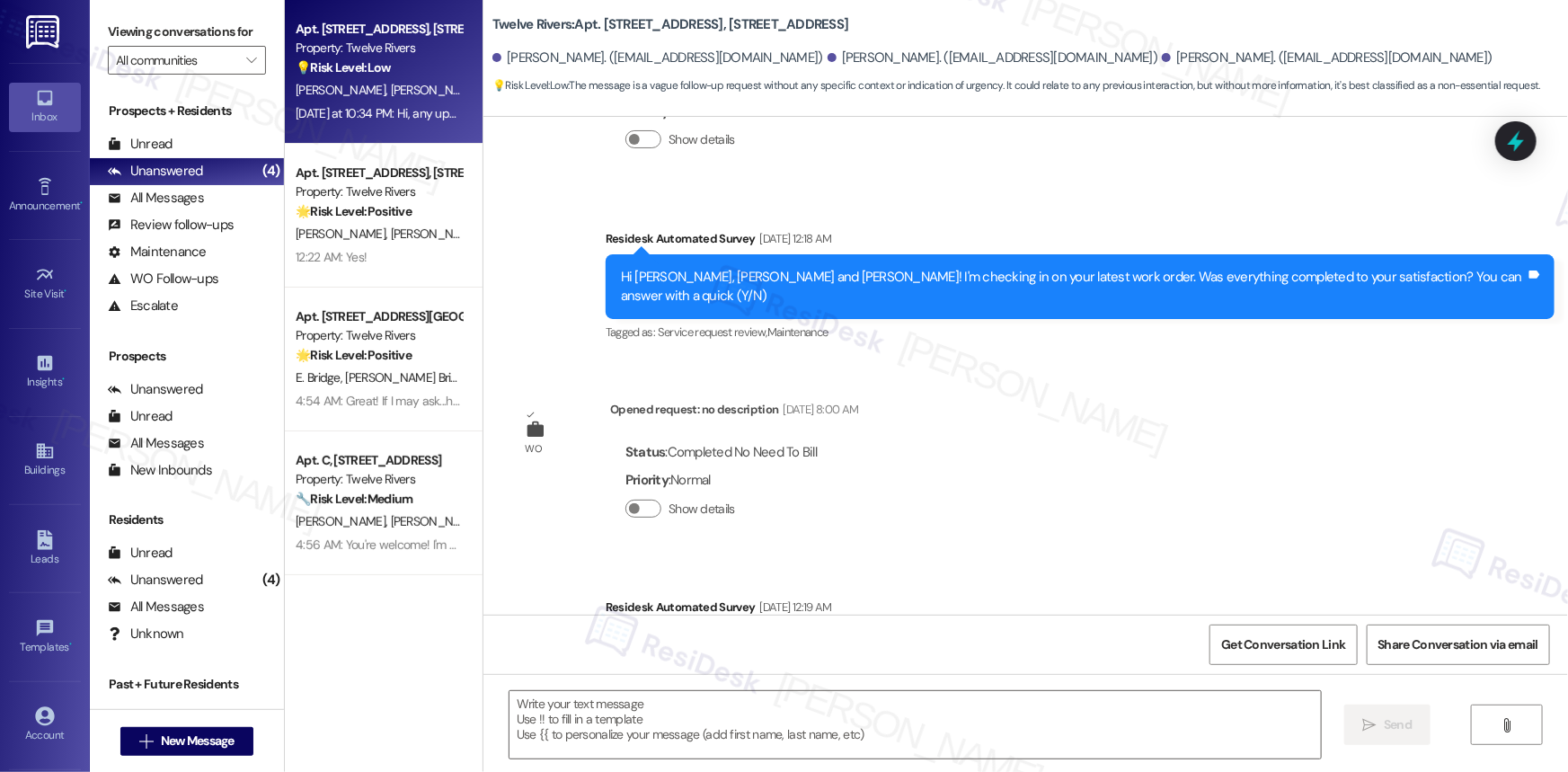
type textarea "Fetching suggested responses. Please feel free to read through the conversation…"
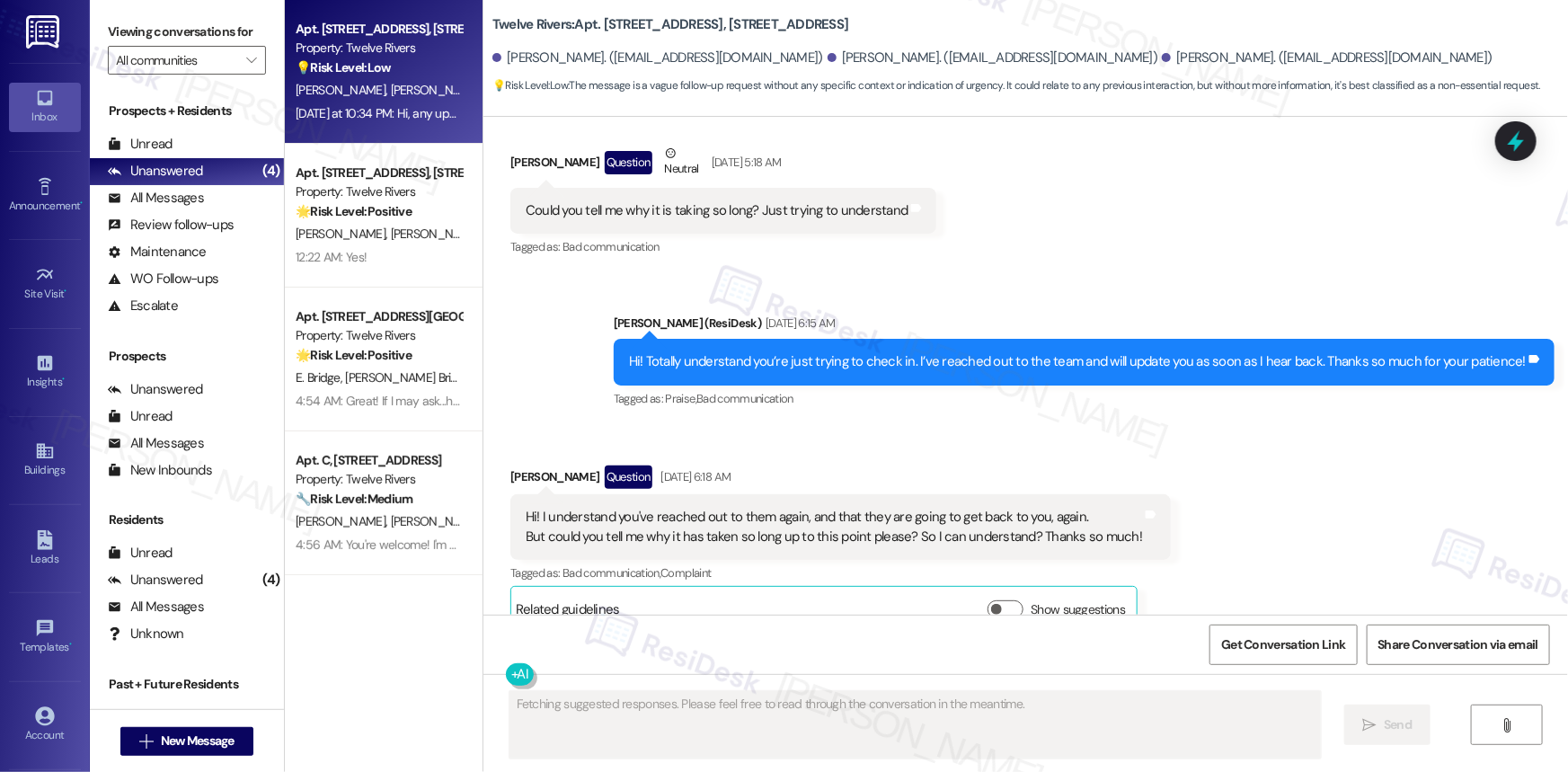
scroll to position [18500, 0]
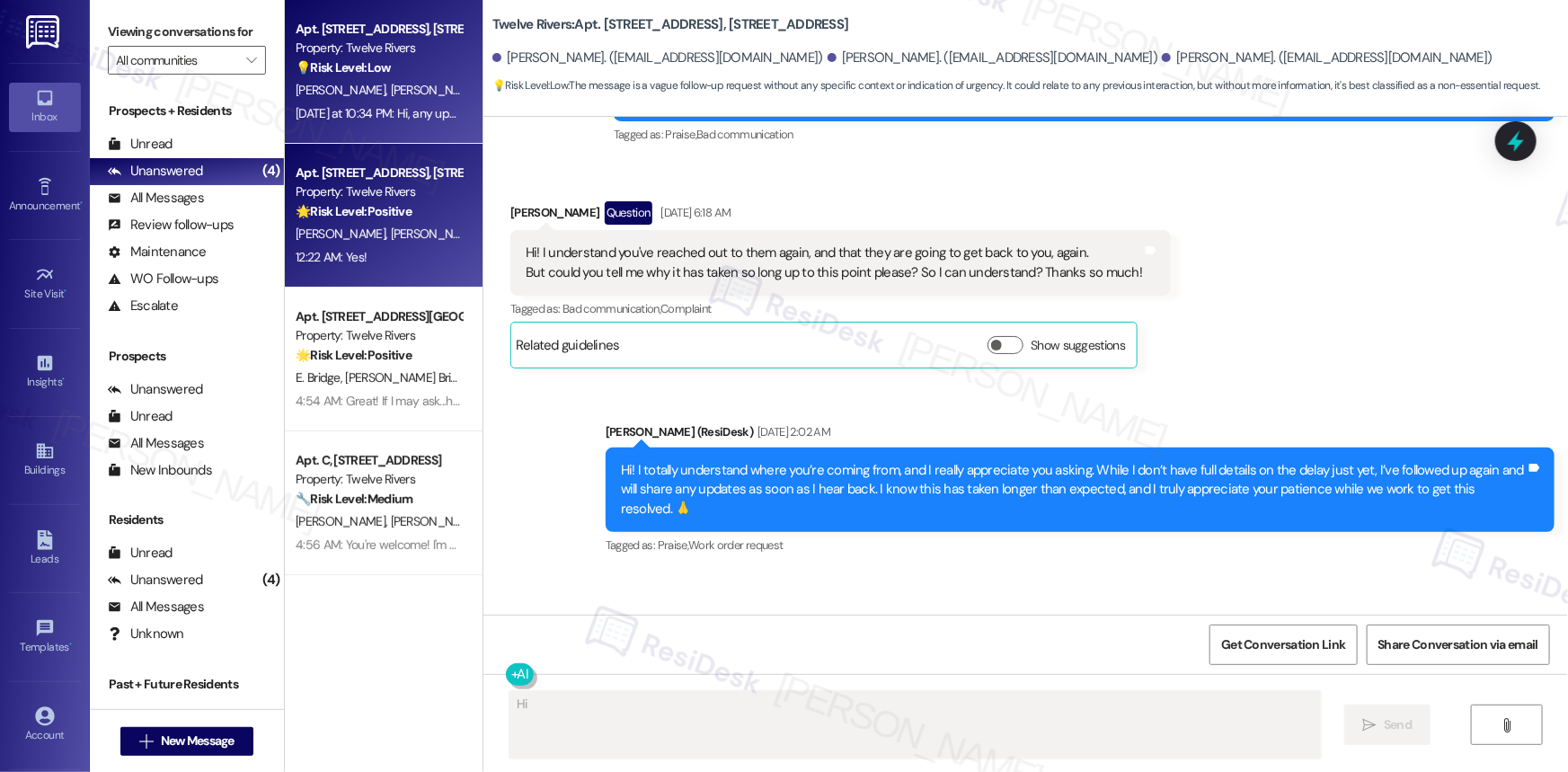
click at [394, 171] on div "Apt. [STREET_ADDRESS], [STREET_ADDRESS]" at bounding box center [378, 173] width 166 height 19
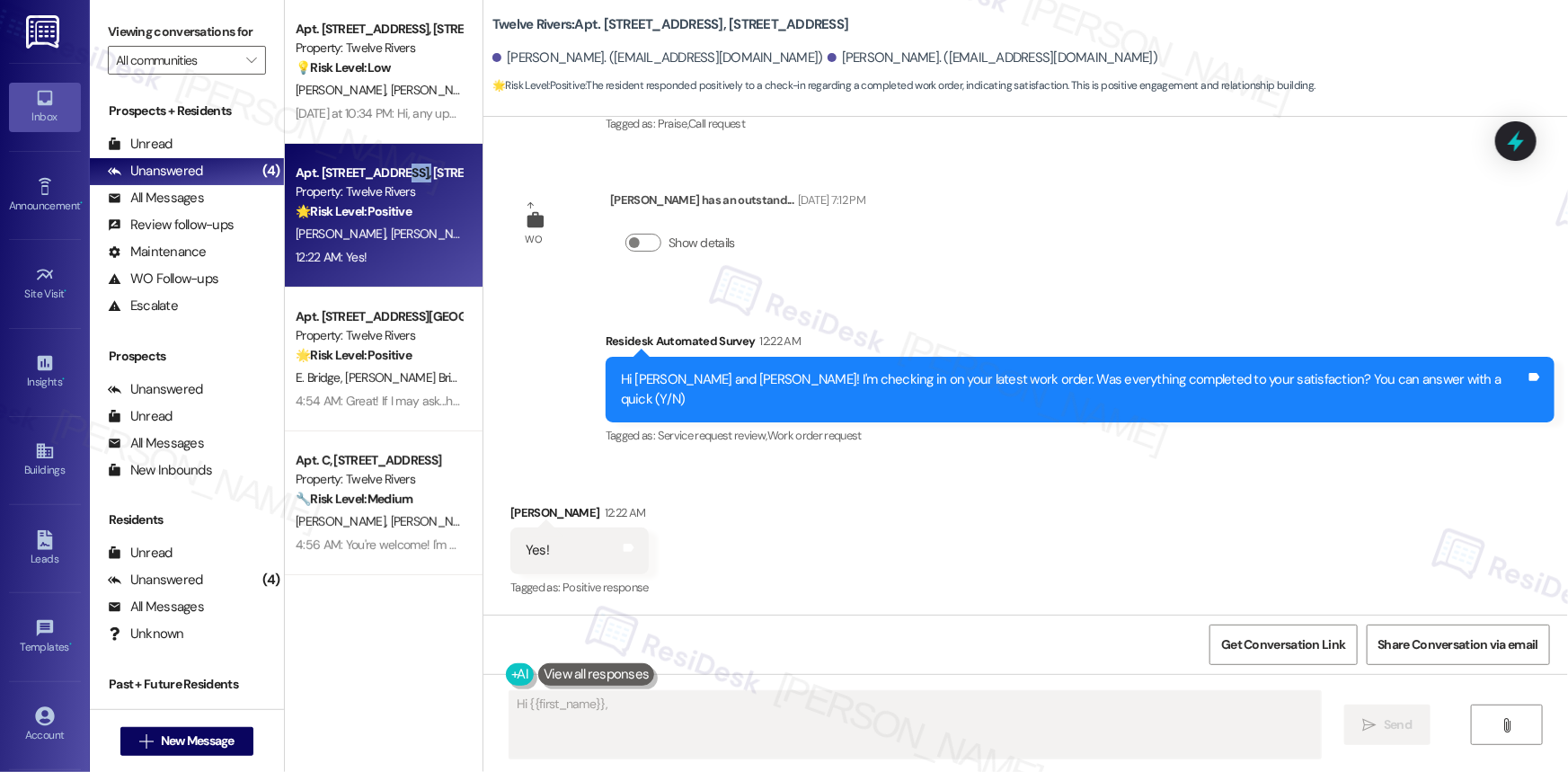
scroll to position [1441, 0]
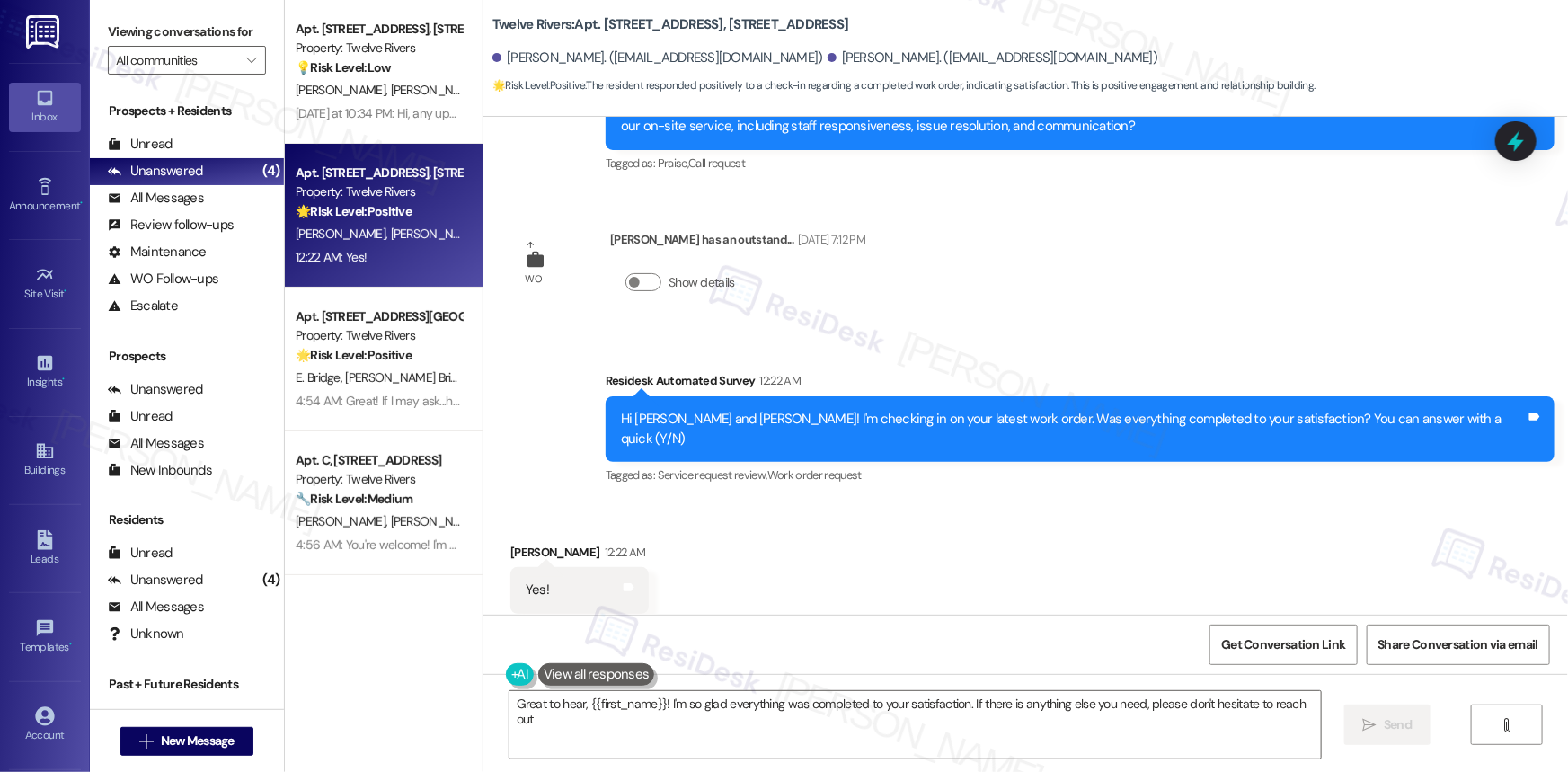
type textarea "Great to hear, {{first_name}}! I'm so glad everything was completed to your sat…"
click at [1519, 133] on icon at bounding box center [1516, 141] width 22 height 28
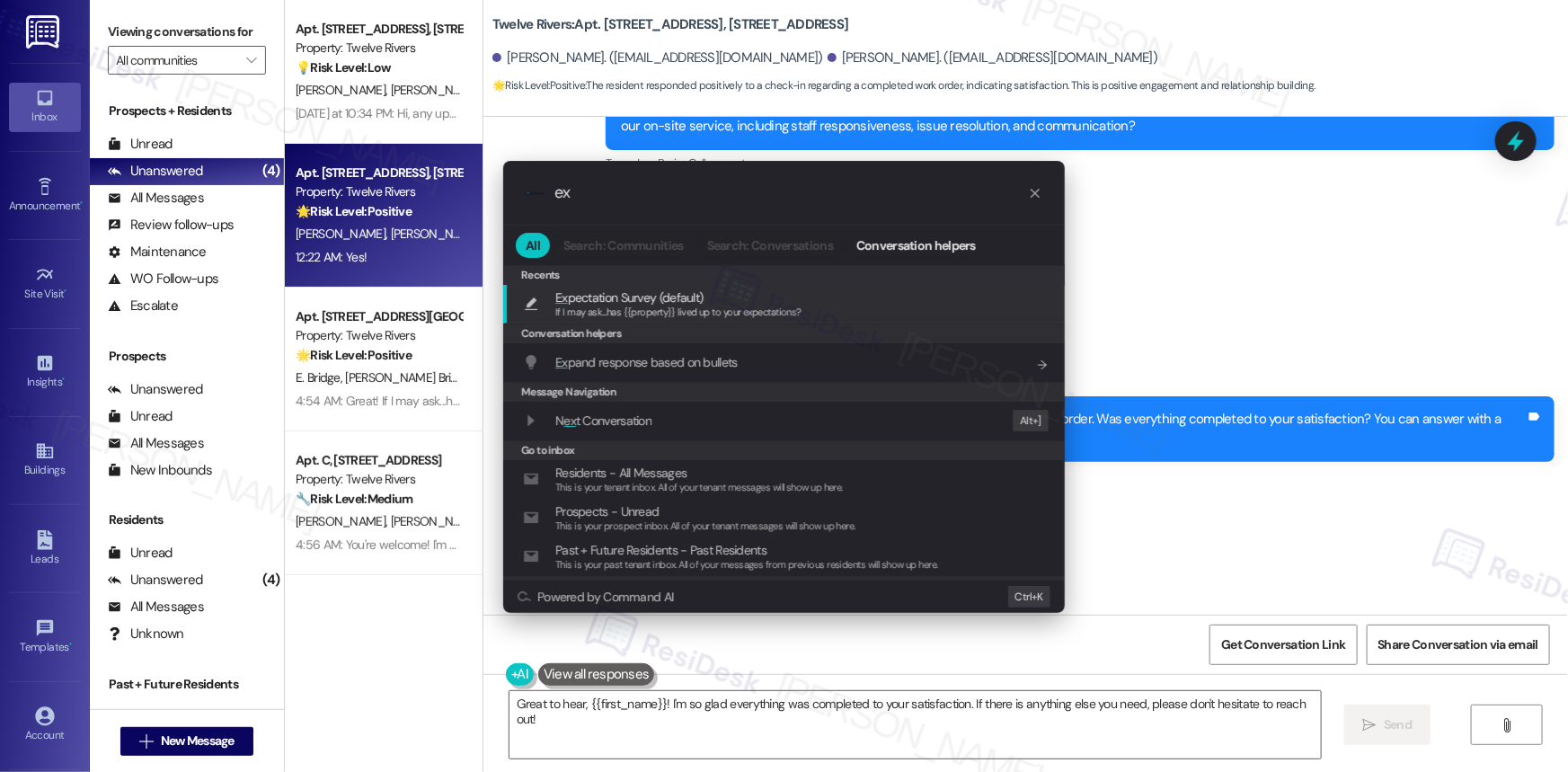
type input "ex"
click at [623, 303] on span "Ex pectation Survey (default)" at bounding box center [628, 297] width 147 height 20
click at [623, 303] on div "WO Amanda Webb has an outstand... Sep 01, 2025 at 7:12 PM Show details" at bounding box center [687, 273] width 382 height 115
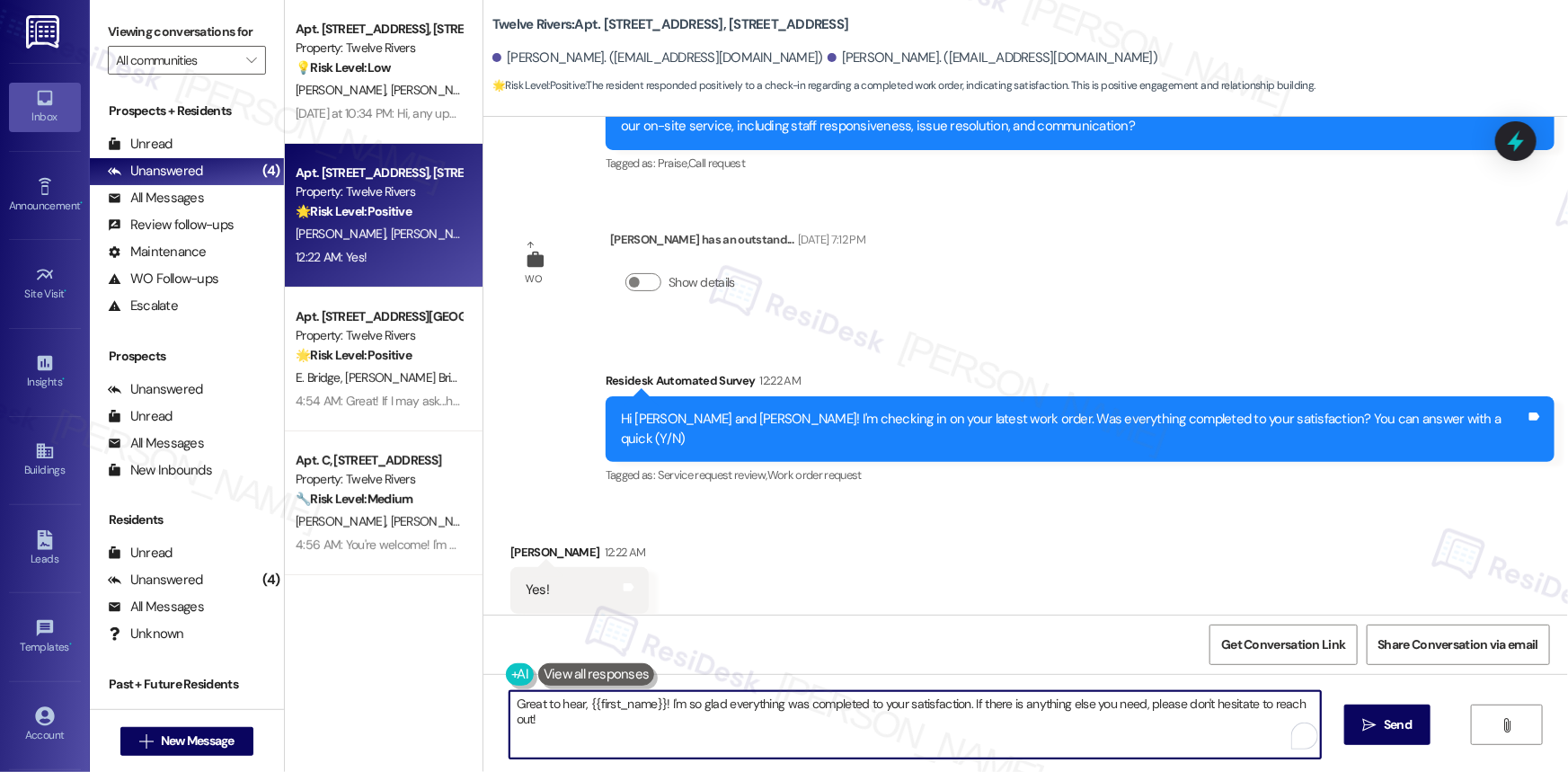
type textarea "If I may ask...has {{property}} lived up to your expectations?"
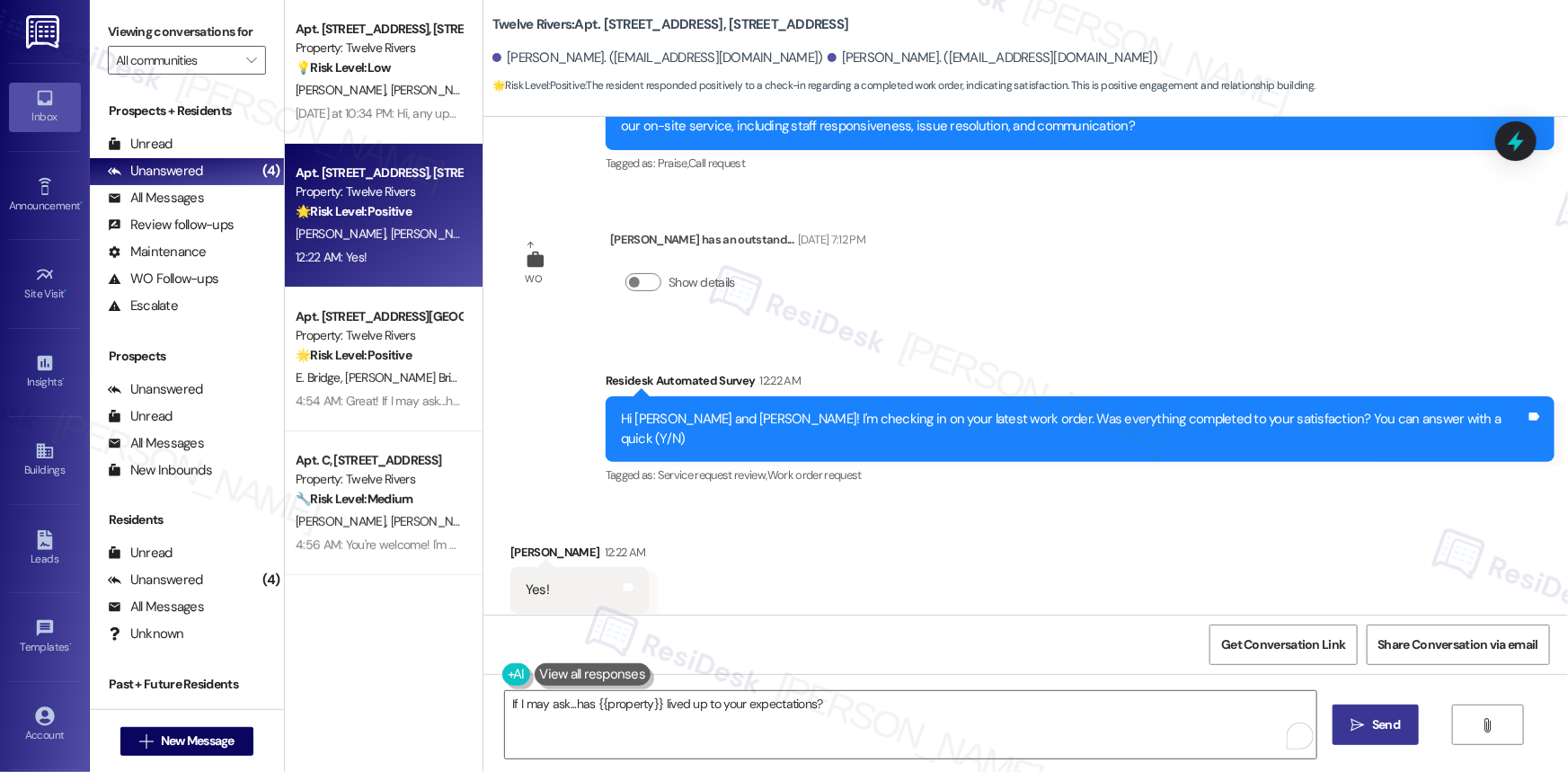
click at [1372, 724] on span "Send" at bounding box center [1385, 724] width 28 height 19
click at [623, 583] on icon at bounding box center [628, 587] width 11 height 8
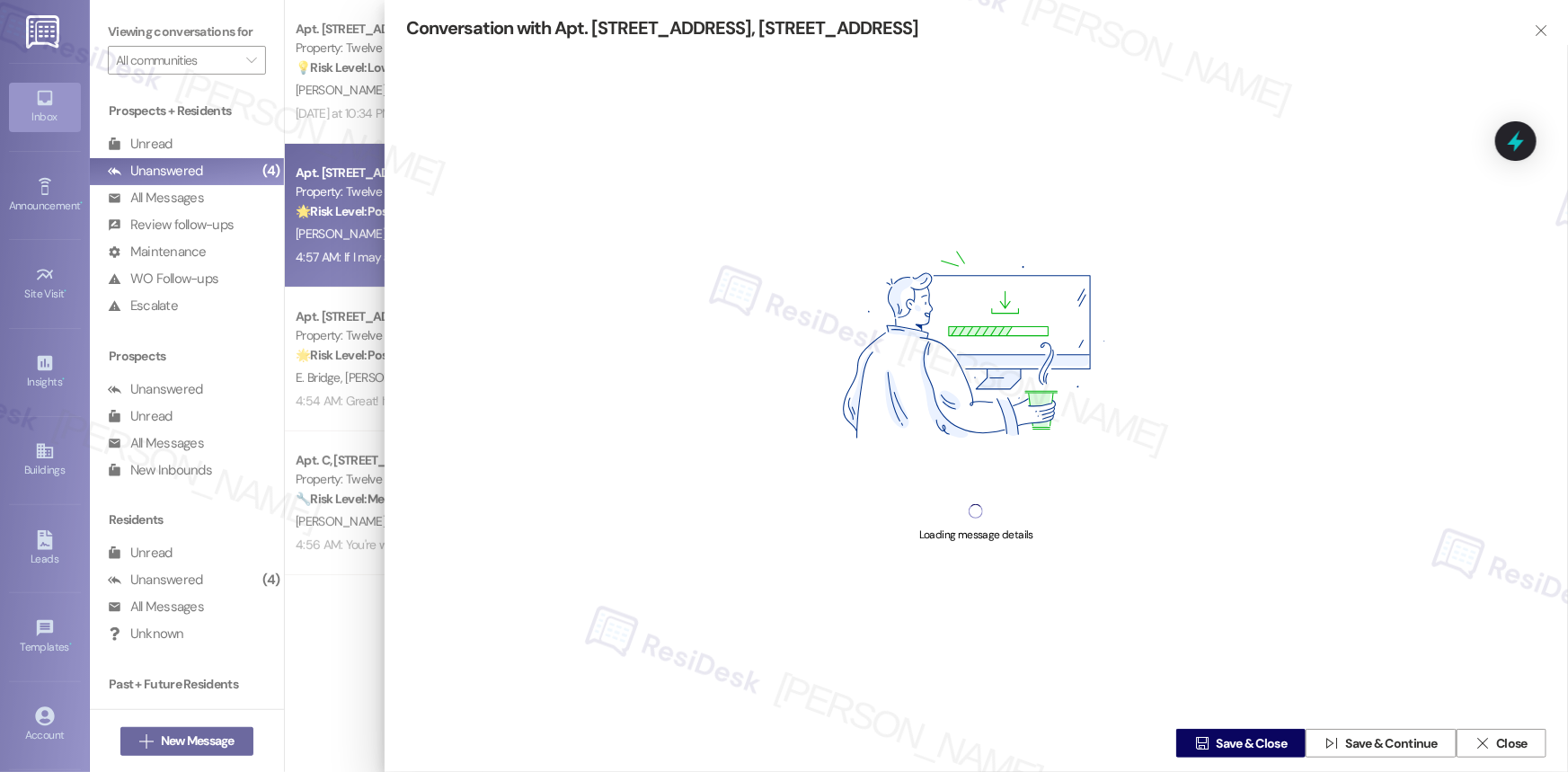
type textarea "Great to hear, {{first_name}}! I'm so glad everything was completed to your sat…"
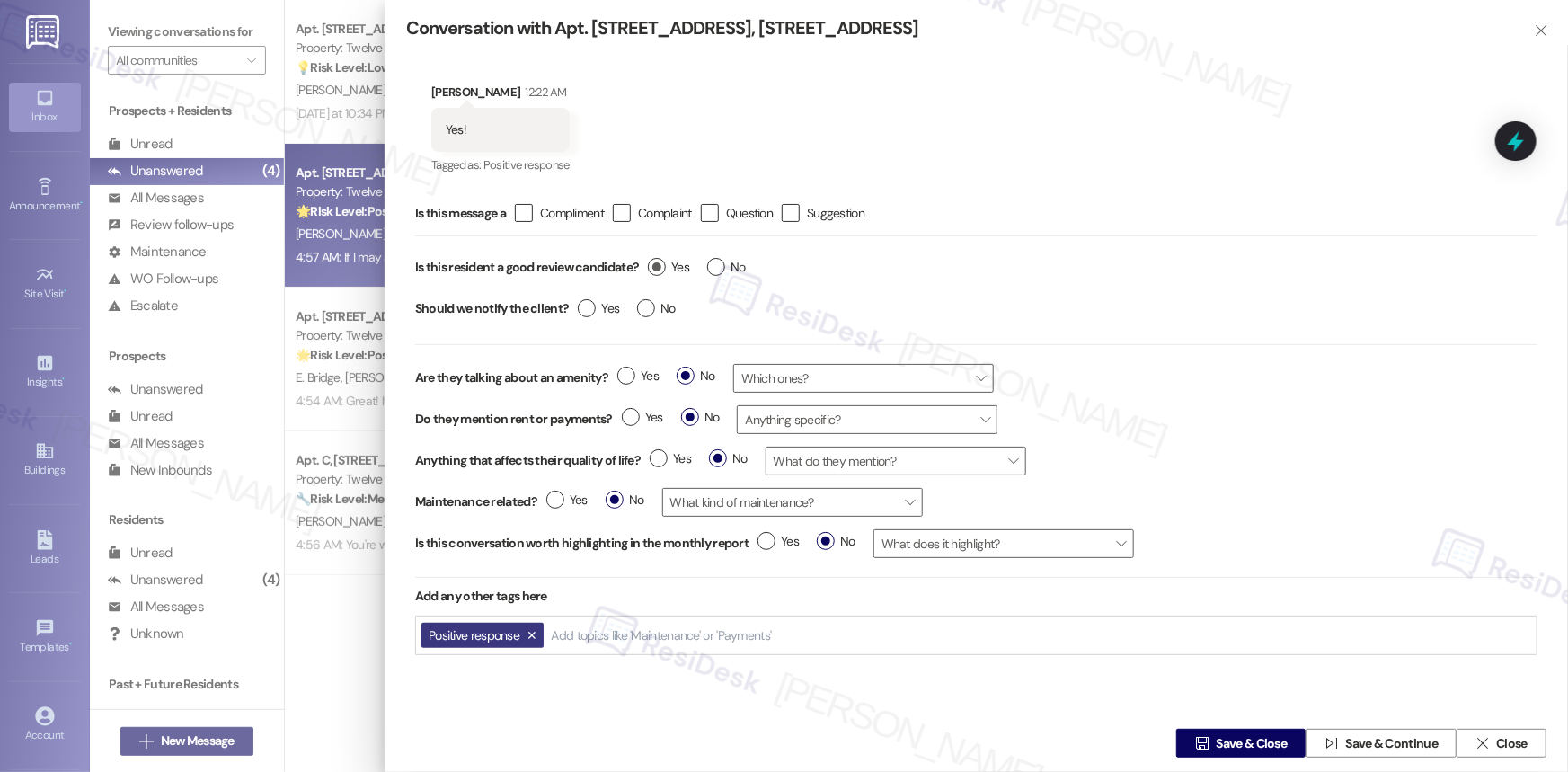
click at [661, 267] on label "Yes" at bounding box center [668, 267] width 41 height 19
click at [661, 267] on input "Yes" at bounding box center [668, 270] width 41 height 24
radio input "true"
click at [1252, 737] on span "Save & Close" at bounding box center [1252, 742] width 71 height 19
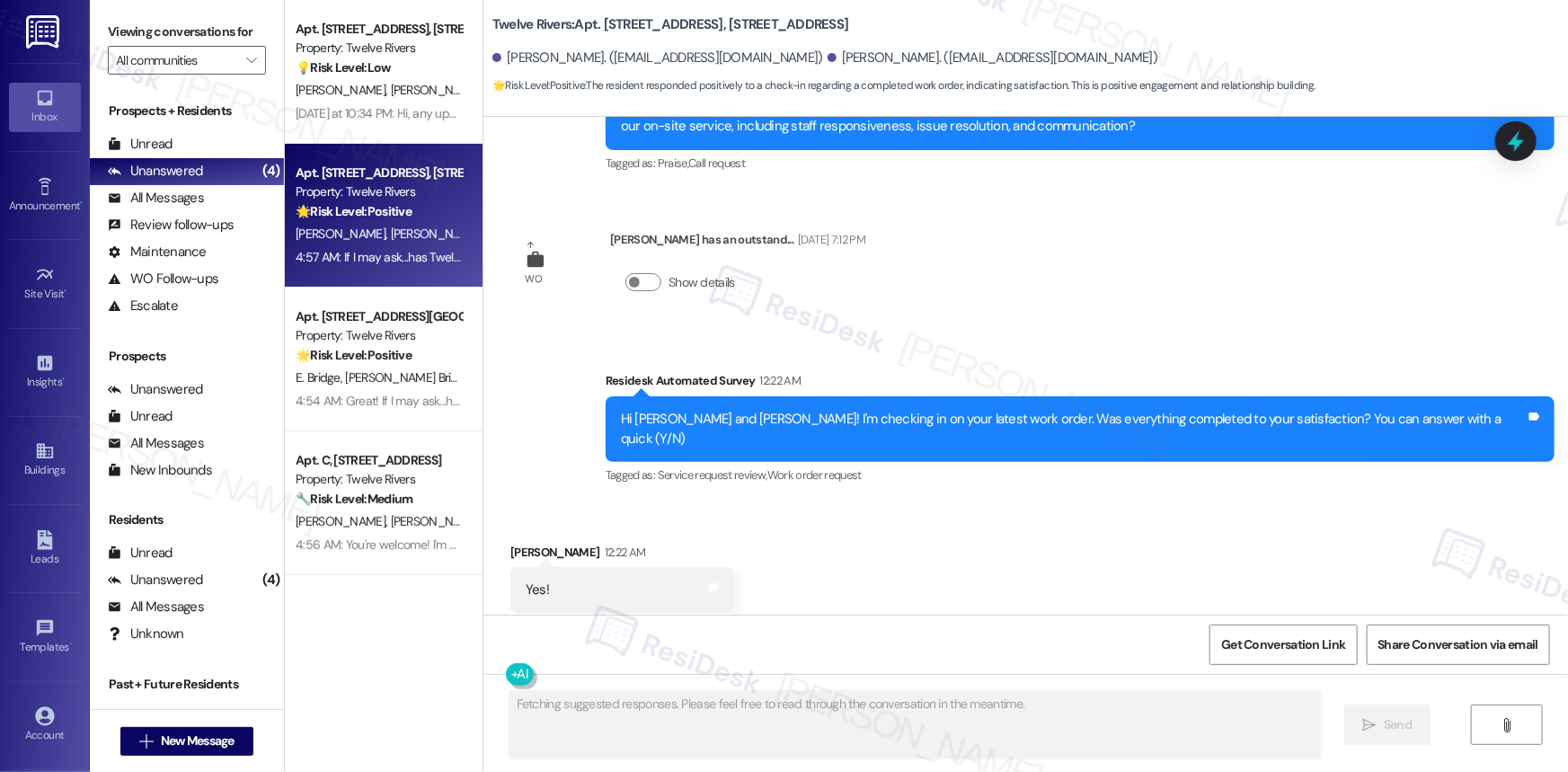
scroll to position [1593, 0]
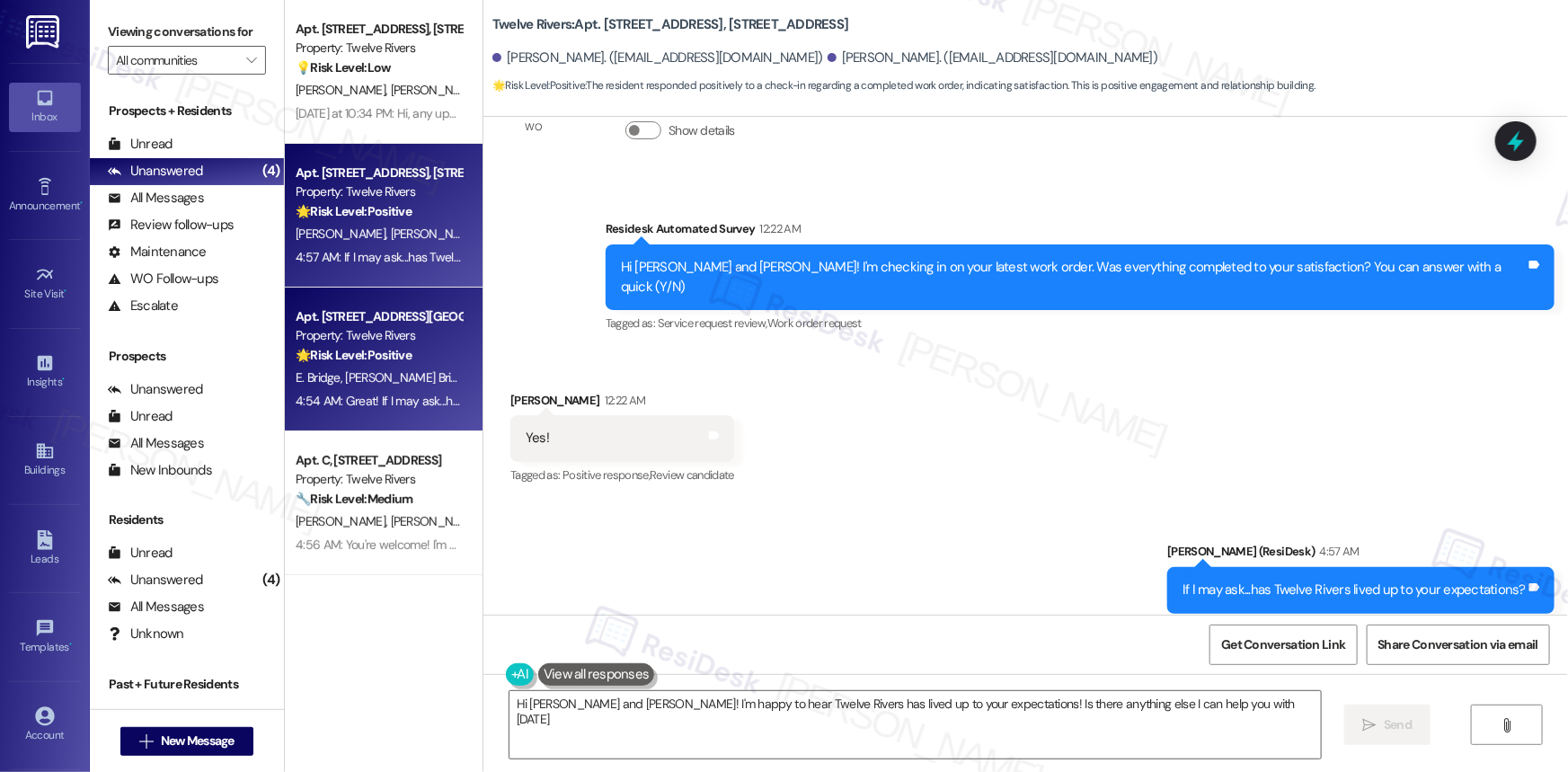
type textarea "Hi Amanda and Zachary! I'm happy to hear Twelve Rivers has lived up to your exp…"
click at [392, 339] on div "Property: Twelve Rivers" at bounding box center [378, 335] width 166 height 19
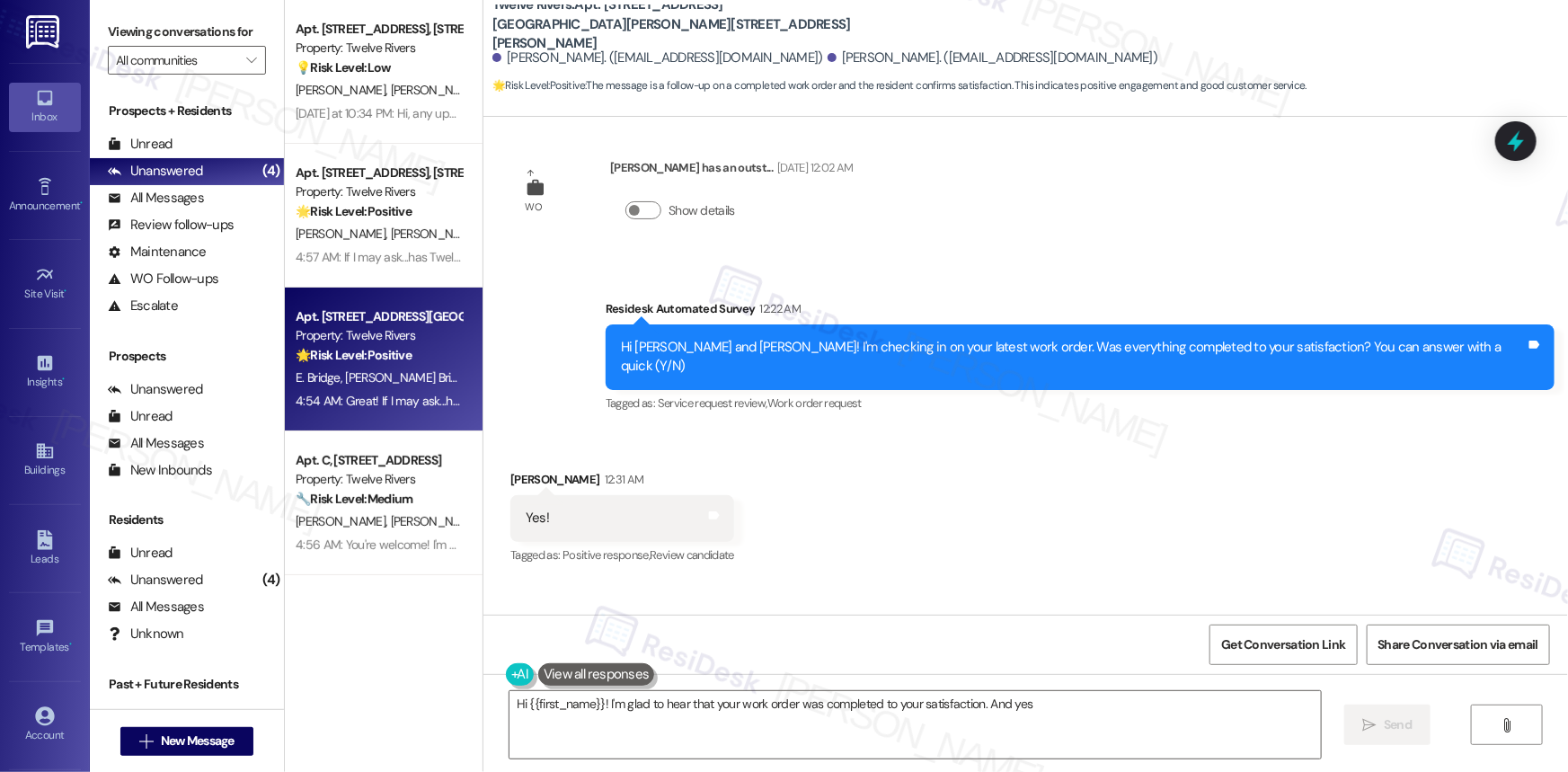
scroll to position [1977, 0]
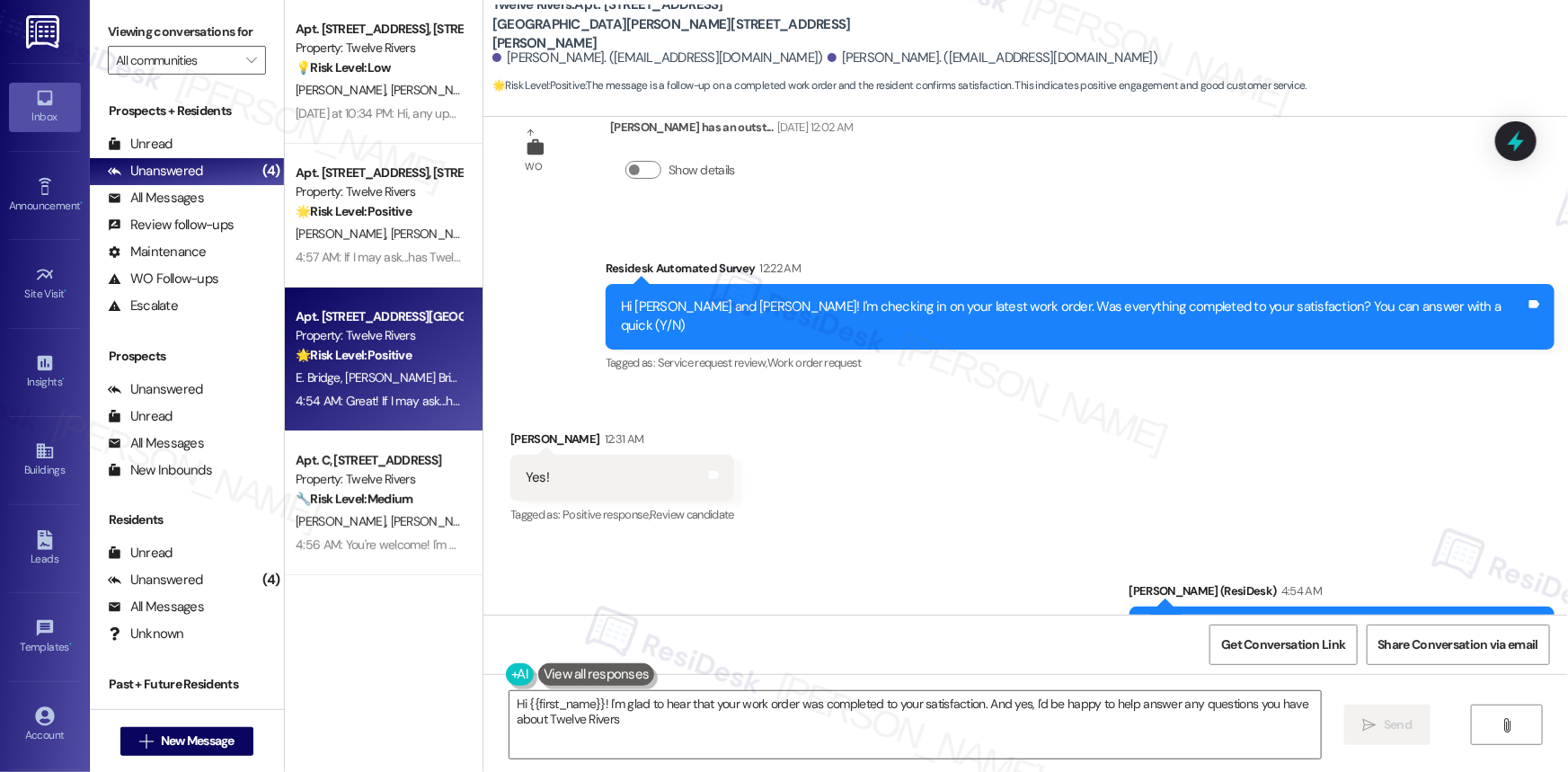
type textarea "Hi {{first_name}}! I'm glad to hear that your work order was completed to your …"
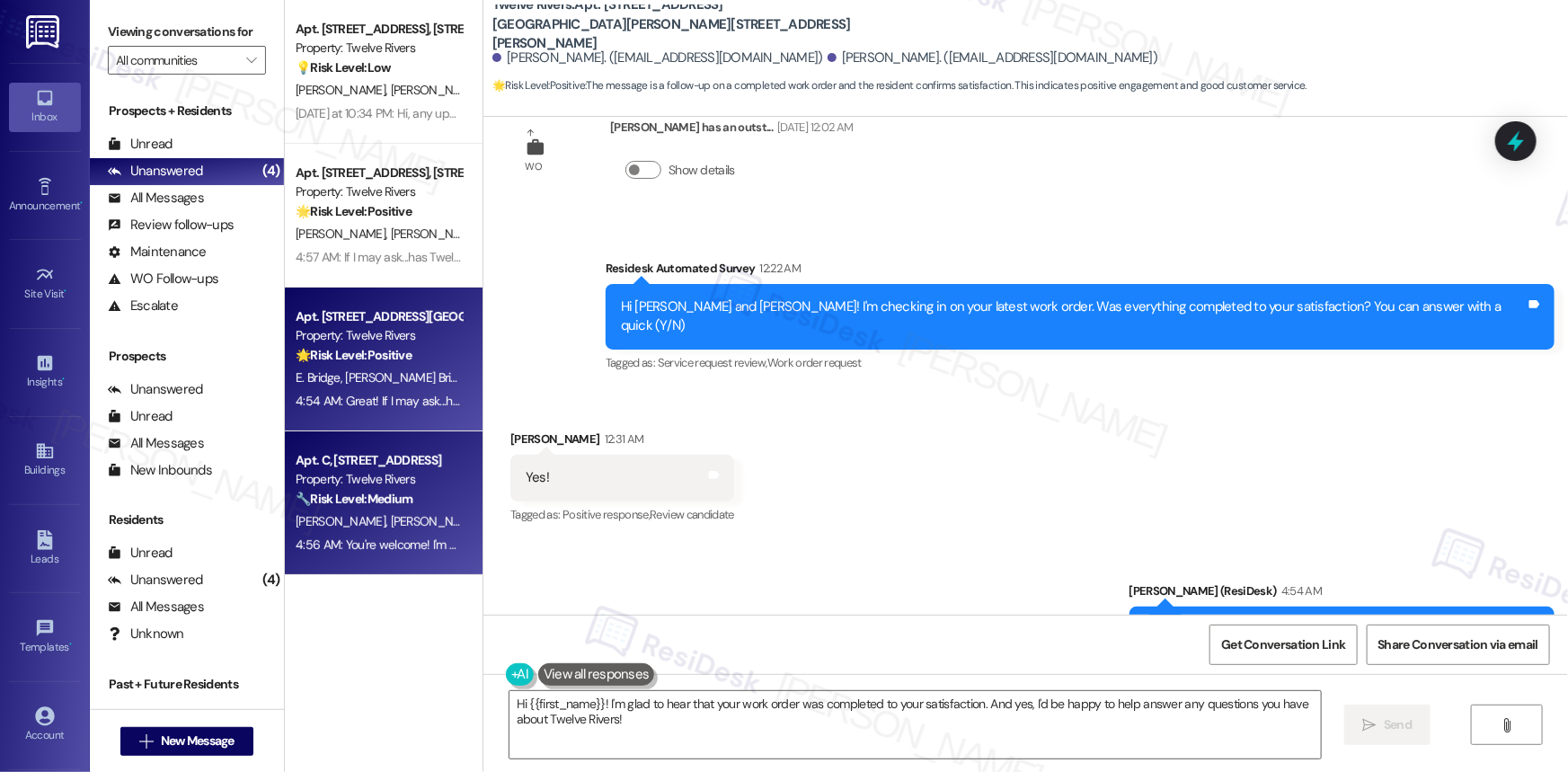
click at [364, 510] on div "A. Davis R. Knight" at bounding box center [379, 521] width 170 height 23
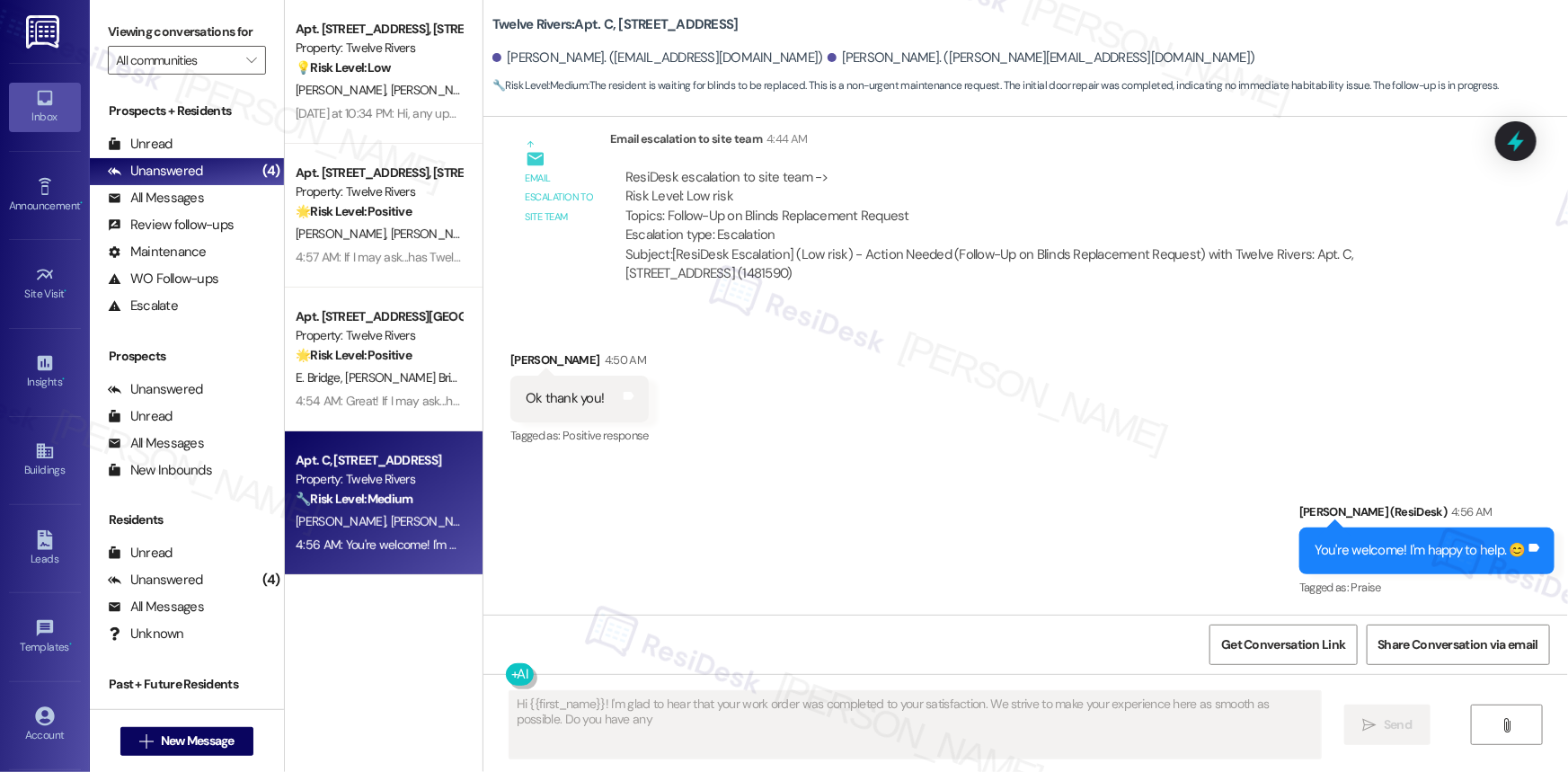
scroll to position [916, 0]
type textarea "Hi {{first_name}}! I'm glad to hear that your work order was completed to your …"
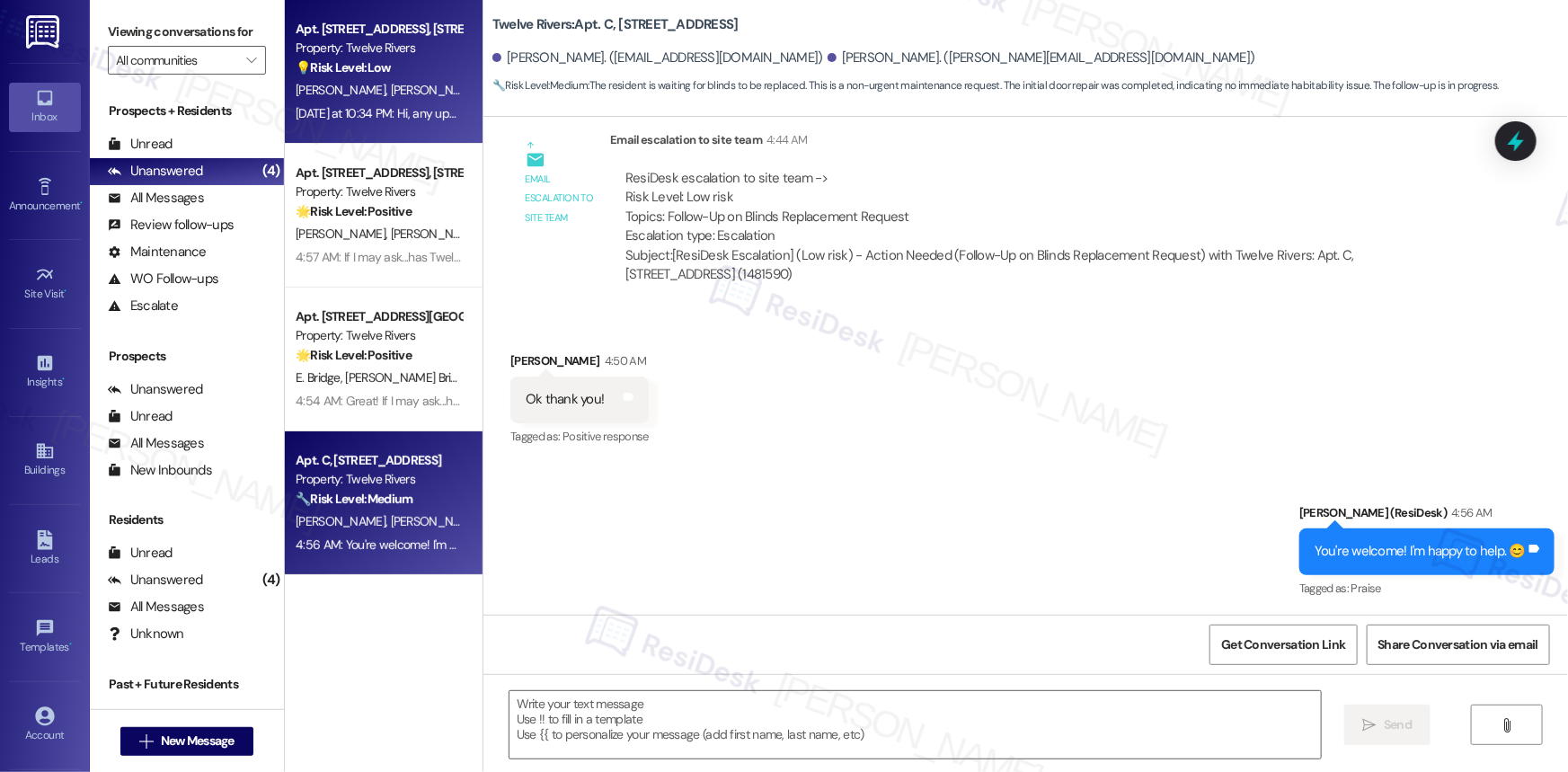
click at [373, 72] on strong "💡 Risk Level: Low" at bounding box center [343, 67] width 95 height 16
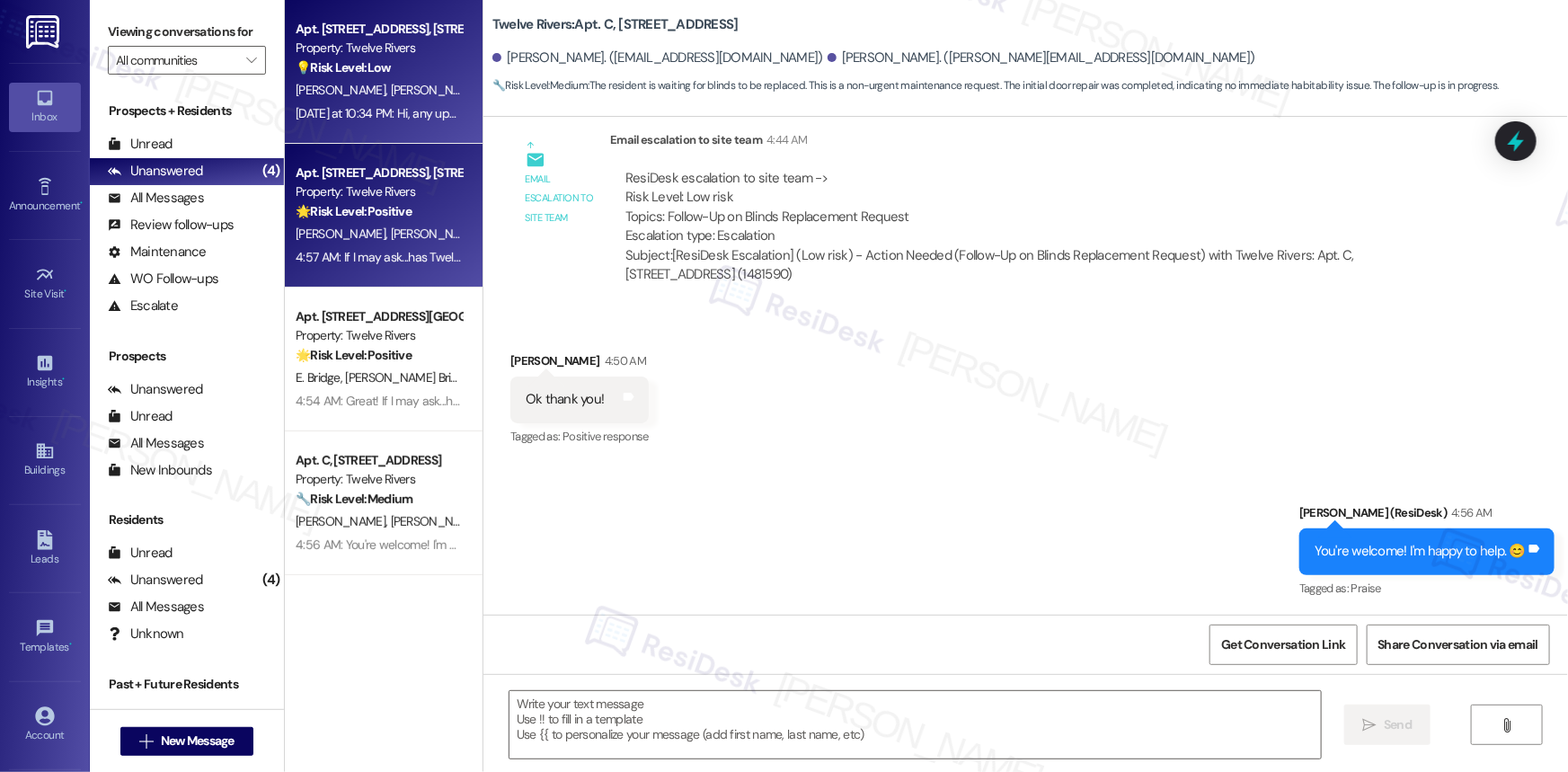
type textarea "Fetching suggested responses. Please feel free to read through the conversation…"
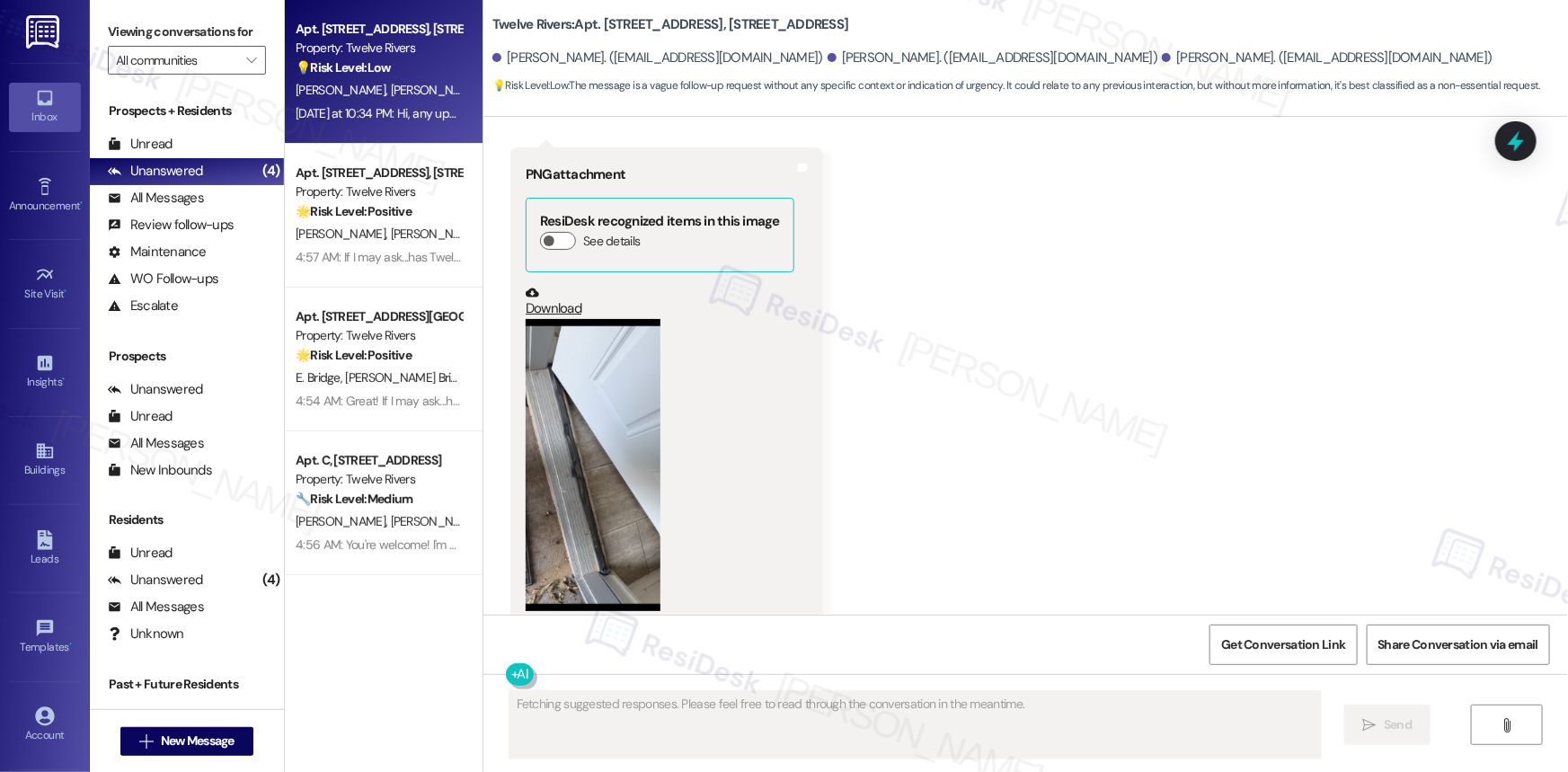
scroll to position [18500, 0]
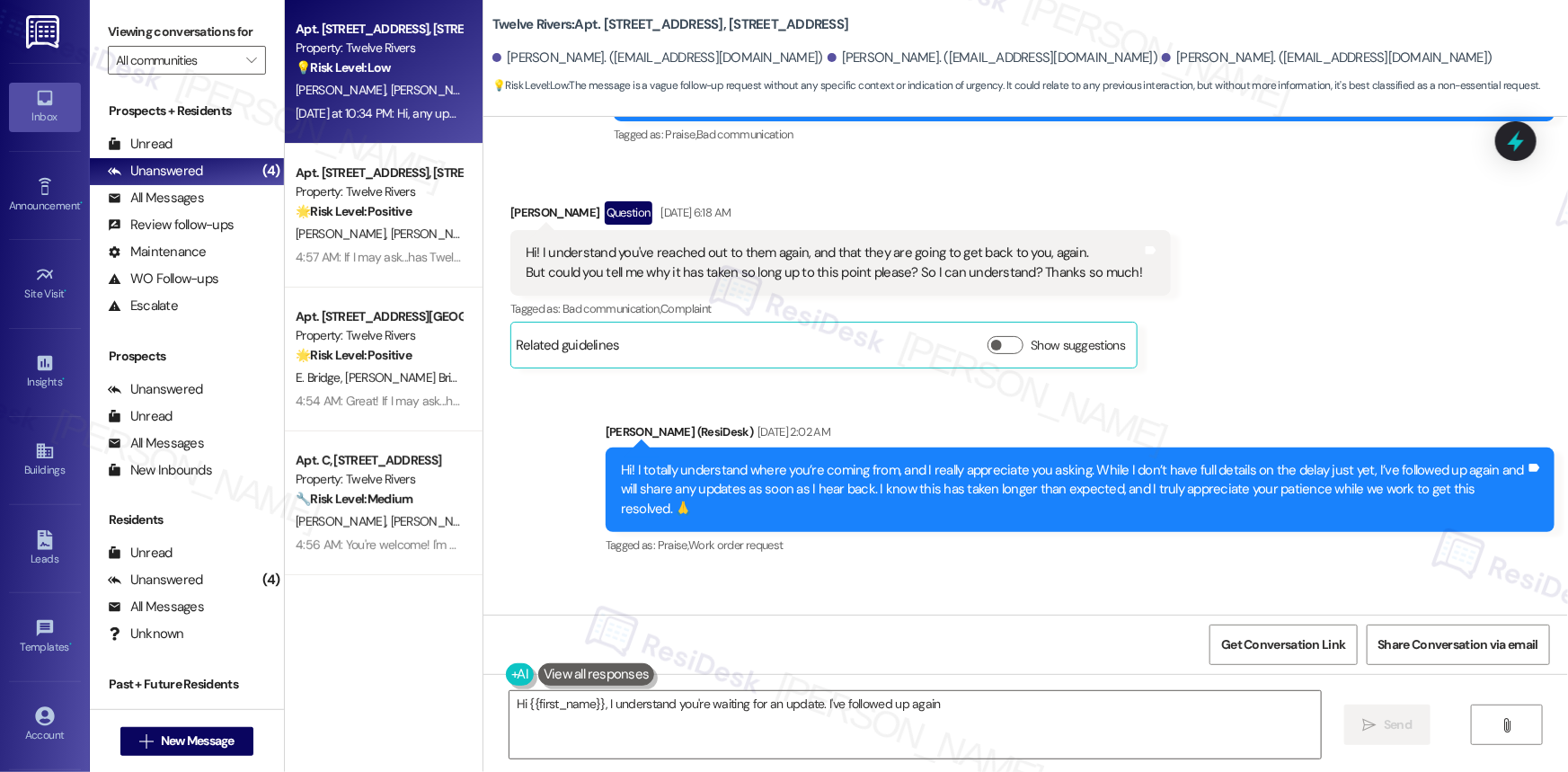
type textarea "Hi {{first_name}}, I understand you're waiting for an update. I've followed up …"
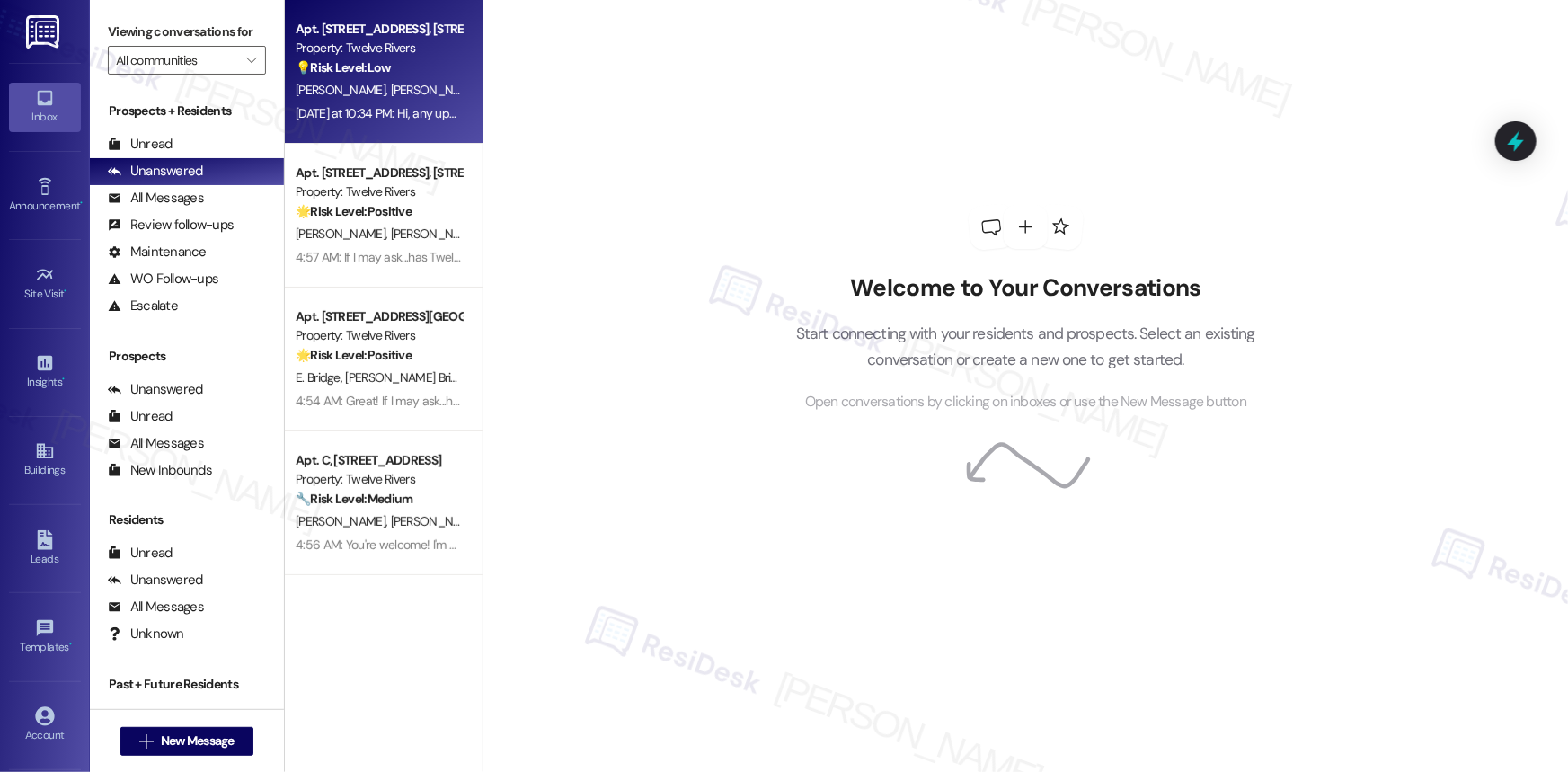
click at [320, 89] on span "[PERSON_NAME]" at bounding box center [343, 90] width 95 height 16
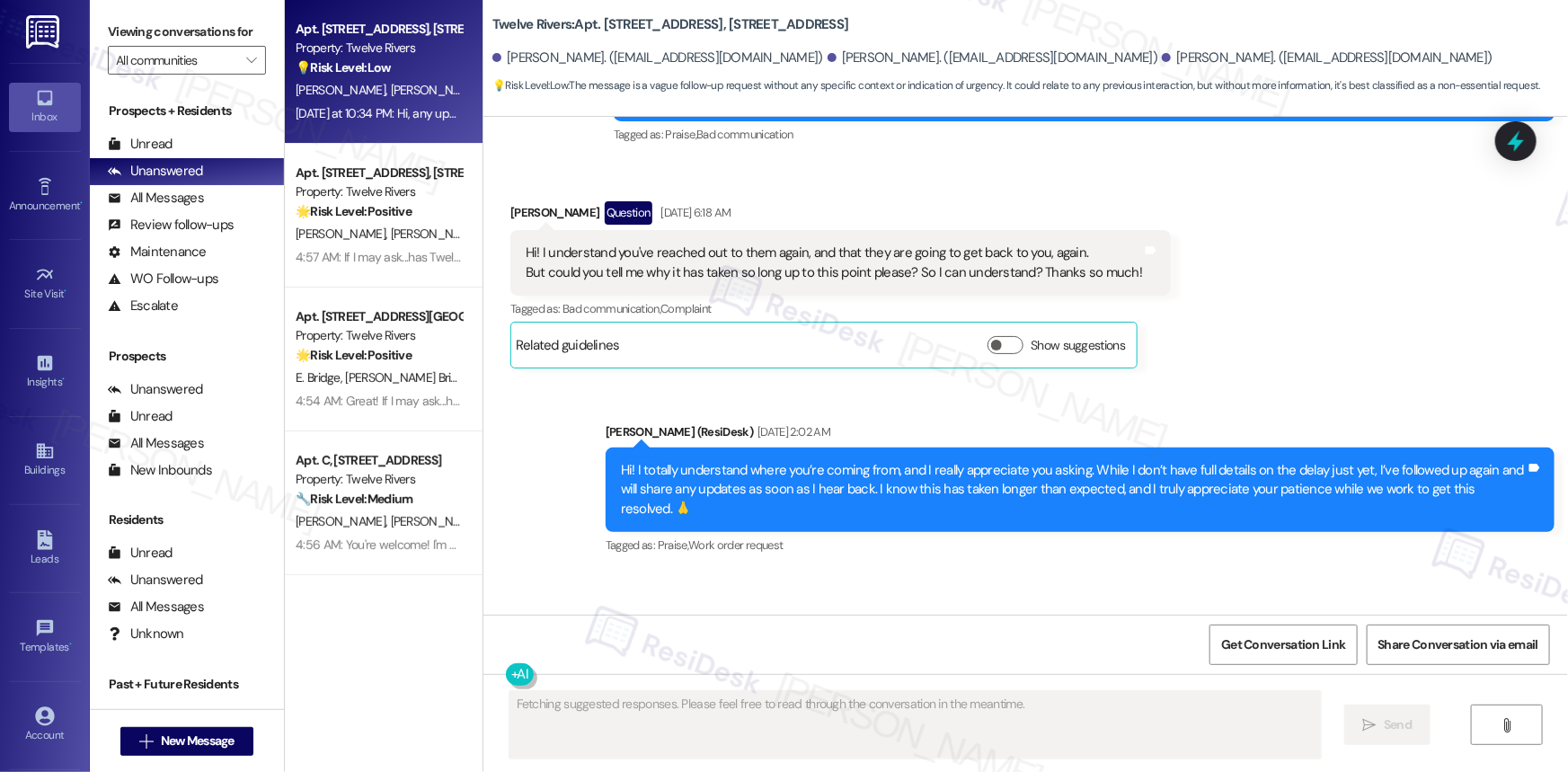
scroll to position [18500, 0]
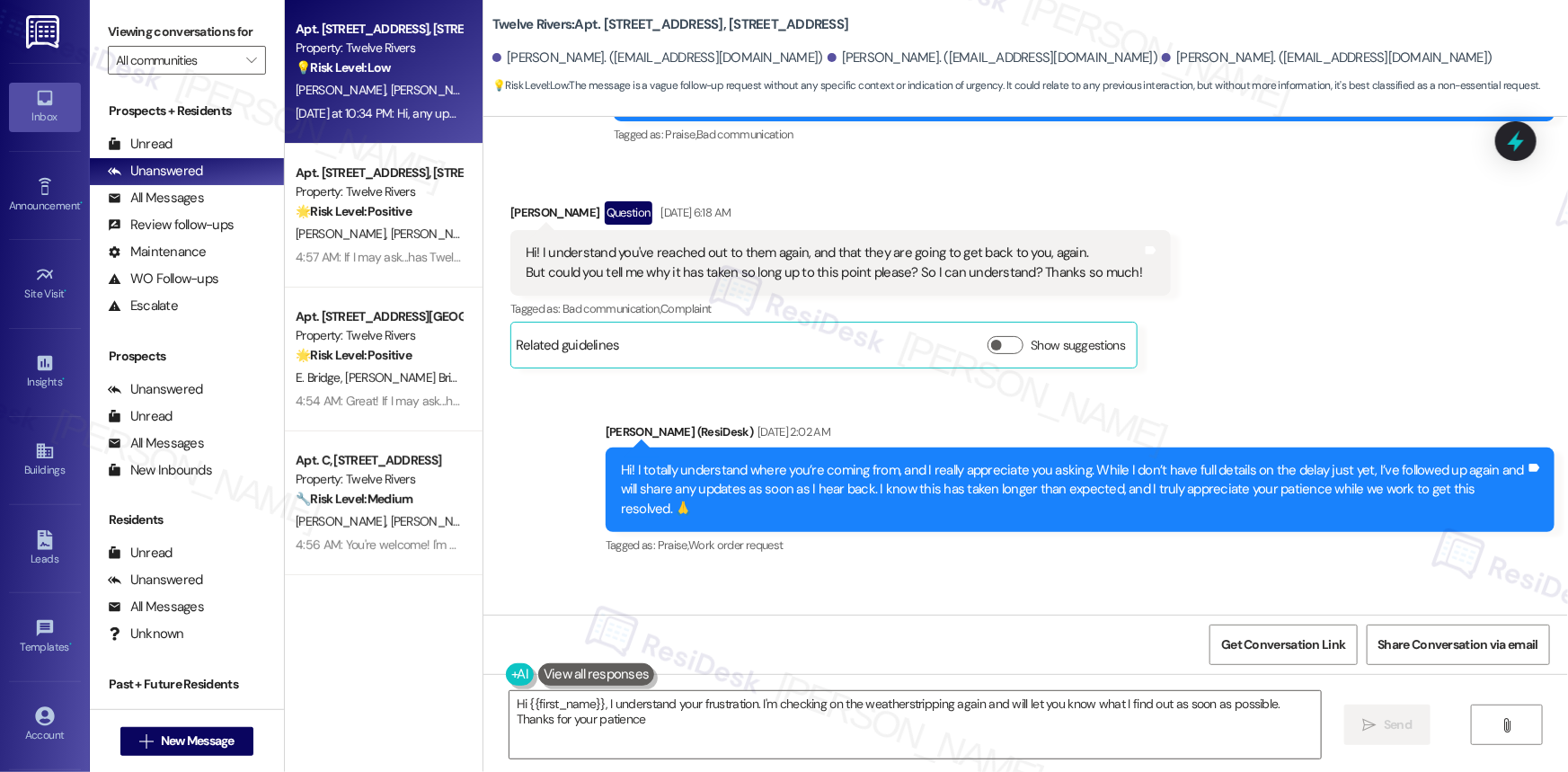
type textarea "Hi {{first_name}}, I understand your frustration. I'm checking on the weatherst…"
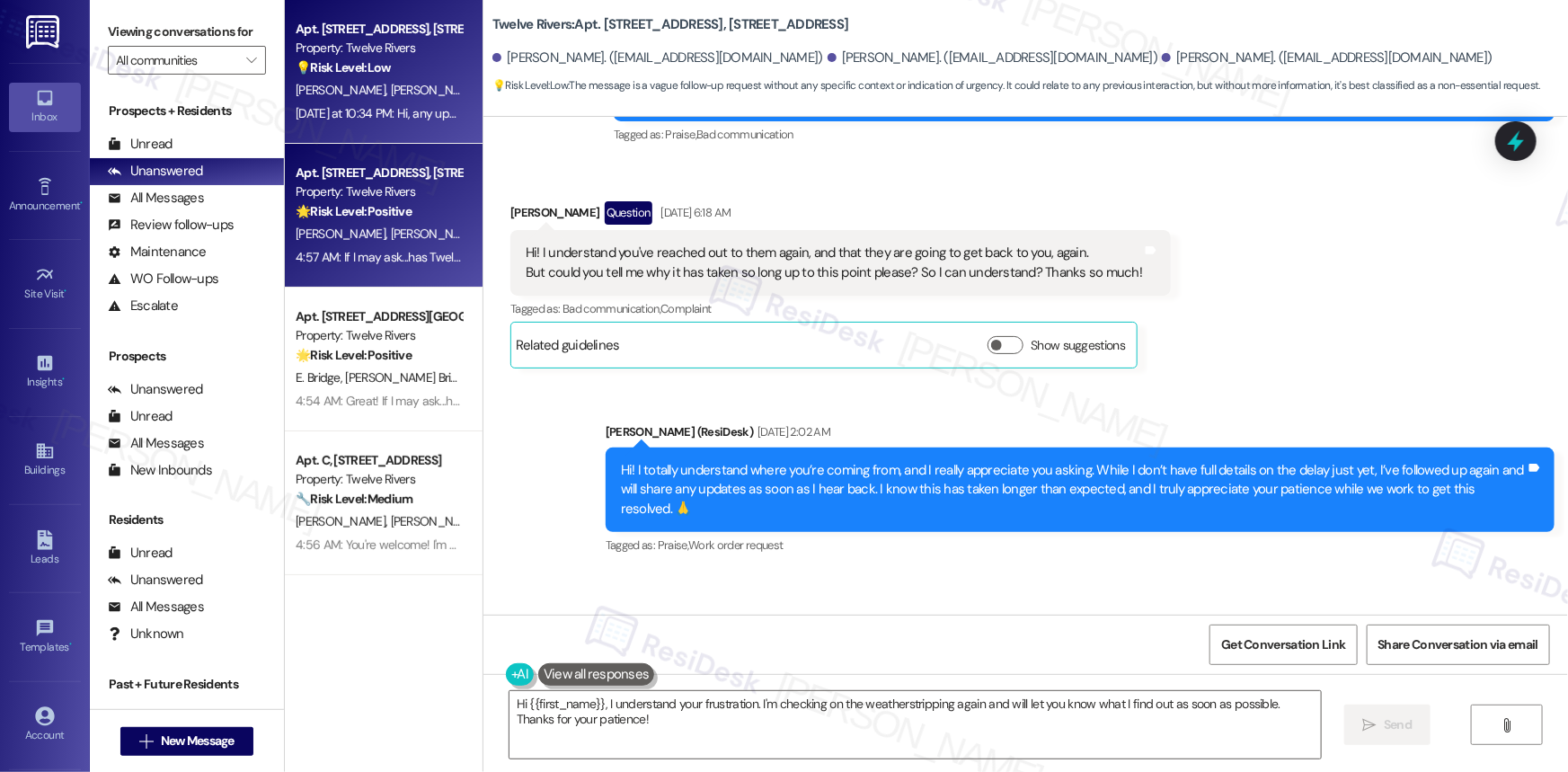
click at [391, 230] on span "[PERSON_NAME]" at bounding box center [435, 233] width 90 height 16
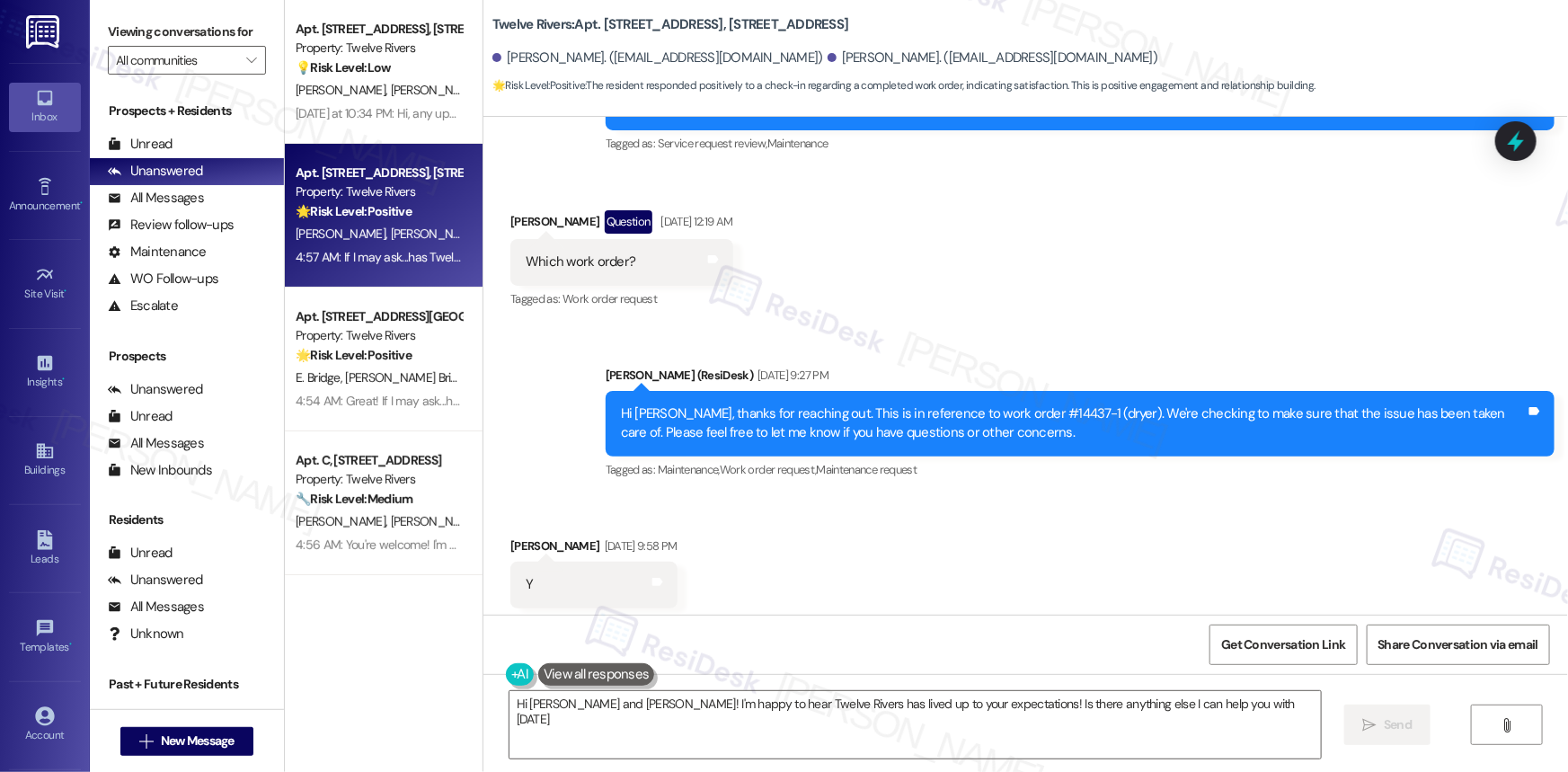
type textarea "Hi Amanda and Zachary! I'm happy to hear Twelve Rivers has lived up to your exp…"
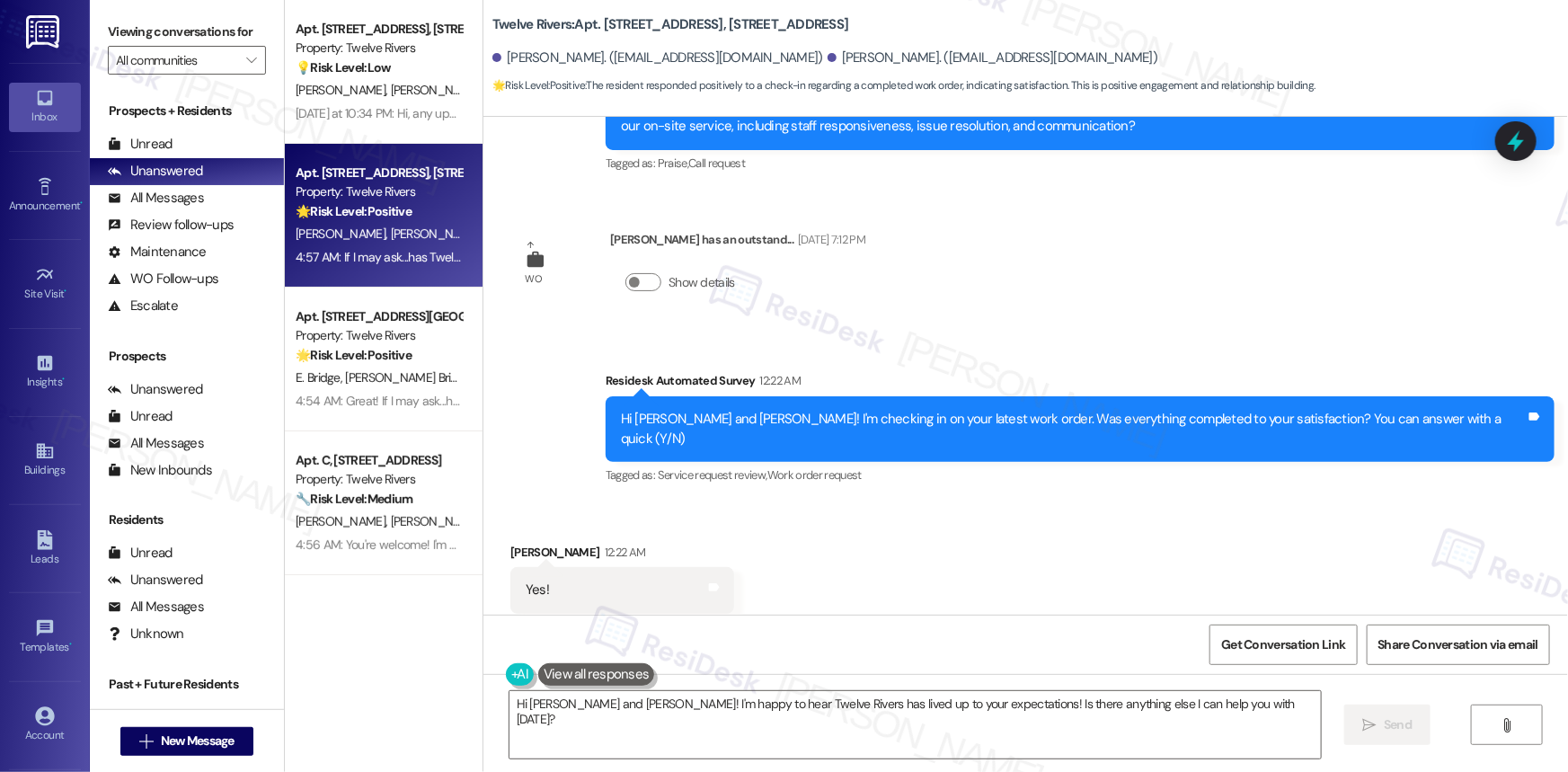
scroll to position [1593, 0]
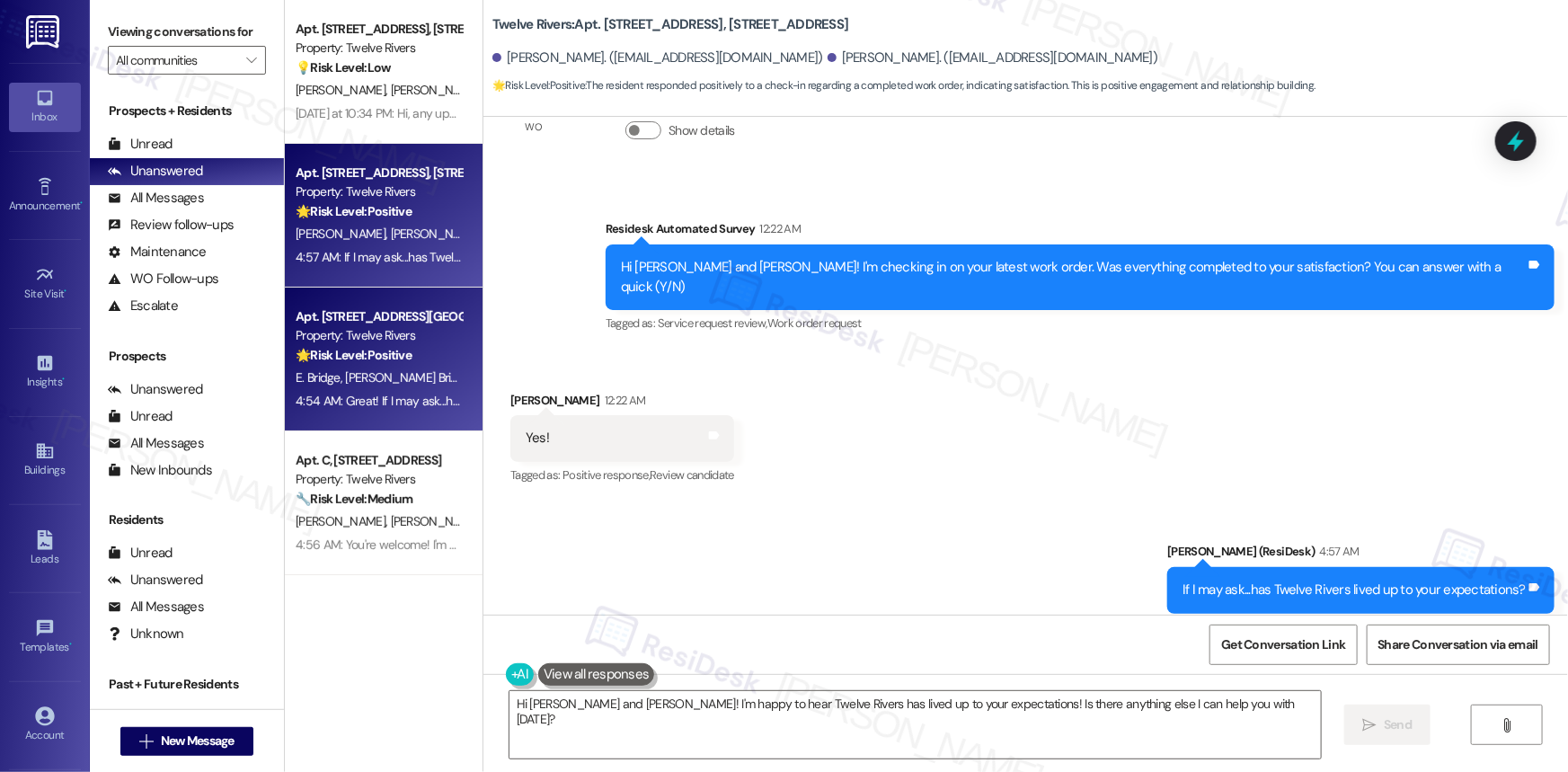
click at [344, 331] on div "Property: Twelve Rivers" at bounding box center [378, 335] width 166 height 19
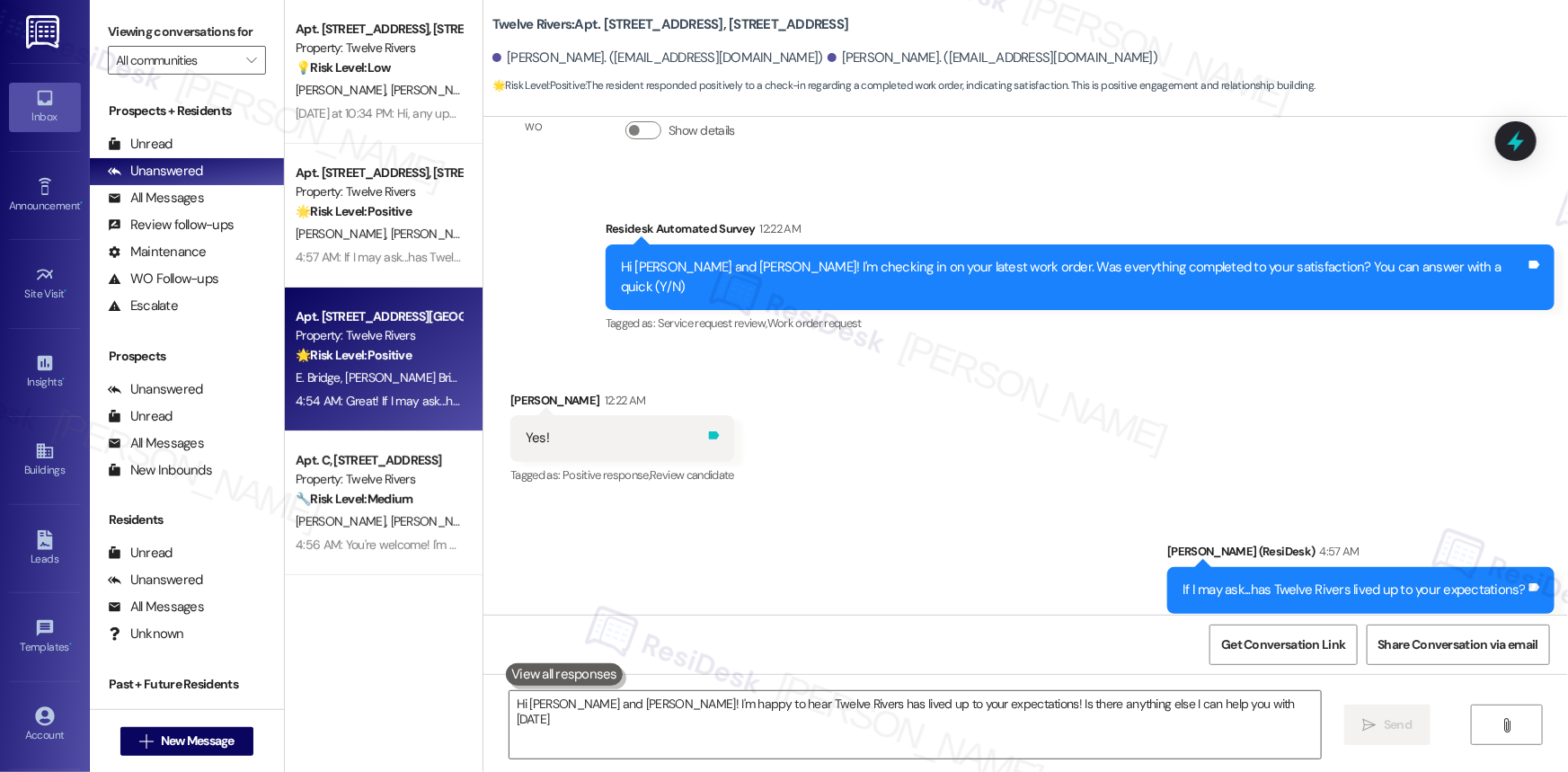
type textarea "Hi Amanda and Zachary! I'm happy to hear Twelve Rivers has lived up to your exp…"
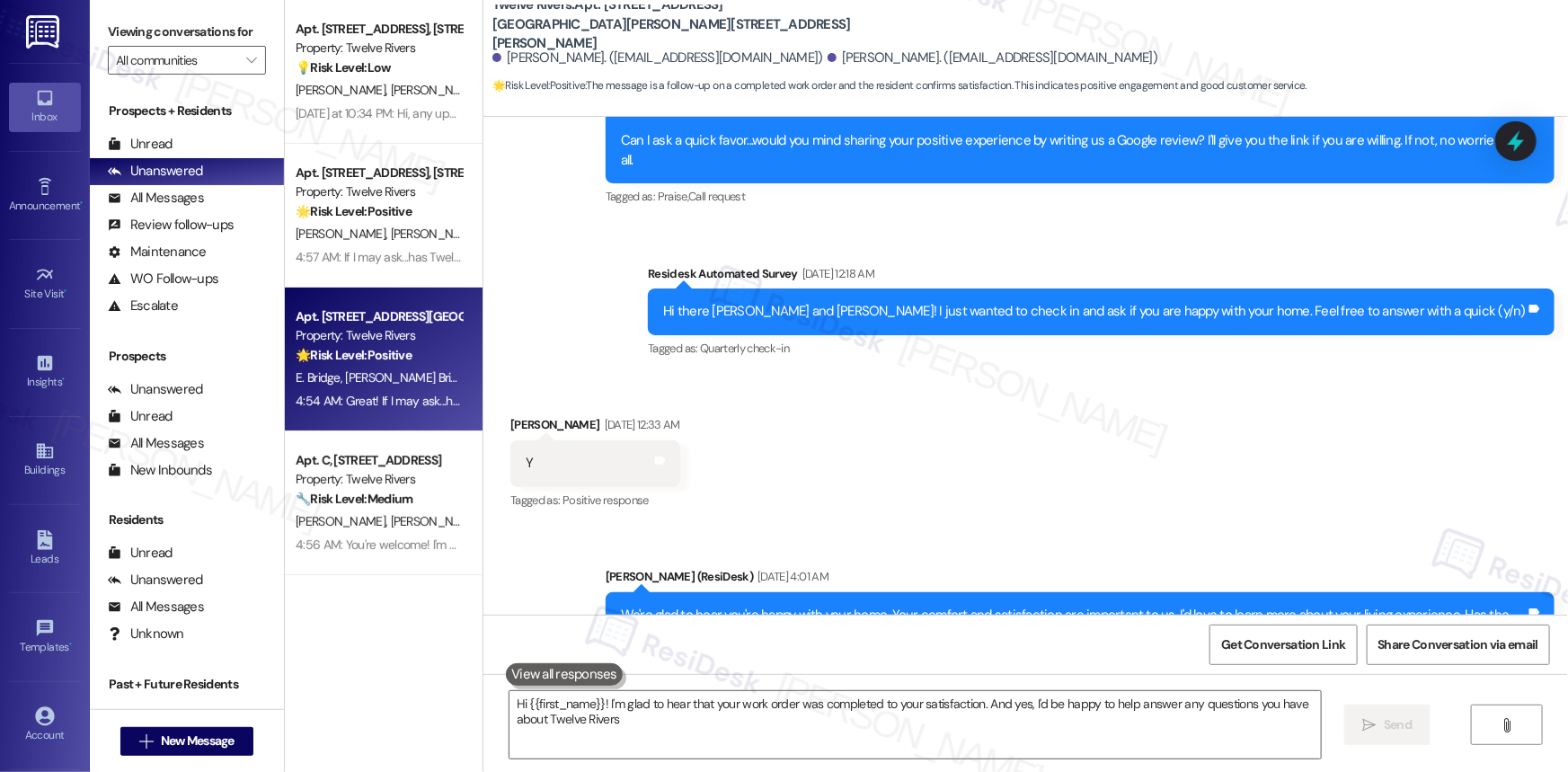
type textarea "Hi {{first_name}}! I'm glad to hear that your work order was completed to your …"
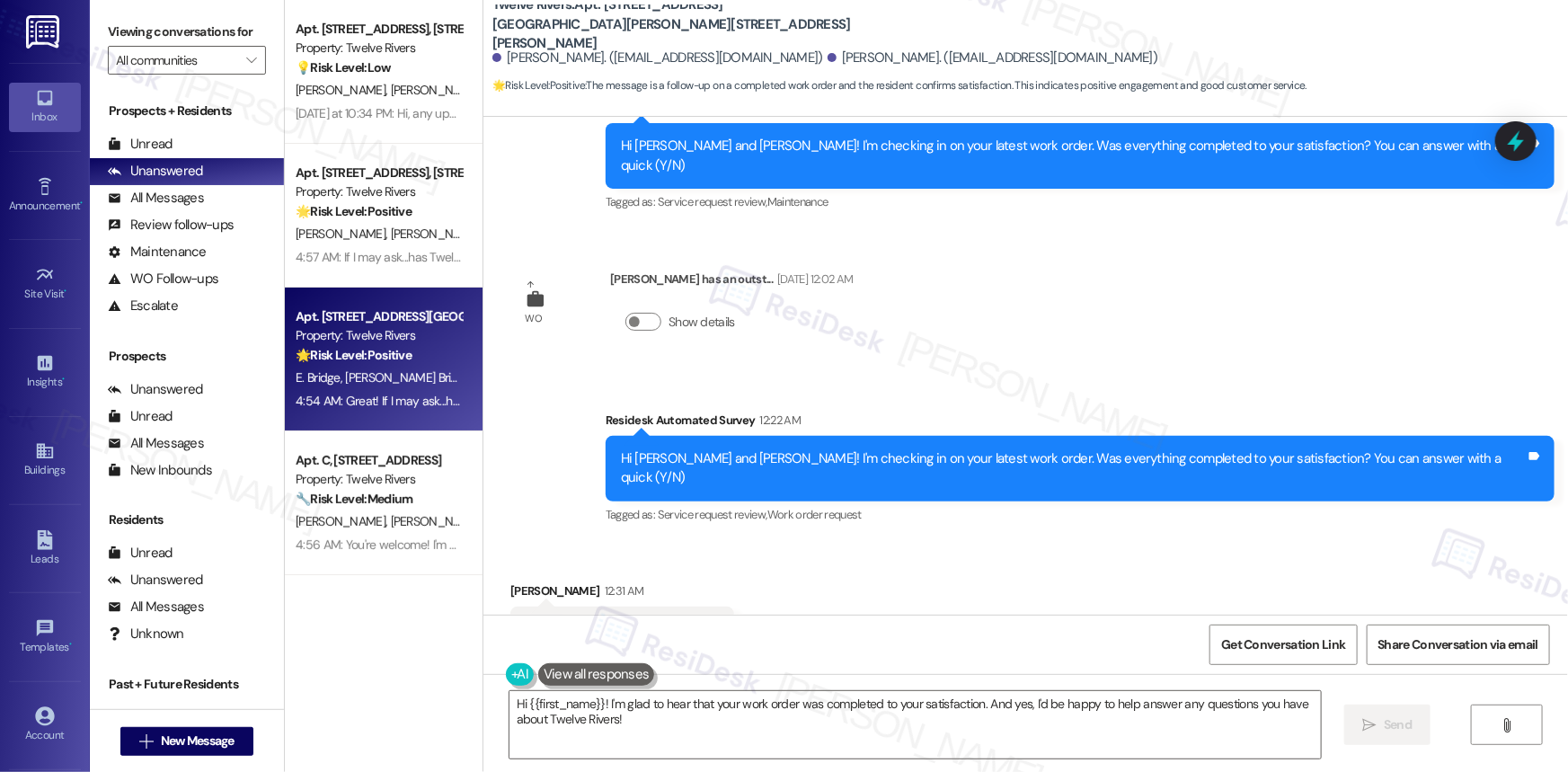
scroll to position [1977, 0]
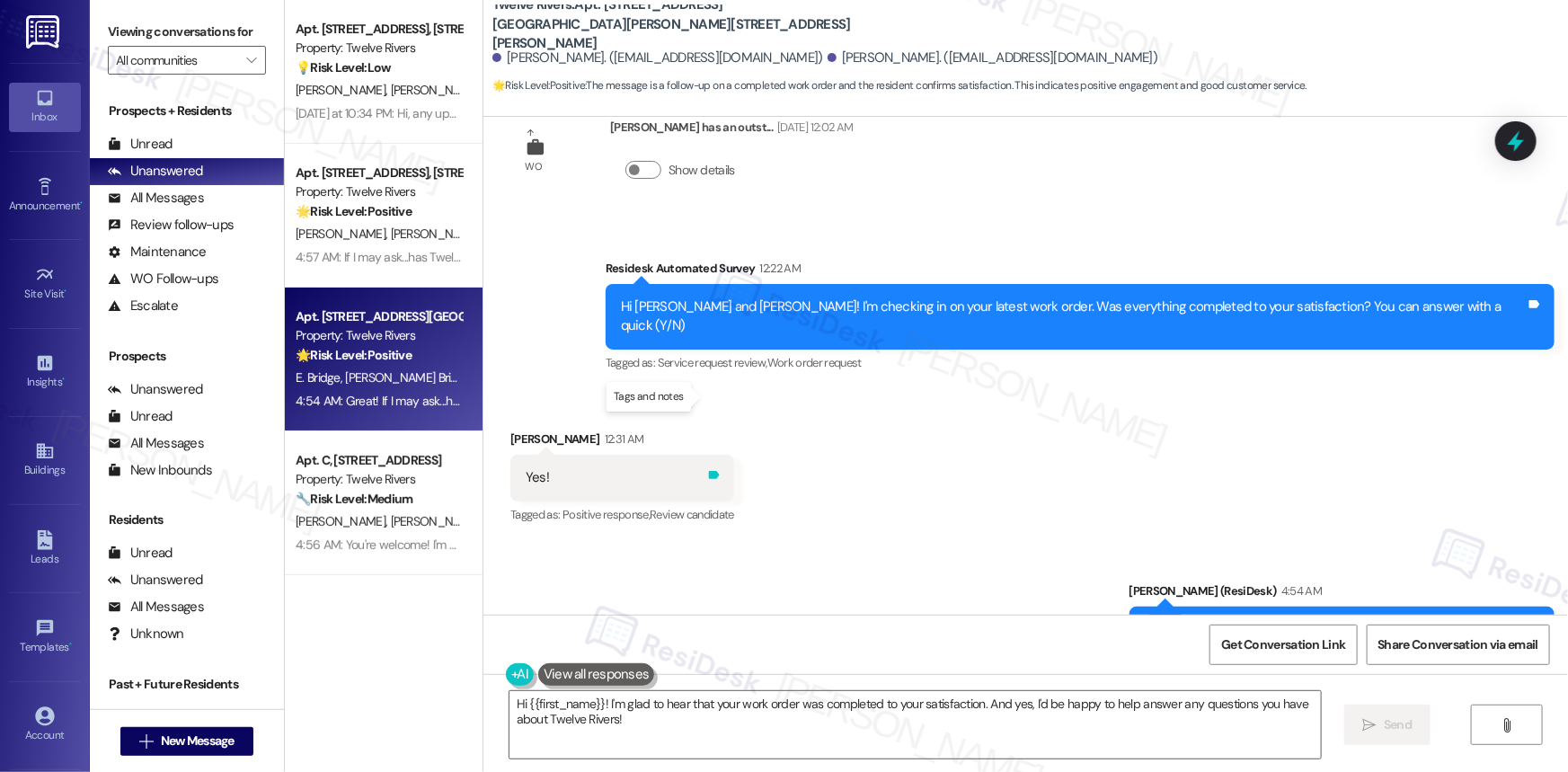
click at [709, 468] on icon at bounding box center [714, 475] width 14 height 14
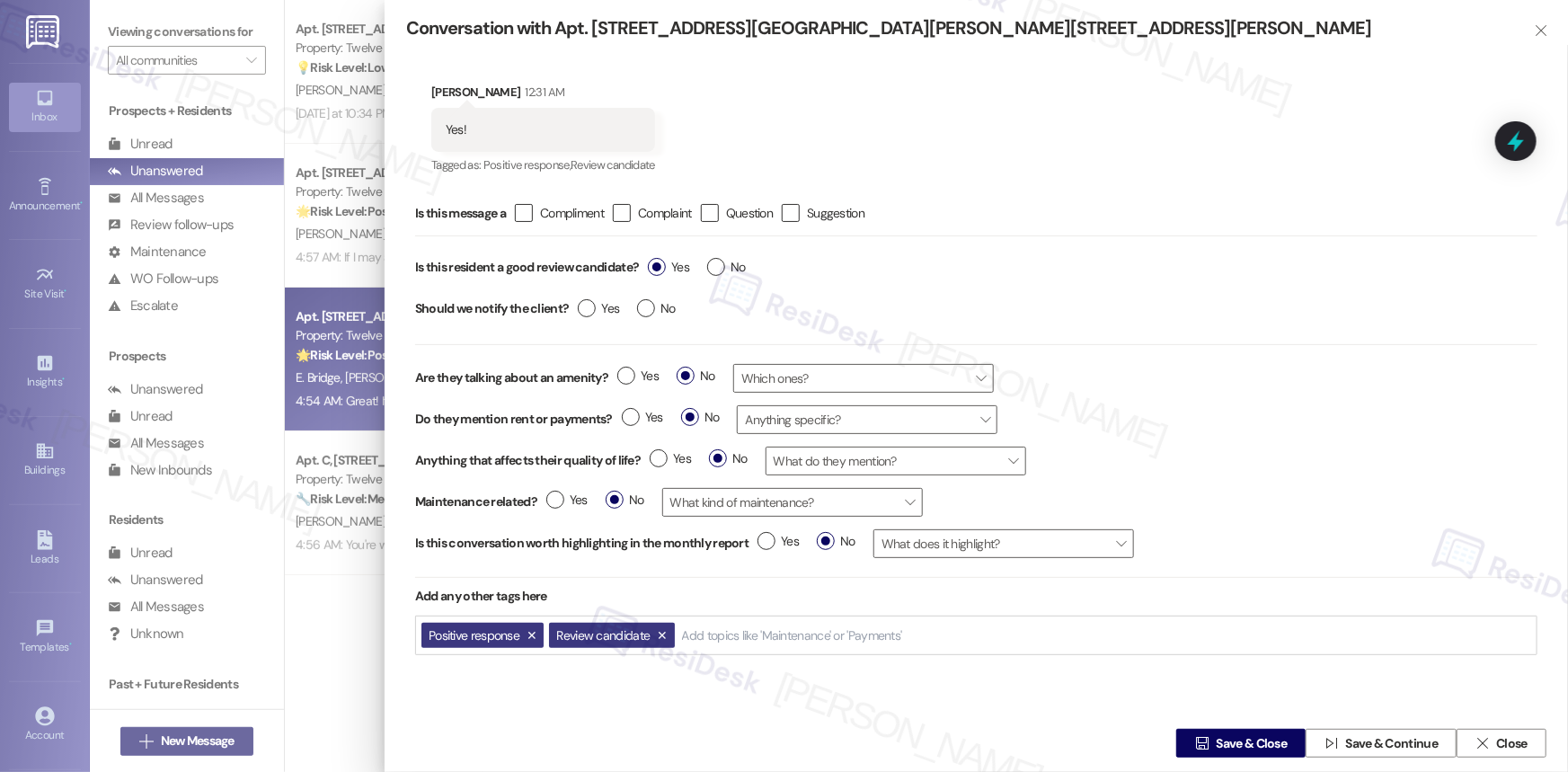
click at [337, 656] on div at bounding box center [784, 386] width 1568 height 772
drag, startPoint x: 1466, startPoint y: 107, endPoint x: 1491, endPoint y: 125, distance: 30.8
drag, startPoint x: 1491, startPoint y: 125, endPoint x: 1534, endPoint y: 32, distance: 102.5
click at [1534, 32] on icon "" at bounding box center [1541, 31] width 14 height 15
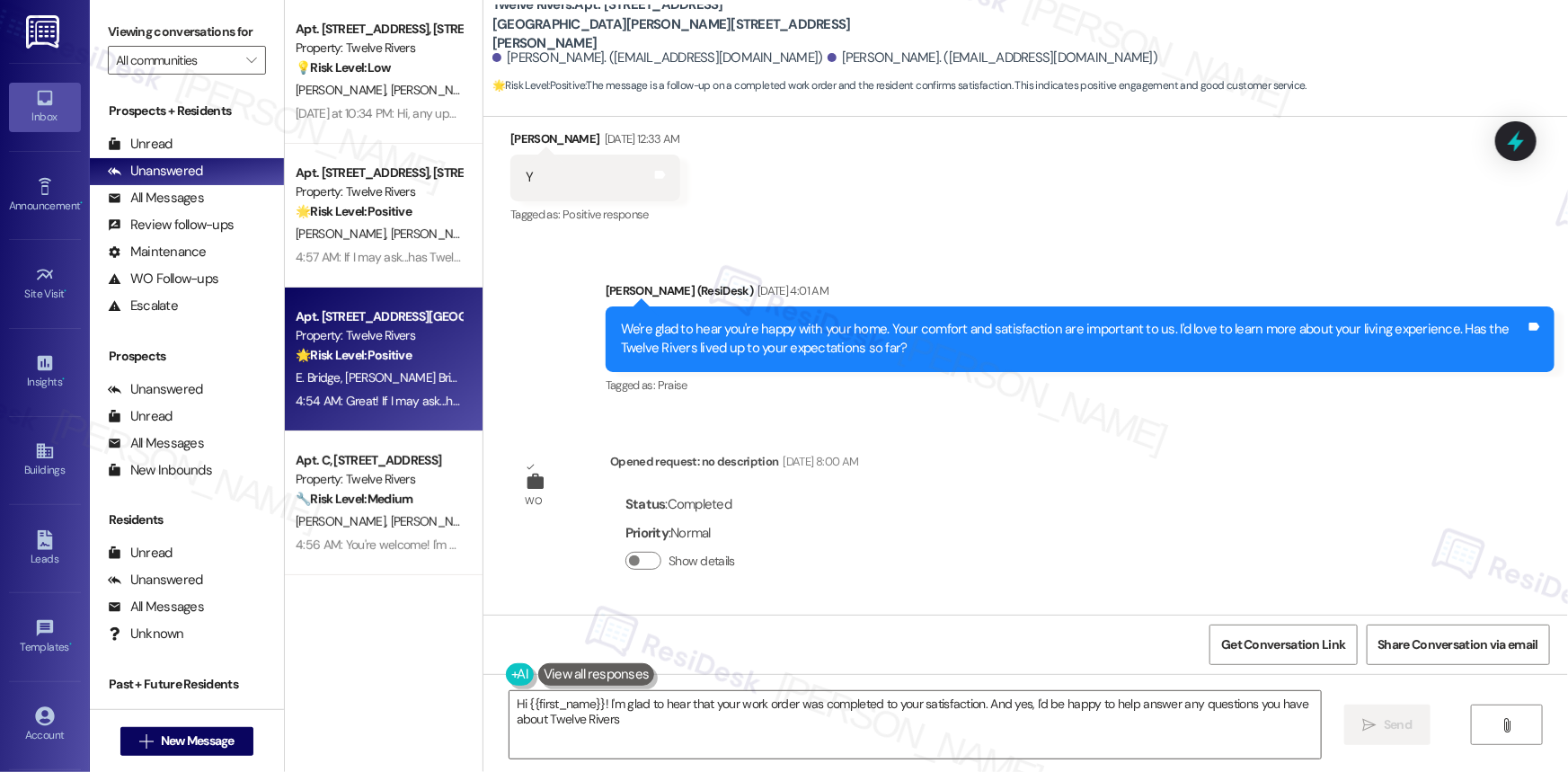
type textarea "Hi {{first_name}}! I'm glad to hear that your work order was completed to your …"
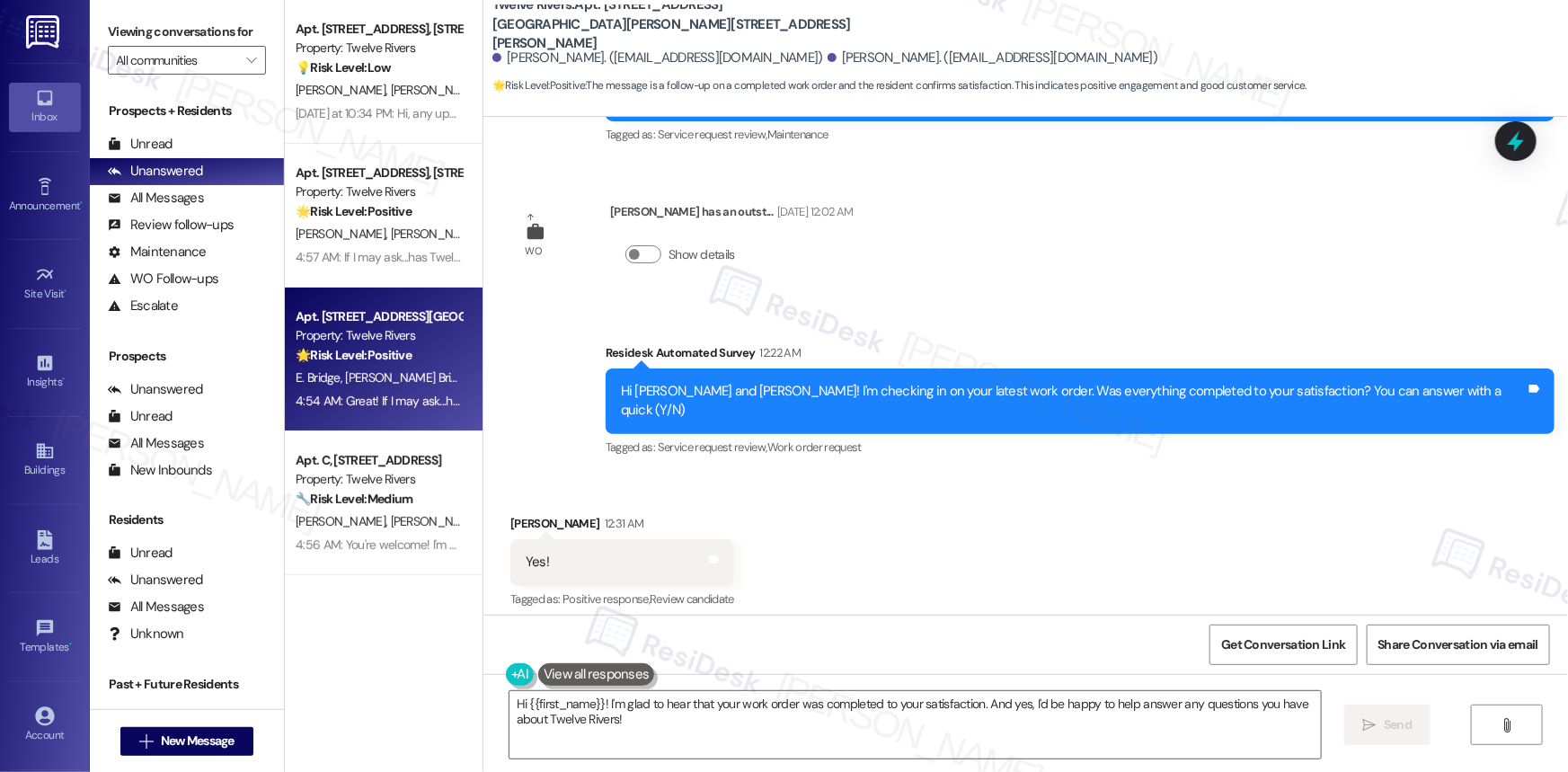
scroll to position [1945, 0]
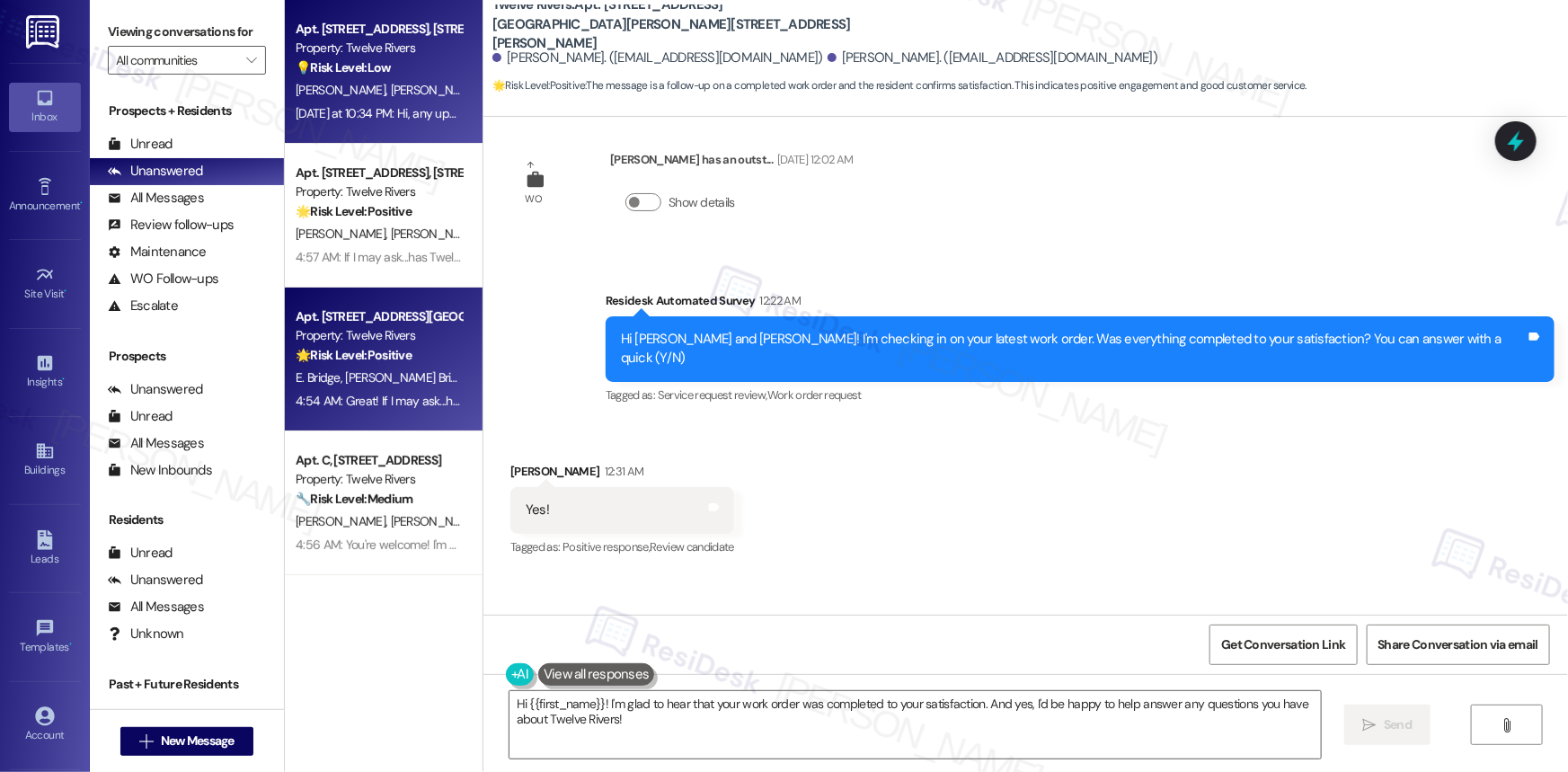
click at [392, 37] on div "Apt. [STREET_ADDRESS], [STREET_ADDRESS]" at bounding box center [378, 29] width 166 height 19
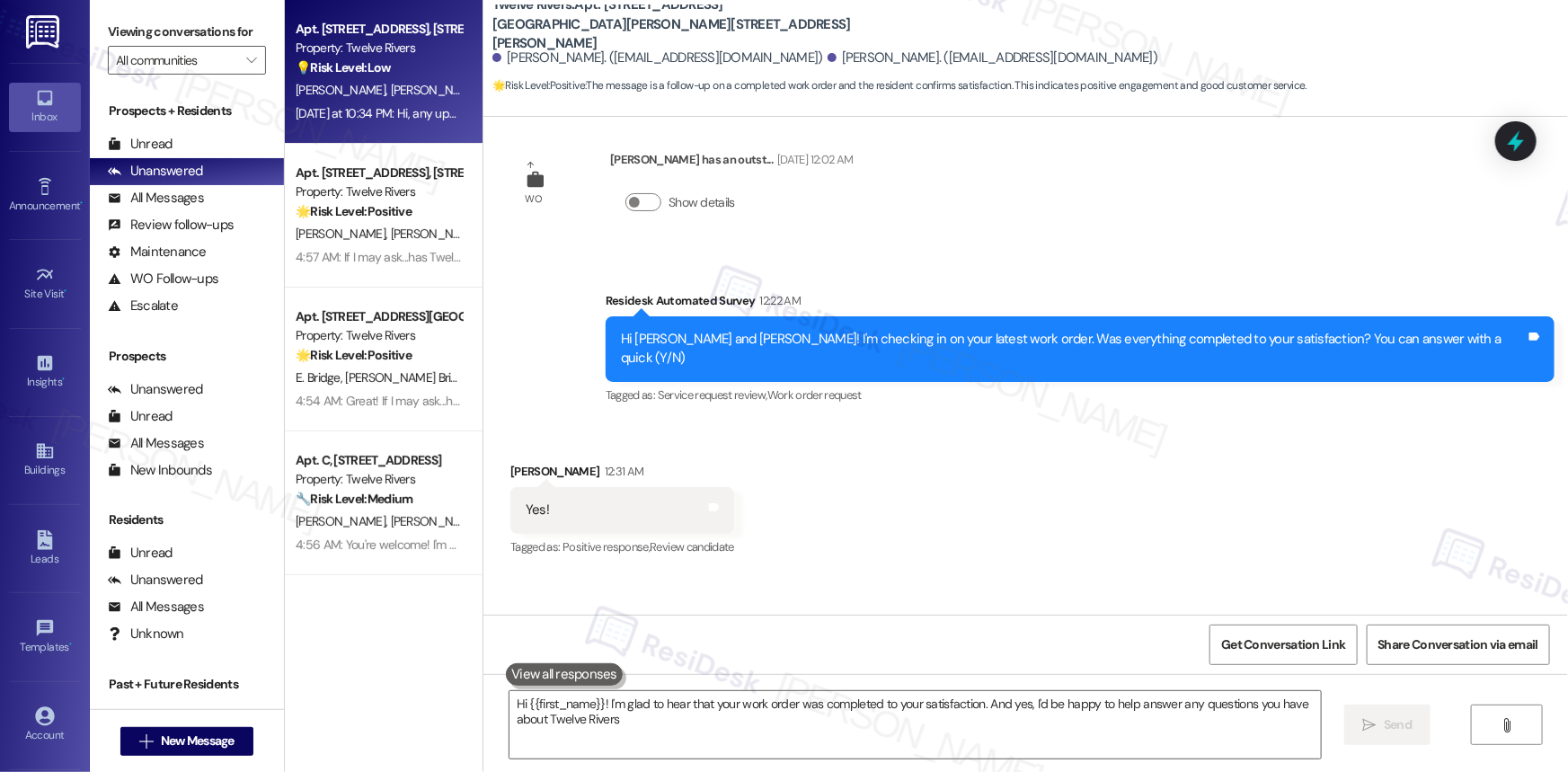
type textarea "Hi {{first_name}}! I'm glad to hear that your work order was completed to your …"
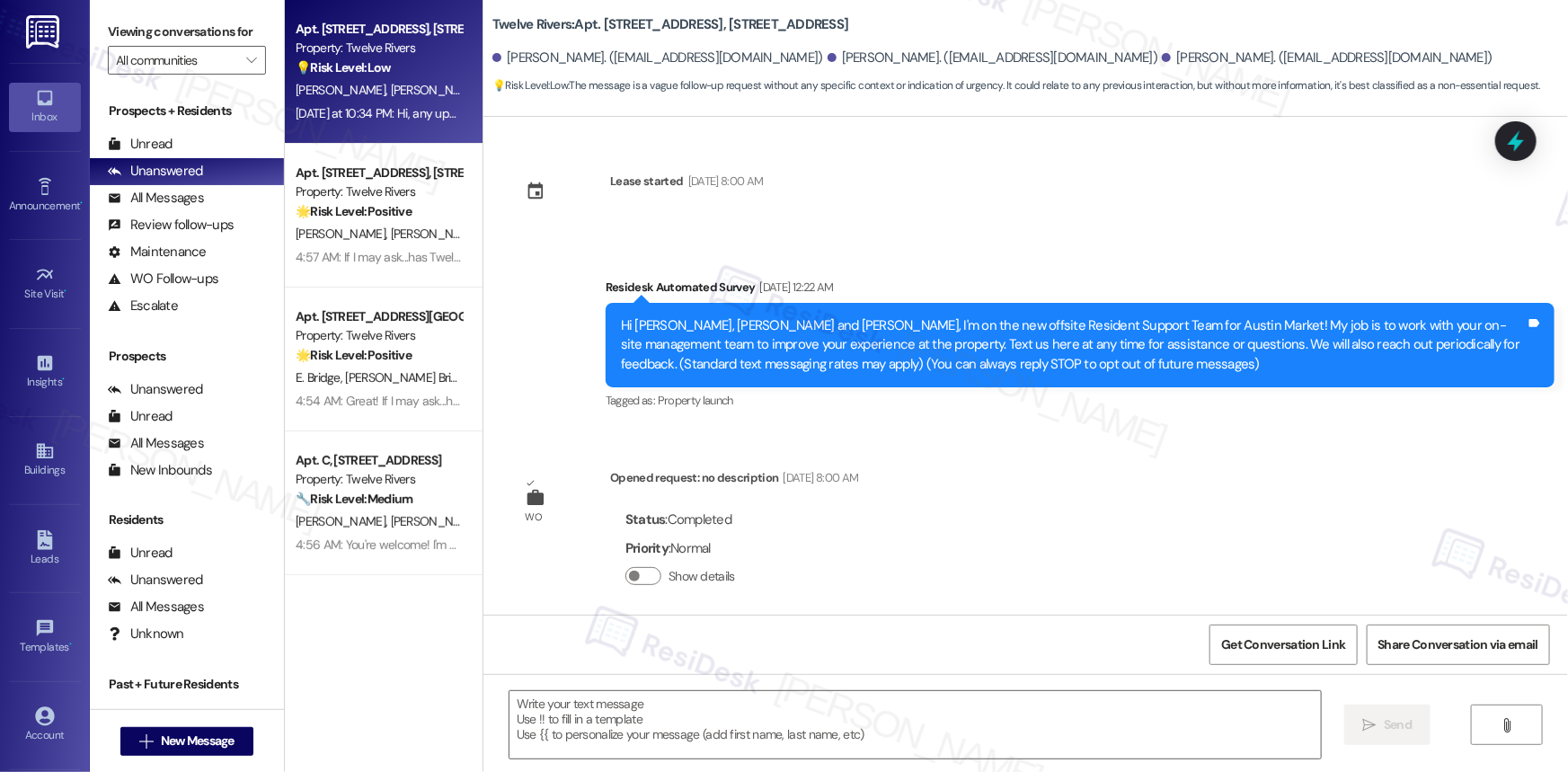
type textarea "Fetching suggested responses. Please feel free to read through the conversation…"
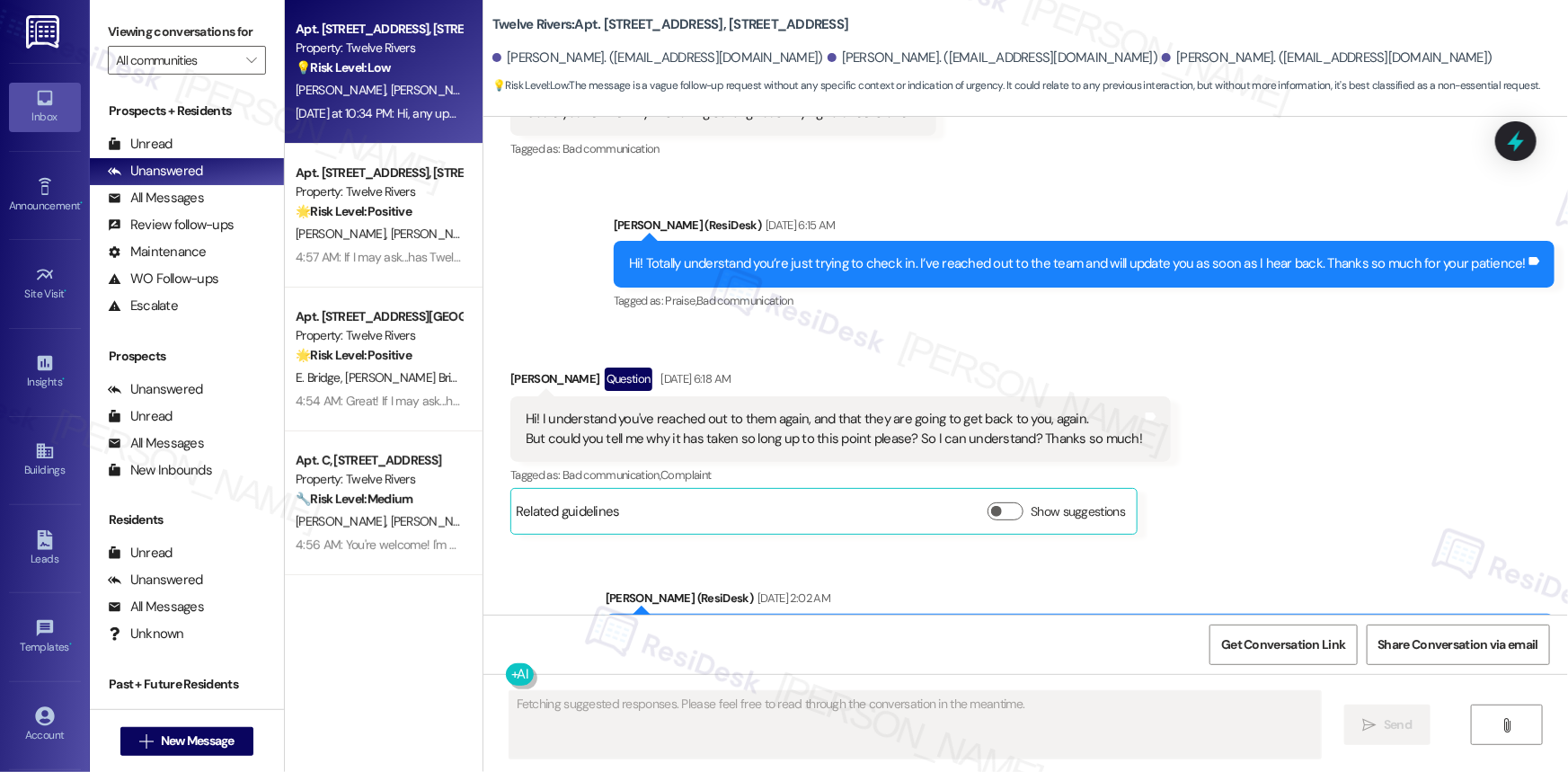
scroll to position [18500, 0]
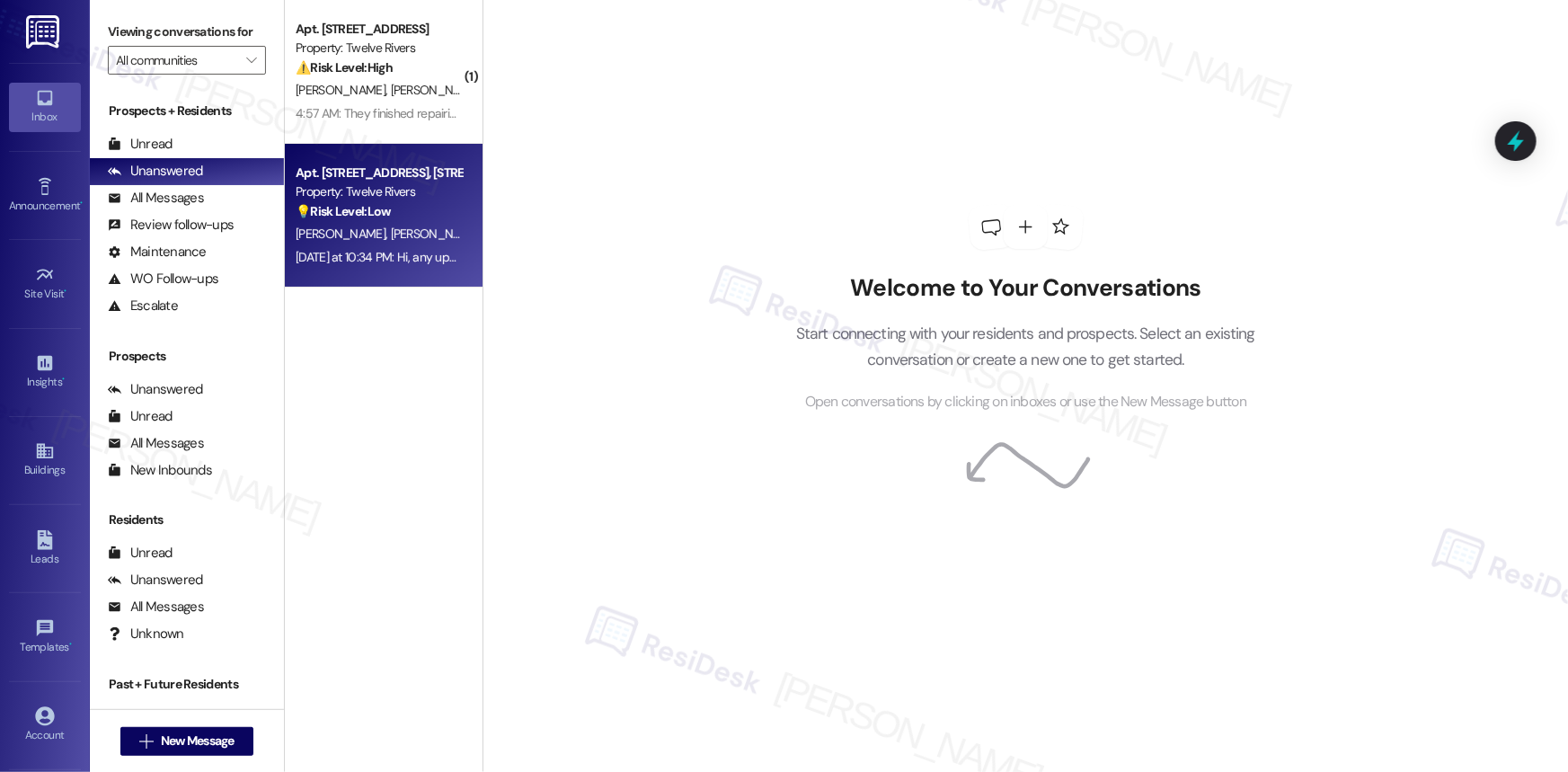
click at [404, 206] on div "💡 Risk Level: Low The message is a vague follow-up request without any specific…" at bounding box center [378, 211] width 166 height 19
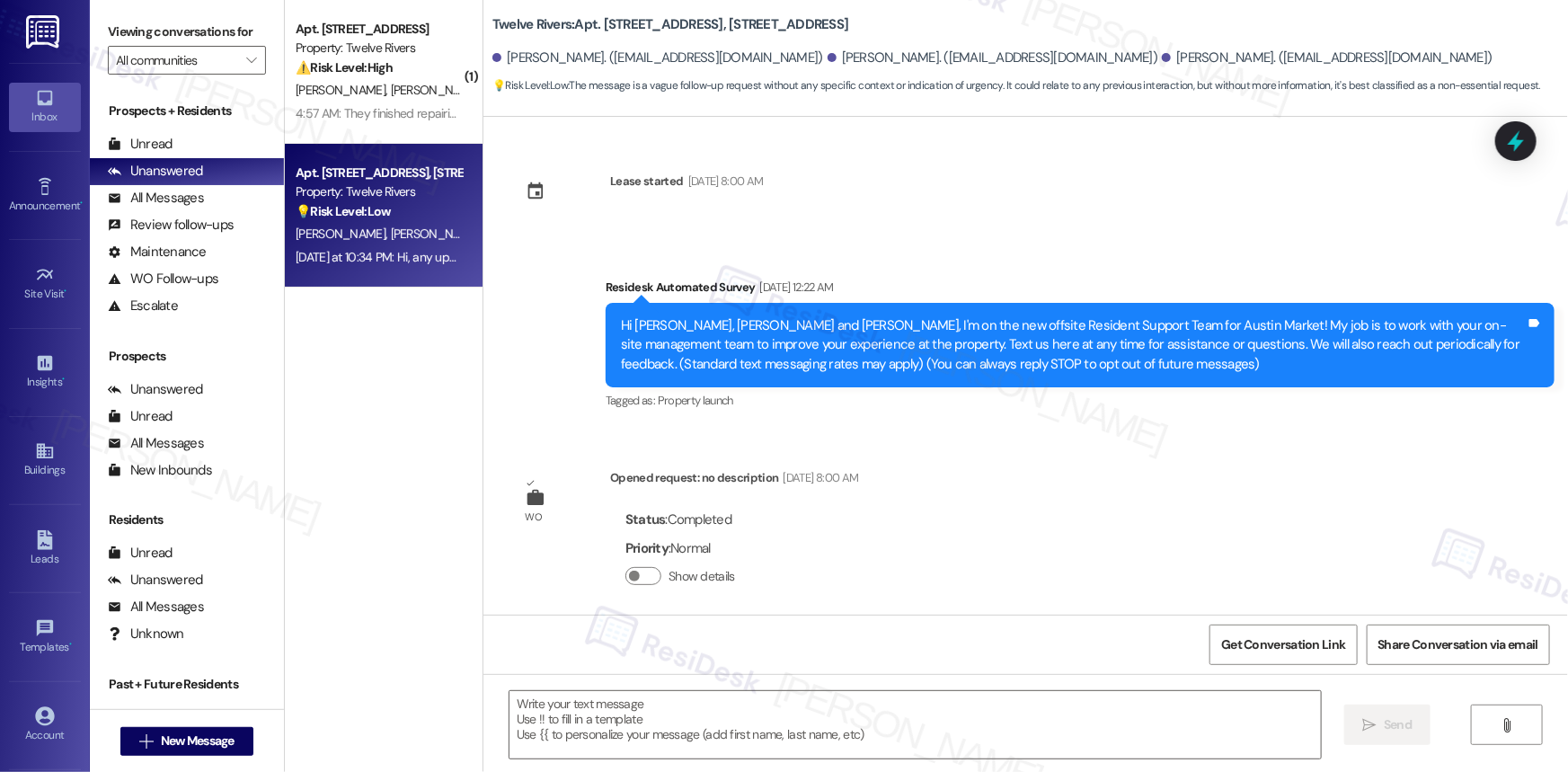
type textarea "Fetching suggested responses. Please feel free to read through the conversation…"
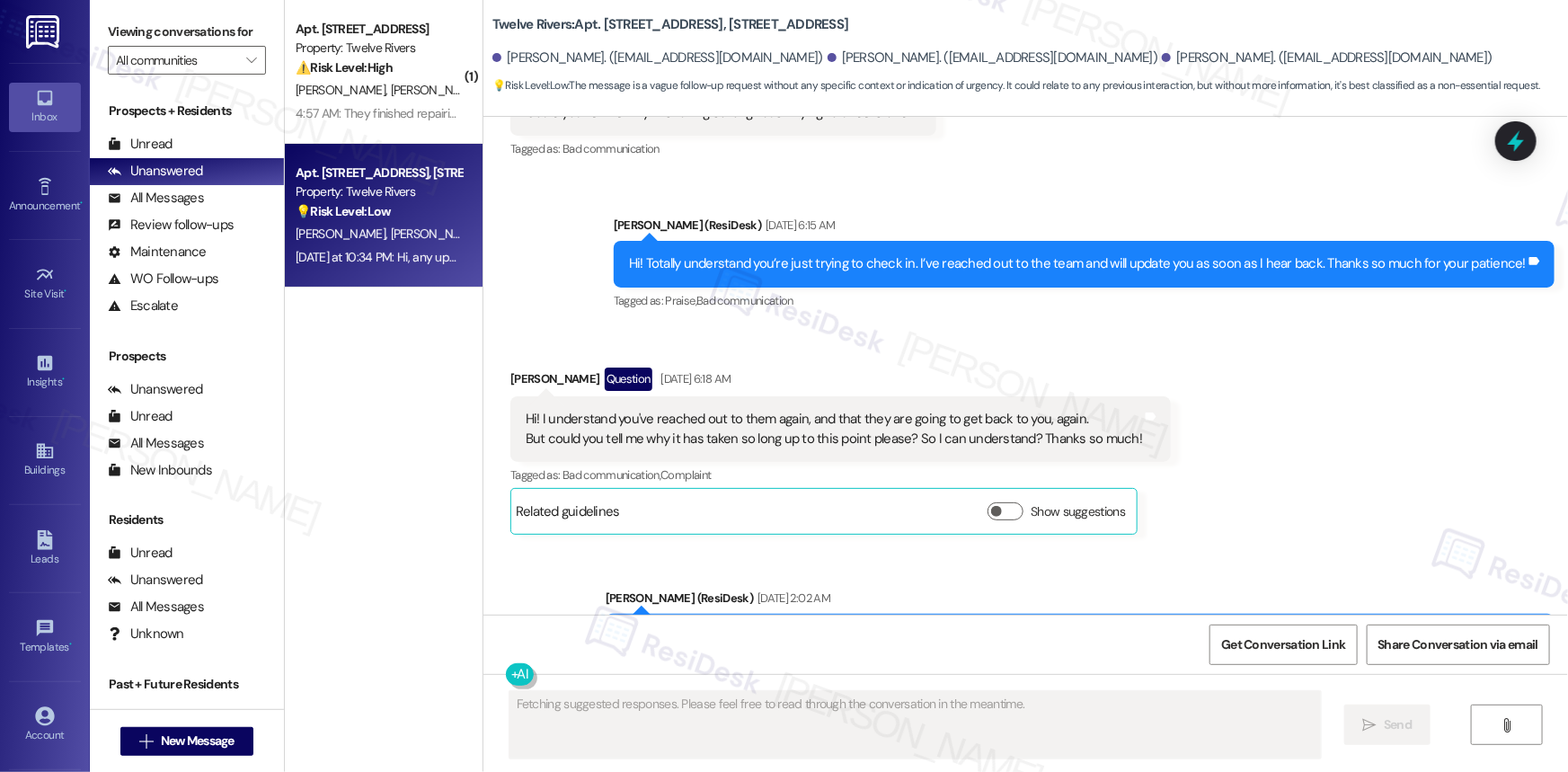
scroll to position [18500, 0]
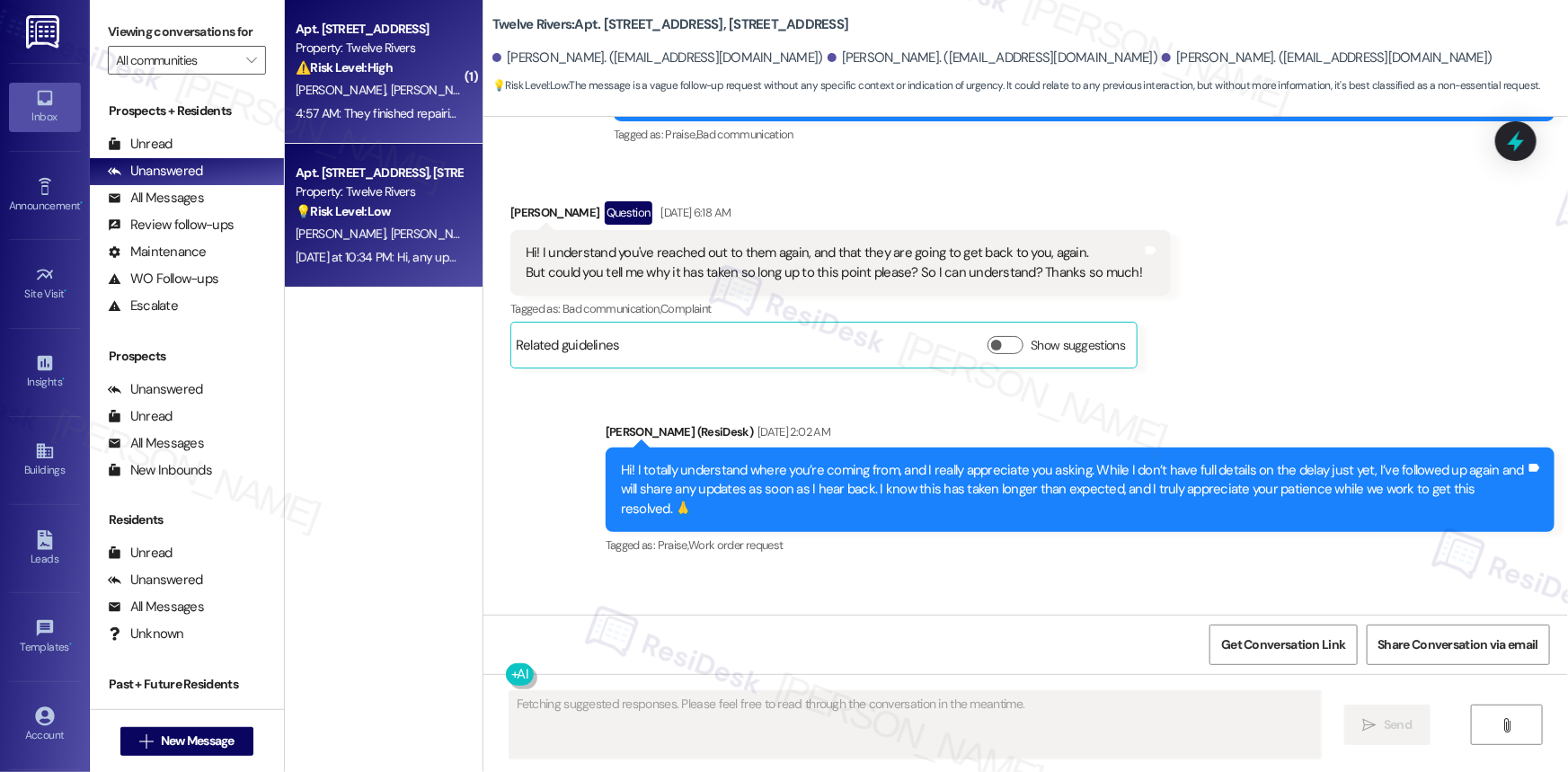
click at [394, 71] on div "⚠️ Risk Level: High The resident indicates that part of a repair (external roof…" at bounding box center [378, 67] width 166 height 19
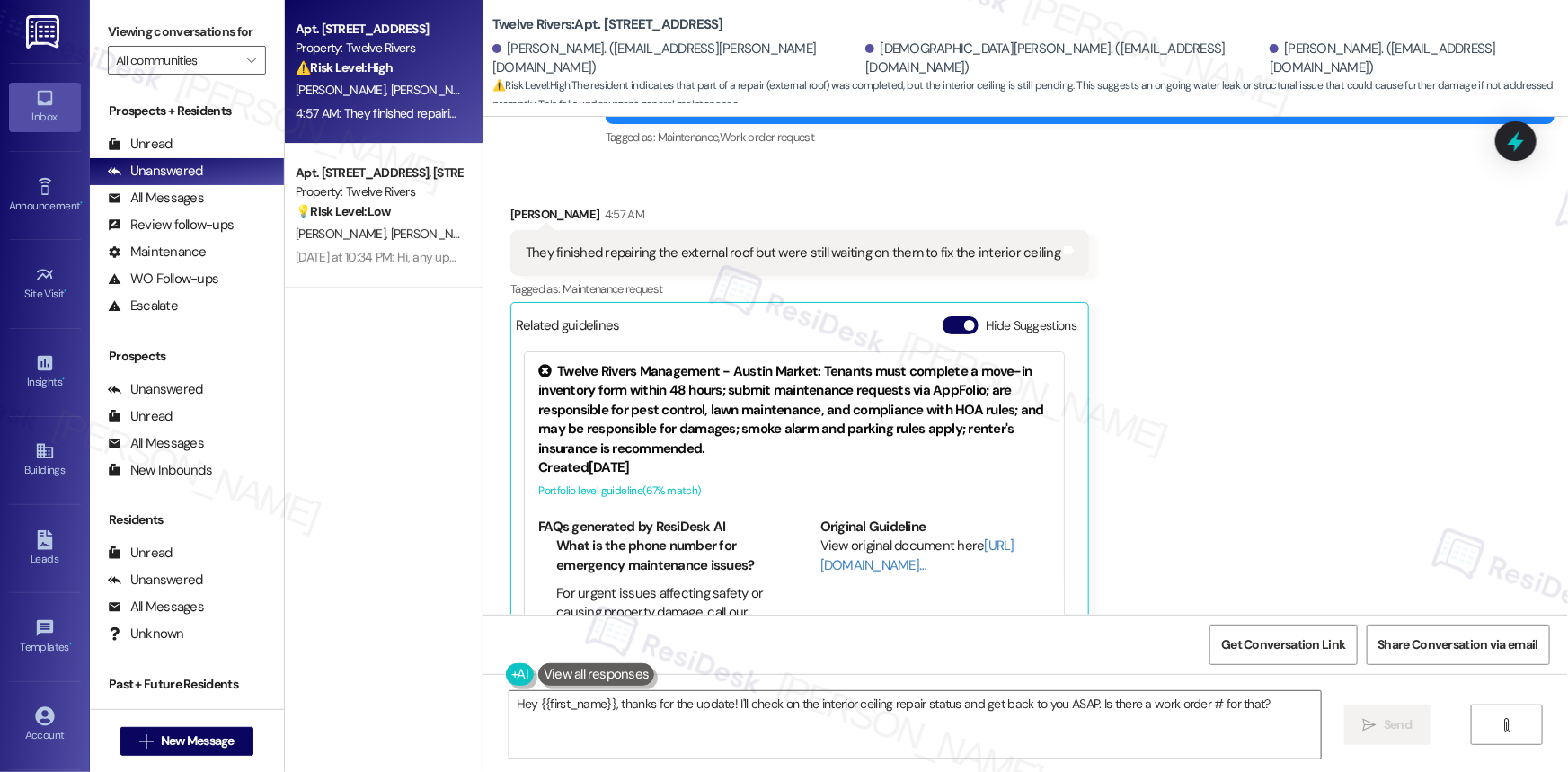
scroll to position [4470, 0]
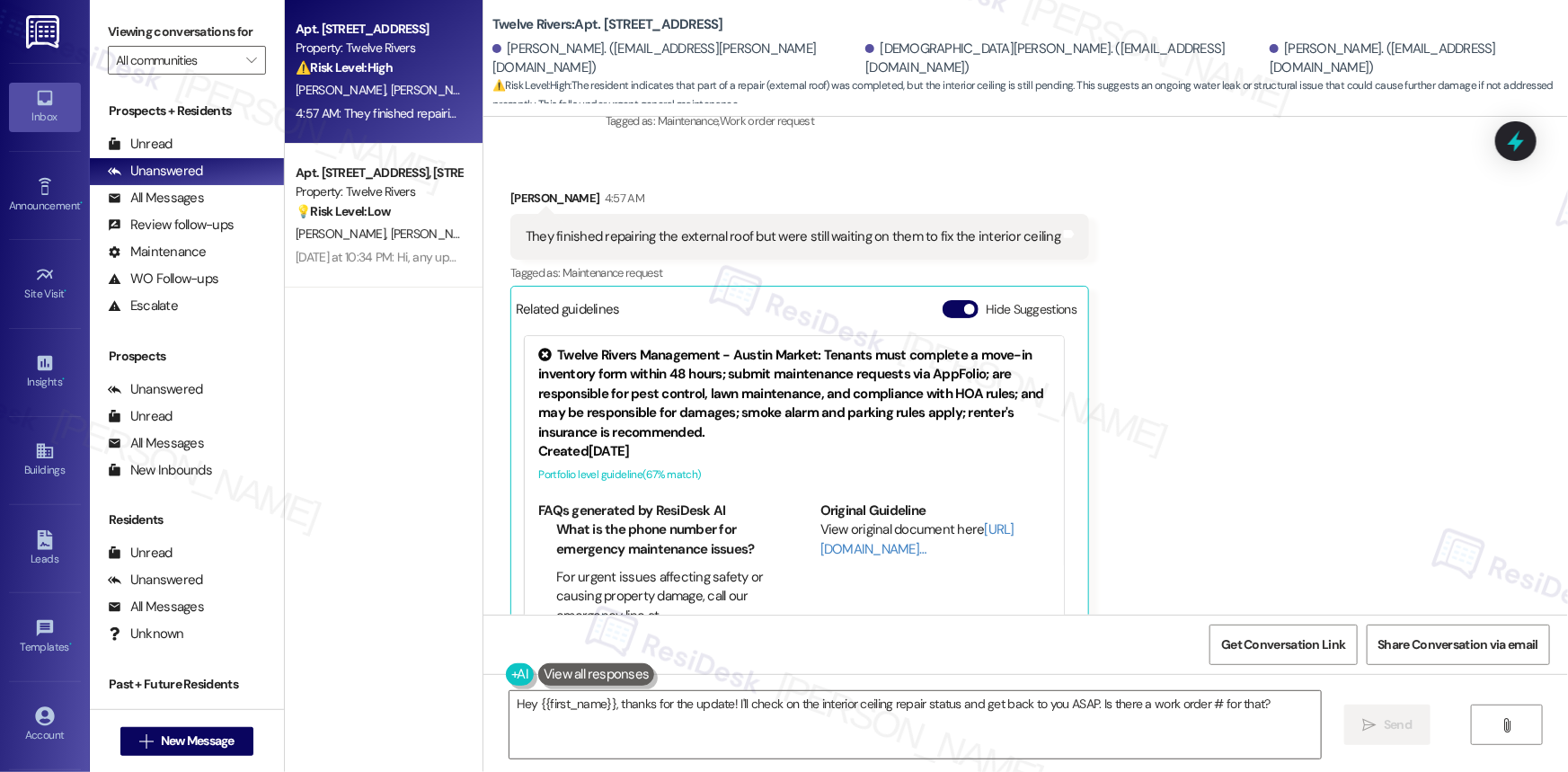
click at [724, 227] on div "They finished repairing the external roof but were still waiting on them to fix…" at bounding box center [792, 236] width 534 height 19
copy div "They finished repairing the external roof but were still waiting on them to fix…"
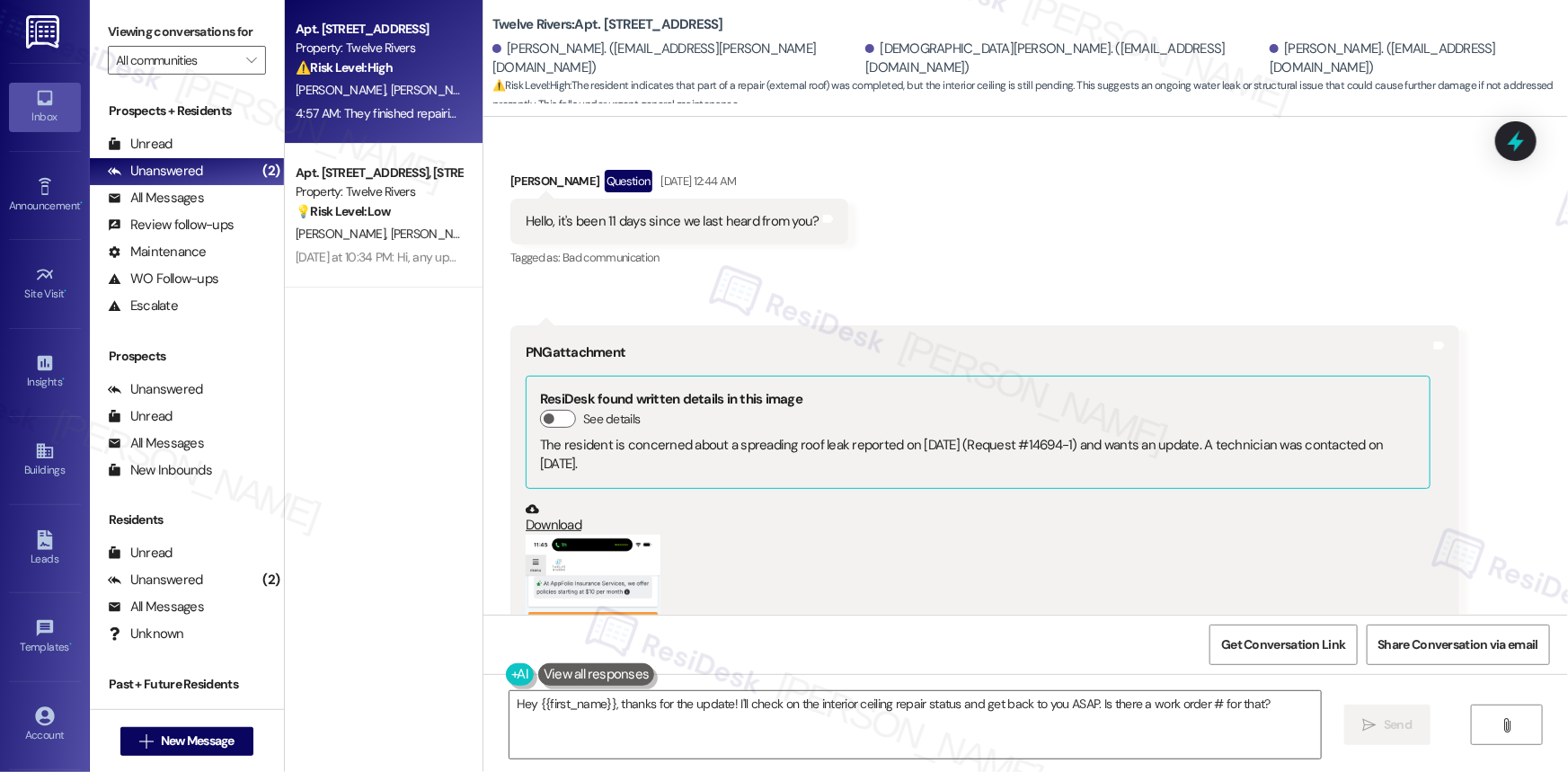
scroll to position [1595, 0]
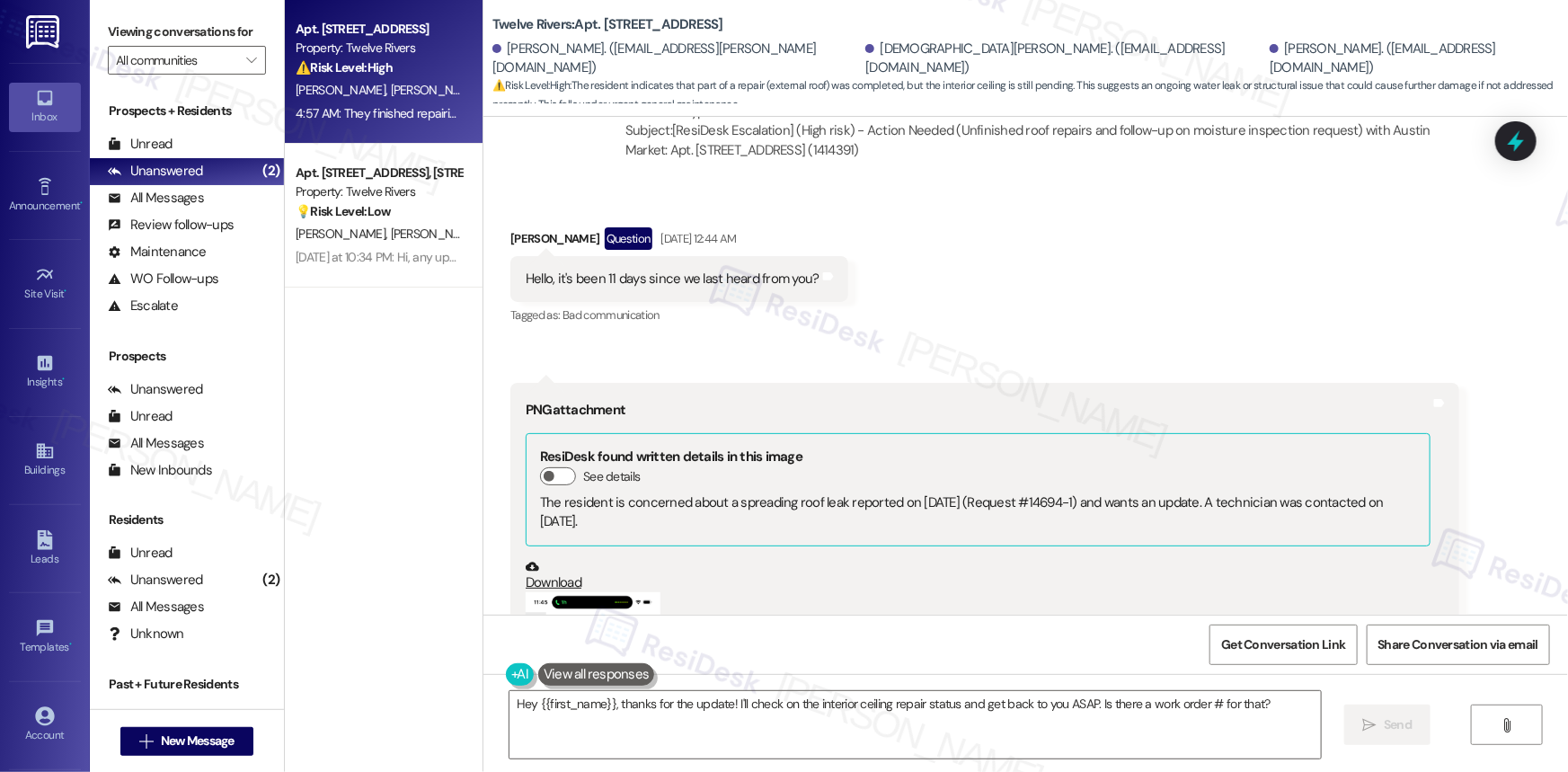
drag, startPoint x: 1567, startPoint y: 294, endPoint x: 1393, endPoint y: 226, distance: 186.8
click at [1363, 220] on div "Received via SMS [PERSON_NAME] Question [DATE] 12:44 AM Hello, it's been 11 day…" at bounding box center [1026, 597] width 1084 height 822
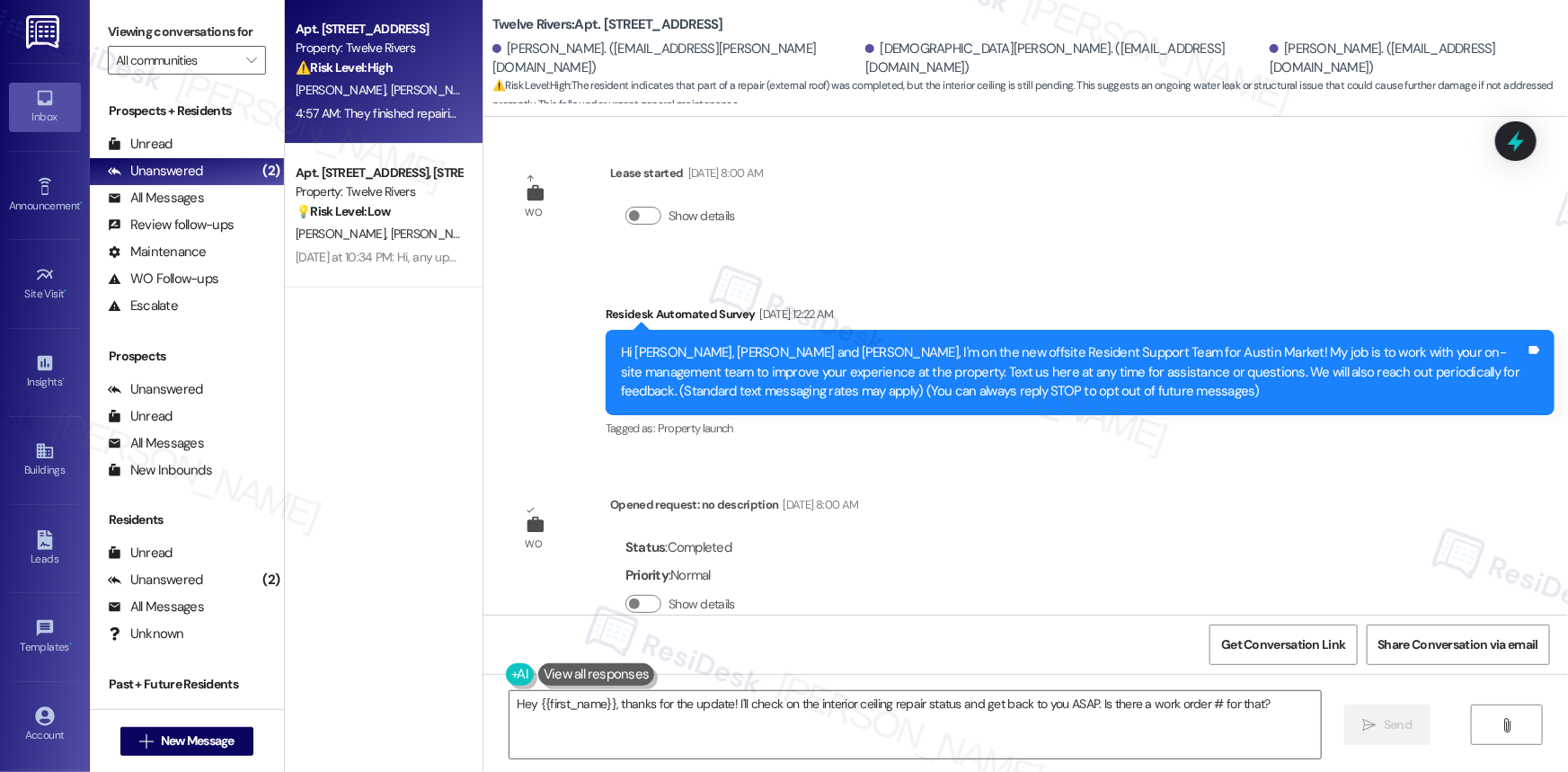
scroll to position [0, 0]
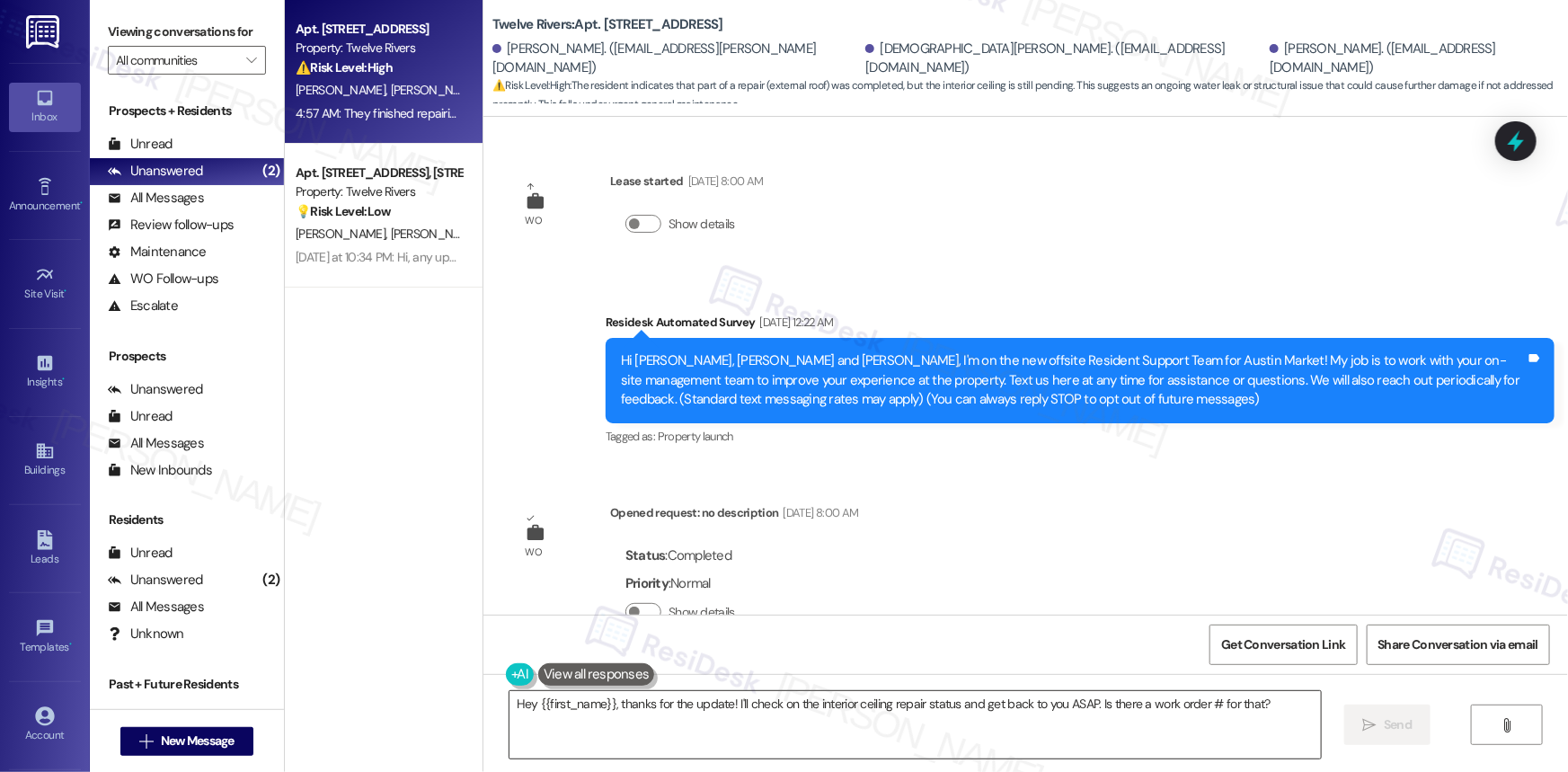
click at [871, 710] on textarea "Hey {{first_name}}, thanks for the update! I'll check on the interior ceiling r…" at bounding box center [915, 725] width 812 height 67
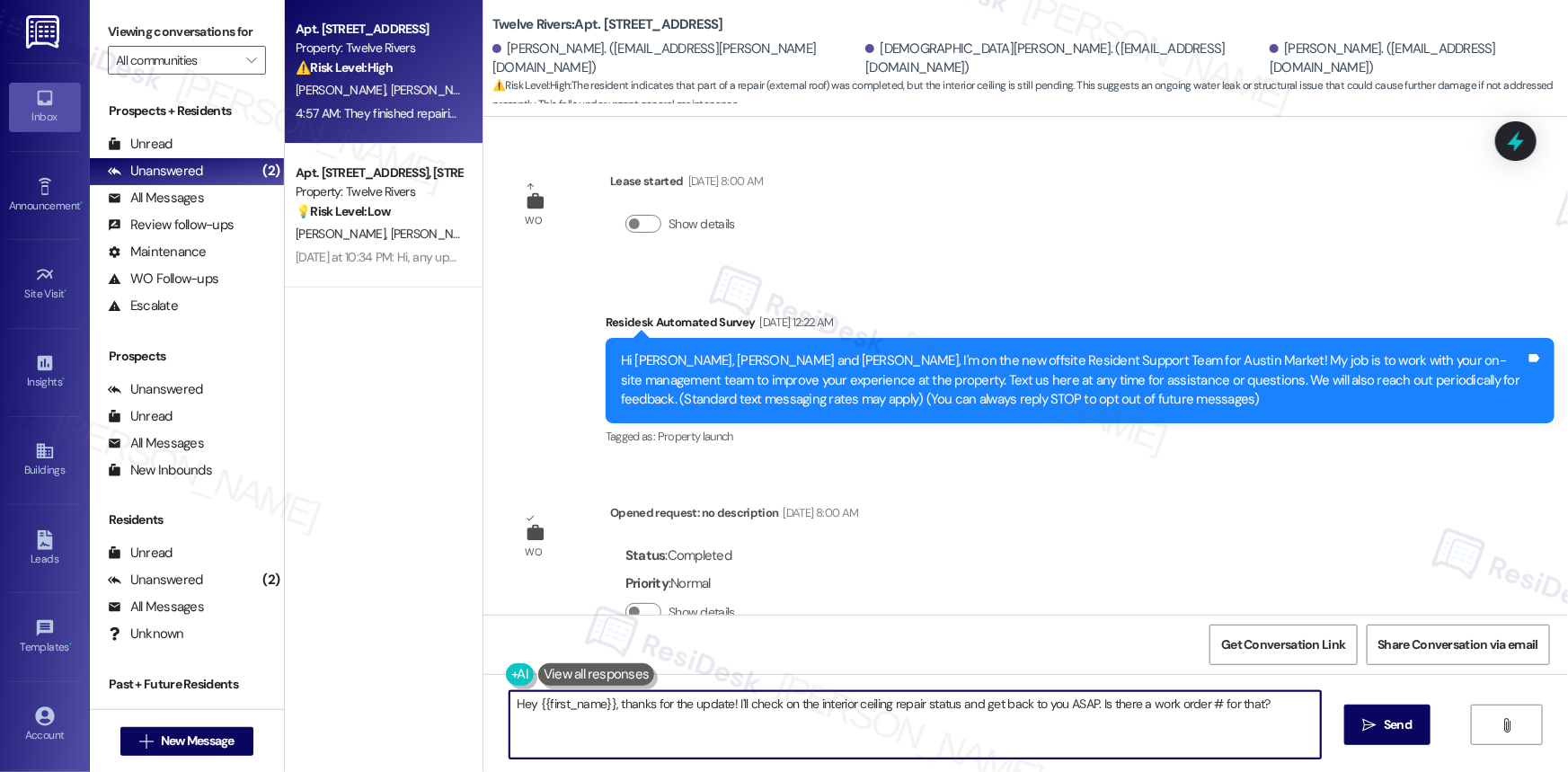
click at [871, 710] on textarea "Hey {{first_name}}, thanks for the update! I'll check on the interior ceiling r…" at bounding box center [915, 725] width 812 height 67
click at [871, 711] on textarea "Hey {{first_name}}, thanks for the update! I'll check on the interior ceiling r…" at bounding box center [915, 725] width 812 height 67
paste textarea "i! Thanks for the update. Glad to hear the external roof repairs are done. I've…"
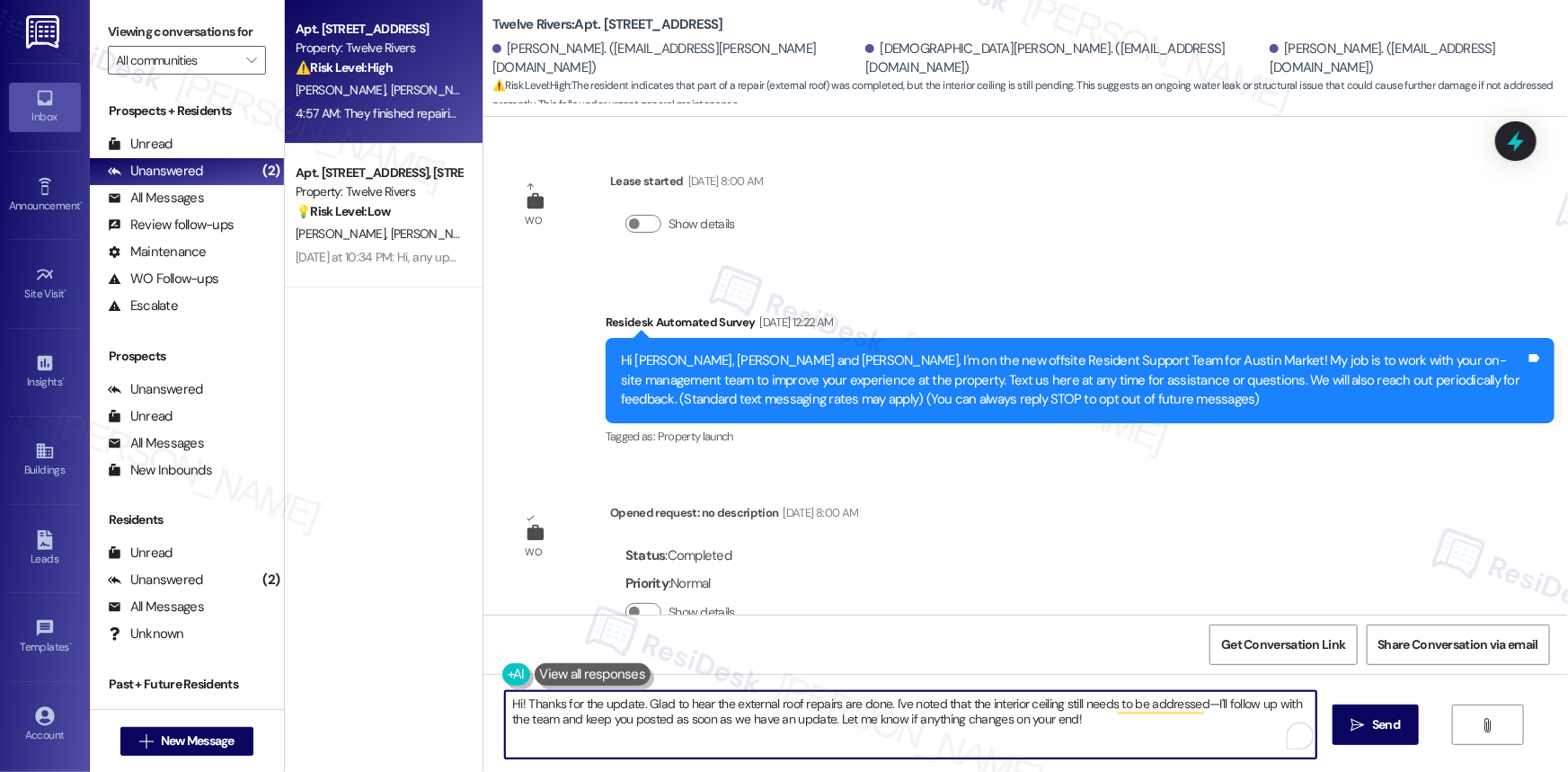
type textarea "Hi! Thanks for the update. Glad to hear the external roof repairs are done. I'v…"
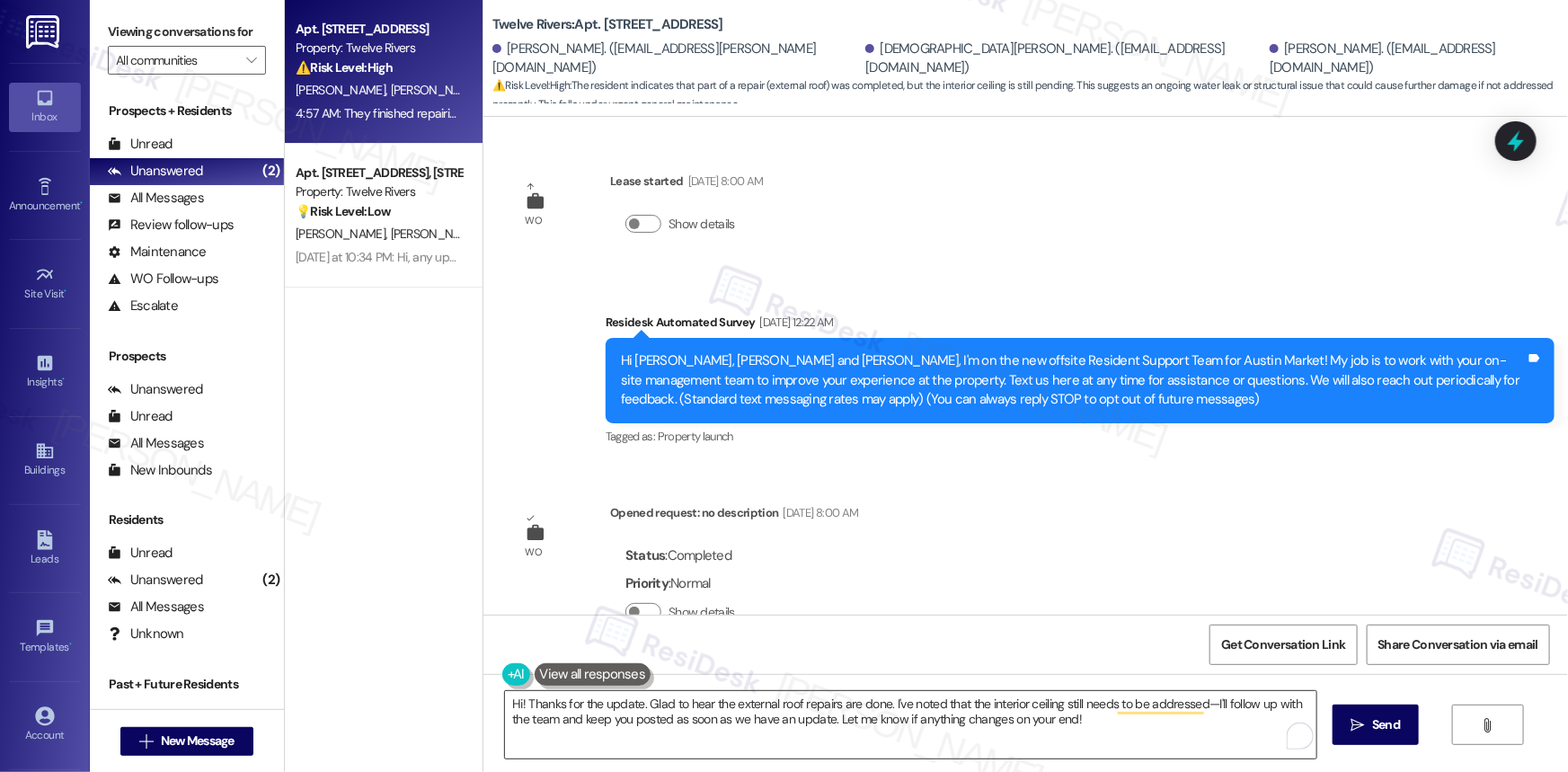
click at [728, 710] on textarea "Hi! Thanks for the update. Glad to hear the external roof repairs are done. I'v…" at bounding box center [910, 725] width 812 height 67
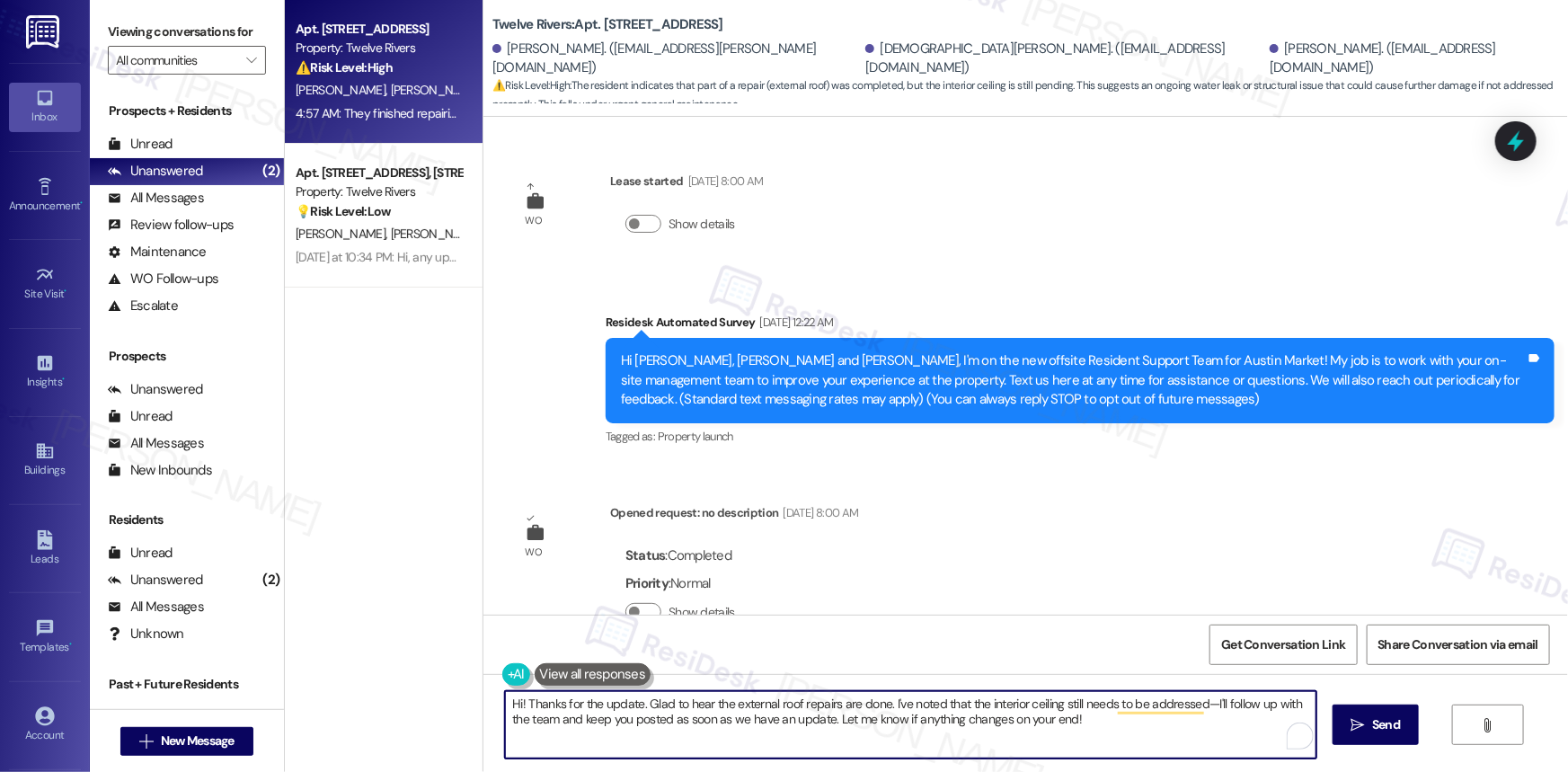
click at [725, 712] on textarea "Hi! Thanks for the update. Glad to hear the external roof repairs are done. I'v…" at bounding box center [910, 725] width 812 height 67
click at [723, 713] on textarea "Hi! Thanks for the update. Glad to hear the external roof repairs are done. I'v…" at bounding box center [910, 725] width 812 height 67
click at [1135, 738] on textarea "Hi! Thanks for the update. Glad to hear the external roof repairs are done. I'v…" at bounding box center [910, 725] width 812 height 67
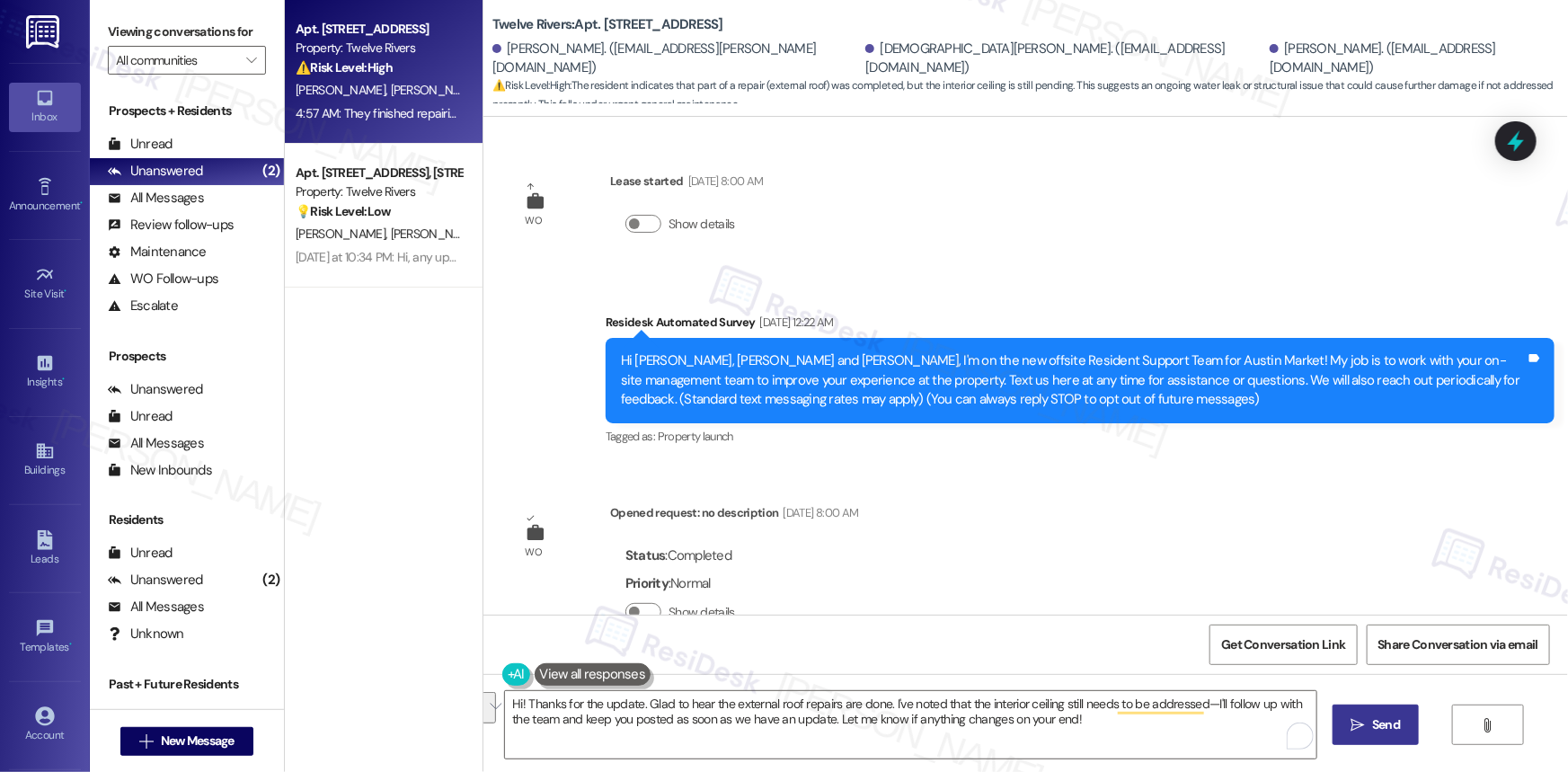
click at [1373, 726] on span "Send" at bounding box center [1385, 724] width 28 height 19
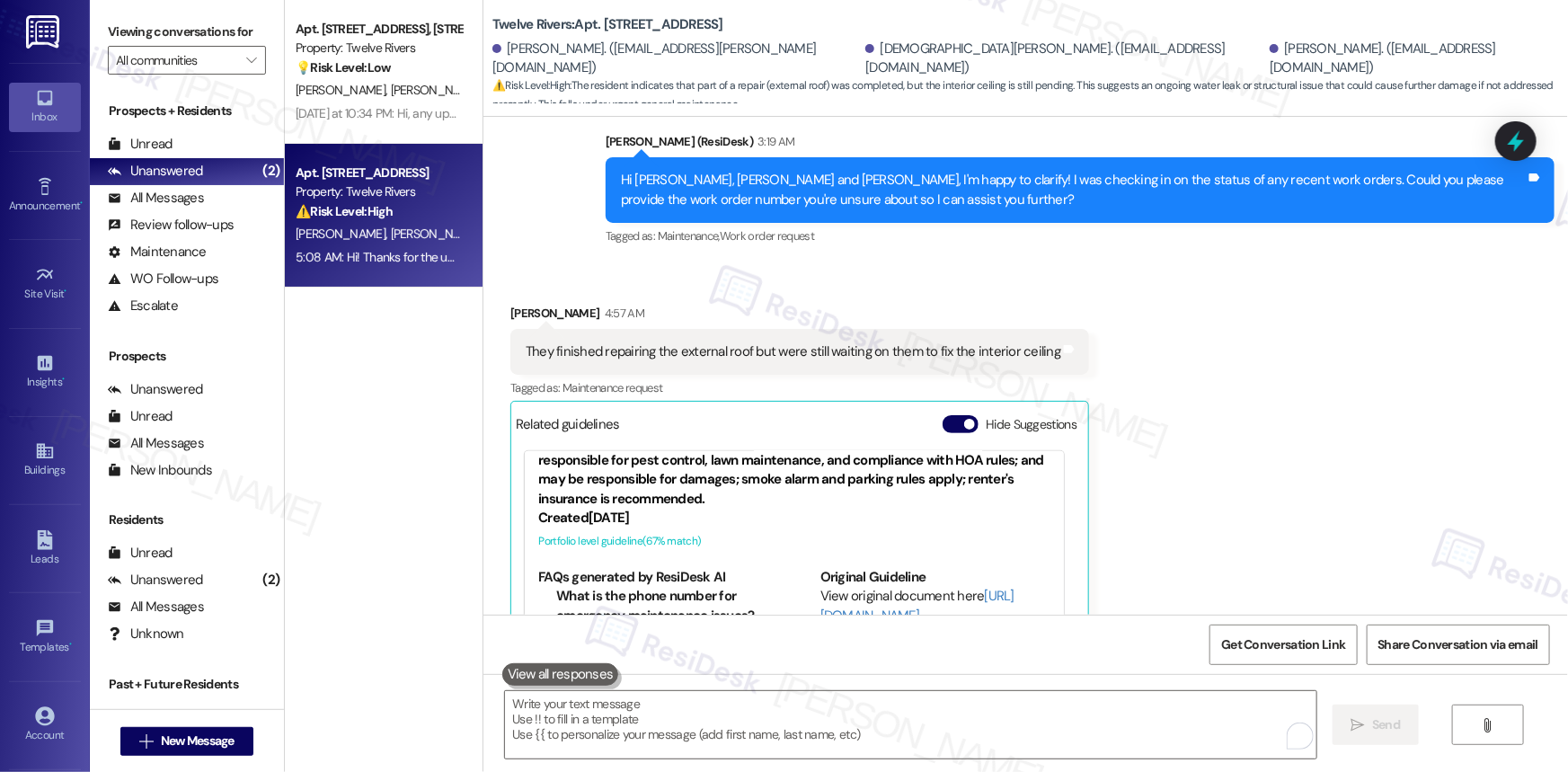
scroll to position [4598, 0]
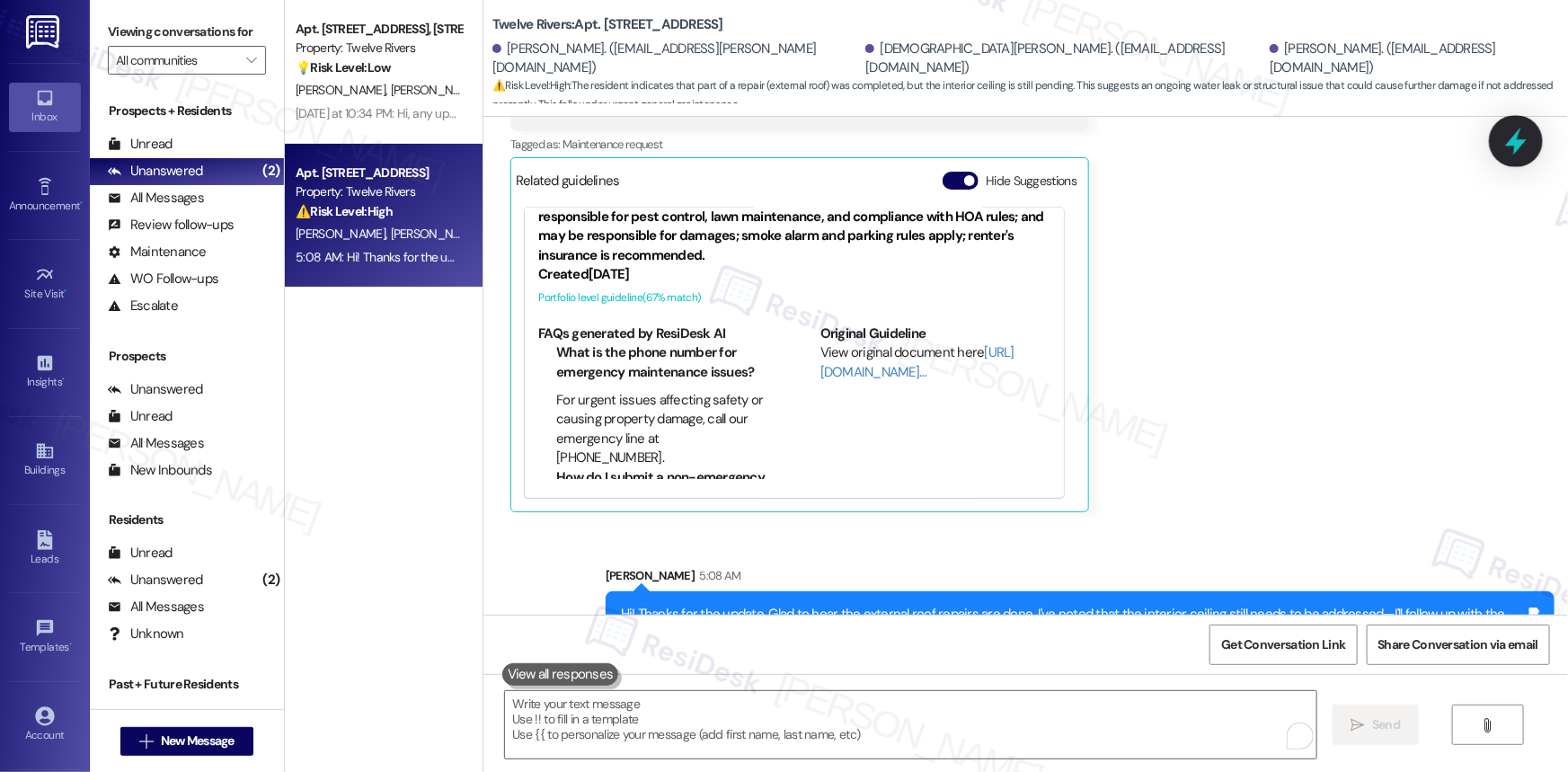
click at [1518, 137] on icon at bounding box center [1516, 141] width 22 height 28
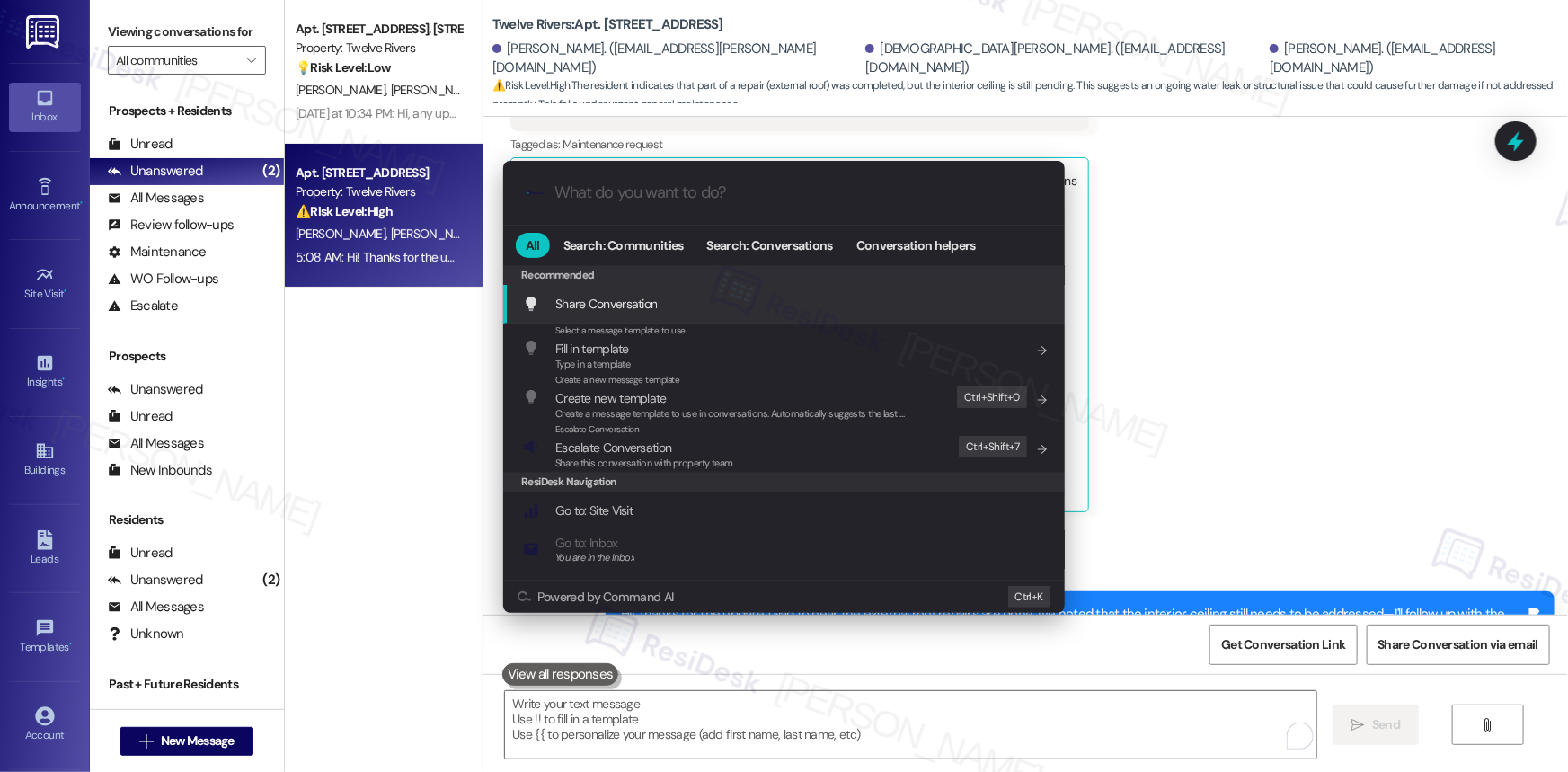
click at [703, 192] on input "What do you want to do?" at bounding box center [798, 193] width 488 height 19
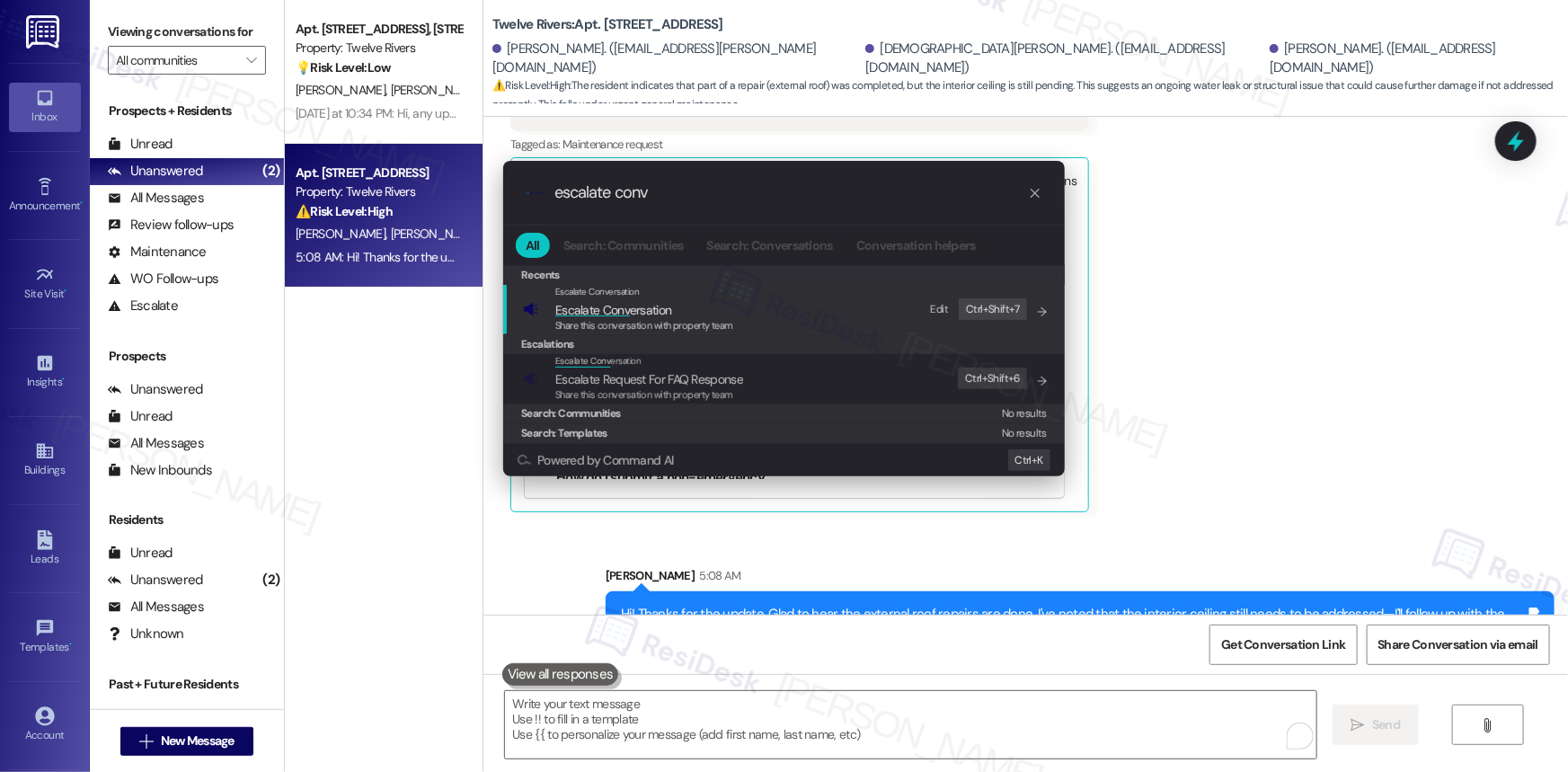
type input "escalate conv"
click at [637, 292] on span "Escalate Conversation" at bounding box center [597, 291] width 85 height 12
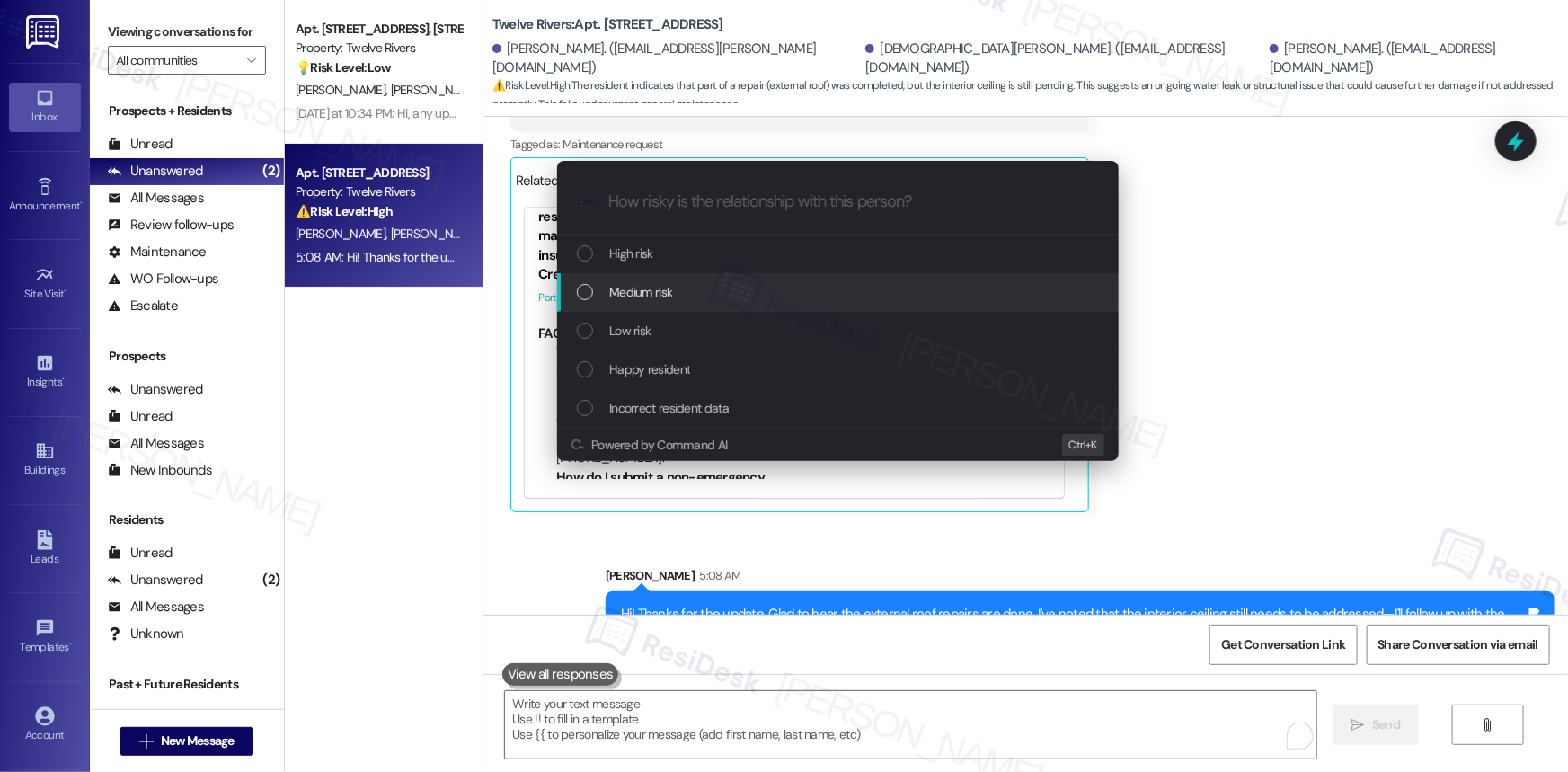
click at [593, 293] on div "Medium risk" at bounding box center [839, 292] width 525 height 20
click at [596, 273] on div "High risk" at bounding box center [837, 253] width 562 height 39
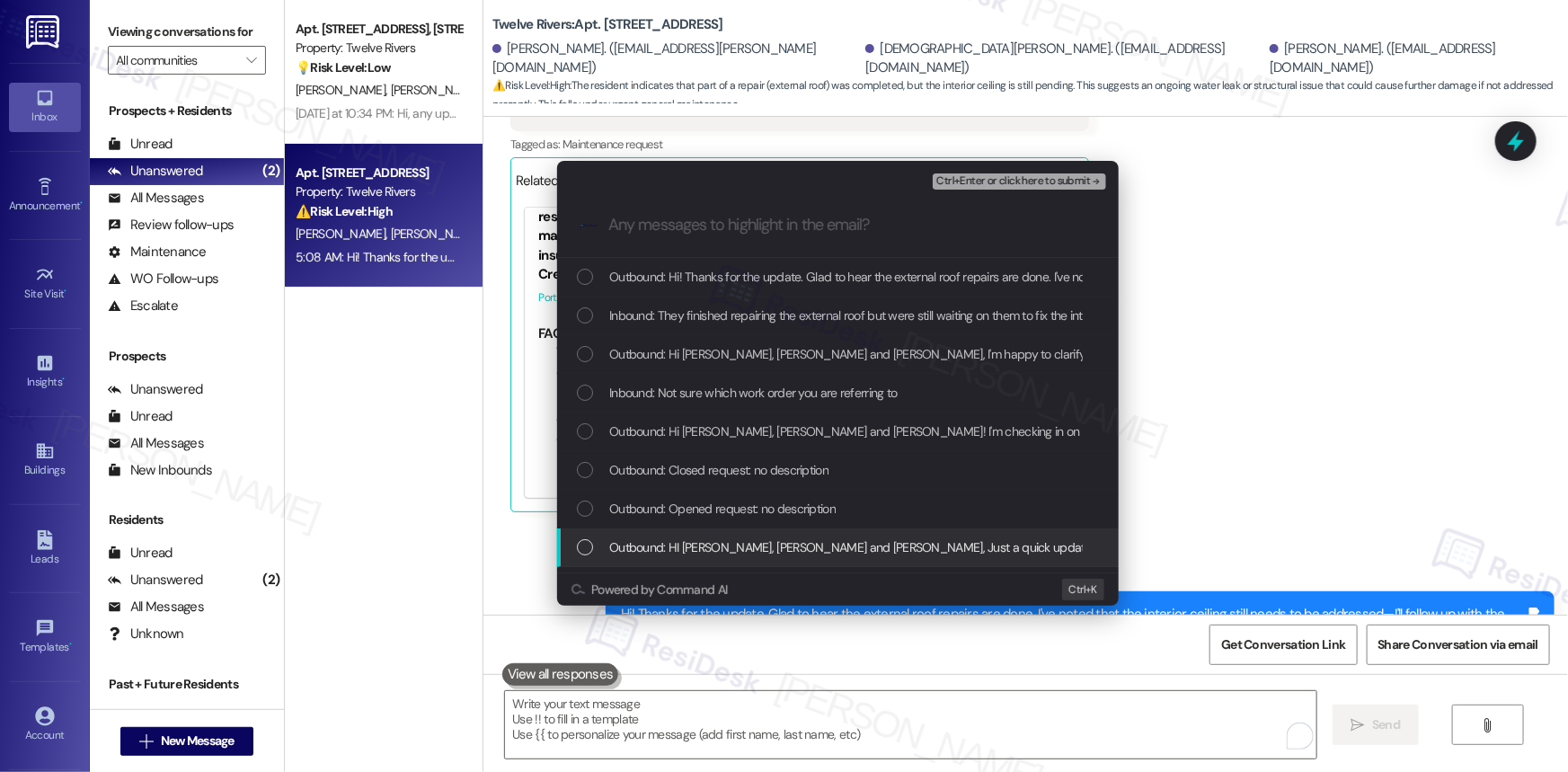
drag, startPoint x: 1262, startPoint y: 413, endPoint x: 1283, endPoint y: 384, distance: 35.8
click at [1262, 411] on div "Escalate Conversation Medium risk Any messages to highlight in the email? Ctrl+…" at bounding box center [784, 386] width 1568 height 772
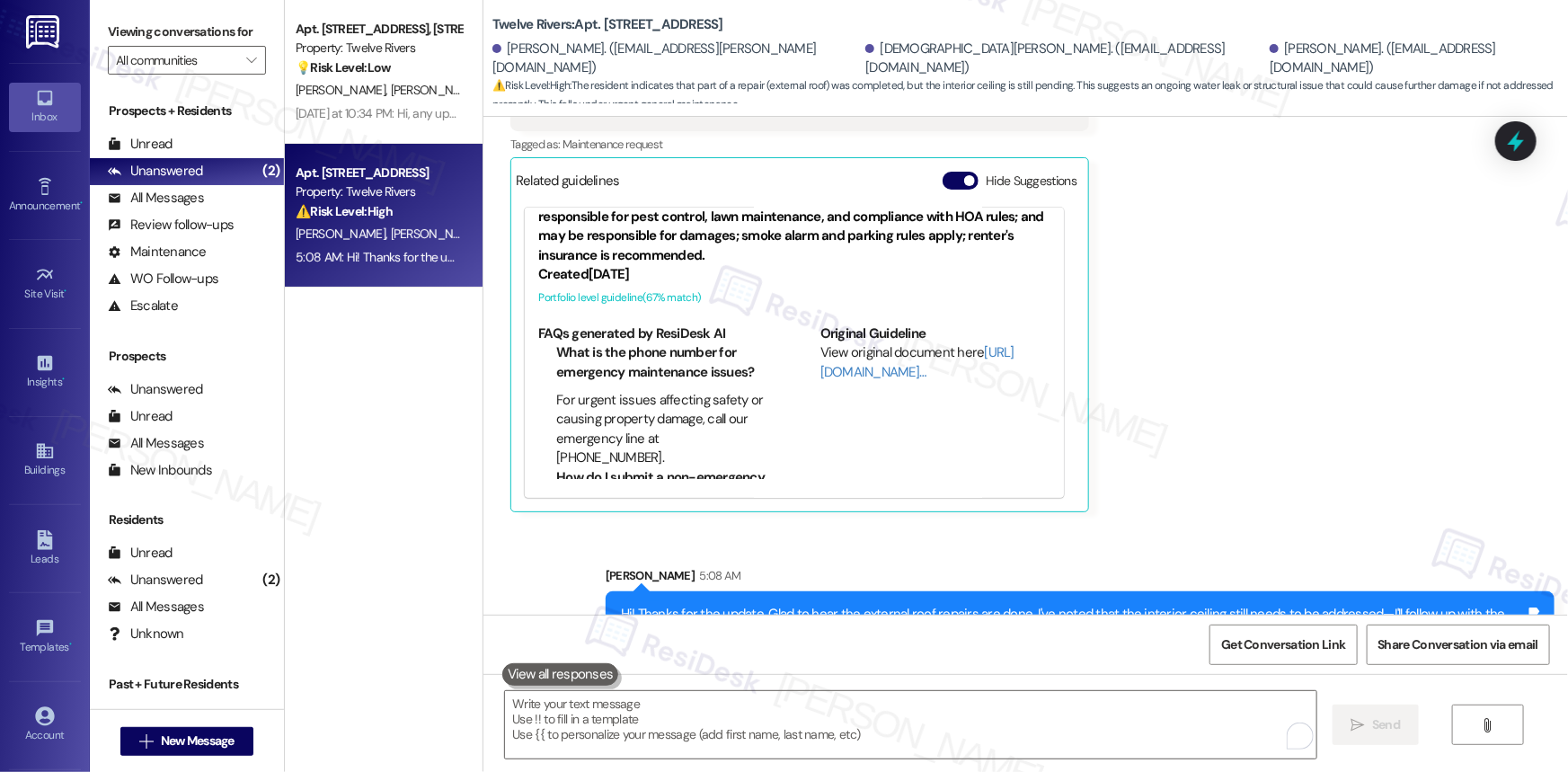
click at [1519, 144] on icon at bounding box center [1516, 141] width 16 height 22
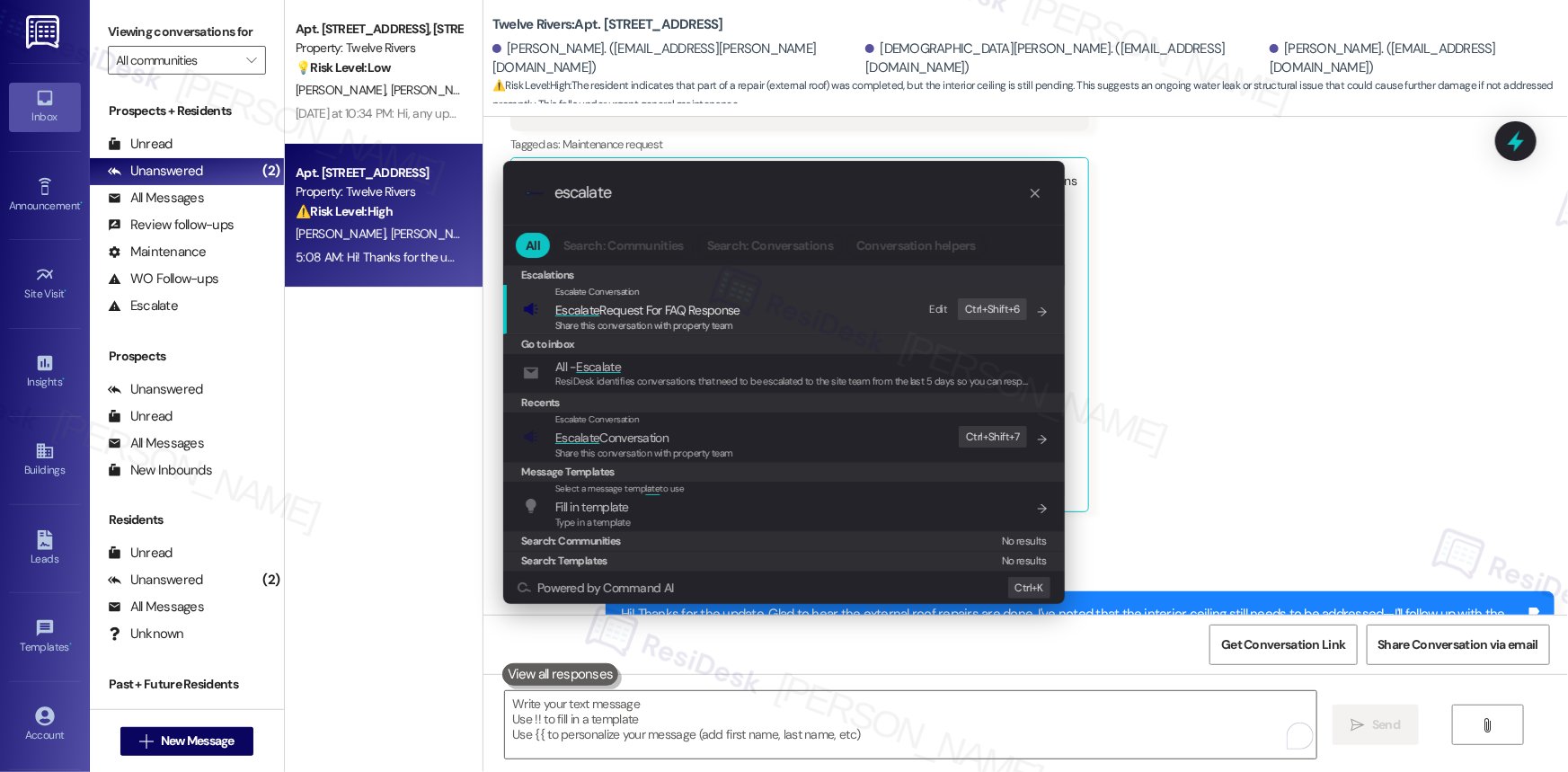
type input "escalate"
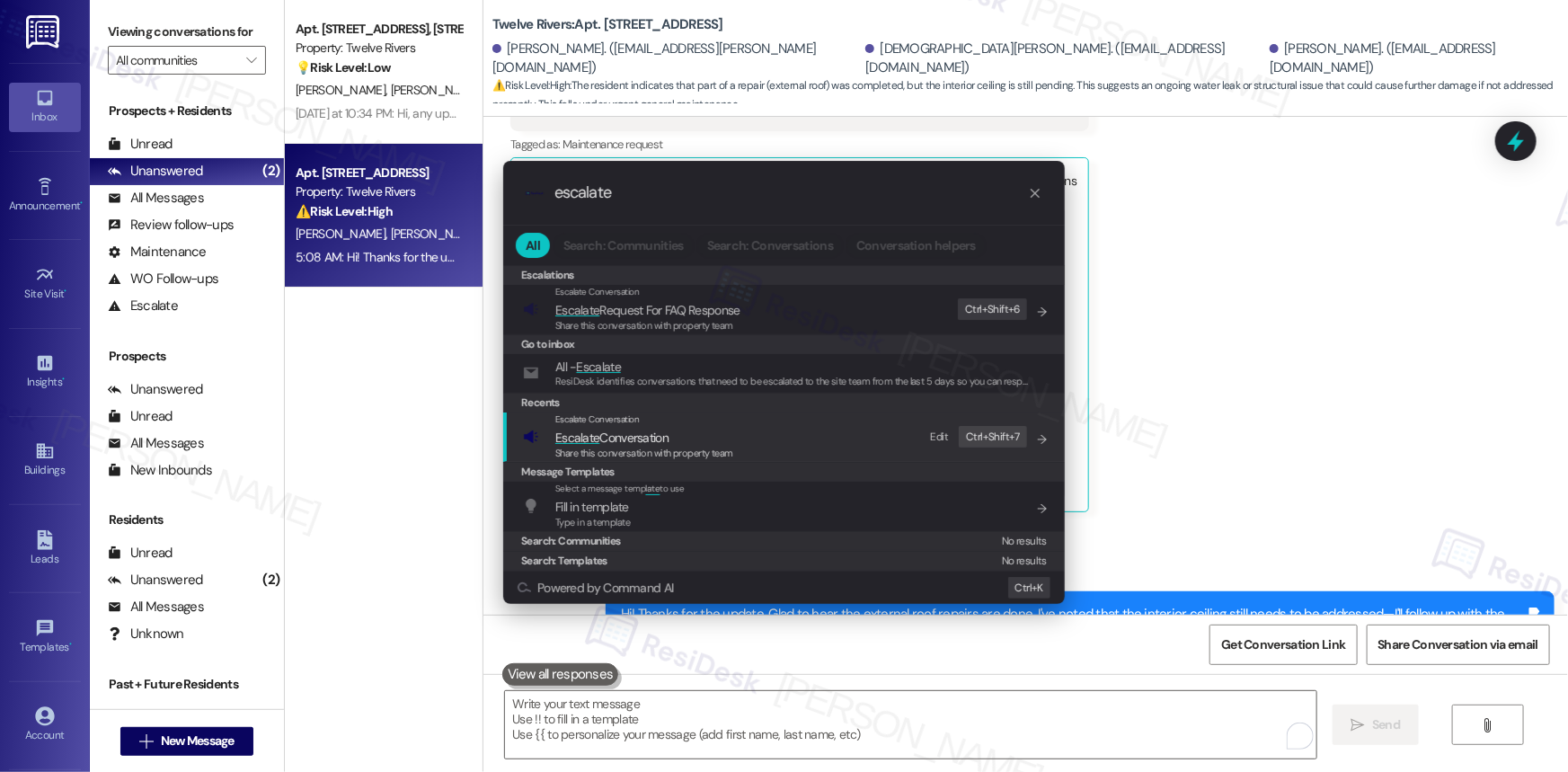
drag, startPoint x: 630, startPoint y: 314, endPoint x: 601, endPoint y: 436, distance: 125.4
click at [594, 427] on div "Escalations Escalate Conversation Escalate Request For FAQ Response Share this …" at bounding box center [784, 417] width 562 height 305
click at [594, 428] on span "Escalate Conversation" at bounding box center [611, 437] width 114 height 20
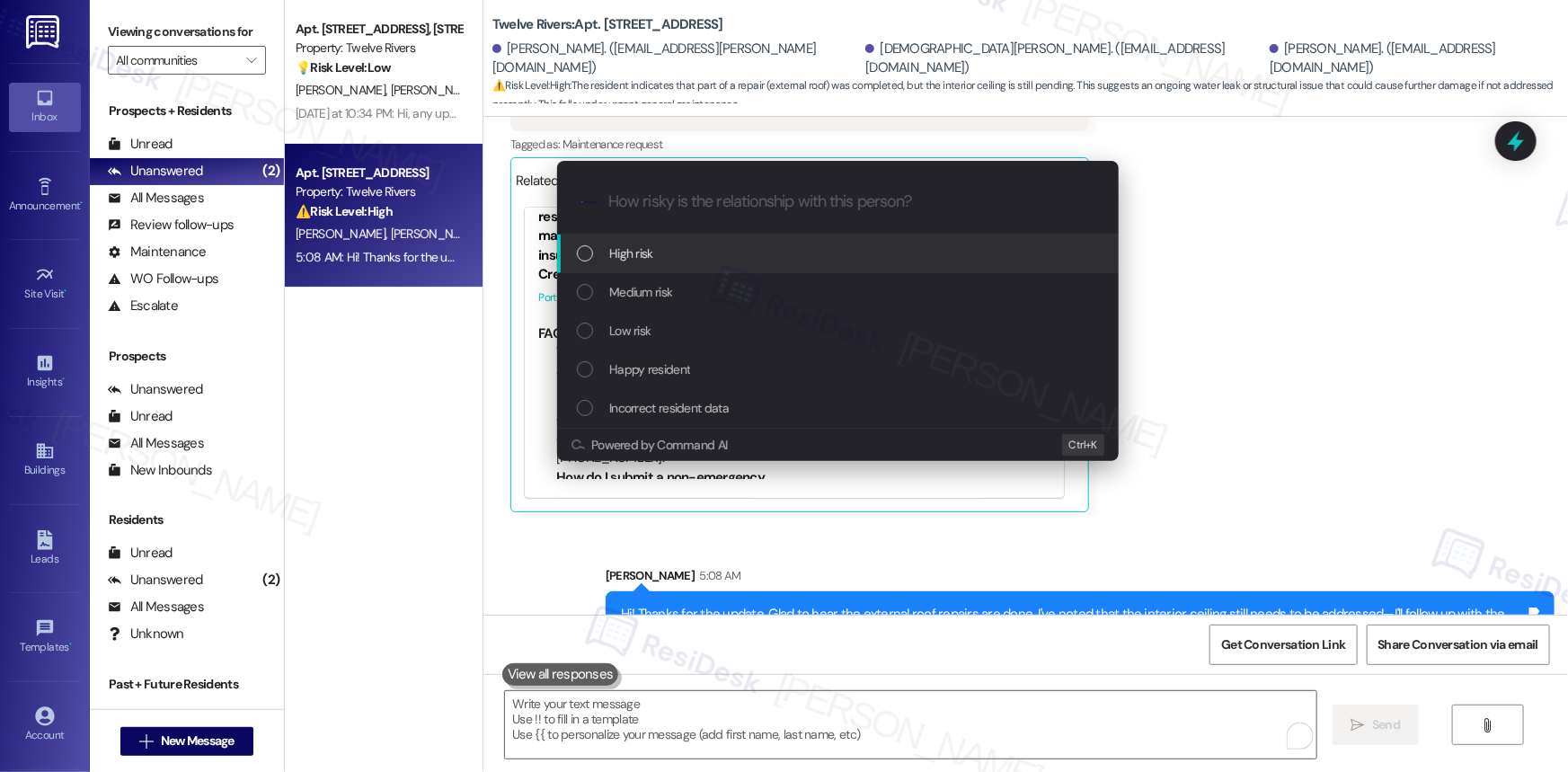
click at [602, 439] on span "Powered by Command AI" at bounding box center [659, 445] width 135 height 12
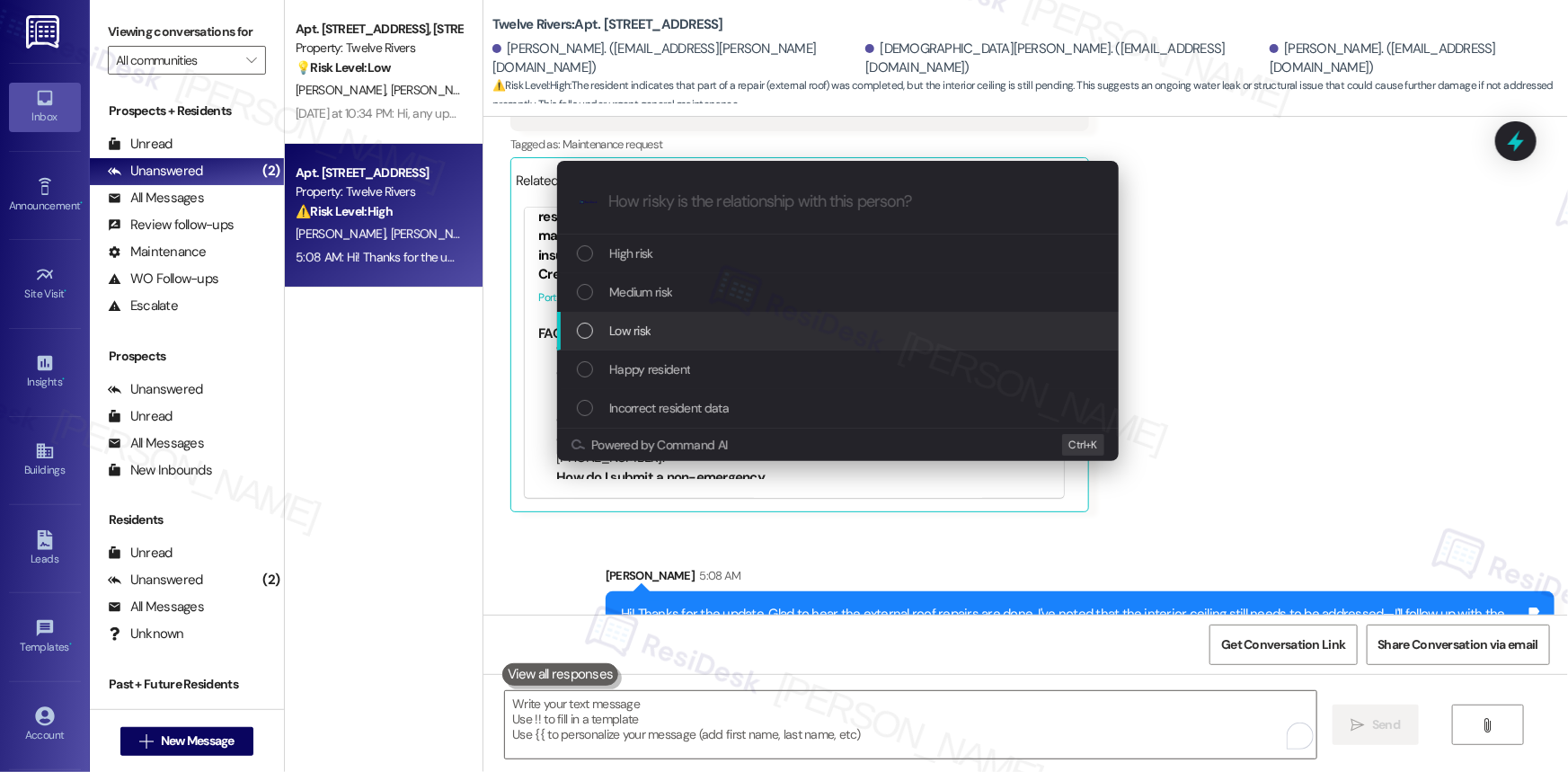
click at [584, 333] on div "List of options" at bounding box center [585, 331] width 16 height 16
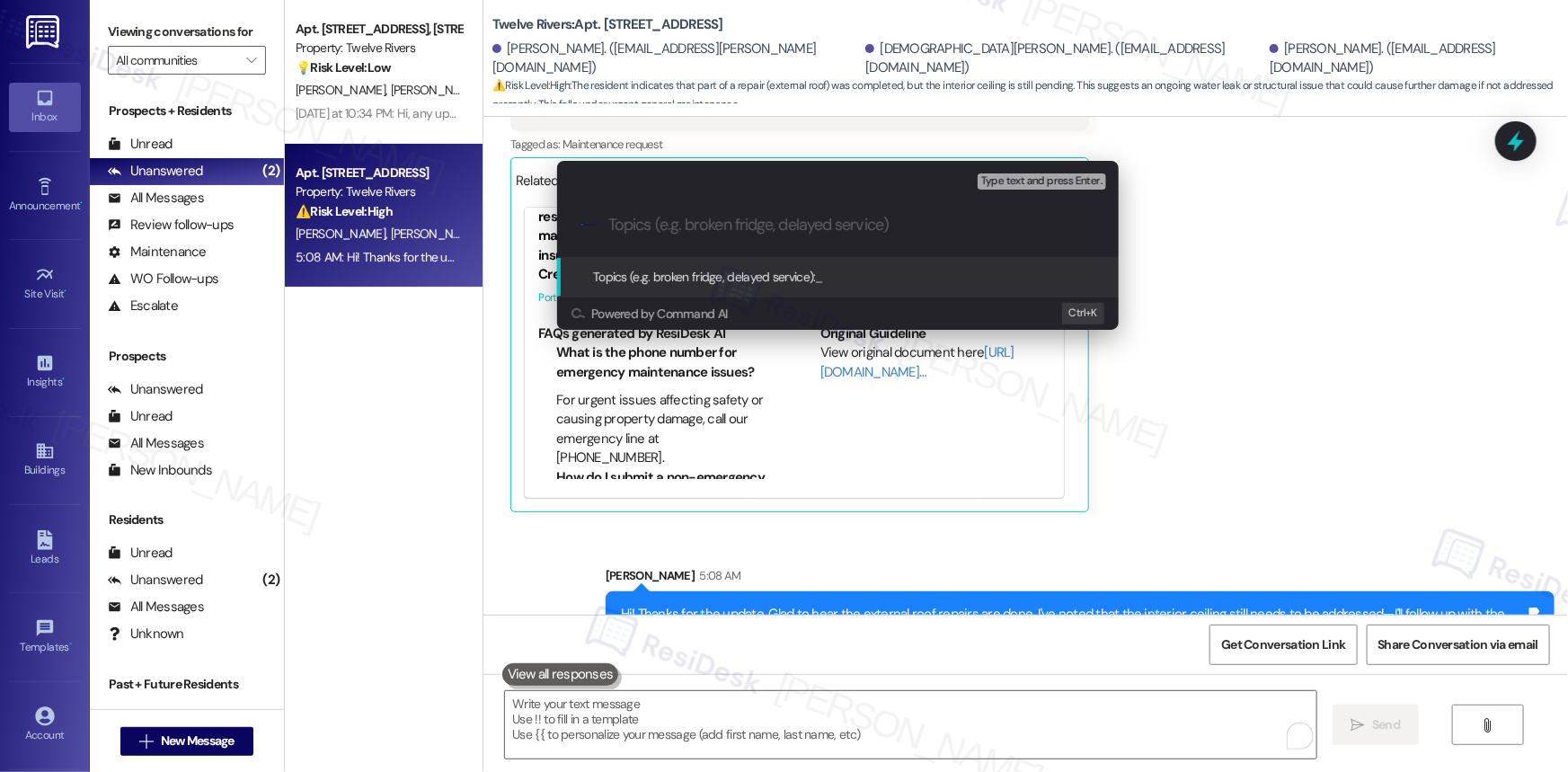
paste input "Interior Ceiling Repair Pending After Roof Work"
type input "Interior Ceiling Repair Pending After Roof Work"
click at [687, 270] on span "Topics (e.g. broken fridge, delayed service):" at bounding box center [705, 276] width 223 height 16
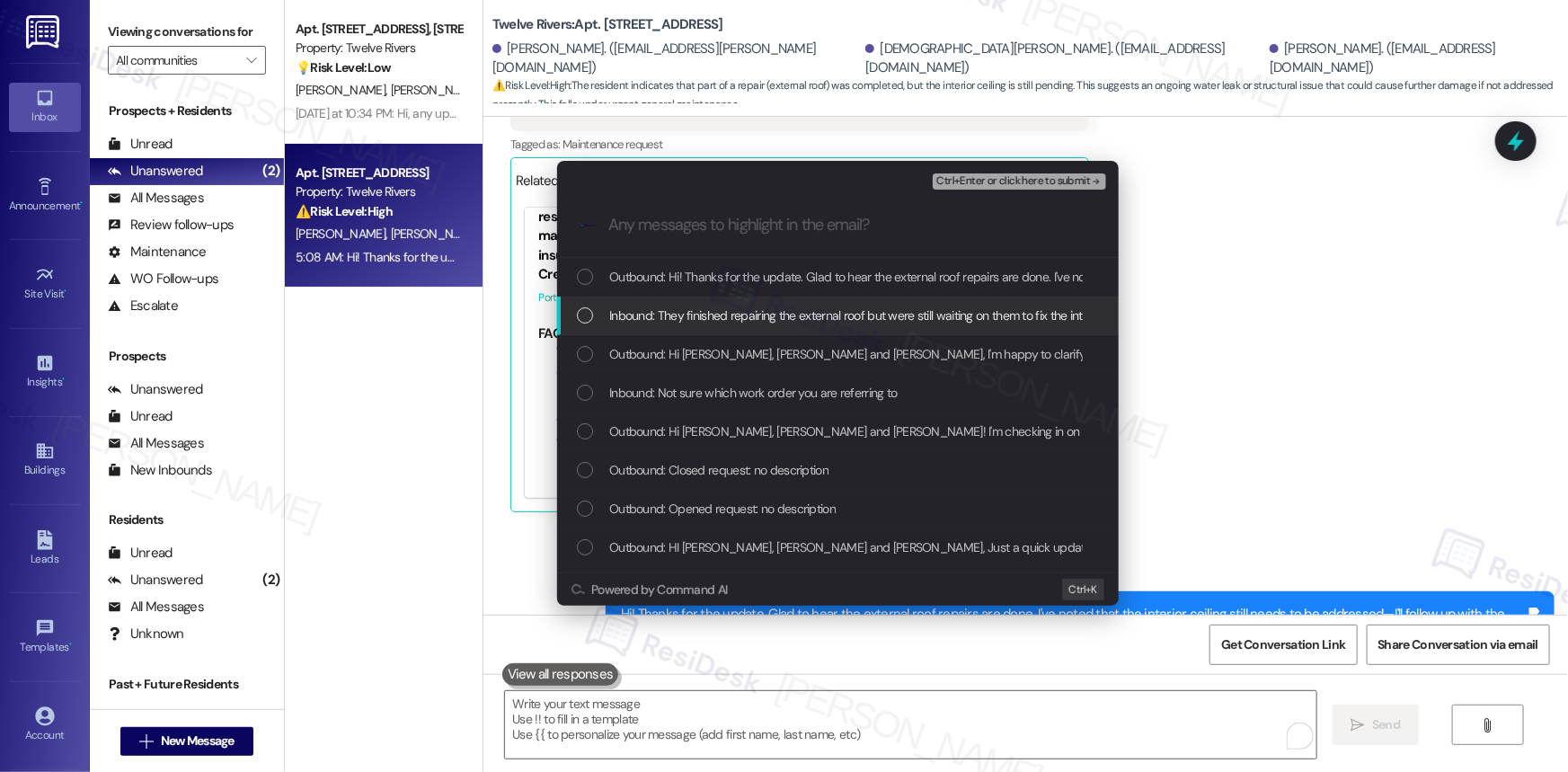
click at [587, 315] on div "List of options" at bounding box center [585, 315] width 16 height 16
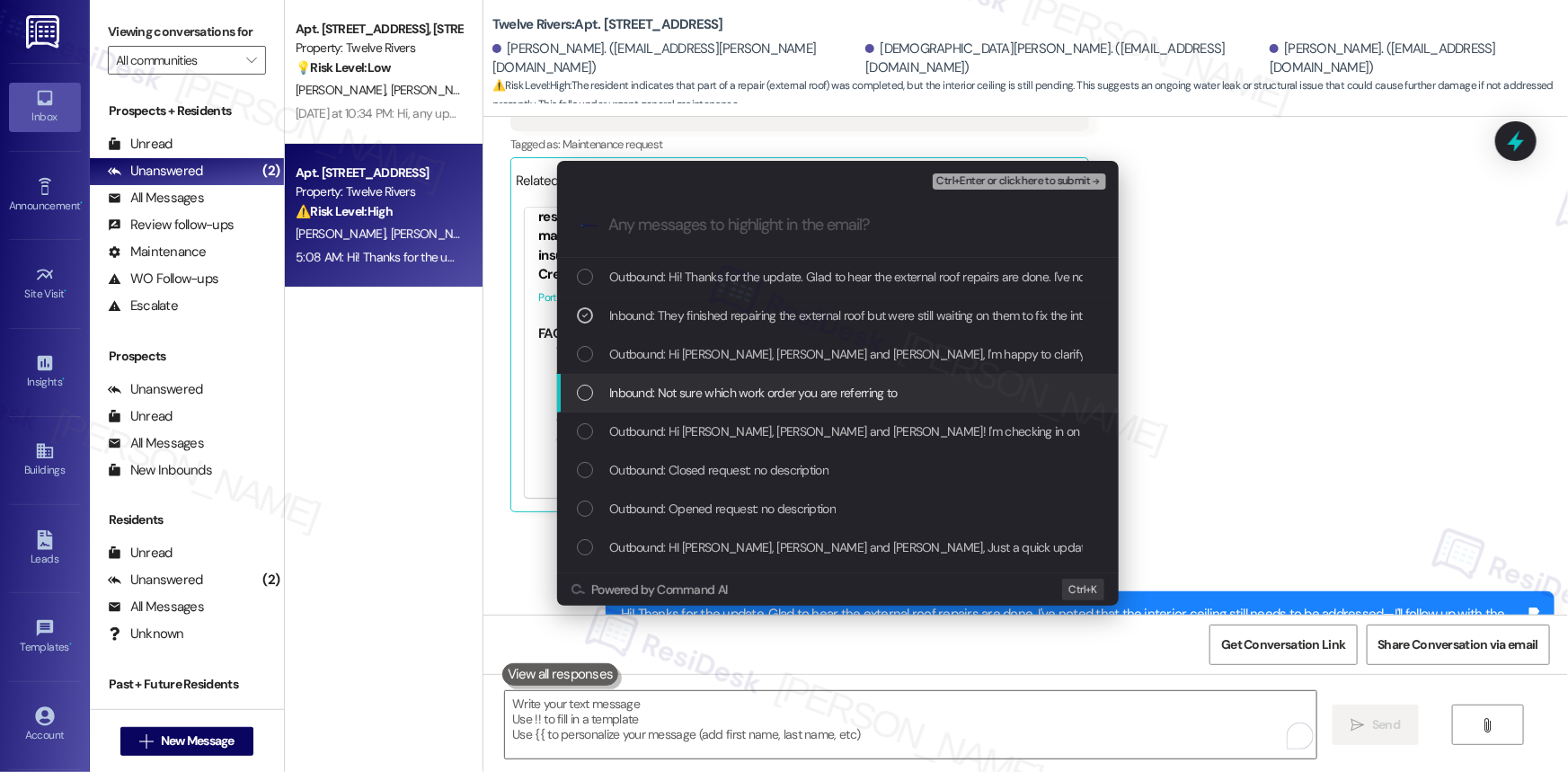
click at [584, 389] on div "List of options" at bounding box center [585, 392] width 16 height 16
click at [587, 387] on icon "List of options" at bounding box center [585, 392] width 13 height 13
click at [587, 387] on div "List of options" at bounding box center [585, 392] width 16 height 16
click at [587, 393] on icon "List of options" at bounding box center [585, 392] width 13 height 13
click at [582, 390] on div "List of options" at bounding box center [585, 392] width 16 height 16
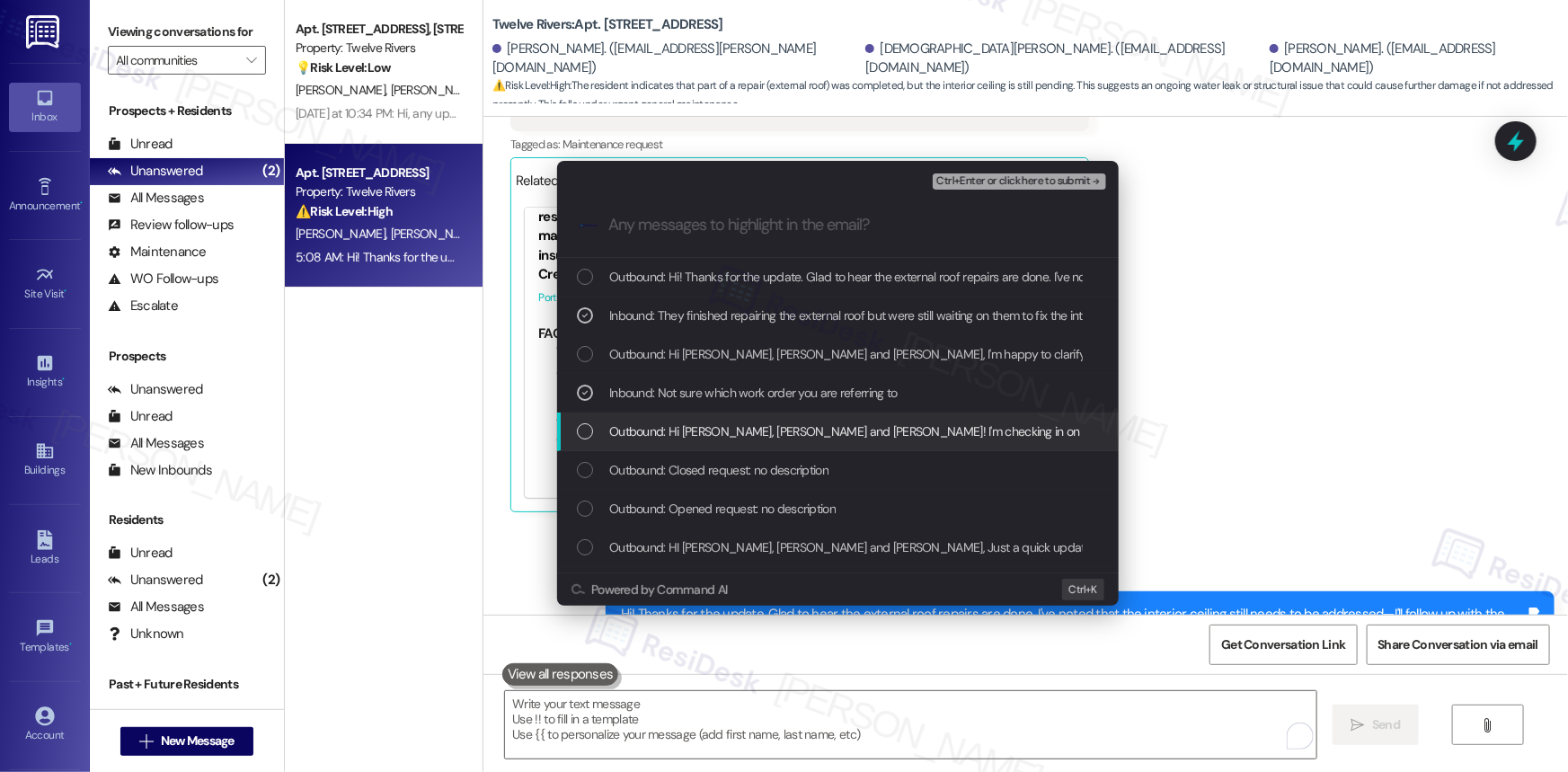
click at [585, 433] on div "List of options" at bounding box center [585, 431] width 16 height 16
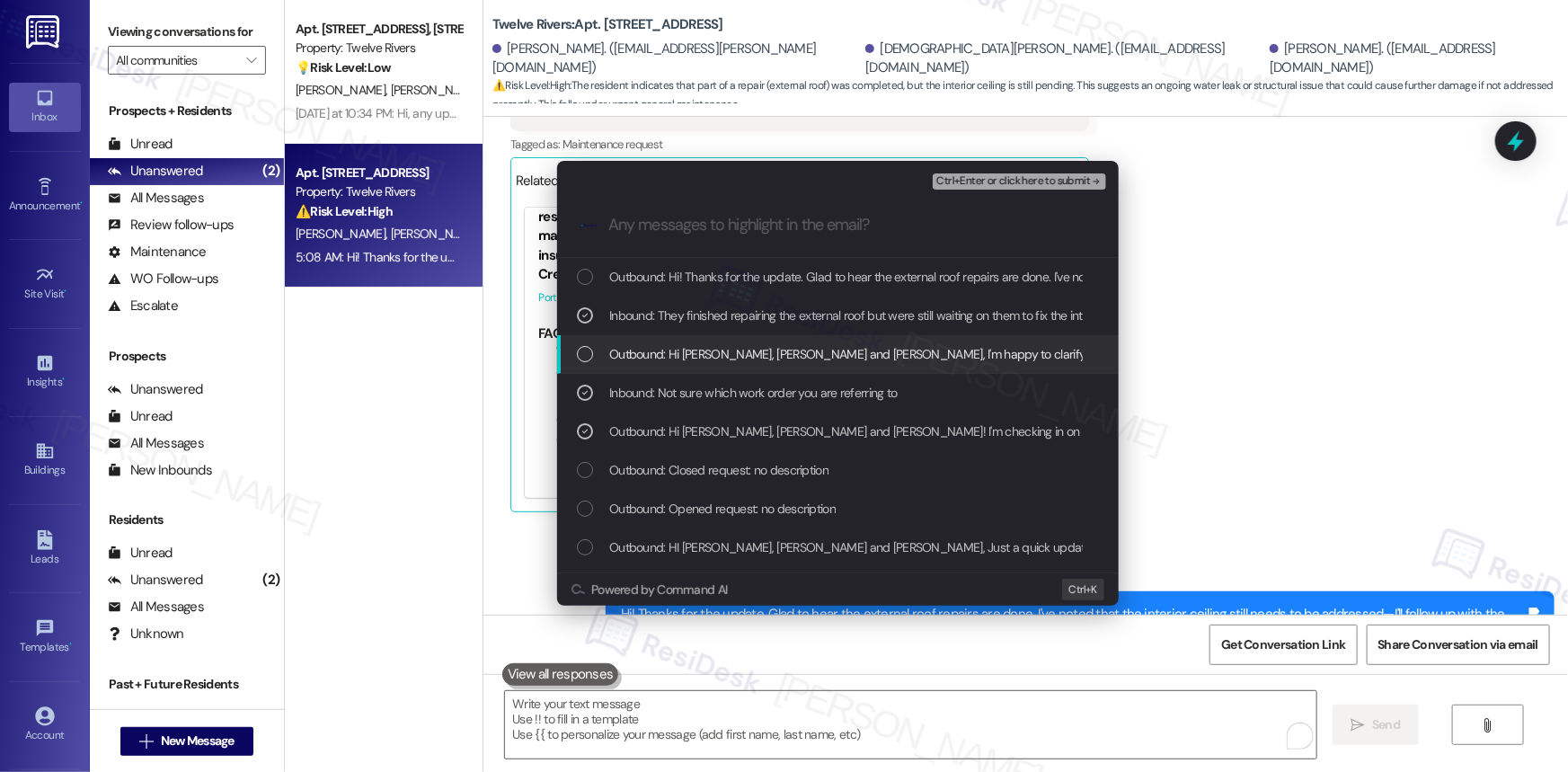
click at [585, 350] on div "List of options" at bounding box center [585, 353] width 16 height 16
click at [584, 352] on div "List of options" at bounding box center [585, 353] width 16 height 16
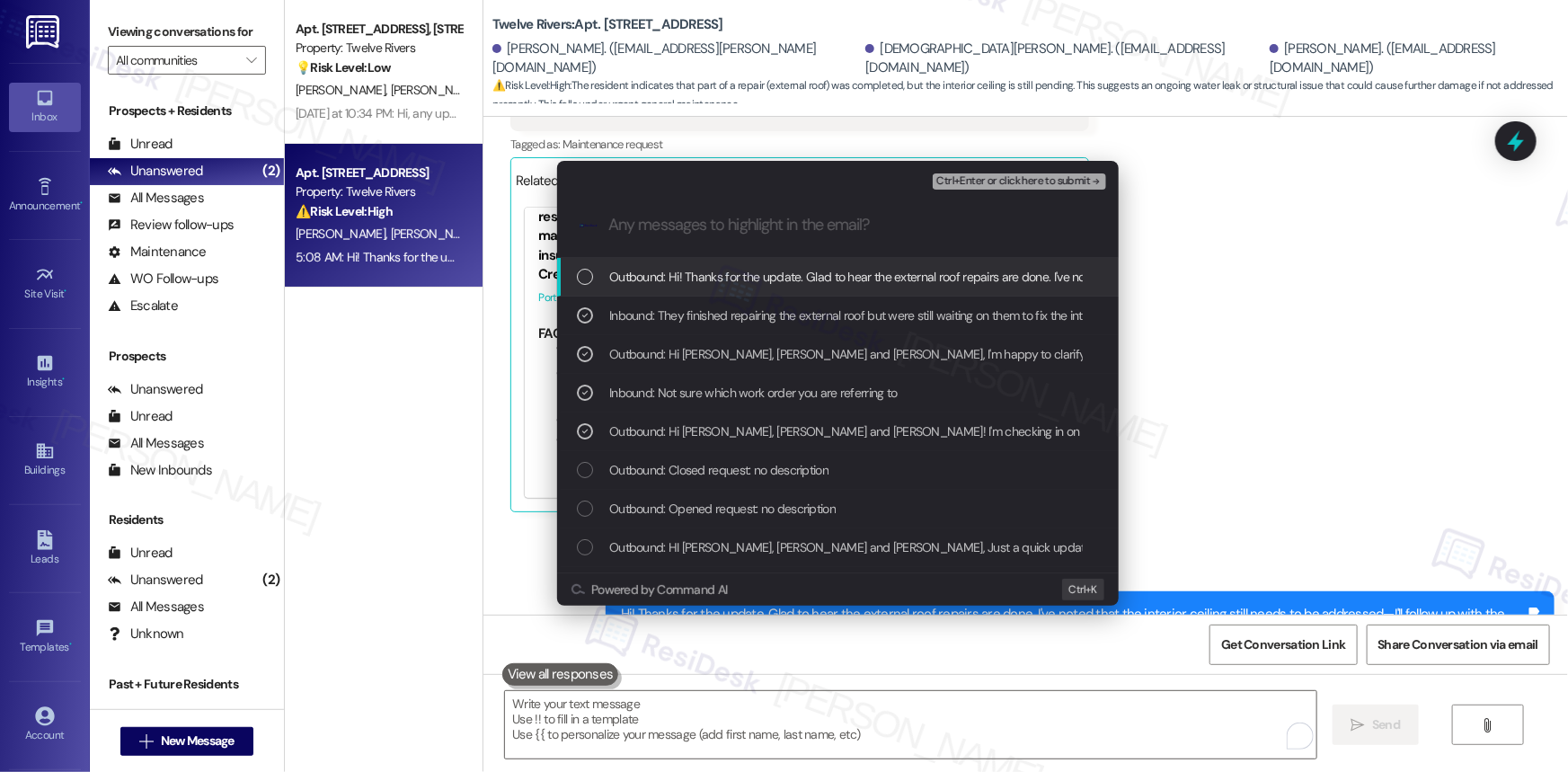
click at [992, 179] on span "Ctrl+Enter or click here to submit" at bounding box center [1013, 181] width 154 height 13
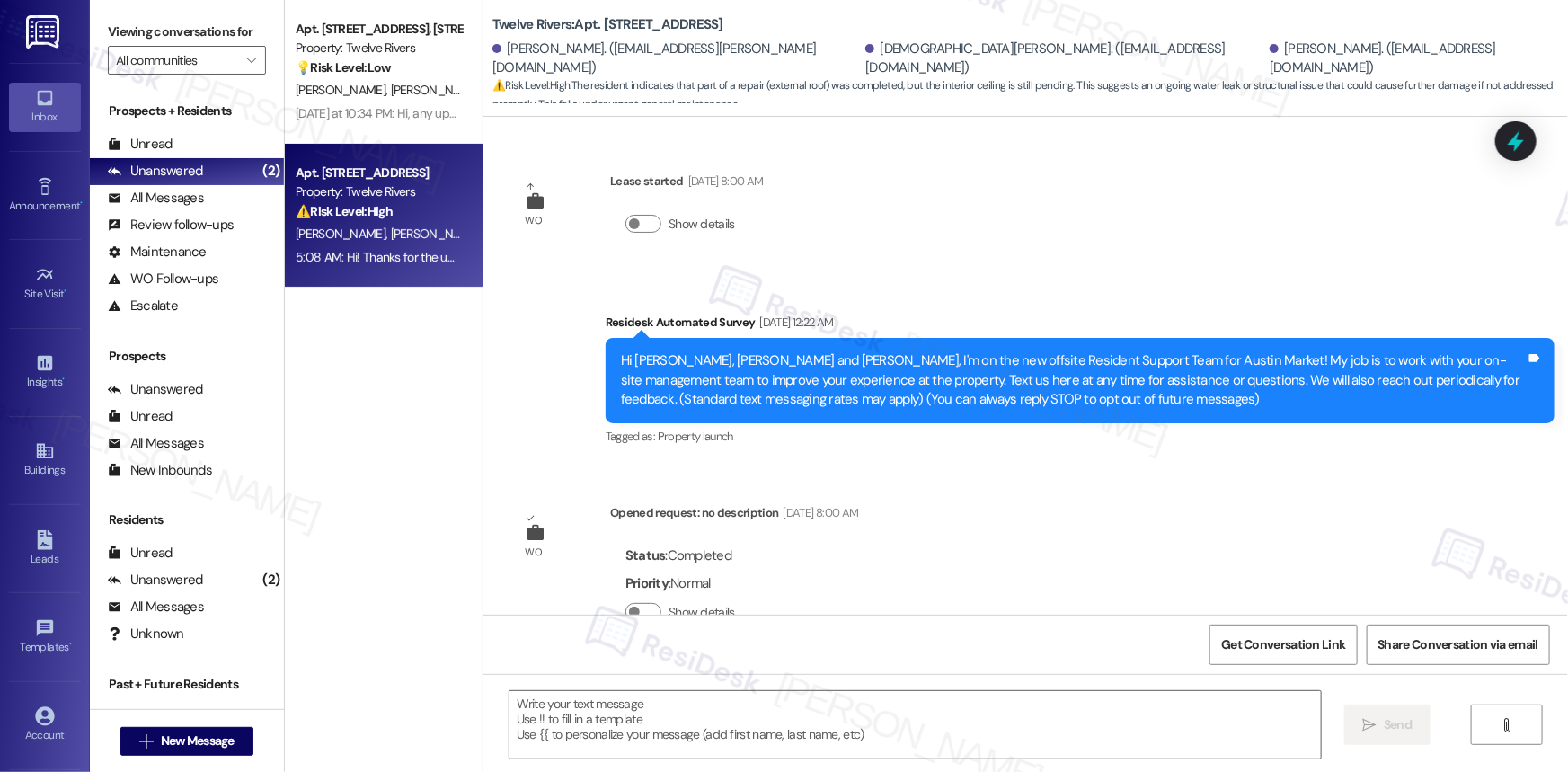
scroll to position [4641, 0]
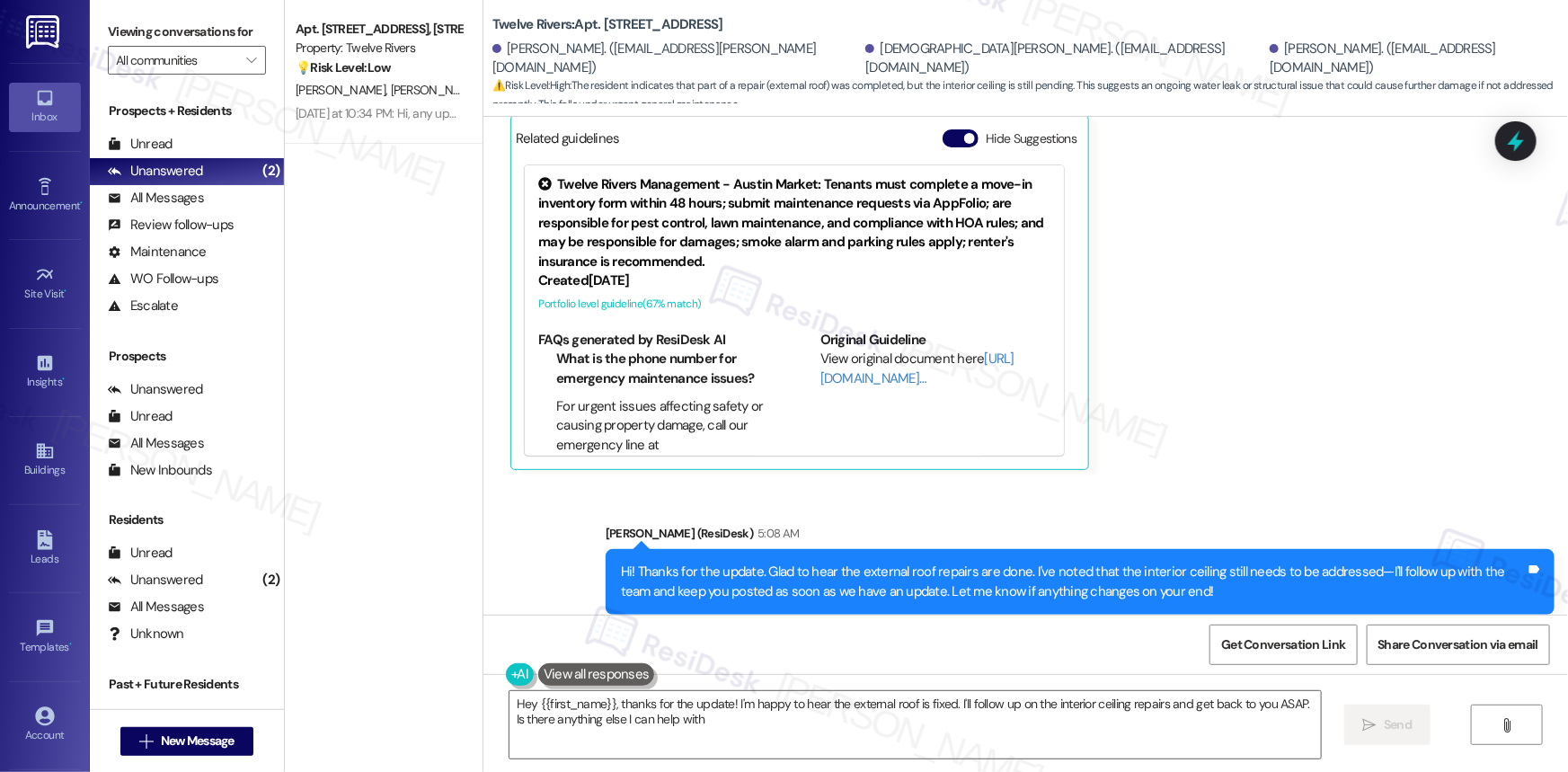
type textarea "Hey {{first_name}}, thanks for the update! I'm happy to hear the external roof …"
click at [336, 100] on div "Apt. [STREET_ADDRESS], [STREET_ADDRESS] Property: Twelve Rivers 💡 Risk Level: L…" at bounding box center [383, 72] width 197 height 144
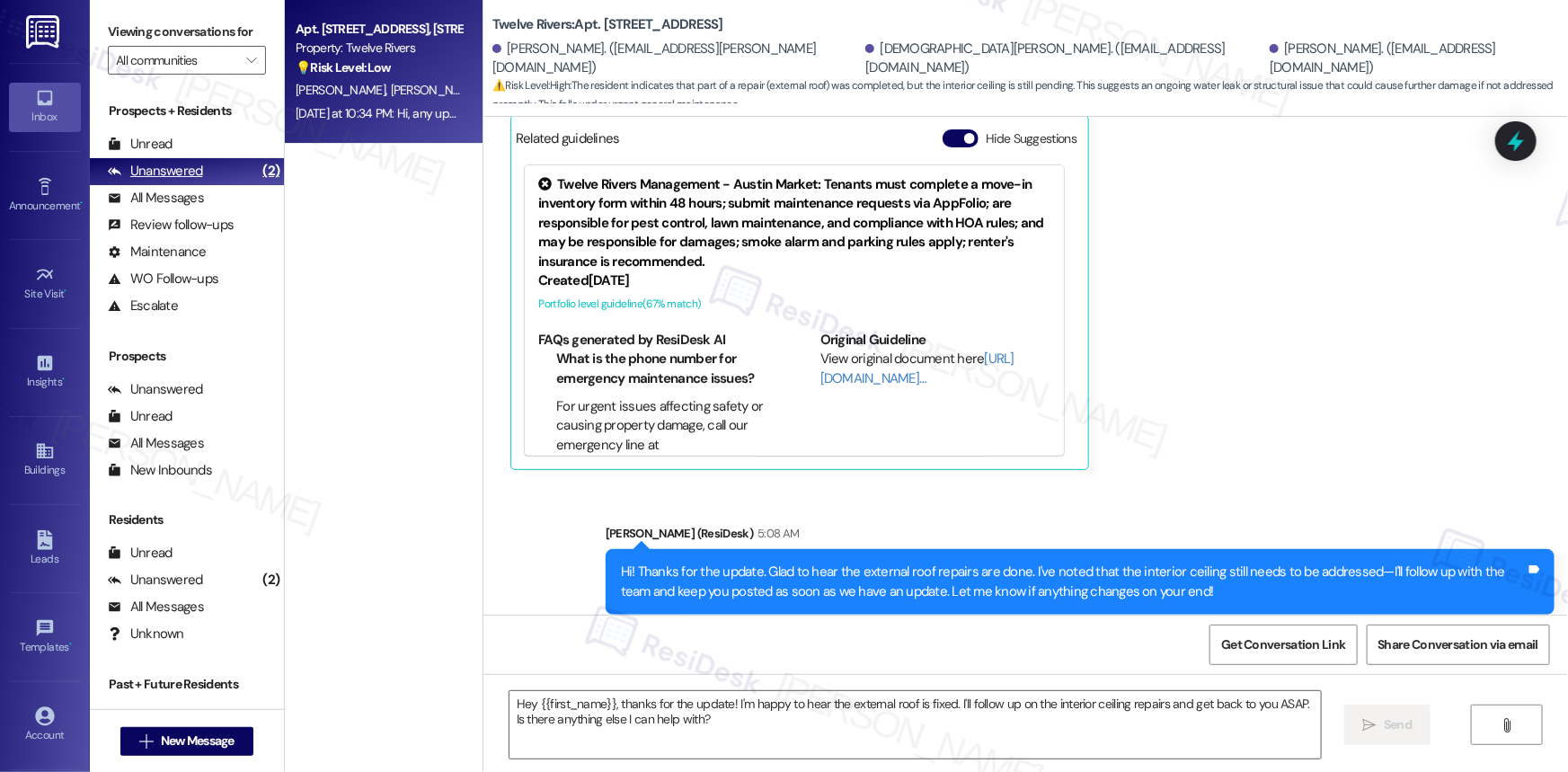
type textarea "Fetching suggested responses. Please feel free to read through the conversation…"
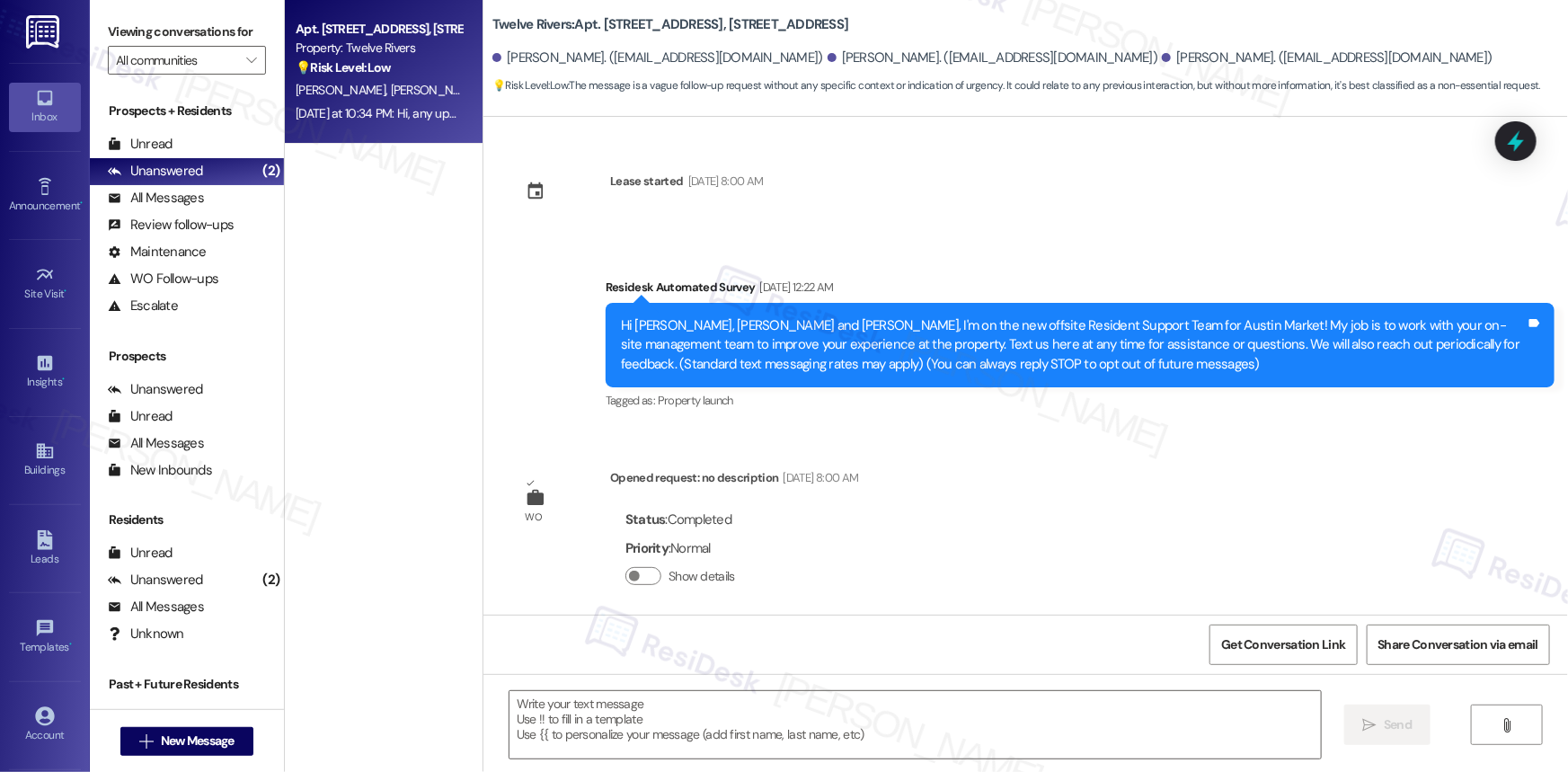
type textarea "Fetching suggested responses. Please feel free to read through the conversation…"
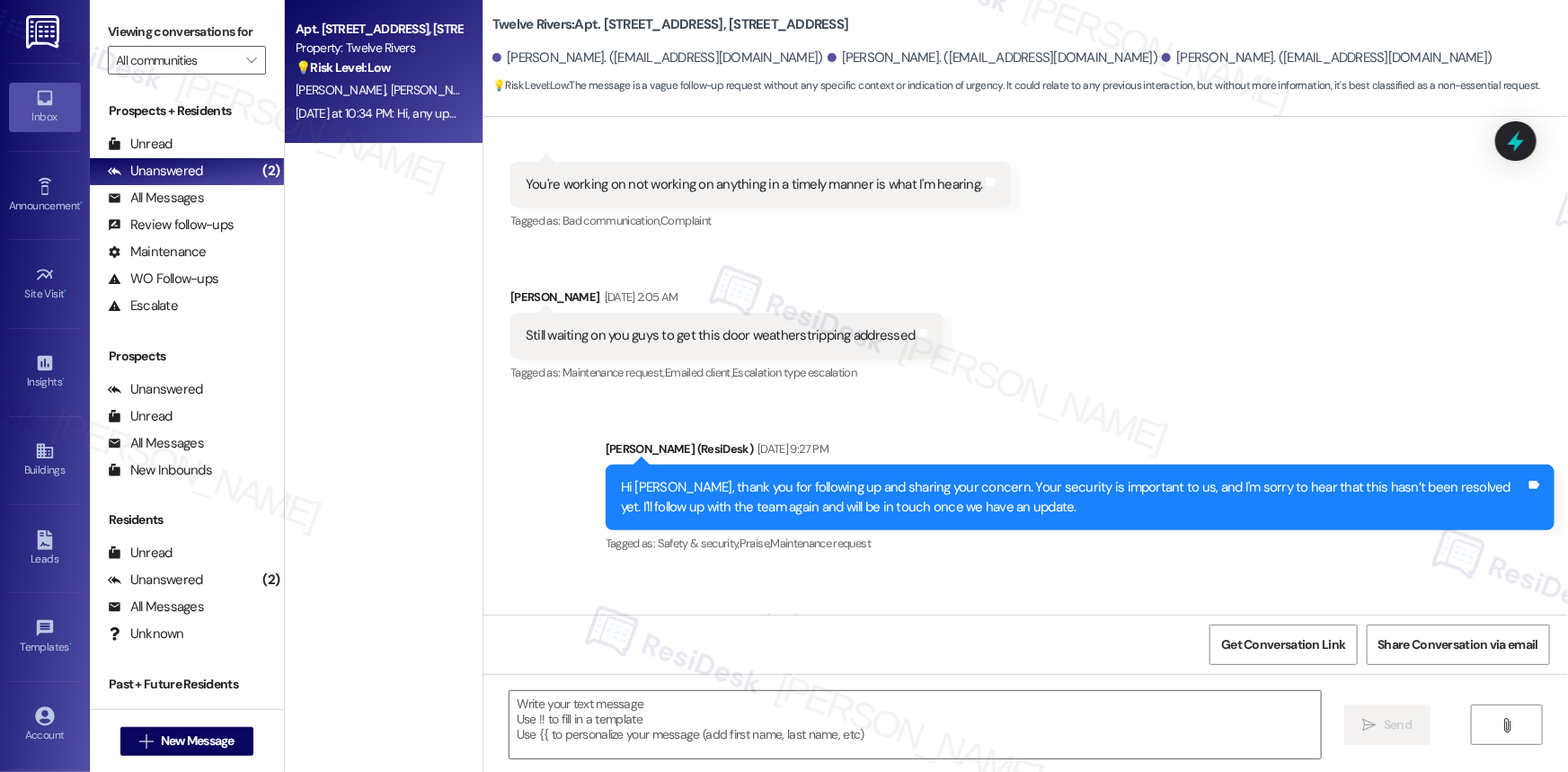
scroll to position [17005, 0]
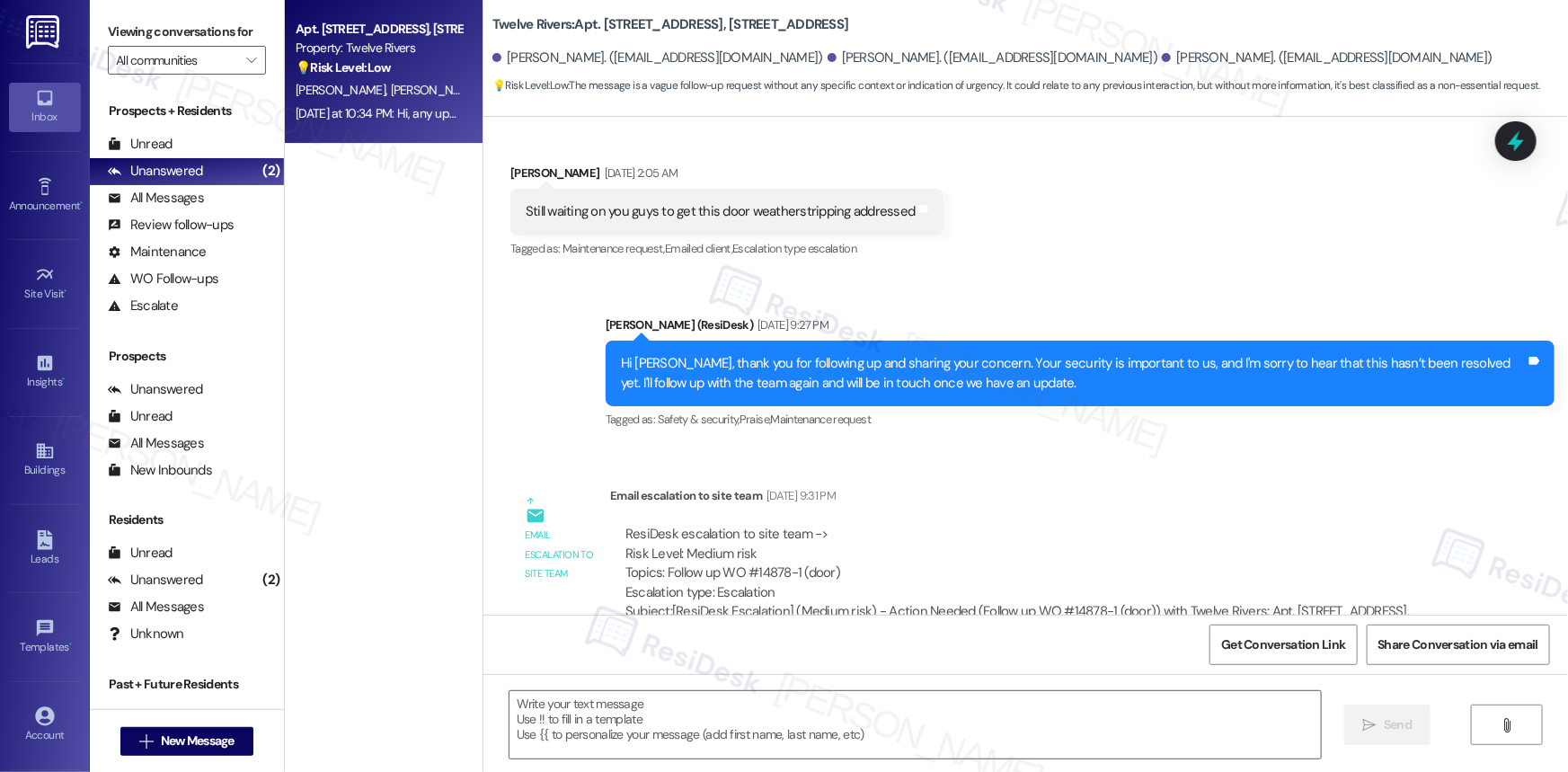
click at [715, 524] on div "ResiDesk escalation to site team -> Risk Level: Medium risk Topics: Follow up W…" at bounding box center [1034, 563] width 819 height 77
click at [716, 524] on div "ResiDesk escalation to site team -> Risk Level: Medium risk Topics: Follow up W…" at bounding box center [1034, 563] width 819 height 77
click at [657, 524] on div "ResiDesk escalation to site team -> Risk Level: Medium risk Topics: Follow up W…" at bounding box center [1034, 563] width 819 height 77
drag, startPoint x: 655, startPoint y: 481, endPoint x: 853, endPoint y: 490, distance: 198.2
click at [853, 524] on div "ResiDesk escalation to site team -> Risk Level: Medium risk Topics: Follow up W…" at bounding box center [1034, 563] width 819 height 77
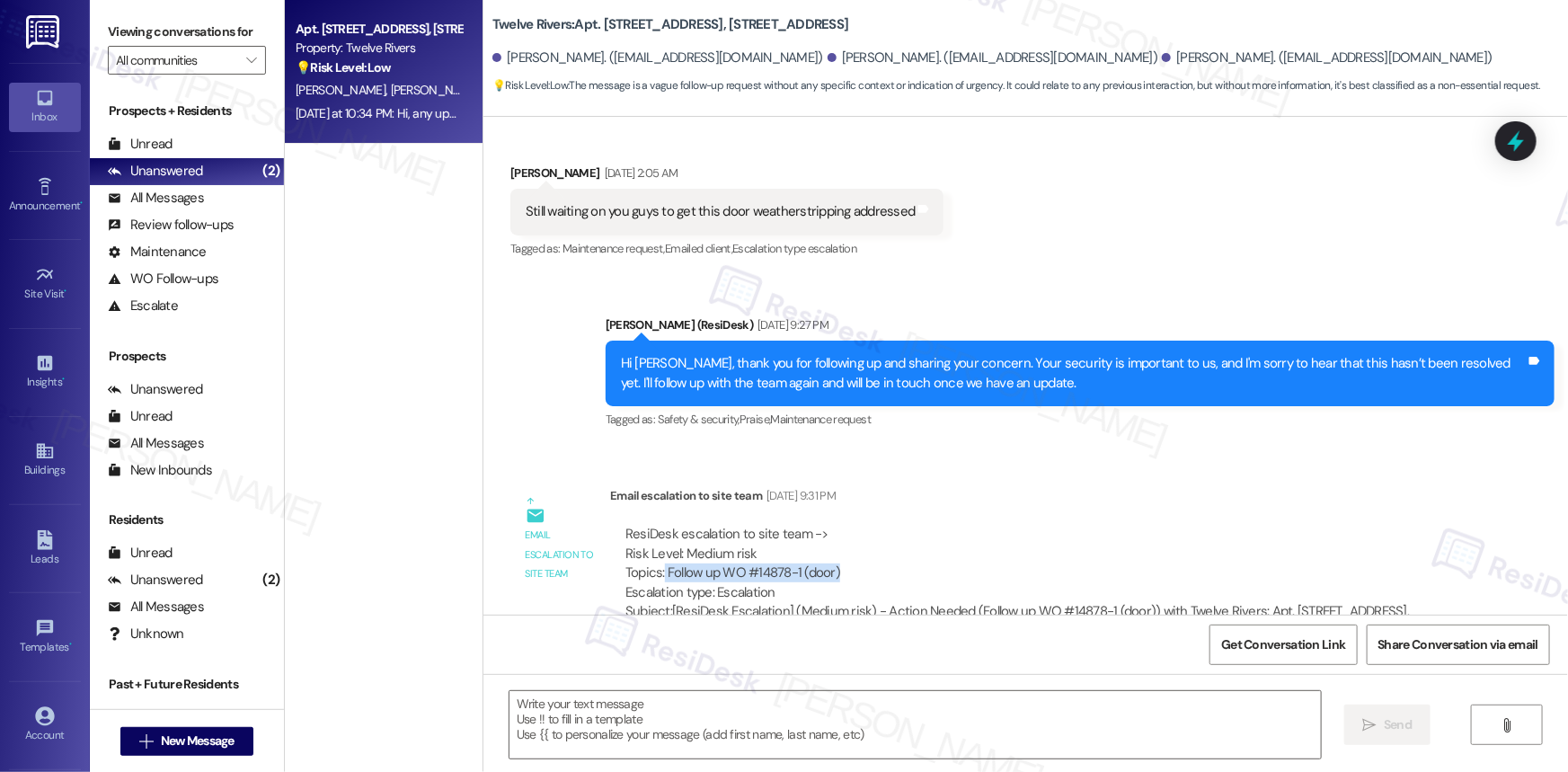
copy div "Follow up WO #14878-1 (door)"
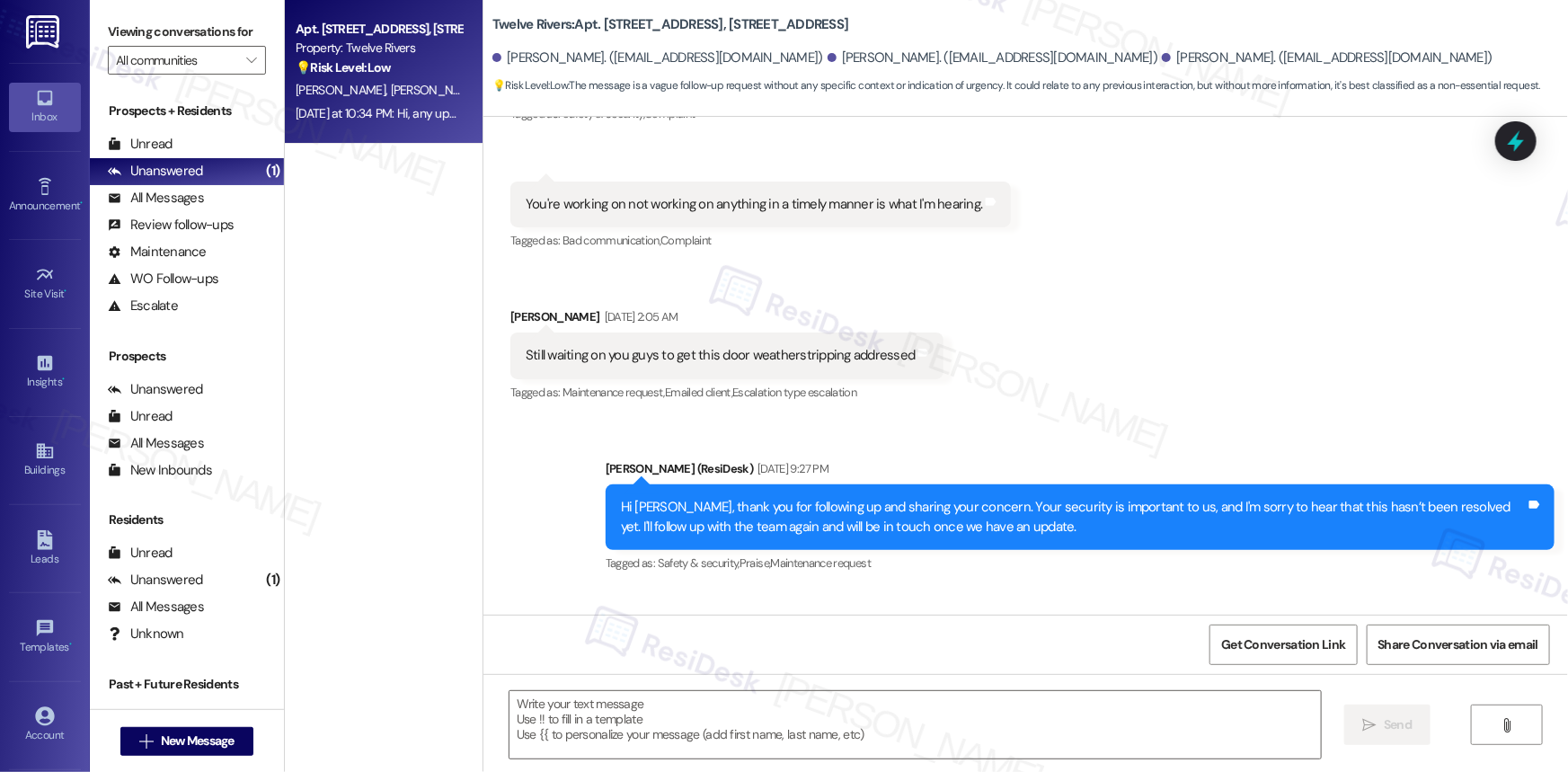
scroll to position [16842, 0]
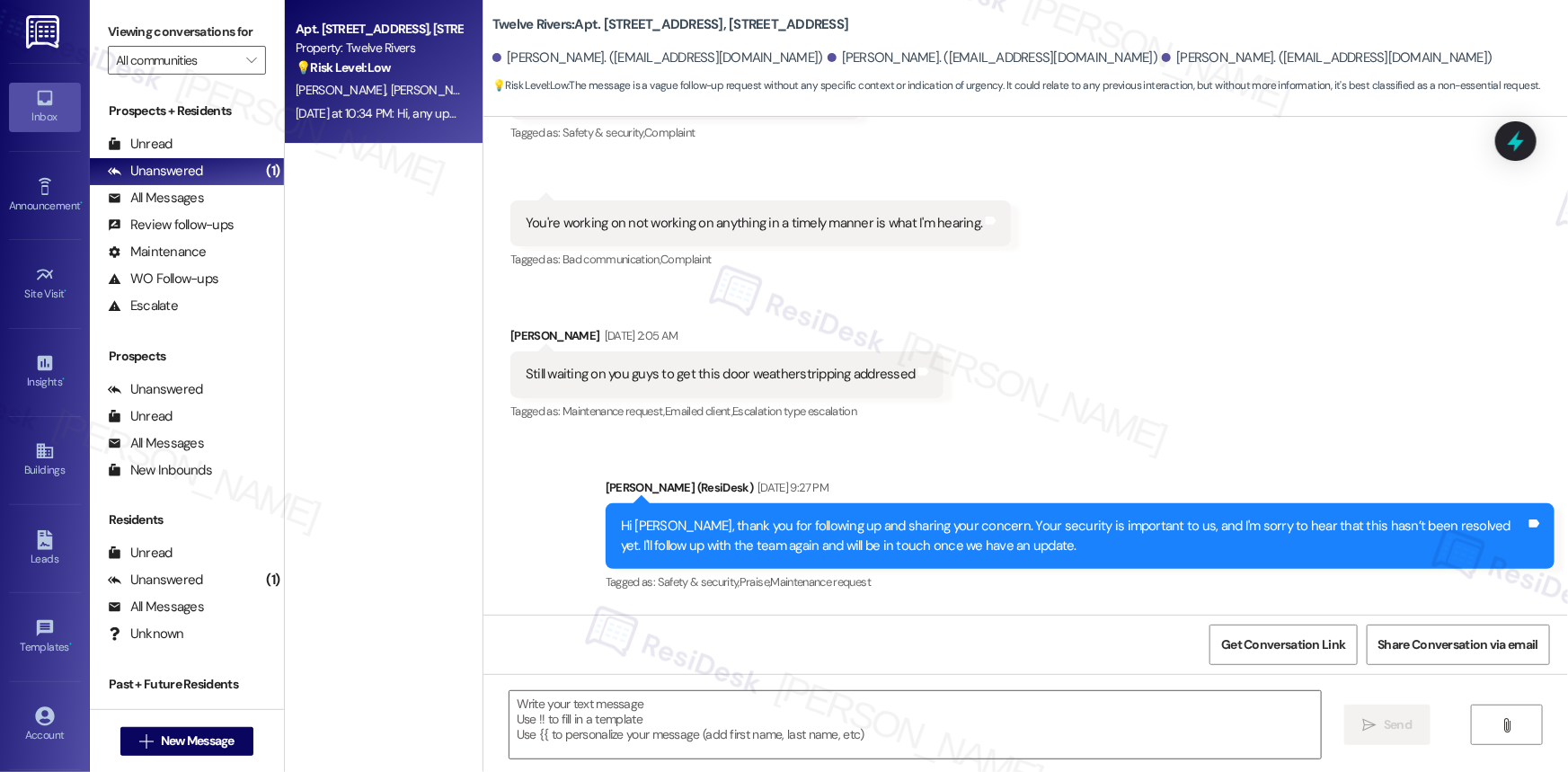
click at [514, 326] on div "[PERSON_NAME] [DATE] 2:05 AM" at bounding box center [727, 338] width 433 height 25
copy div "[PERSON_NAME]"
click at [564, 15] on b "Twelve Rivers: Apt. [STREET_ADDRESS], [STREET_ADDRESS]" at bounding box center [670, 24] width 355 height 19
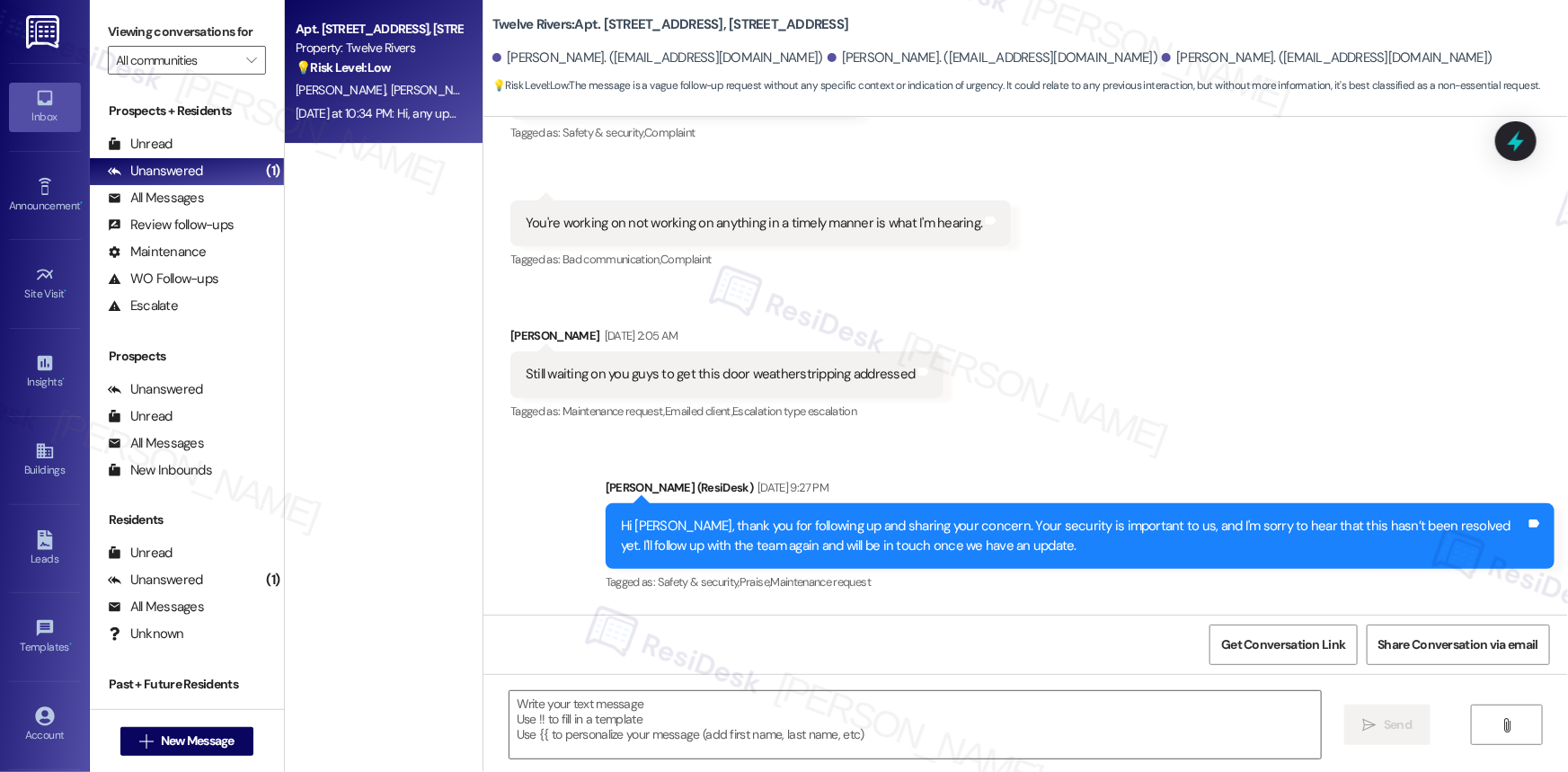
click at [565, 15] on b "Twelve Rivers: Apt. [STREET_ADDRESS], [STREET_ADDRESS]" at bounding box center [670, 24] width 355 height 19
drag, startPoint x: 568, startPoint y: 11, endPoint x: 833, endPoint y: 17, distance: 265.1
click at [833, 17] on b "Twelve Rivers: Apt. [STREET_ADDRESS], [STREET_ADDRESS]" at bounding box center [670, 24] width 355 height 19
copy b "Apt. [STREET_ADDRESS]"
click at [1290, 635] on span "Get Conversation Link" at bounding box center [1284, 644] width 124 height 19
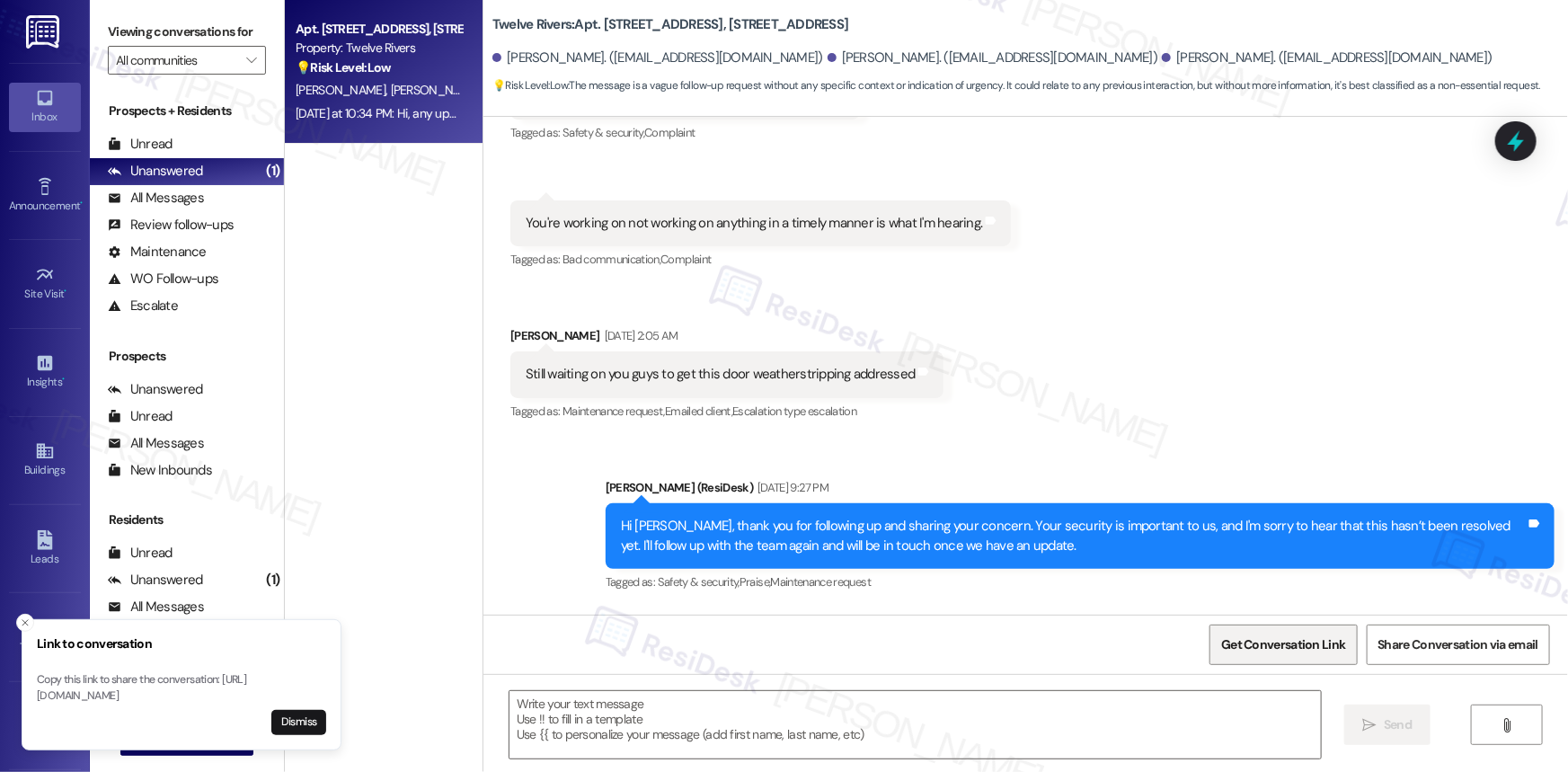
click at [1303, 652] on span "Get Conversation Link" at bounding box center [1284, 644] width 124 height 19
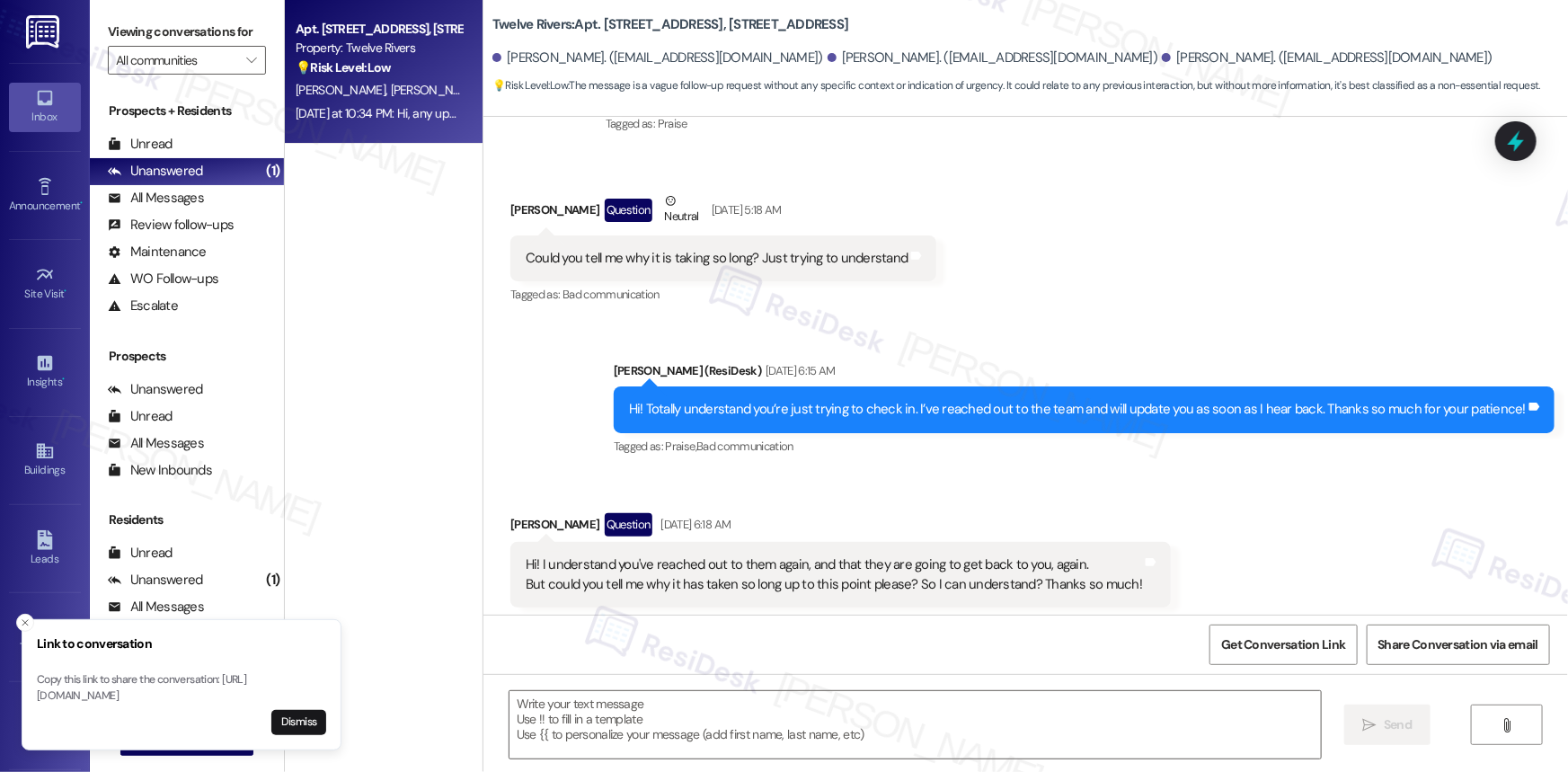
scroll to position [18500, 0]
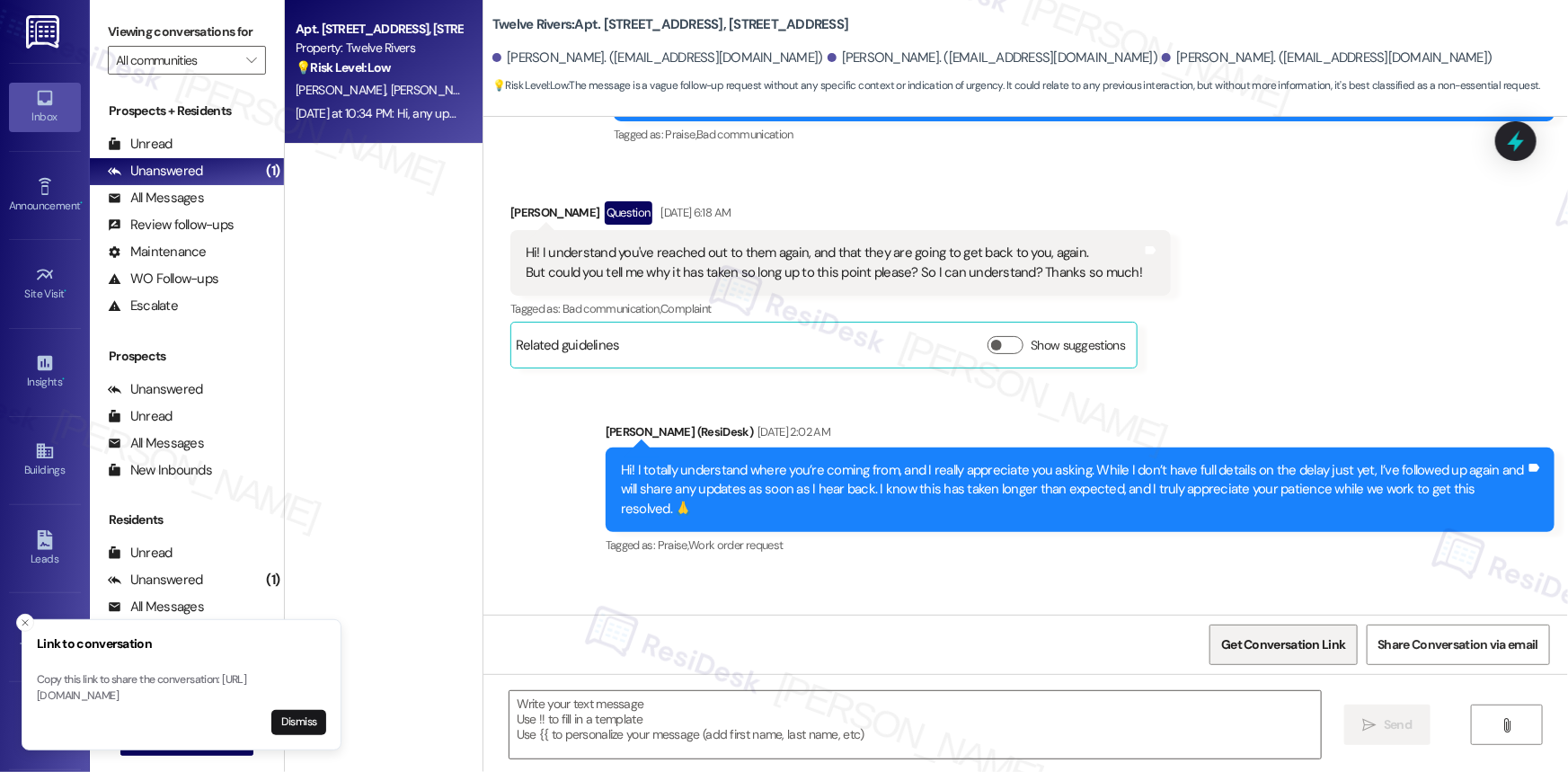
click at [1276, 639] on span "Get Conversation Link" at bounding box center [1284, 644] width 124 height 19
click at [580, 651] on div "Hi, any updates?" at bounding box center [572, 659] width 94 height 19
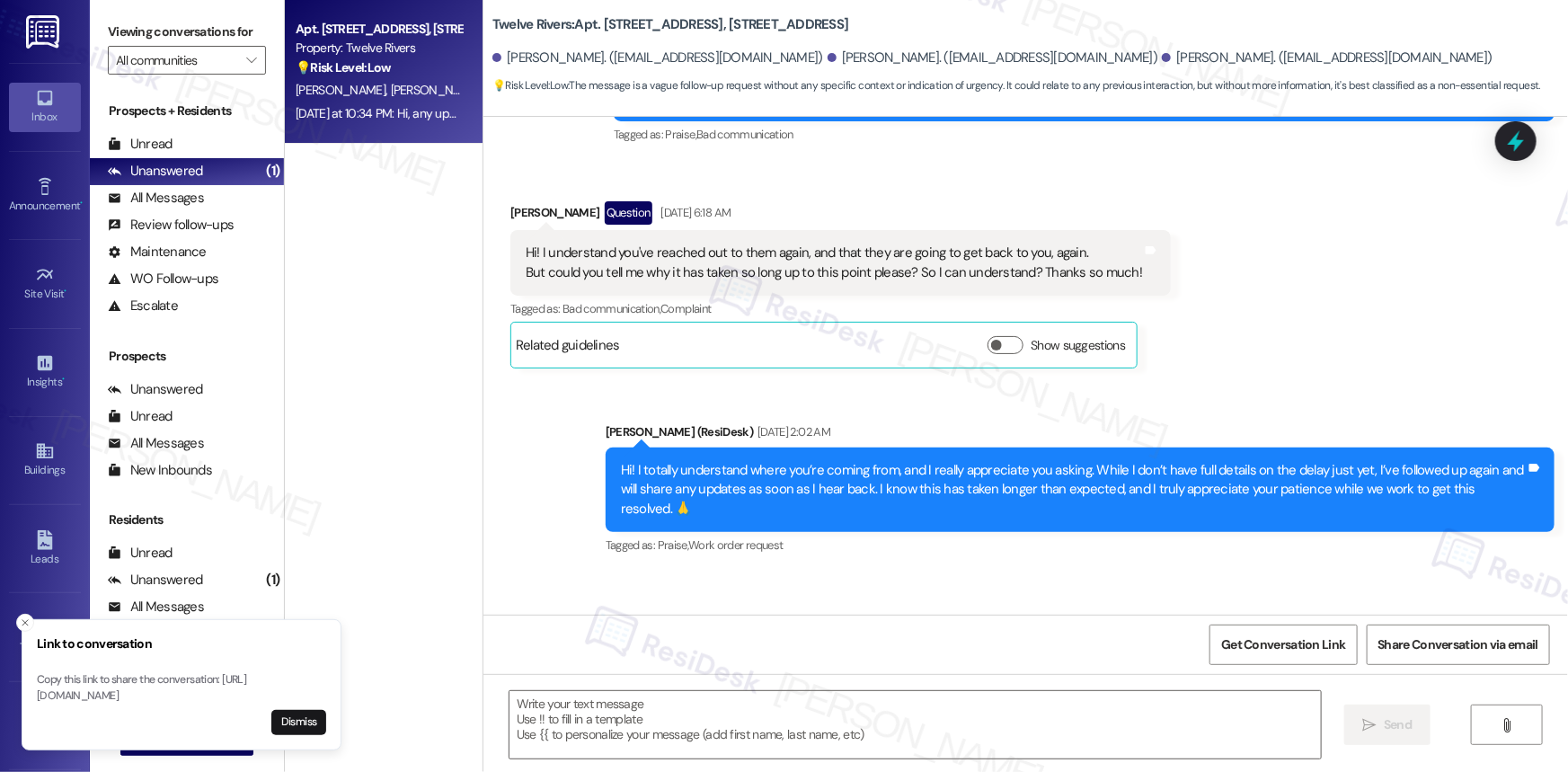
copy div "Hi, any updates? Tags and notes"
click at [721, 721] on textarea at bounding box center [915, 725] width 812 height 67
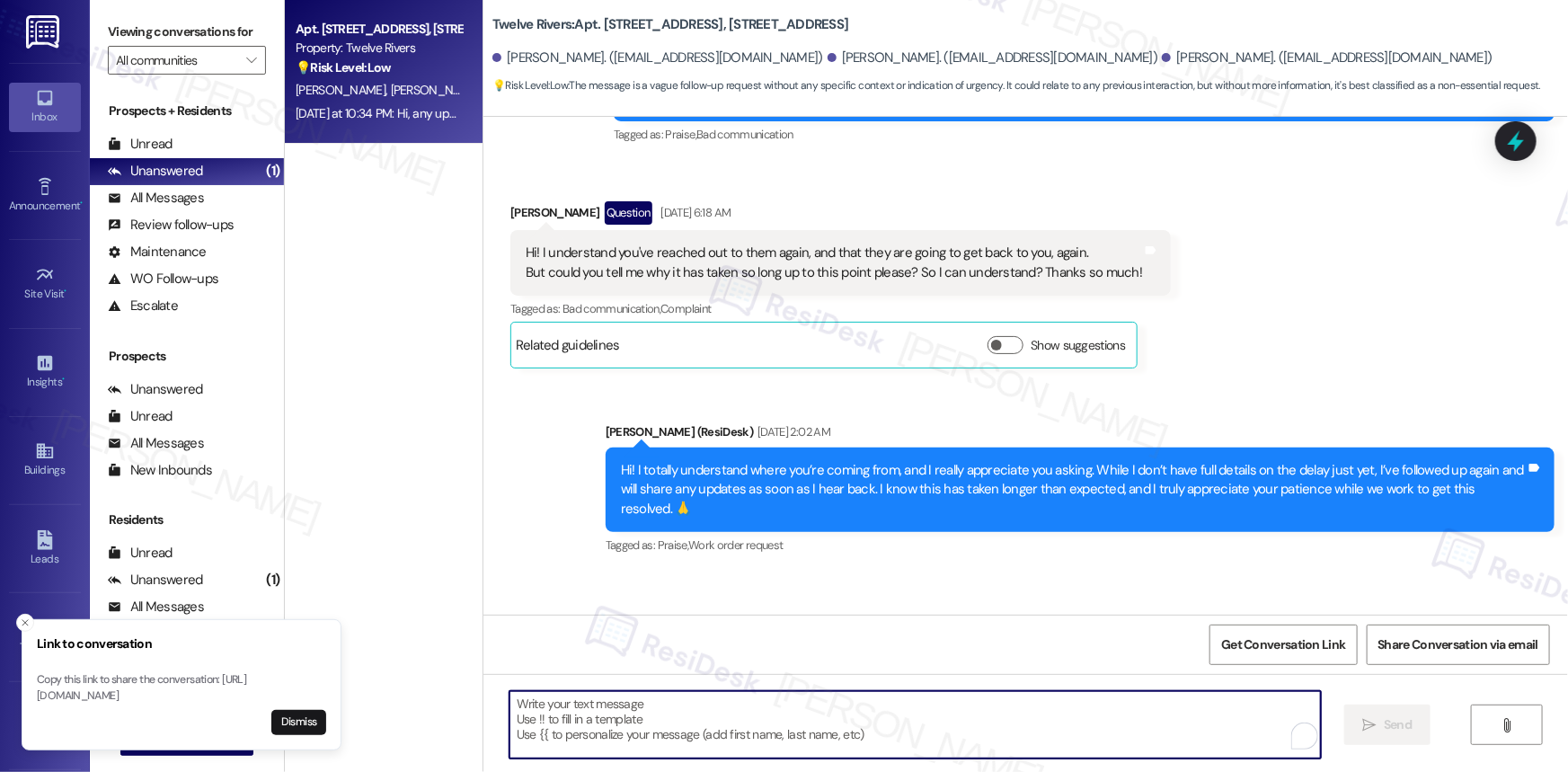
paste textarea "Hi! I don’t have an update just yet, but I’ve followed up again with the team f…"
type textarea "Hi! I don’t have an update just yet, but I’ve followed up again with the team f…"
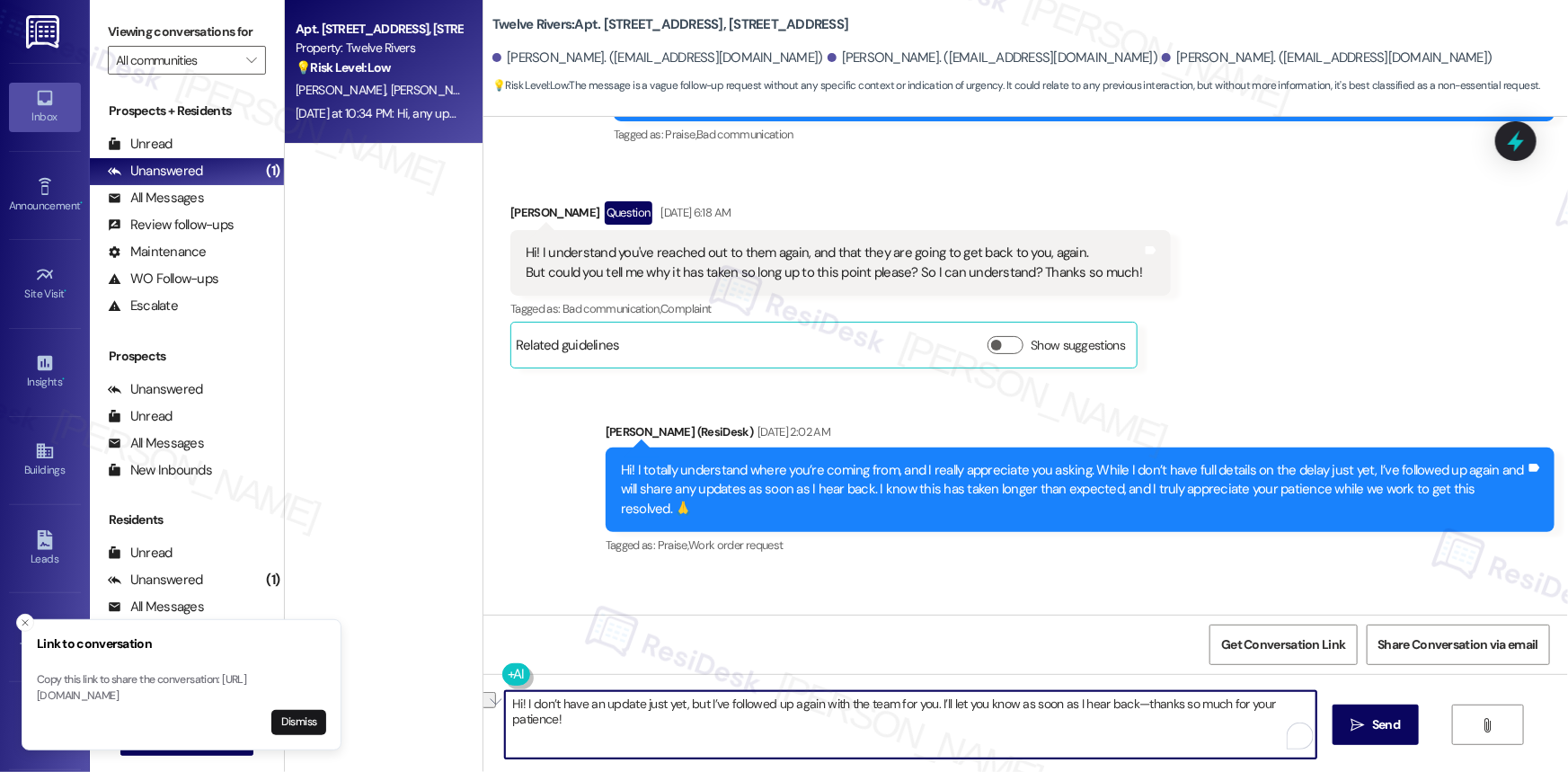
drag, startPoint x: 927, startPoint y: 706, endPoint x: 374, endPoint y: 634, distance: 557.7
click at [374, 634] on div "Apt. [STREET_ADDRESS], [STREET_ADDRESS] Property: Twelve Rivers 💡 Risk Level: L…" at bounding box center [925, 386] width 1283 height 772
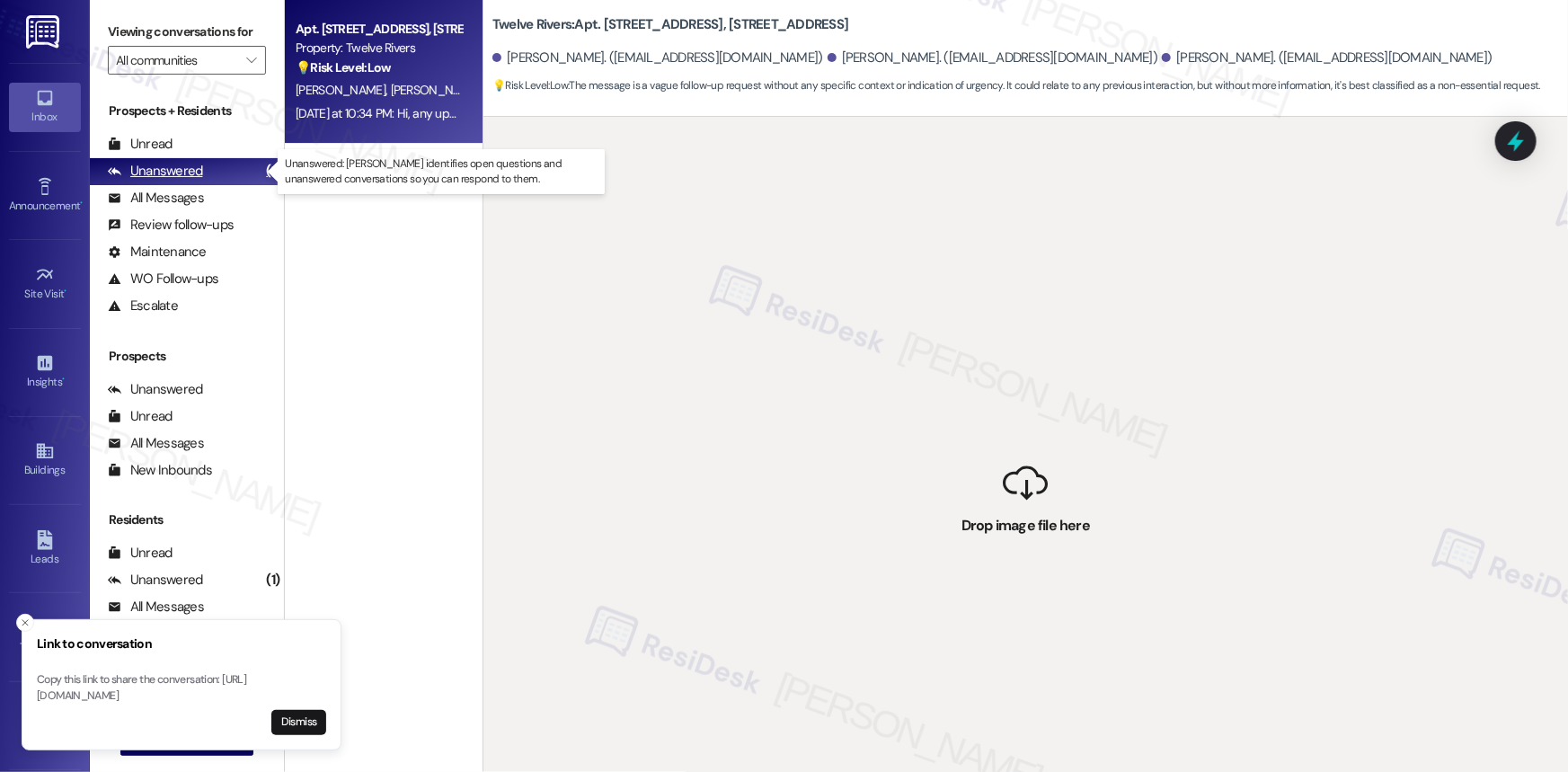
click at [182, 171] on div "Unanswered" at bounding box center [155, 171] width 95 height 19
click at [348, 93] on span "[PERSON_NAME]" at bounding box center [343, 90] width 95 height 16
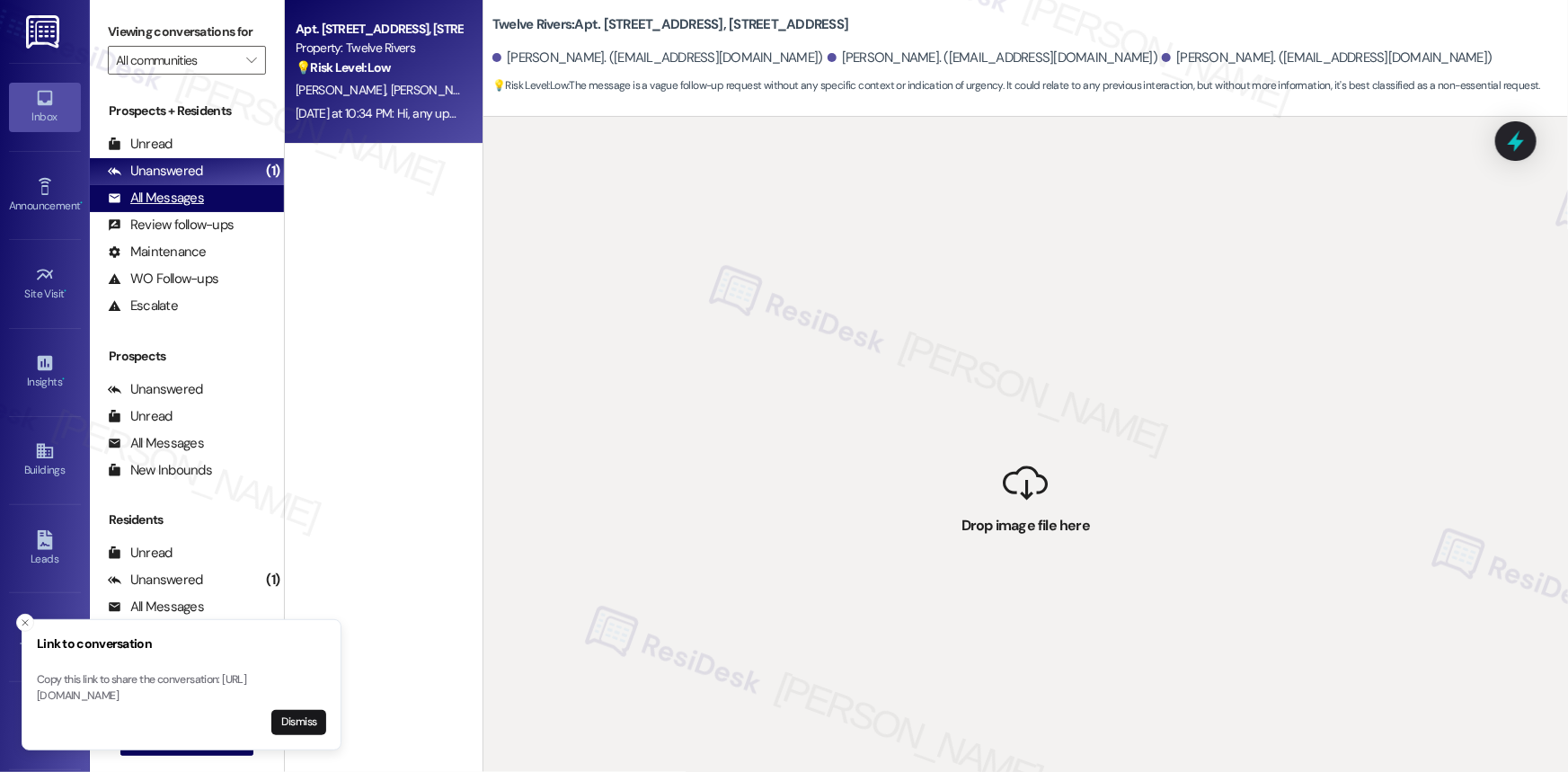
click at [155, 199] on div "All Messages" at bounding box center [155, 197] width 96 height 19
click at [156, 199] on div "All Messages" at bounding box center [155, 197] width 96 height 19
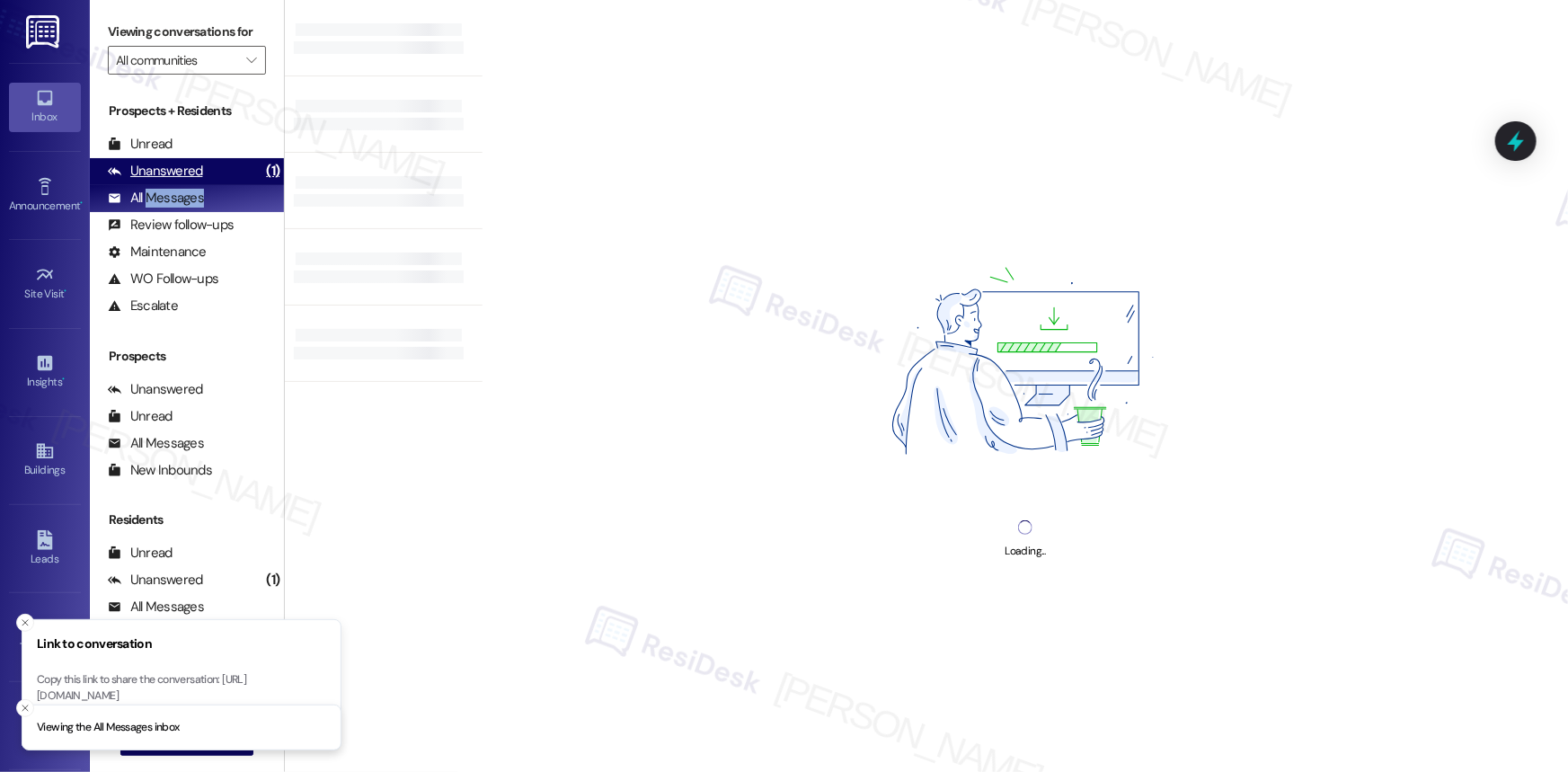
click at [170, 165] on div "Unanswered" at bounding box center [155, 171] width 95 height 19
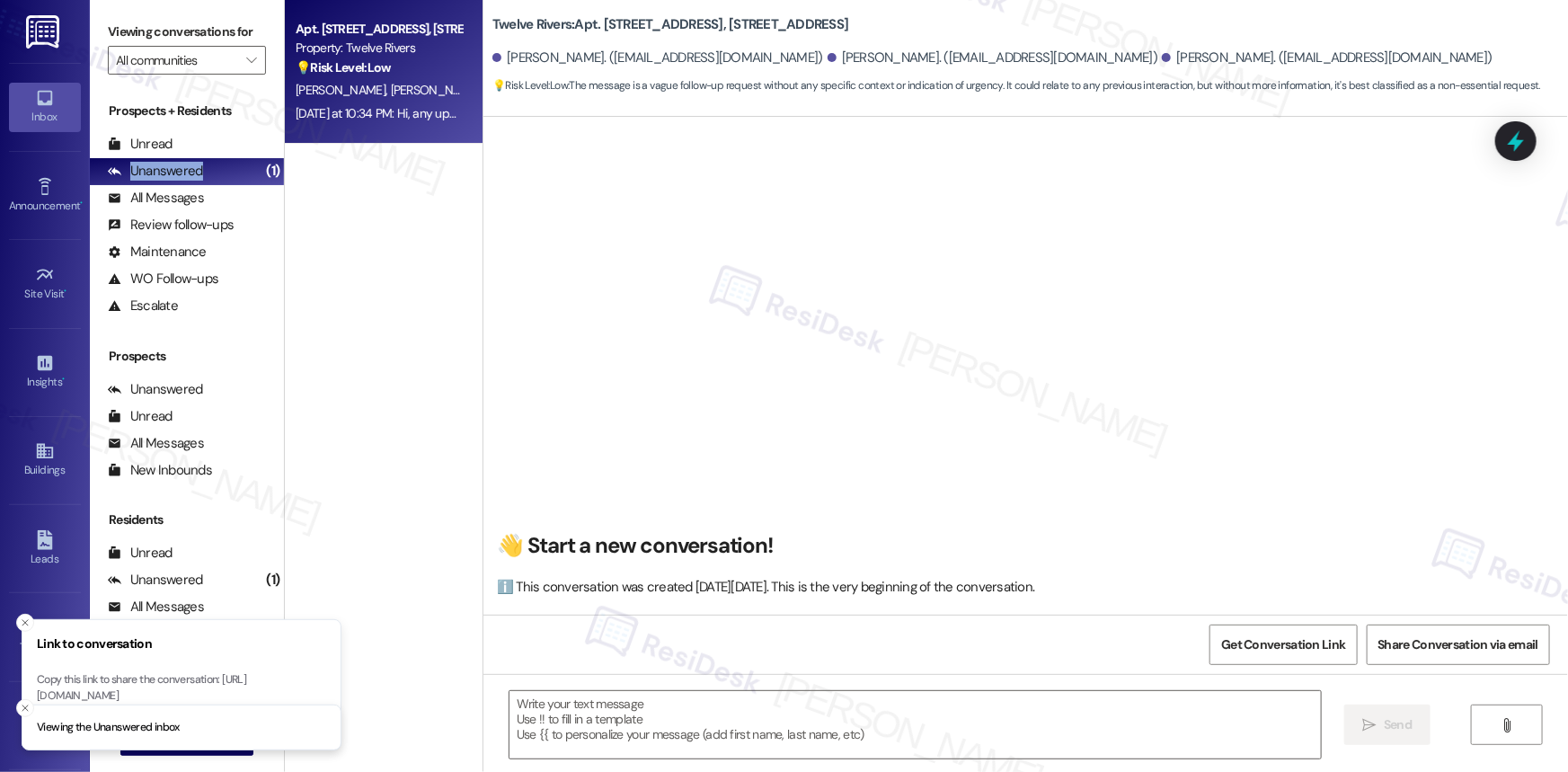
click at [345, 78] on div "Apt. [STREET_ADDRESS], [STREET_ADDRESS] Property: Twelve Rivers 💡 Risk Level: L…" at bounding box center [379, 48] width 170 height 61
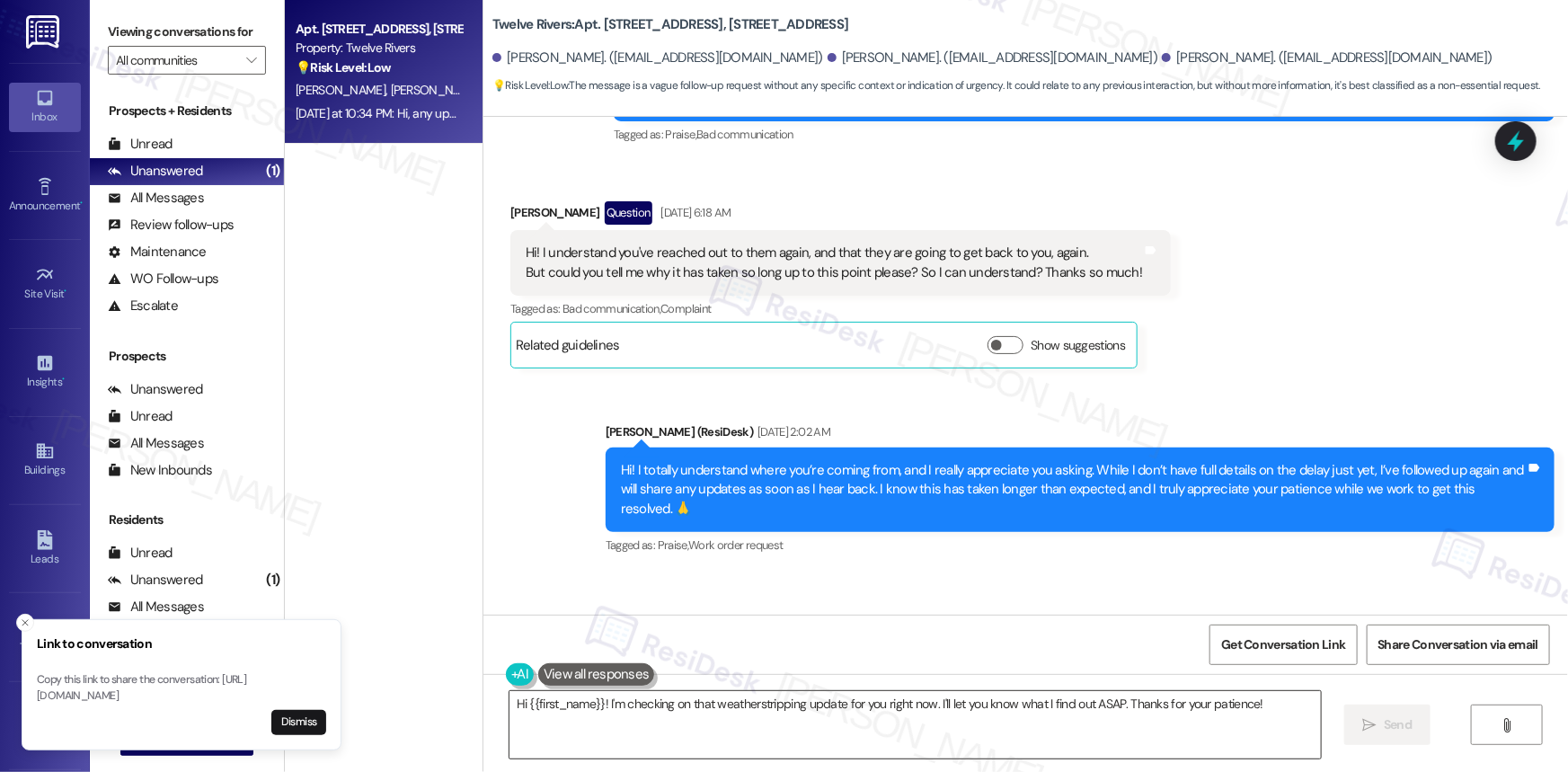
click at [728, 716] on textarea "Hi {{first_name}}! I'm checking on that weatherstripping update for you right n…" at bounding box center [915, 725] width 812 height 67
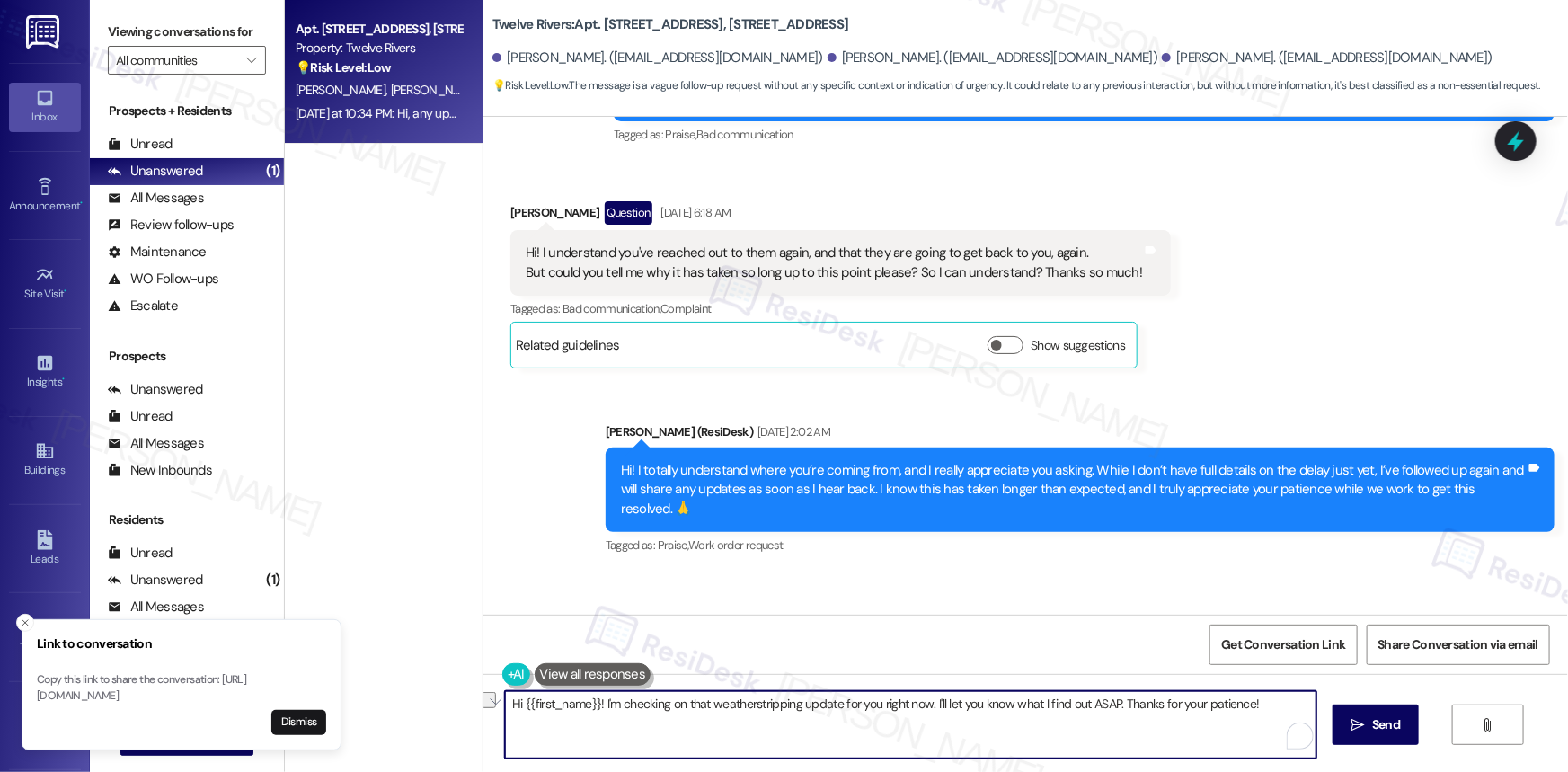
drag, startPoint x: 595, startPoint y: 703, endPoint x: 1267, endPoint y: 746, distance: 673.4
click at [1271, 744] on textarea "Hi {{first_name}}! I'm checking on that weatherstripping update for you right n…" at bounding box center [910, 725] width 812 height 67
paste textarea "’ve followed up again with the team for you. I’ll let you know as soon as I hea…"
type textarea "Hi {{first_name}}! I’ve followed up again with the team for you. I’ll let you k…"
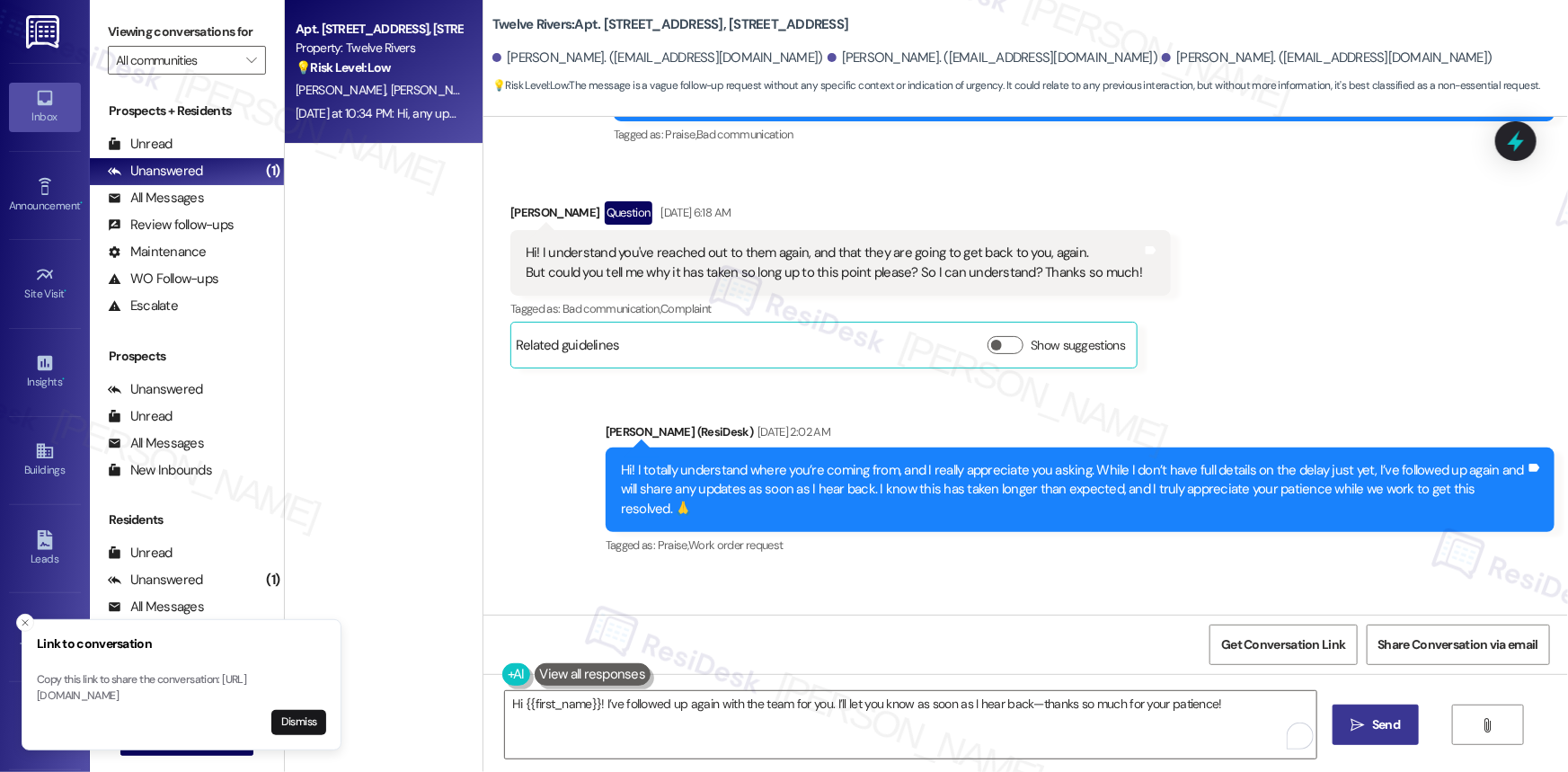
click at [1382, 732] on span "Send" at bounding box center [1385, 724] width 28 height 19
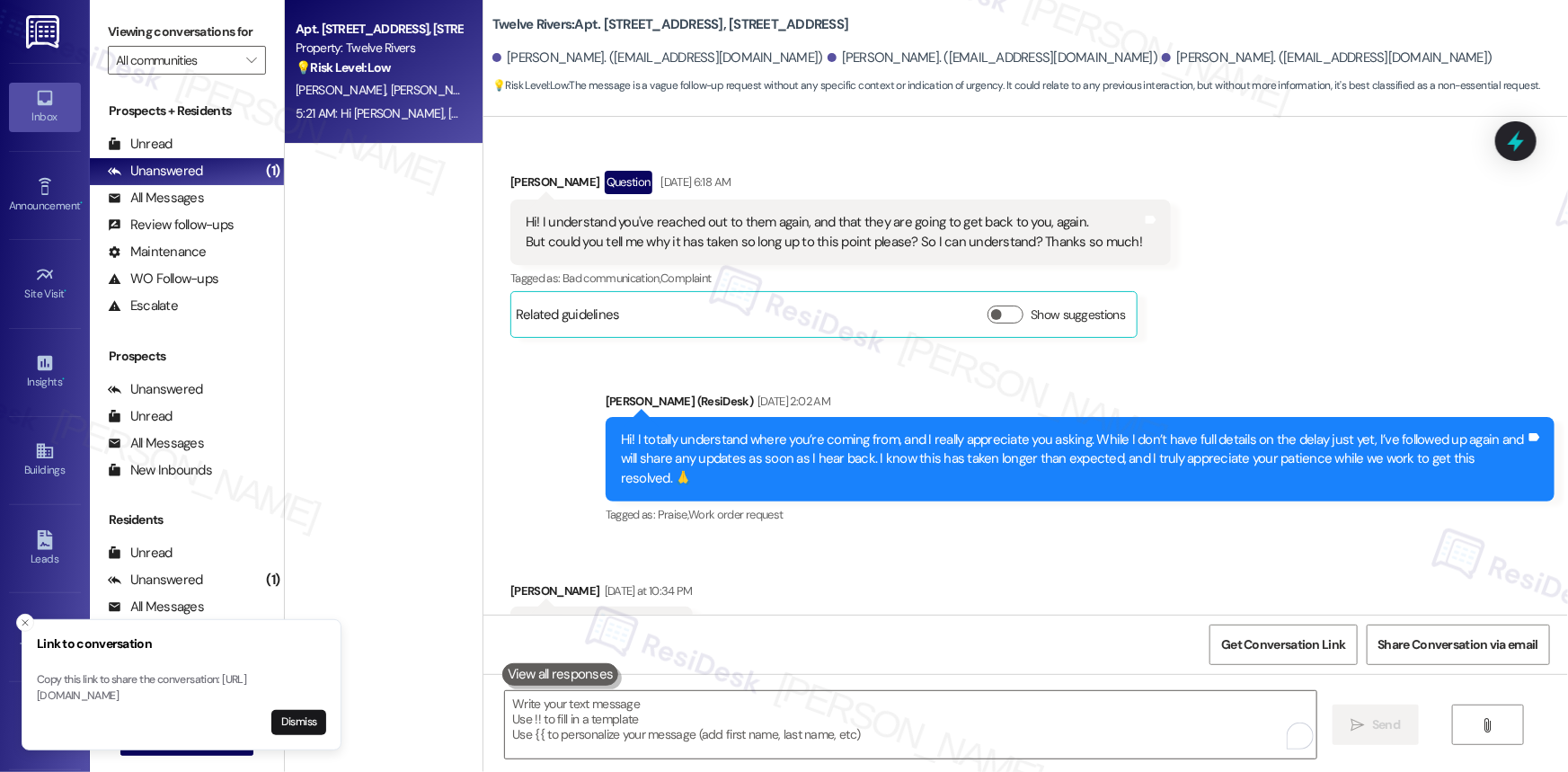
scroll to position [18626, 0]
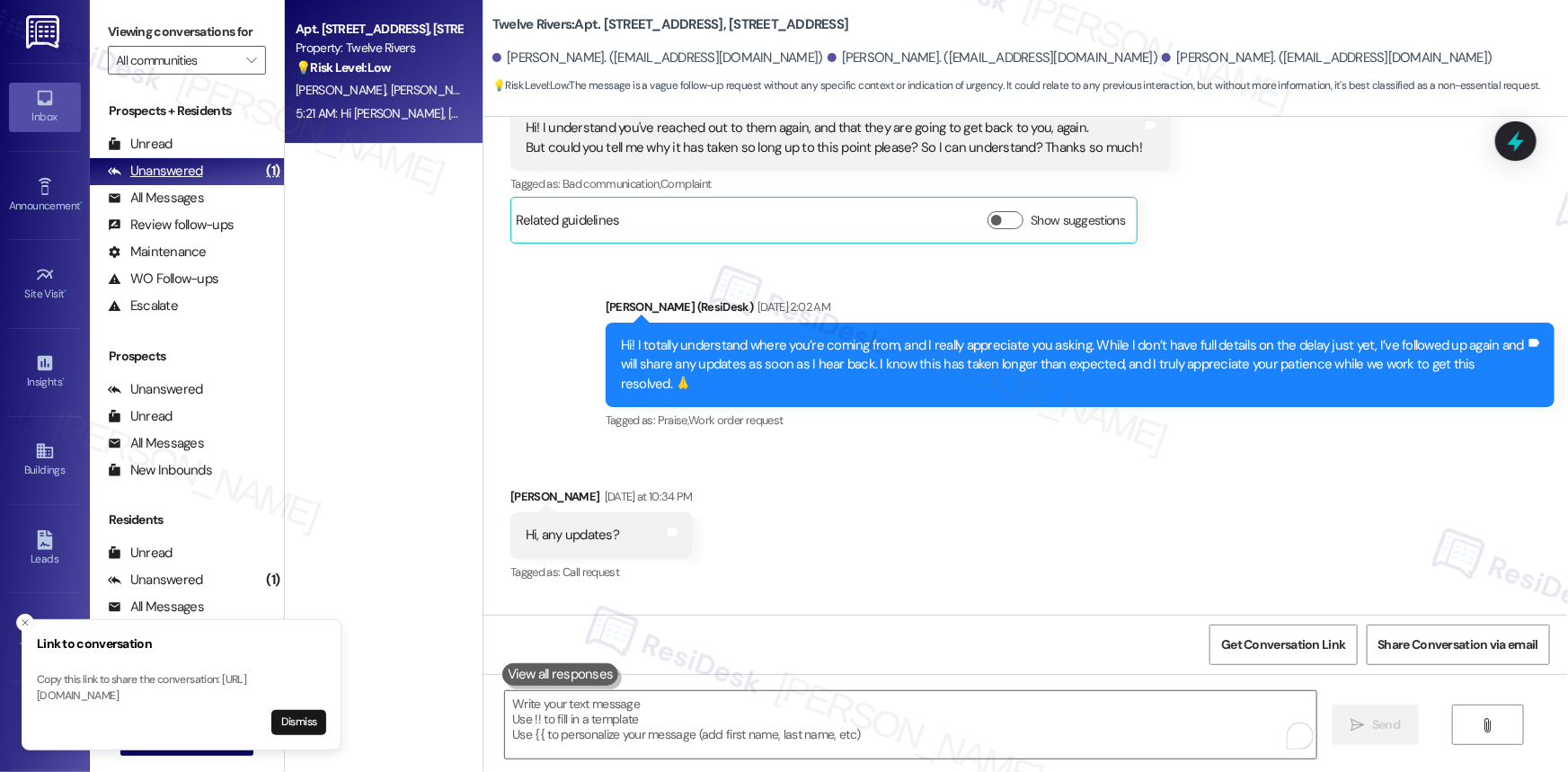
click at [189, 173] on div "Unanswered" at bounding box center [155, 171] width 95 height 19
click at [31, 617] on icon "Close toast" at bounding box center [25, 622] width 11 height 11
